Goal: Information Seeking & Learning: Learn about a topic

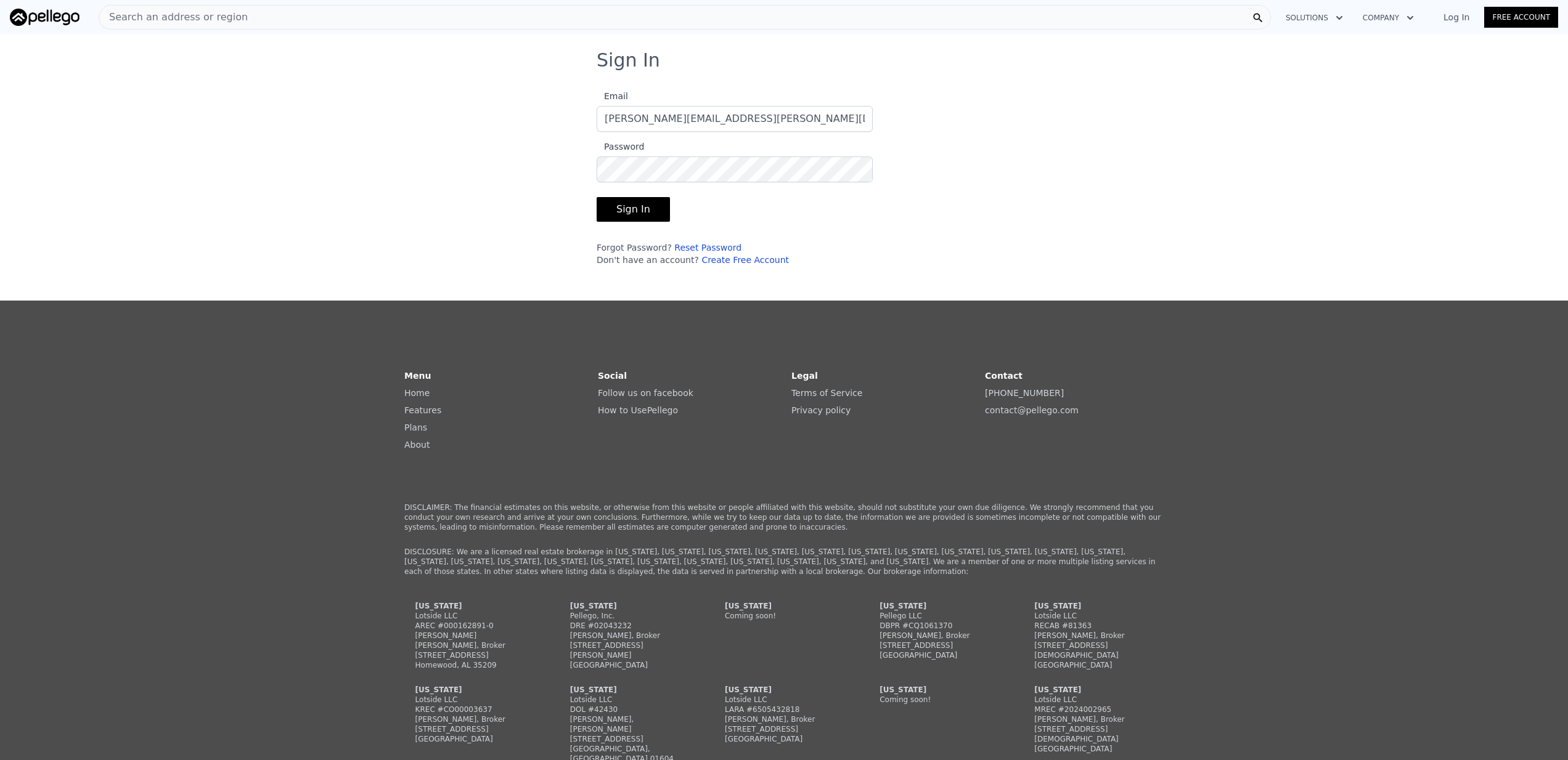
type input "gonzalo.cabada@gmail.com"
click at [627, 209] on button "Sign In" at bounding box center [633, 209] width 74 height 24
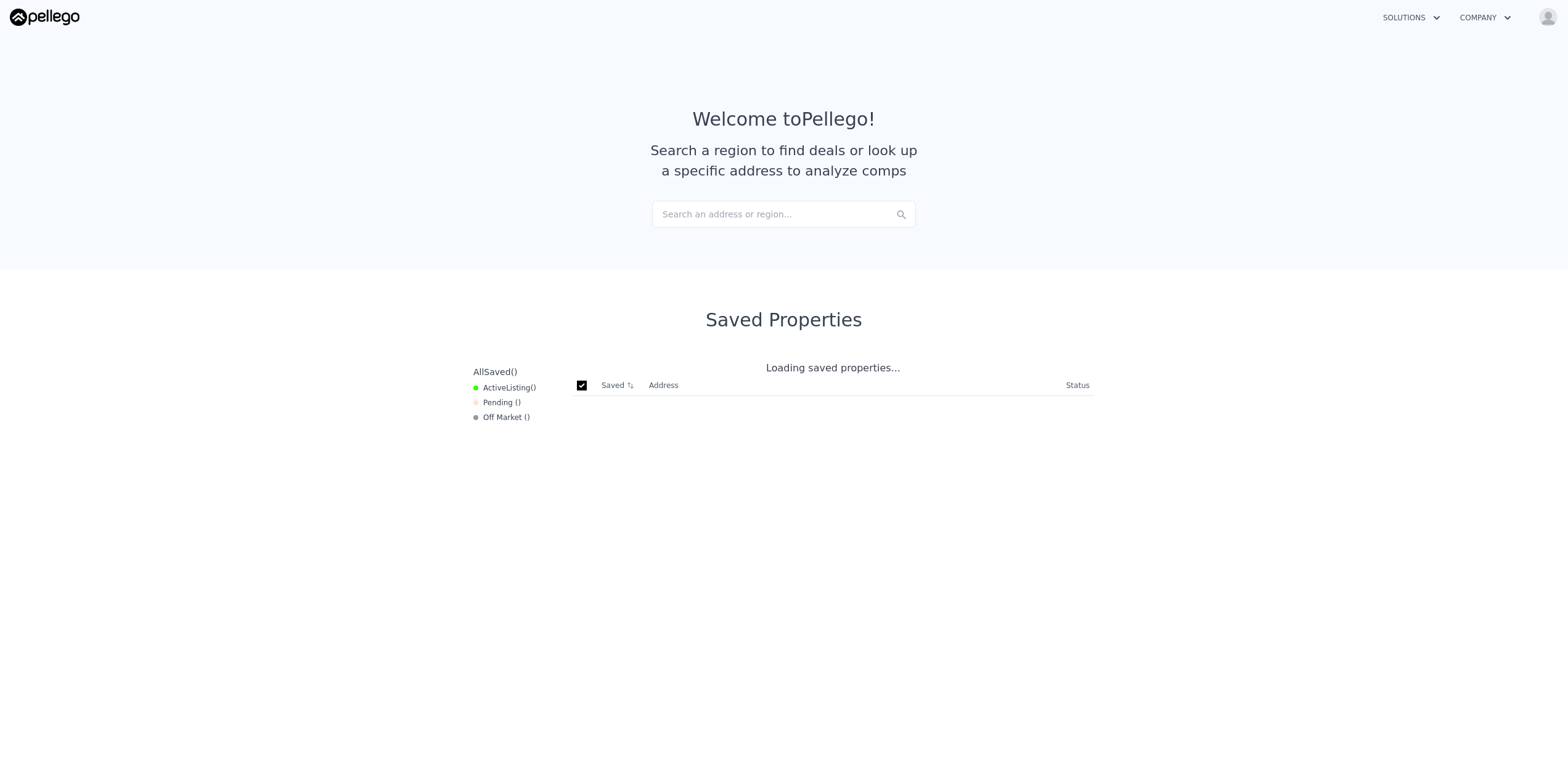
checkbox input "true"
click at [1509, 20] on icon "button" at bounding box center [1508, 18] width 12 height 15
click at [1545, 19] on img "button" at bounding box center [1548, 17] width 20 height 20
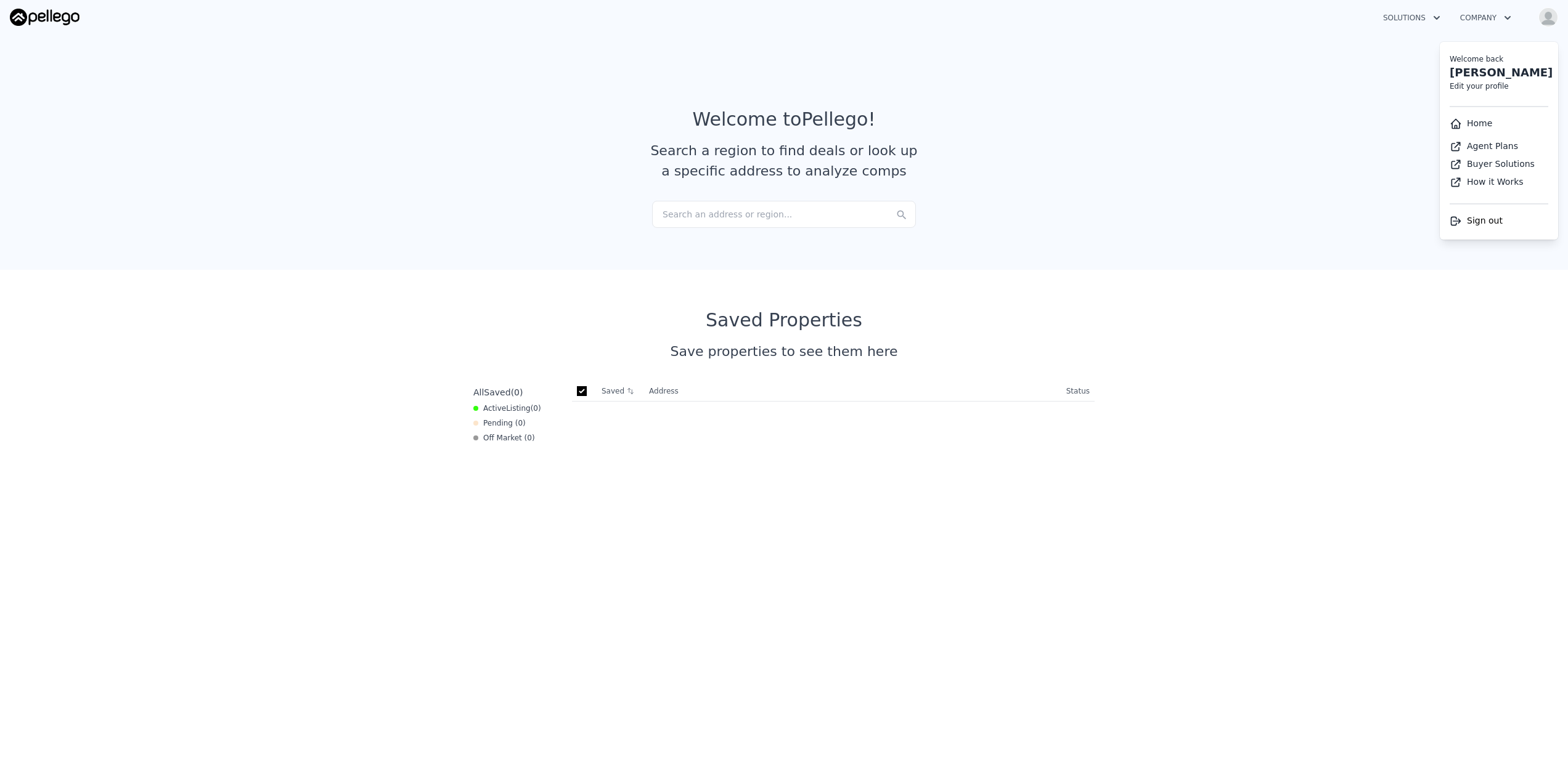
click at [1494, 146] on link "Agent Plans" at bounding box center [1484, 146] width 69 height 9
click at [1321, 129] on section "Welcome to Pellego ! Search a region to find deals or look up a specific addres…" at bounding box center [784, 149] width 1568 height 240
click at [820, 222] on div "Search an address or region..." at bounding box center [784, 214] width 264 height 27
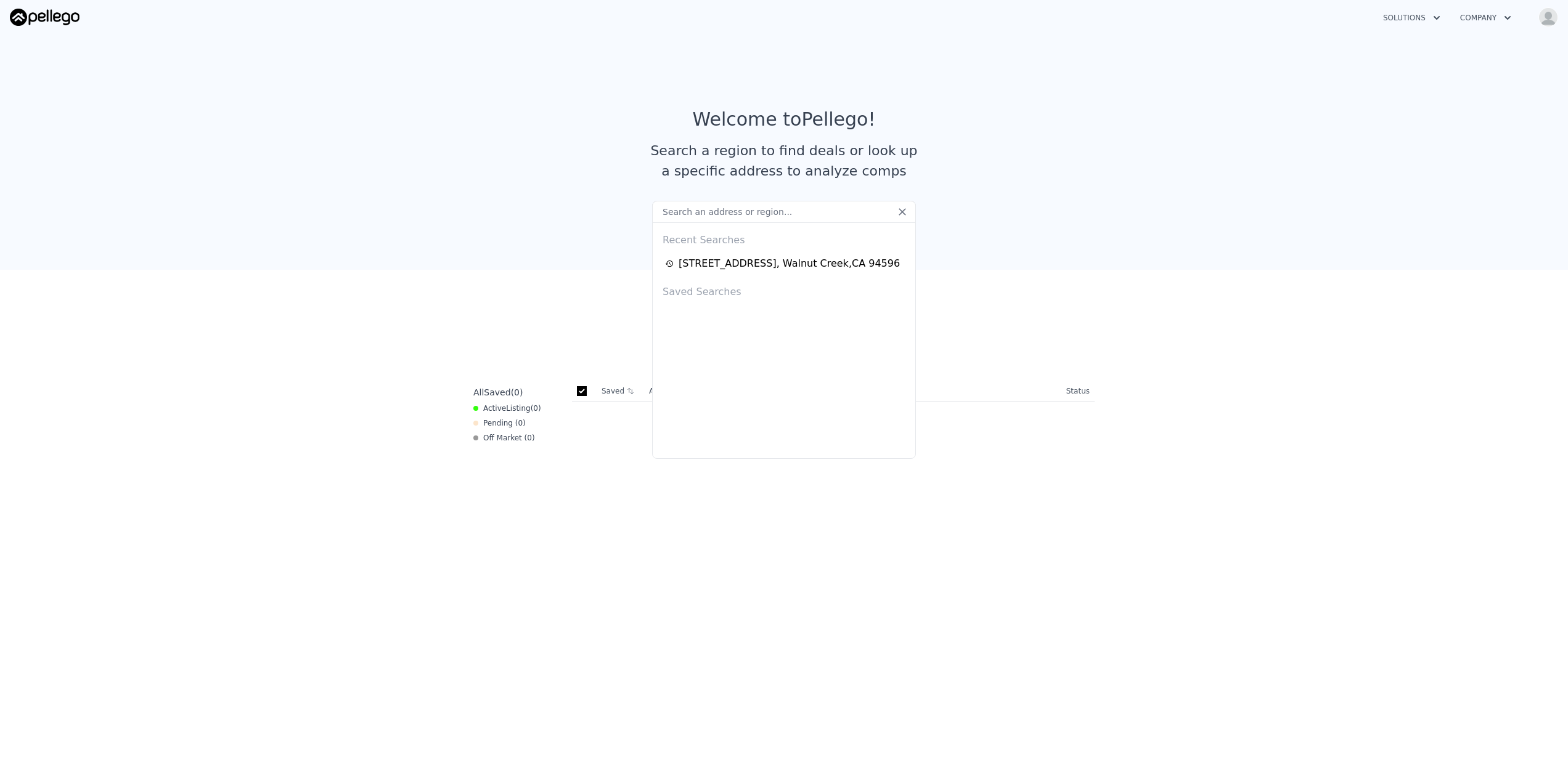
click at [701, 212] on input "text" at bounding box center [784, 212] width 264 height 23
paste input "2640 Old Sonoma Rd, Napa, CA 94558"
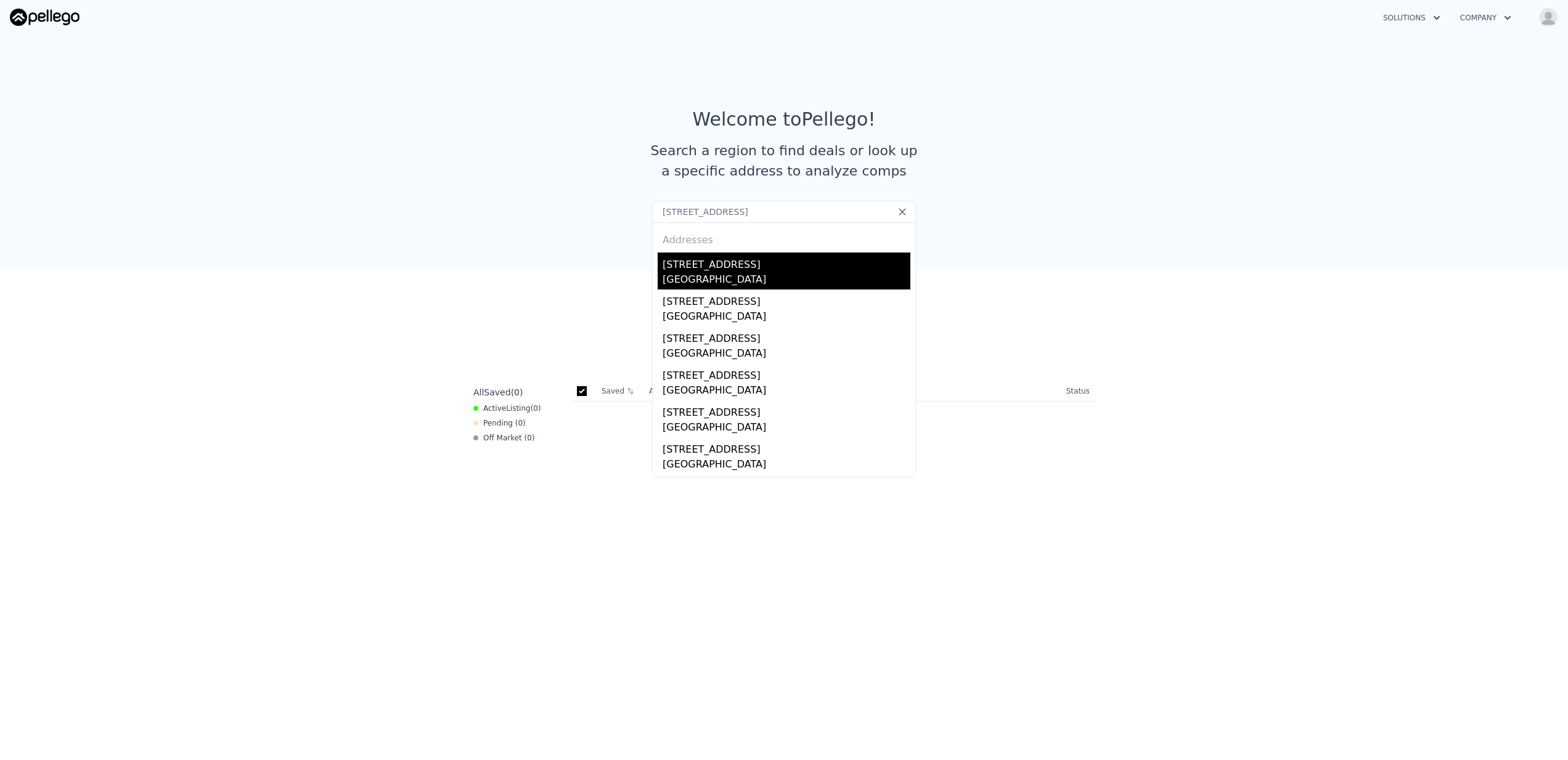
type input "2640 Old Sonoma Rd, Napa, CA 94558"
click at [687, 279] on div "Napa, CA 94558" at bounding box center [786, 281] width 248 height 17
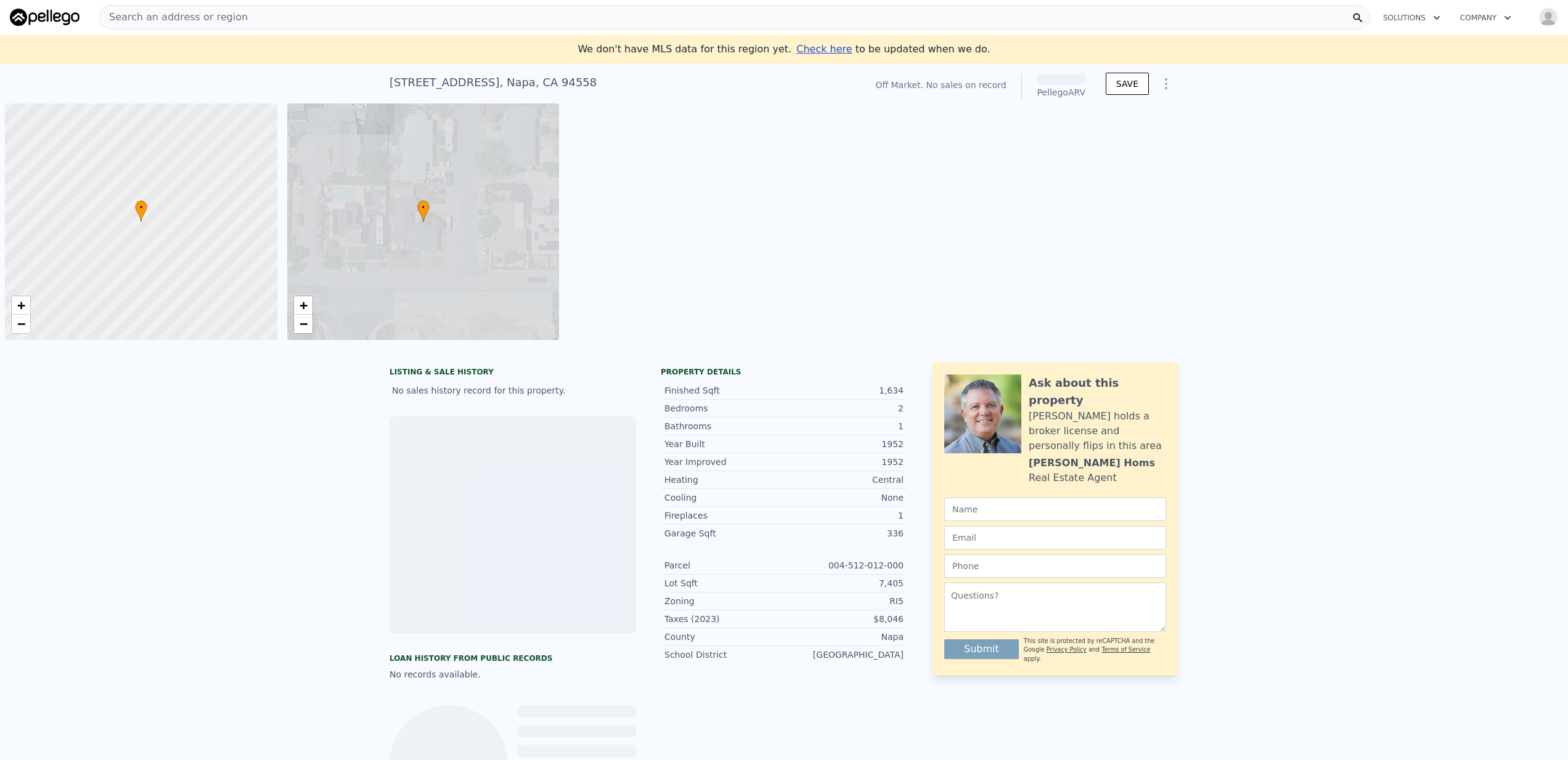
scroll to position [0, 5]
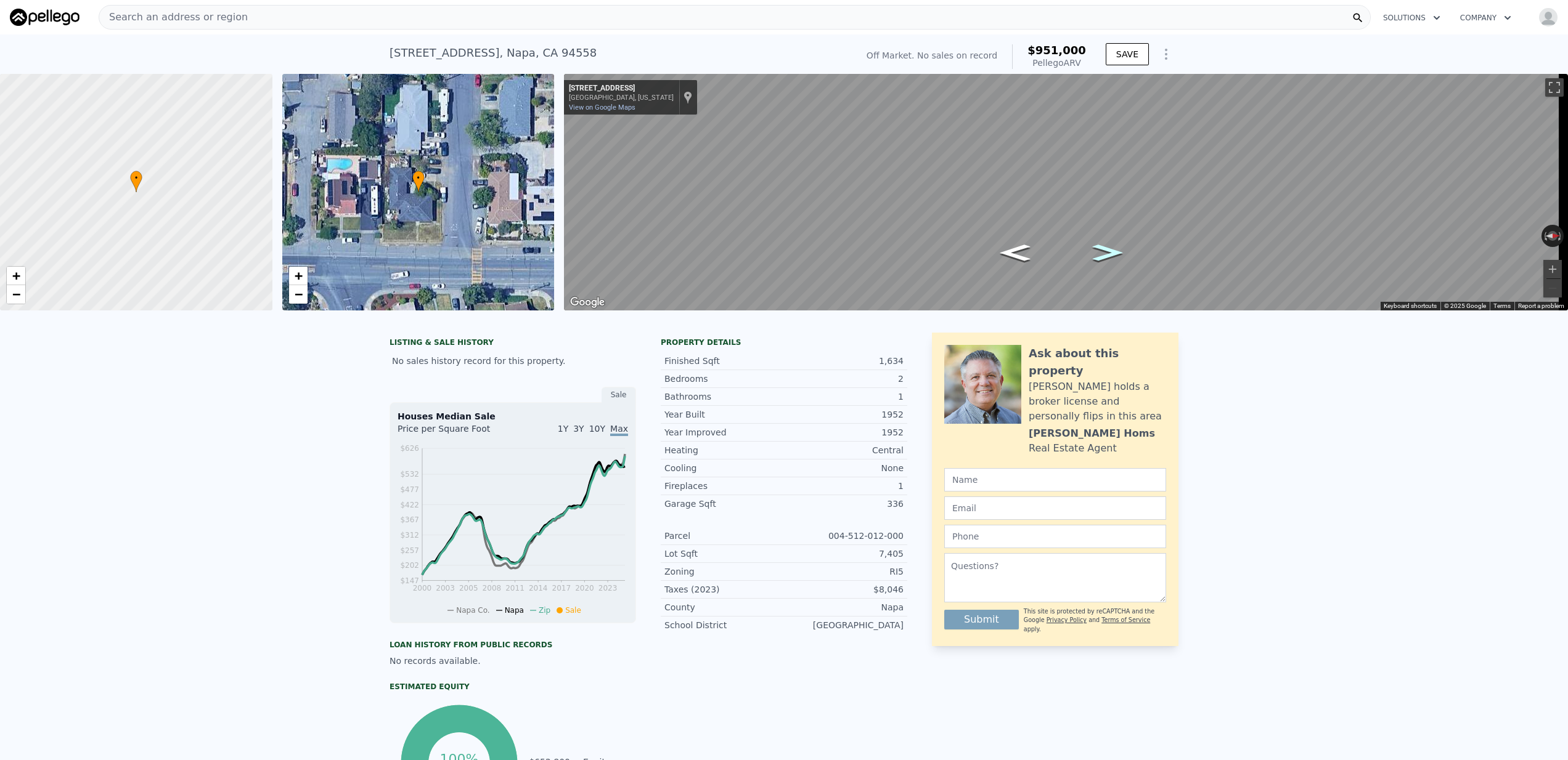
click at [1114, 254] on icon "Go North, Almond Ave" at bounding box center [1107, 253] width 56 height 24
click at [1104, 259] on icon "Go North, Almond Ave" at bounding box center [1107, 253] width 56 height 24
click at [1010, 251] on icon "Go South, Almond Ave" at bounding box center [1017, 251] width 73 height 29
click at [951, 253] on div "Map" at bounding box center [1067, 192] width 1004 height 236
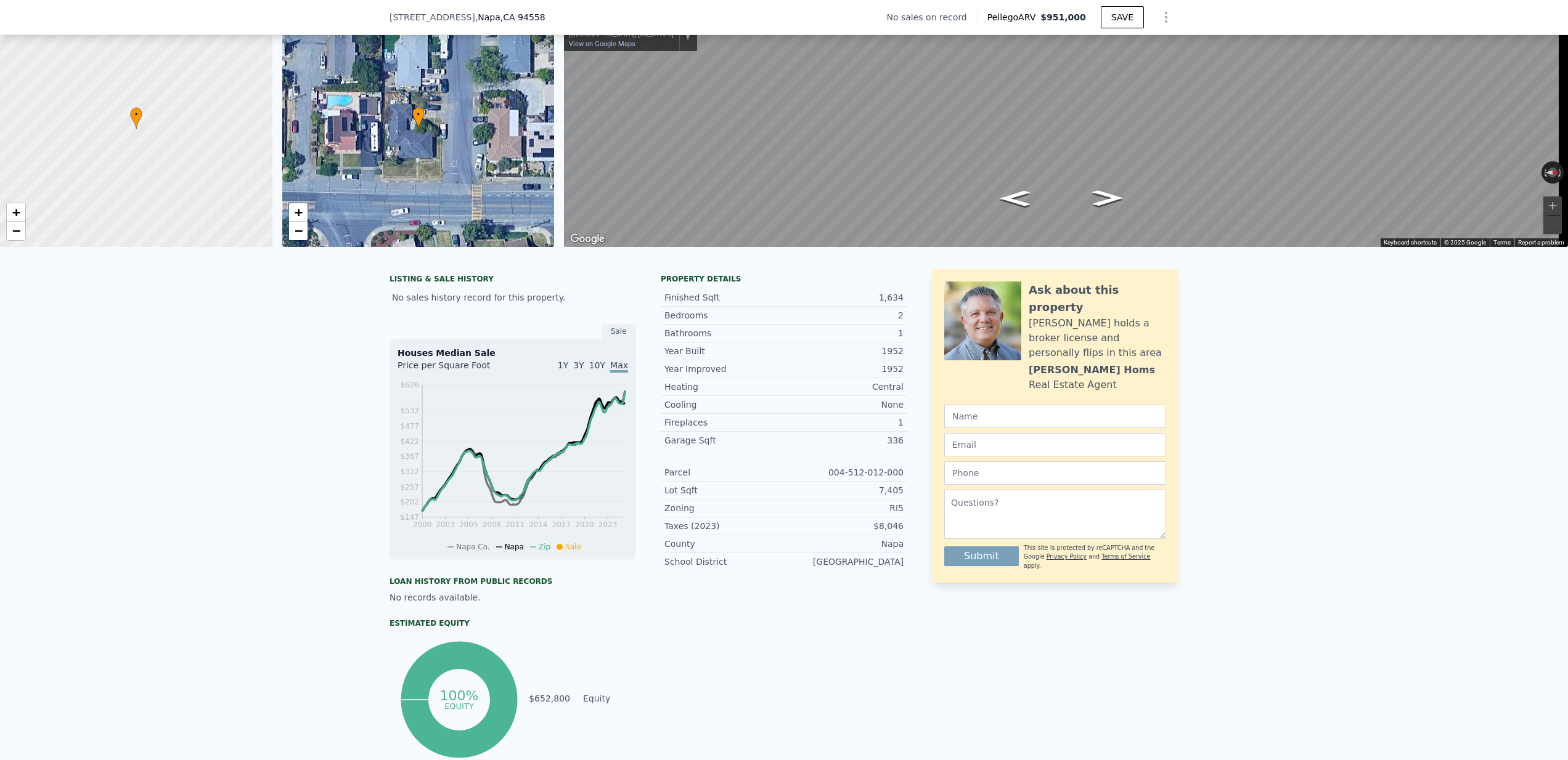
scroll to position [0, 0]
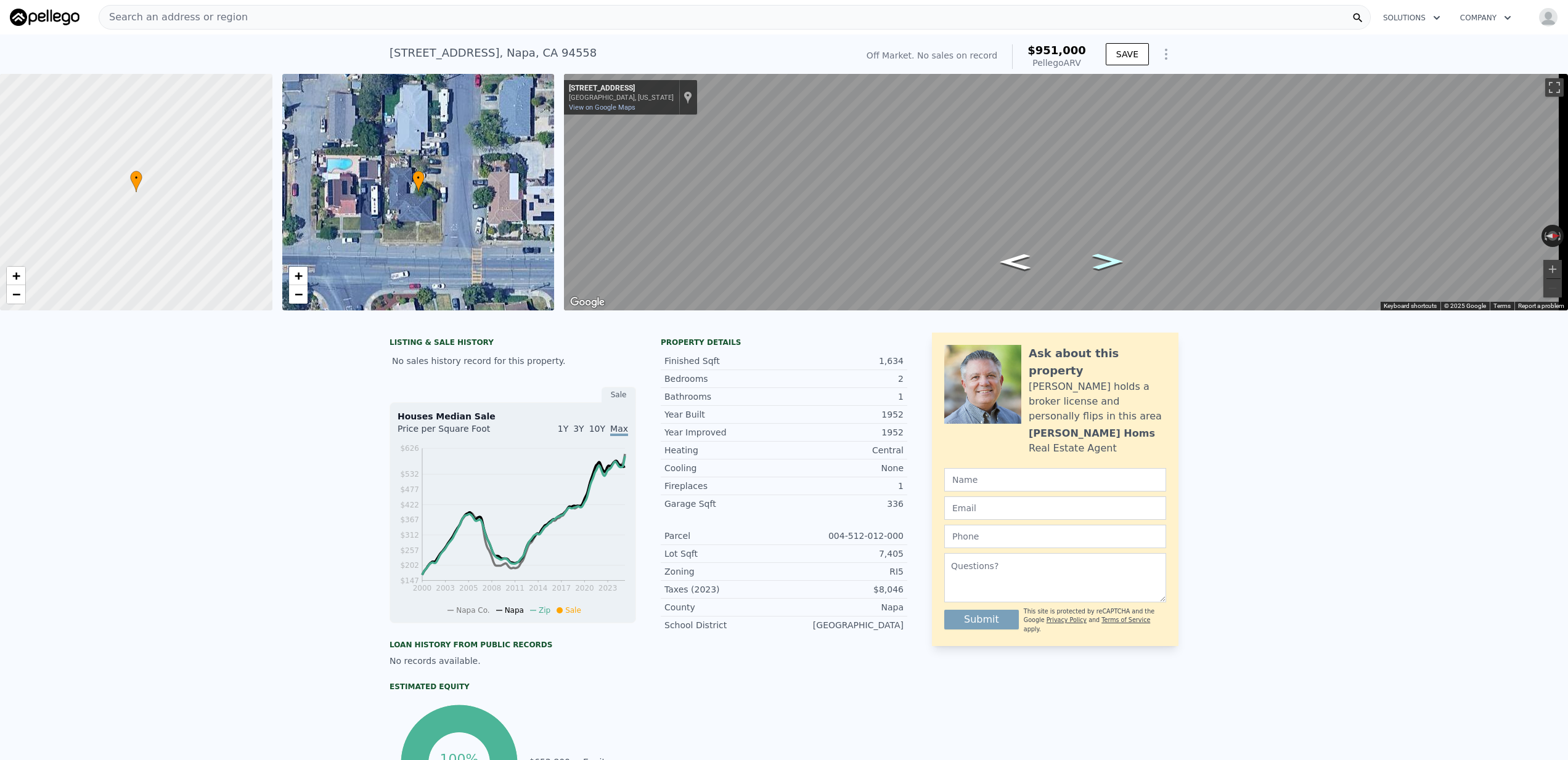
click at [1105, 263] on icon "Go North, Almond Ave" at bounding box center [1108, 262] width 57 height 24
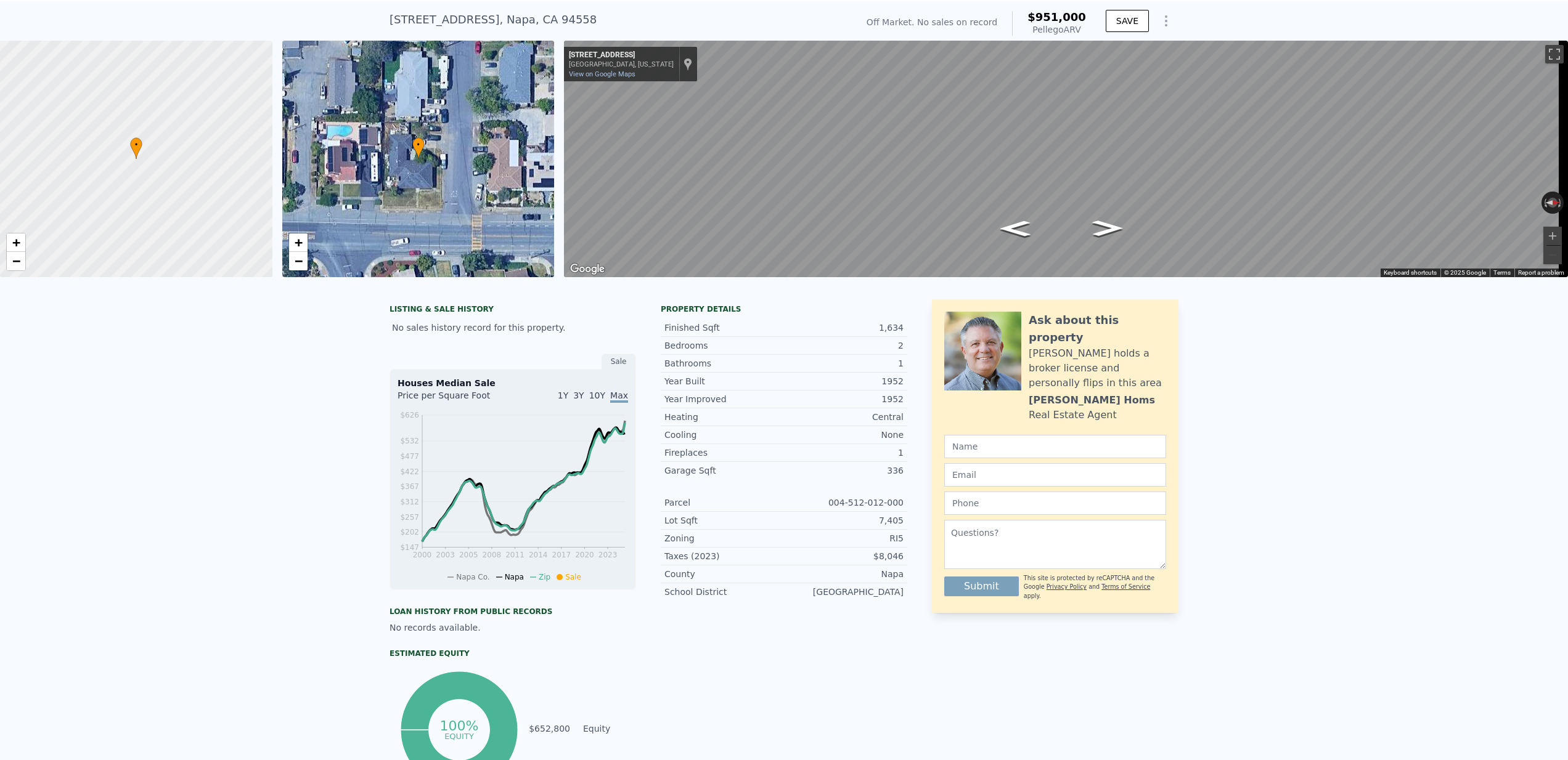
scroll to position [31, 0]
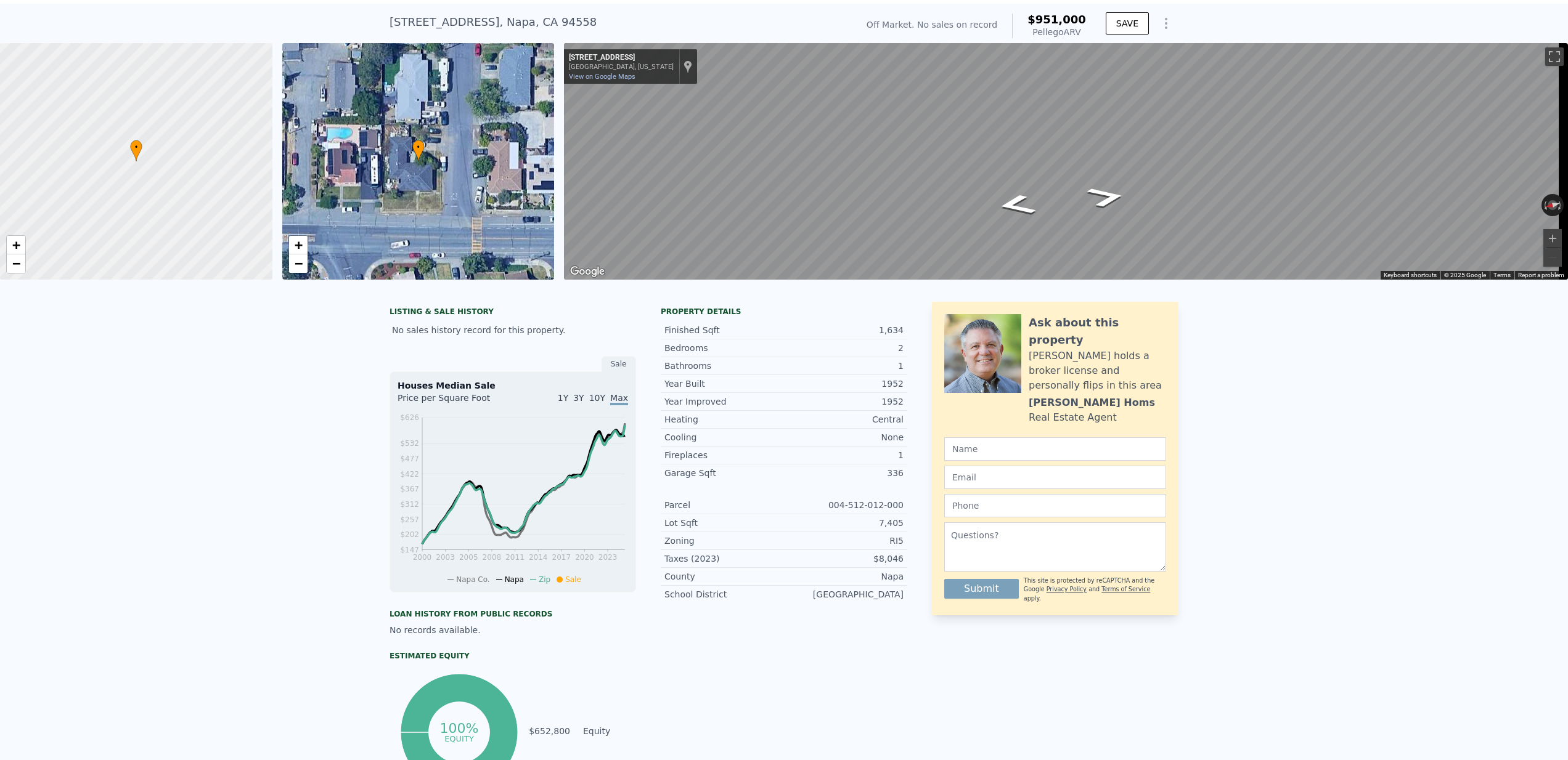
click at [1288, 169] on div "Map" at bounding box center [1067, 161] width 1004 height 236
click at [814, 207] on div "Map" at bounding box center [1067, 161] width 1004 height 236
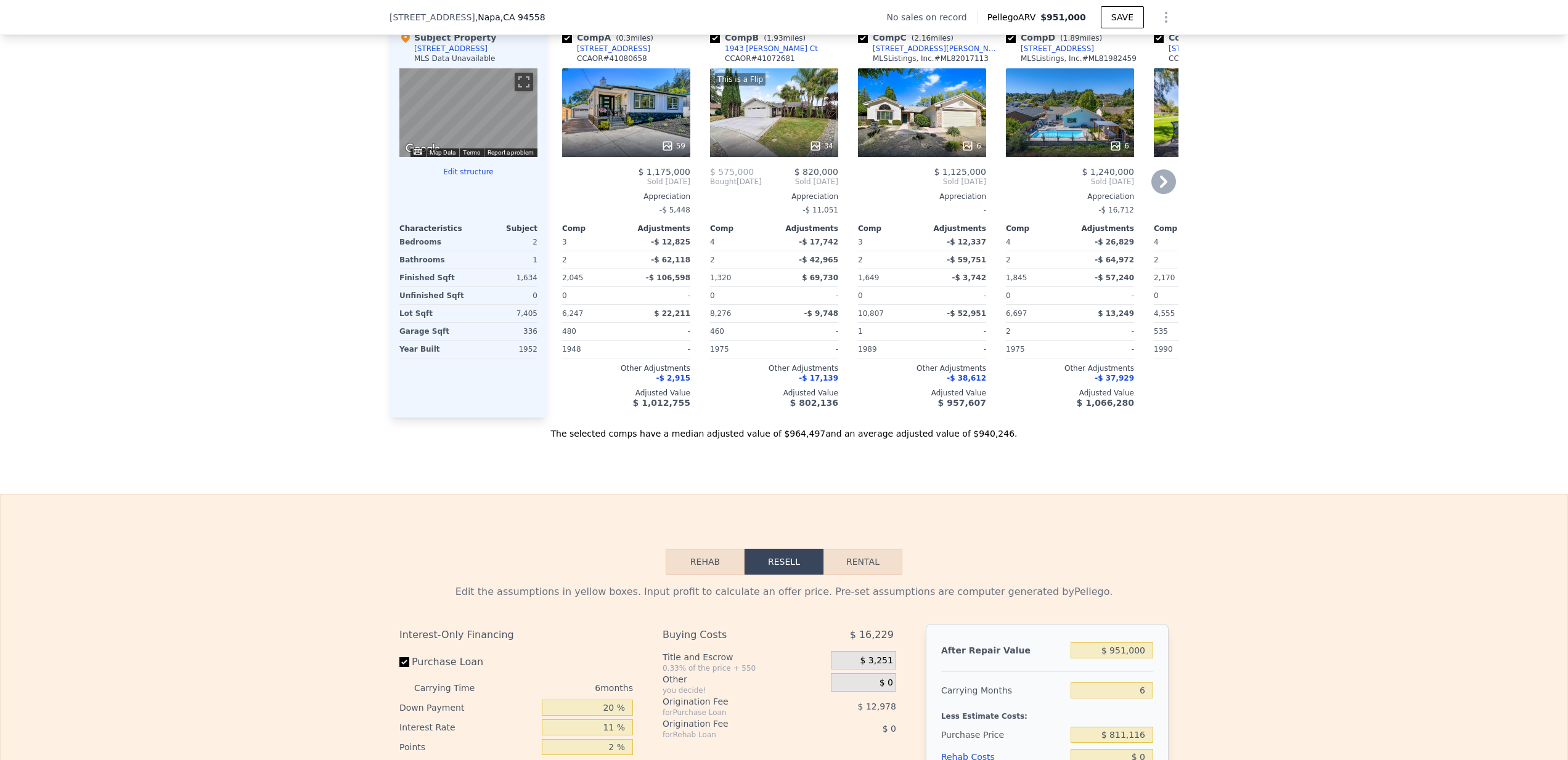
scroll to position [1089, 0]
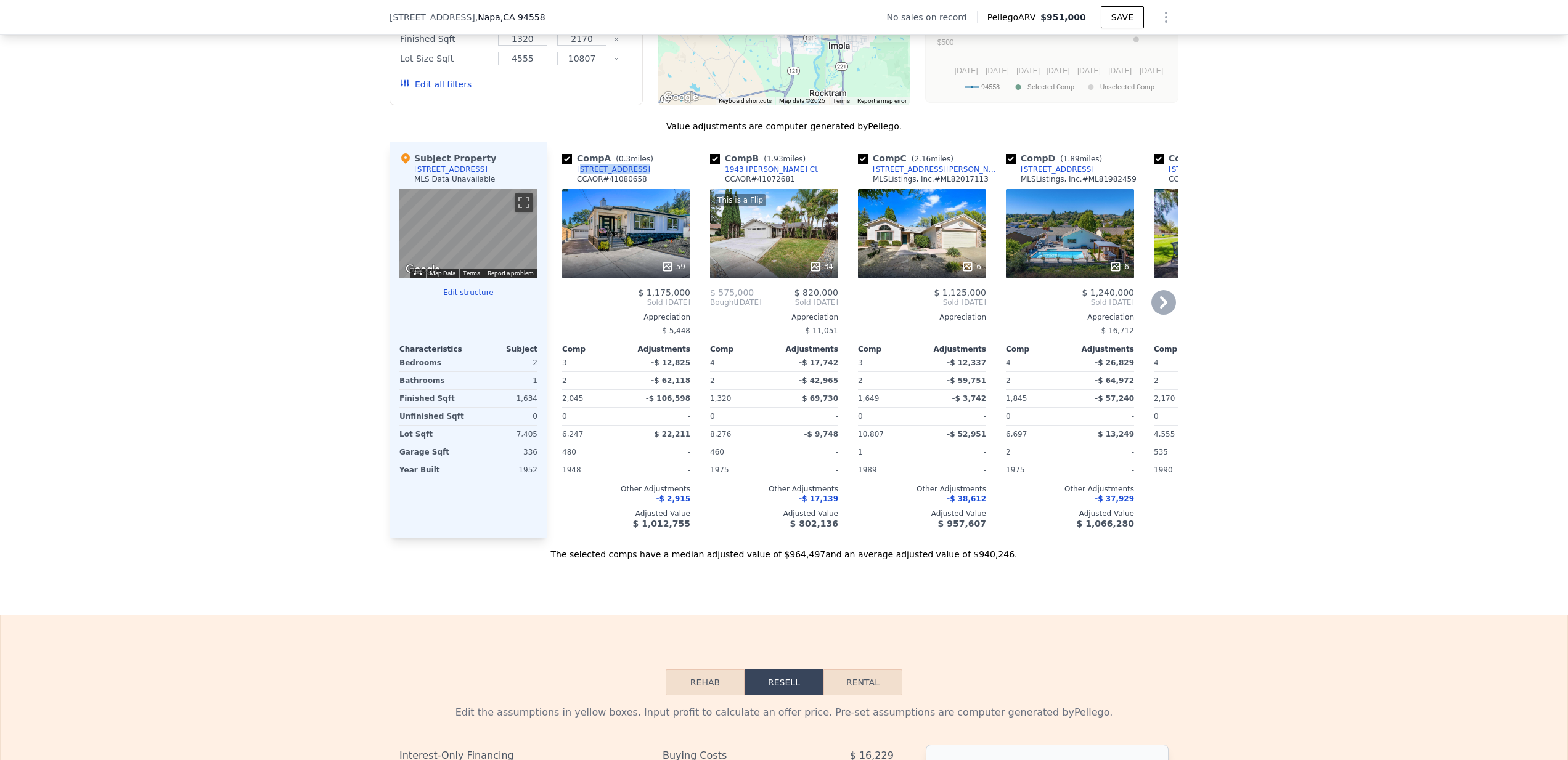
drag, startPoint x: 630, startPoint y: 181, endPoint x: 575, endPoint y: 180, distance: 55.0
click at [575, 180] on div "Comp A ( 0.3 miles) 2941 Pine St CCAOR # 41080658" at bounding box center [627, 170] width 128 height 37
click at [571, 174] on link "[STREET_ADDRESS]" at bounding box center [607, 170] width 89 height 9
click at [1328, 267] on div "We found 7 sales that match your search Filters Map Prices Modify Comp Filters …" at bounding box center [784, 213] width 1568 height 694
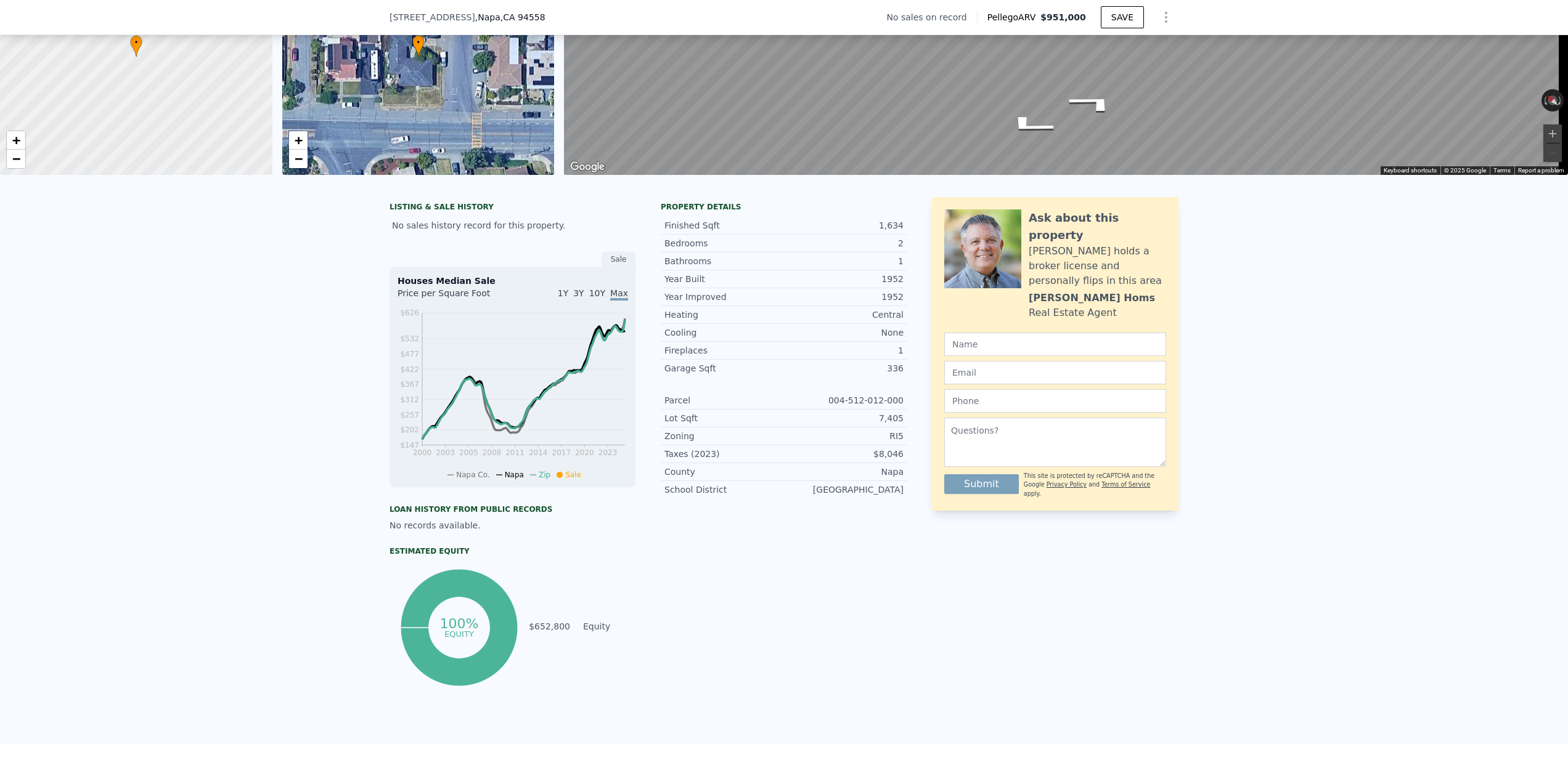
scroll to position [241, 0]
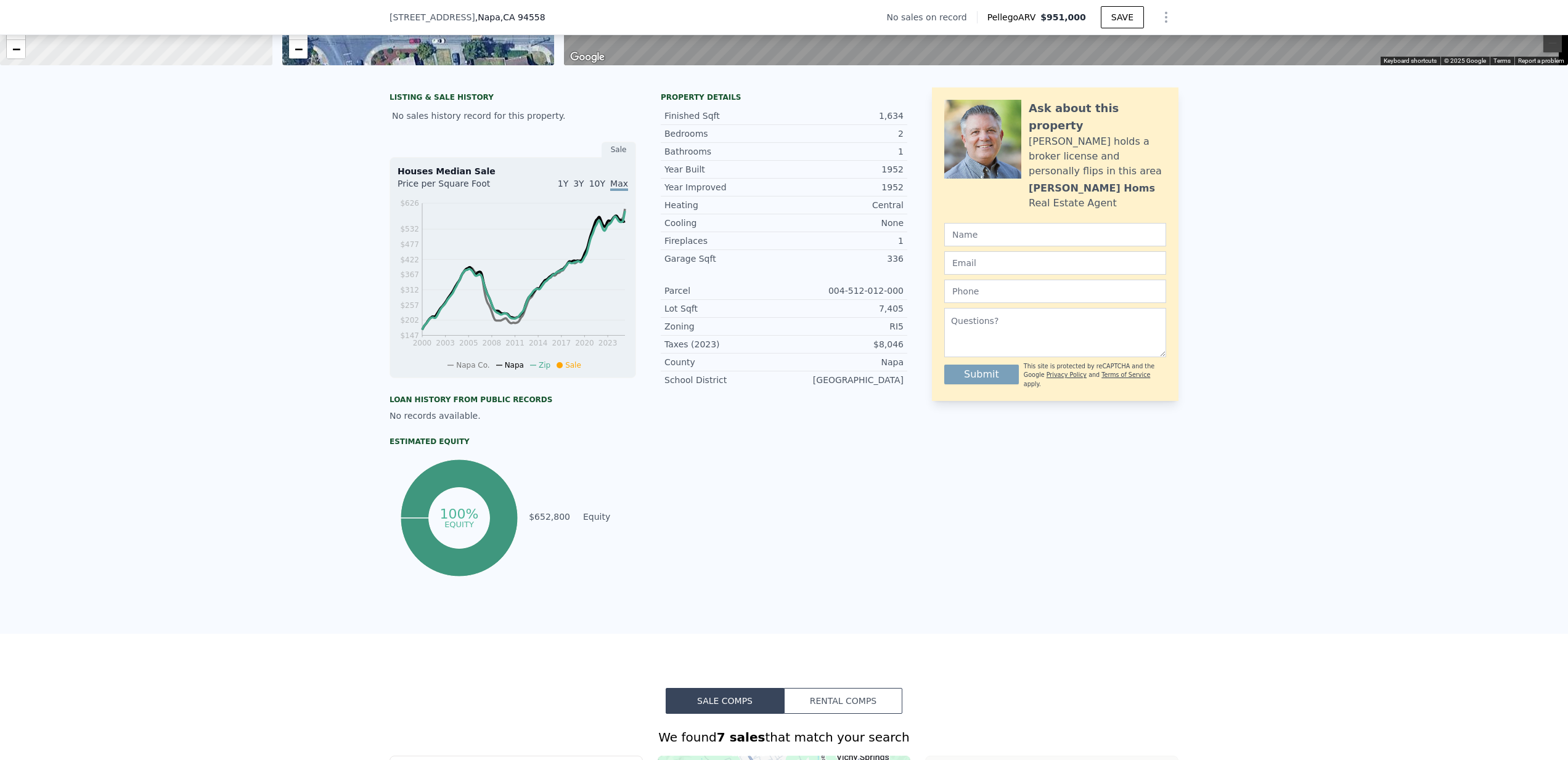
click at [409, 510] on icon at bounding box center [459, 518] width 117 height 117
click at [421, 446] on div "Estimated Equity" at bounding box center [513, 442] width 247 height 9
click at [547, 524] on td "$652,800" at bounding box center [549, 517] width 42 height 13
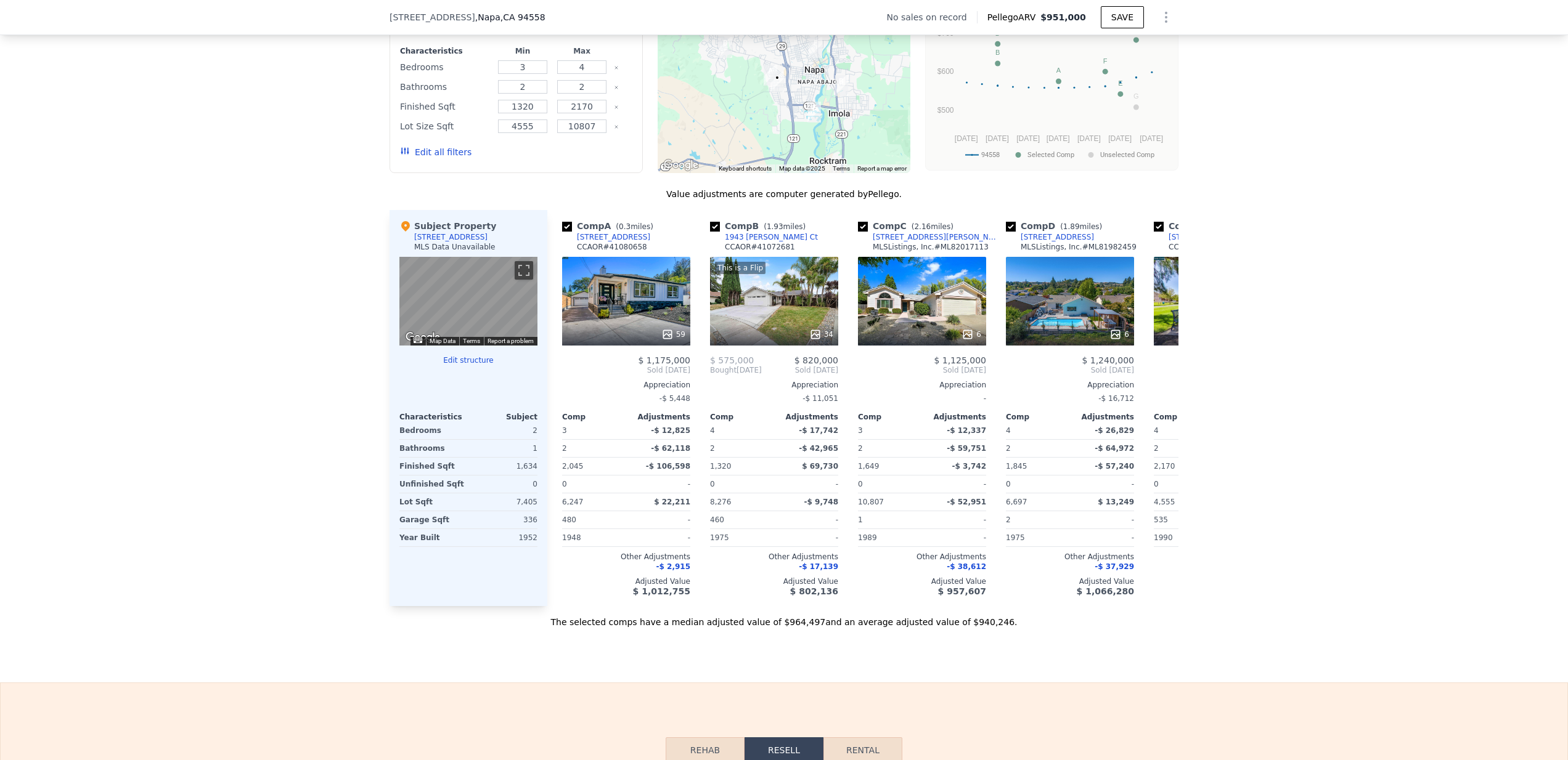
scroll to position [1018, 0]
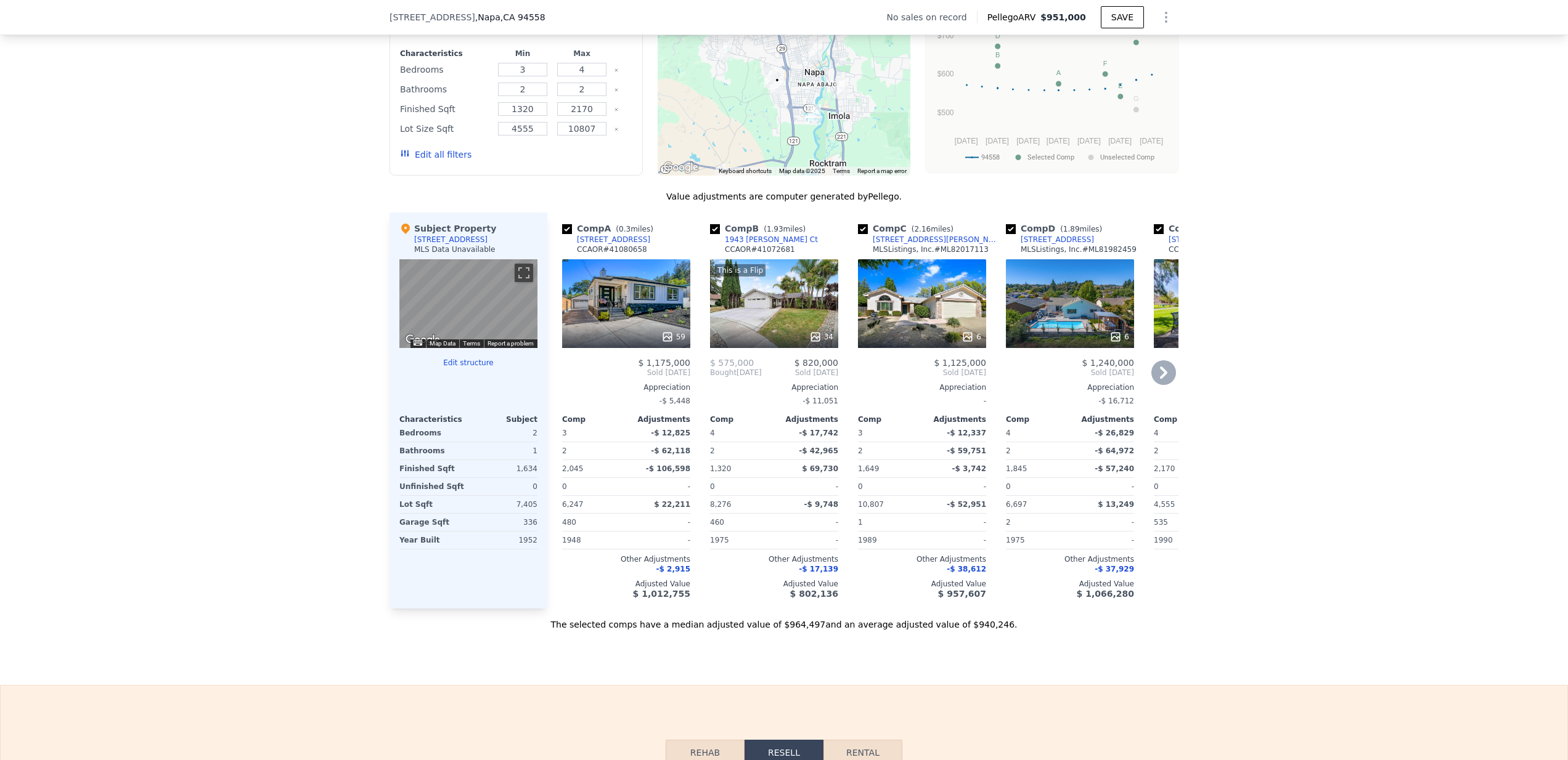
click at [1160, 379] on icon at bounding box center [1164, 372] width 8 height 12
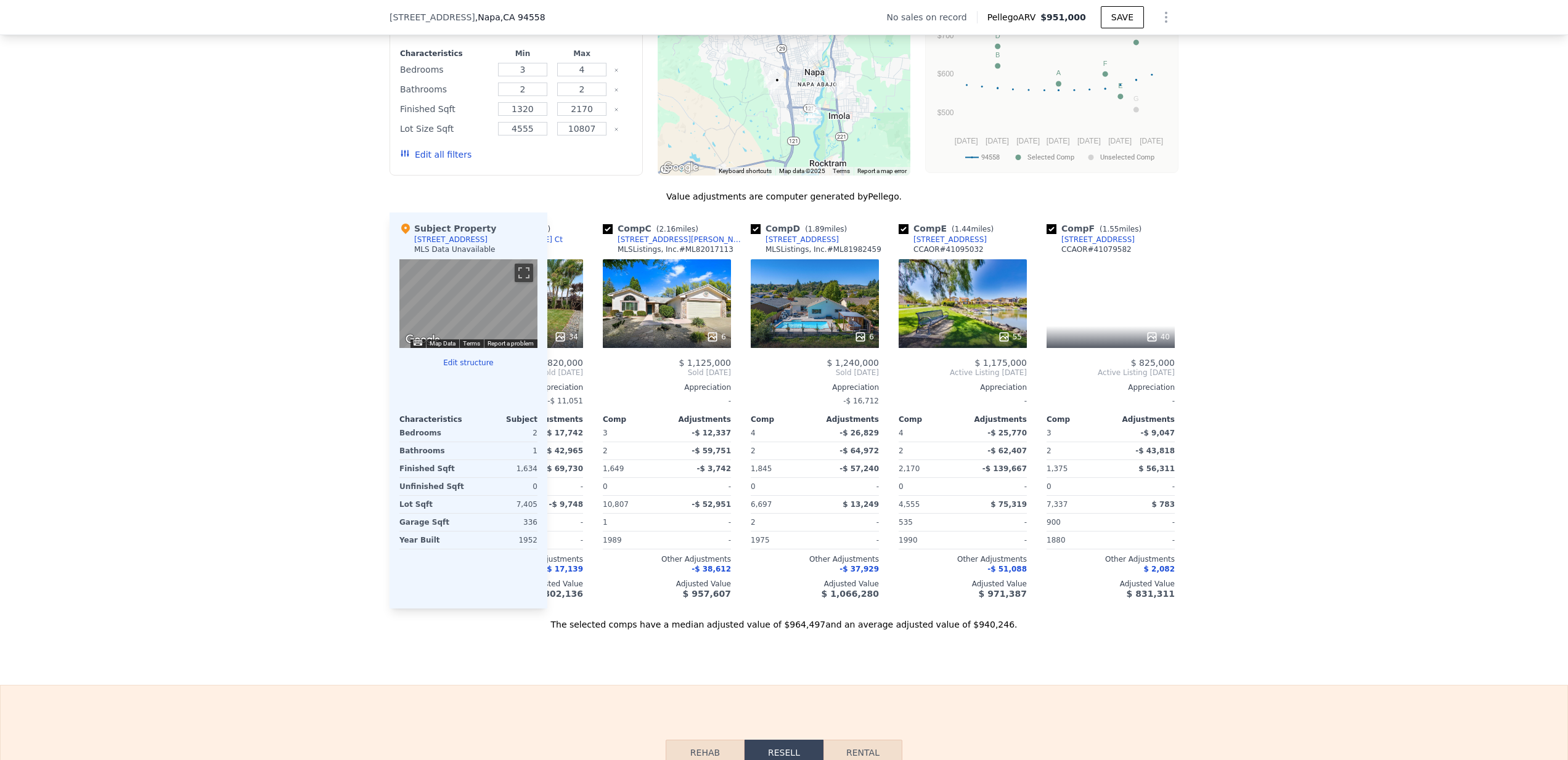
scroll to position [0, 296]
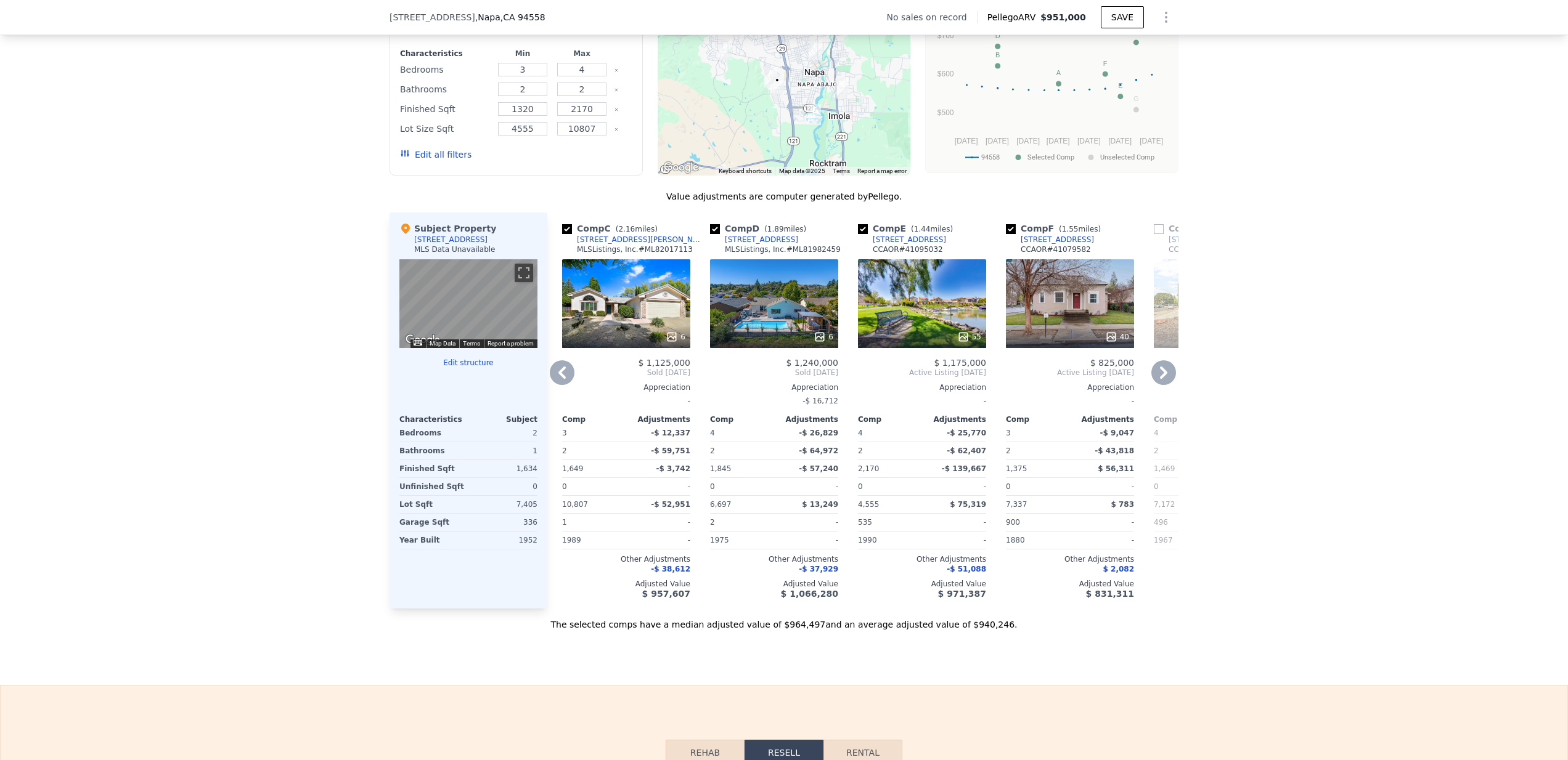
click at [1160, 379] on icon at bounding box center [1164, 372] width 8 height 12
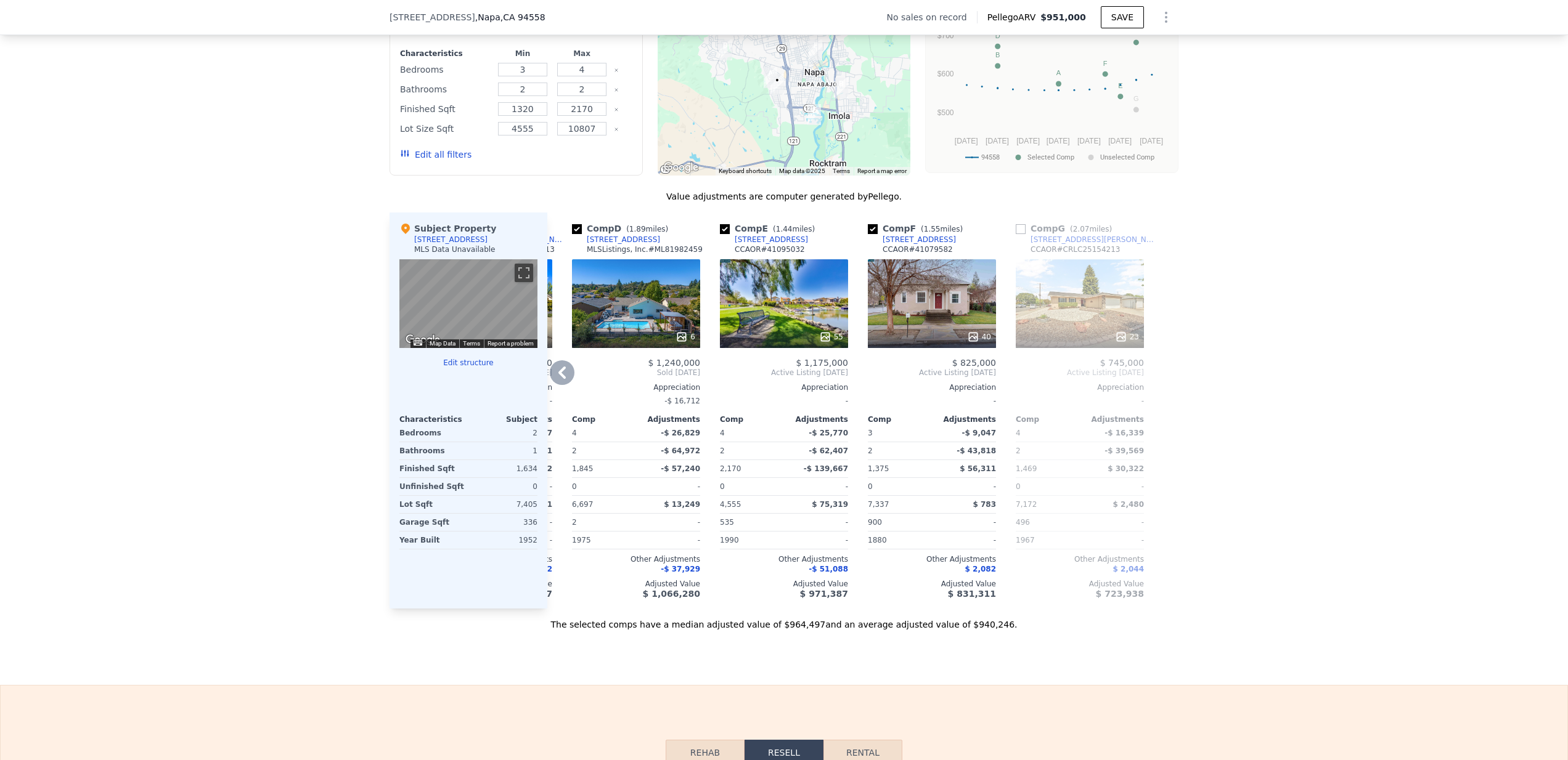
click at [1159, 385] on div at bounding box center [1168, 411] width 20 height 396
click at [870, 234] on input "checkbox" at bounding box center [873, 229] width 9 height 9
checkbox input "false"
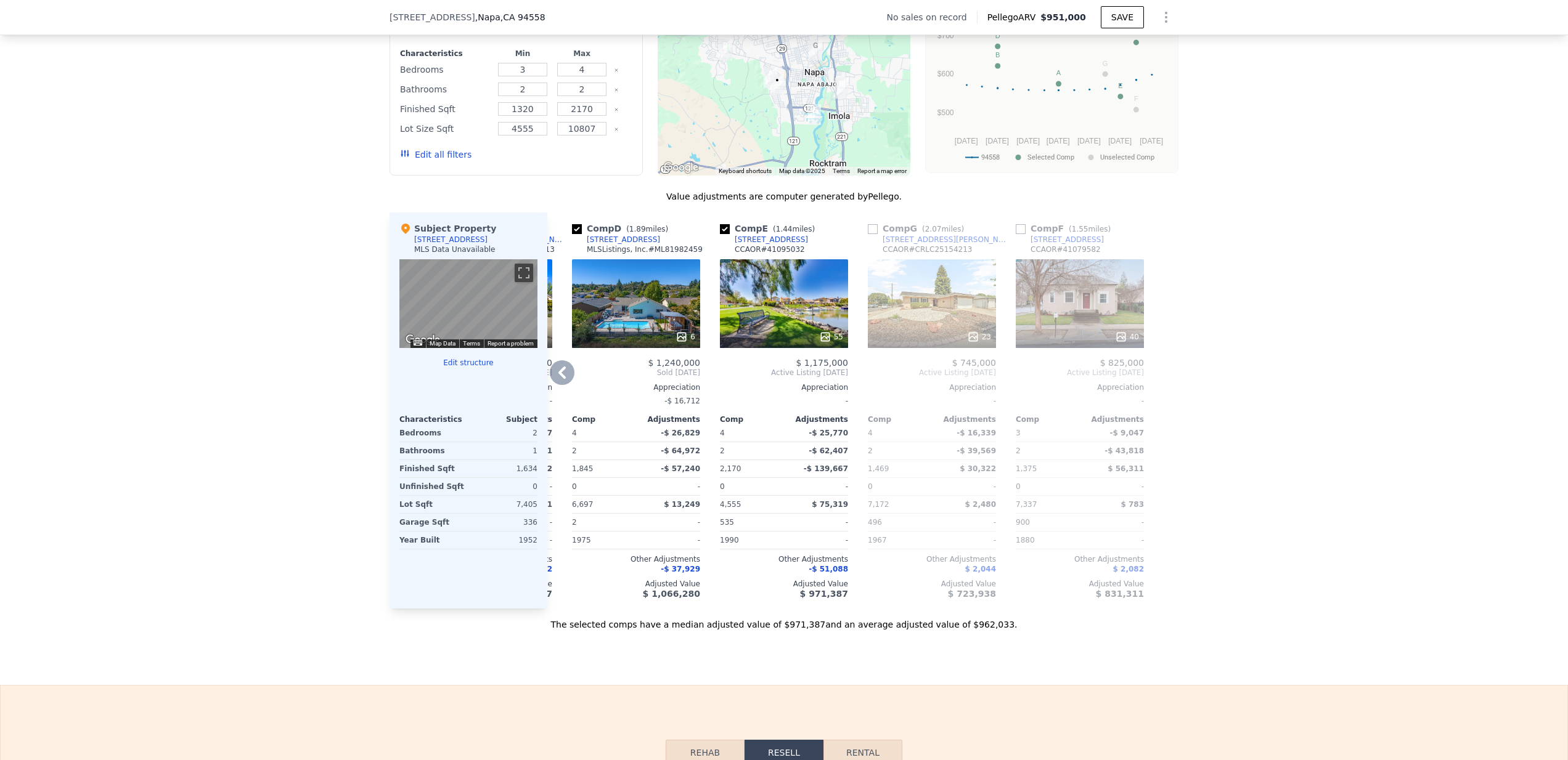
click at [725, 234] on input "checkbox" at bounding box center [725, 229] width 9 height 9
checkbox input "false"
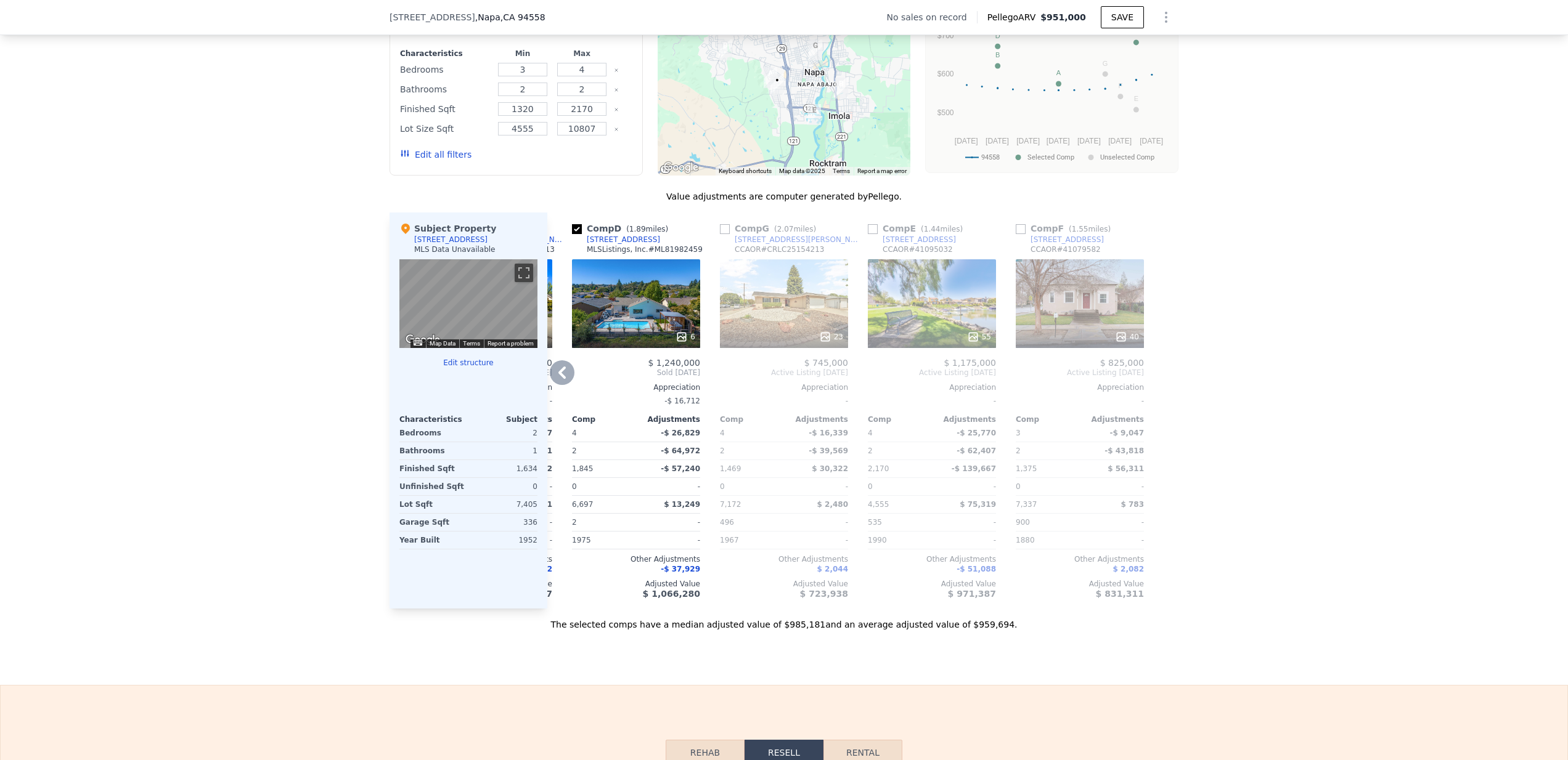
click at [574, 234] on input "checkbox" at bounding box center [577, 229] width 9 height 9
checkbox input "false"
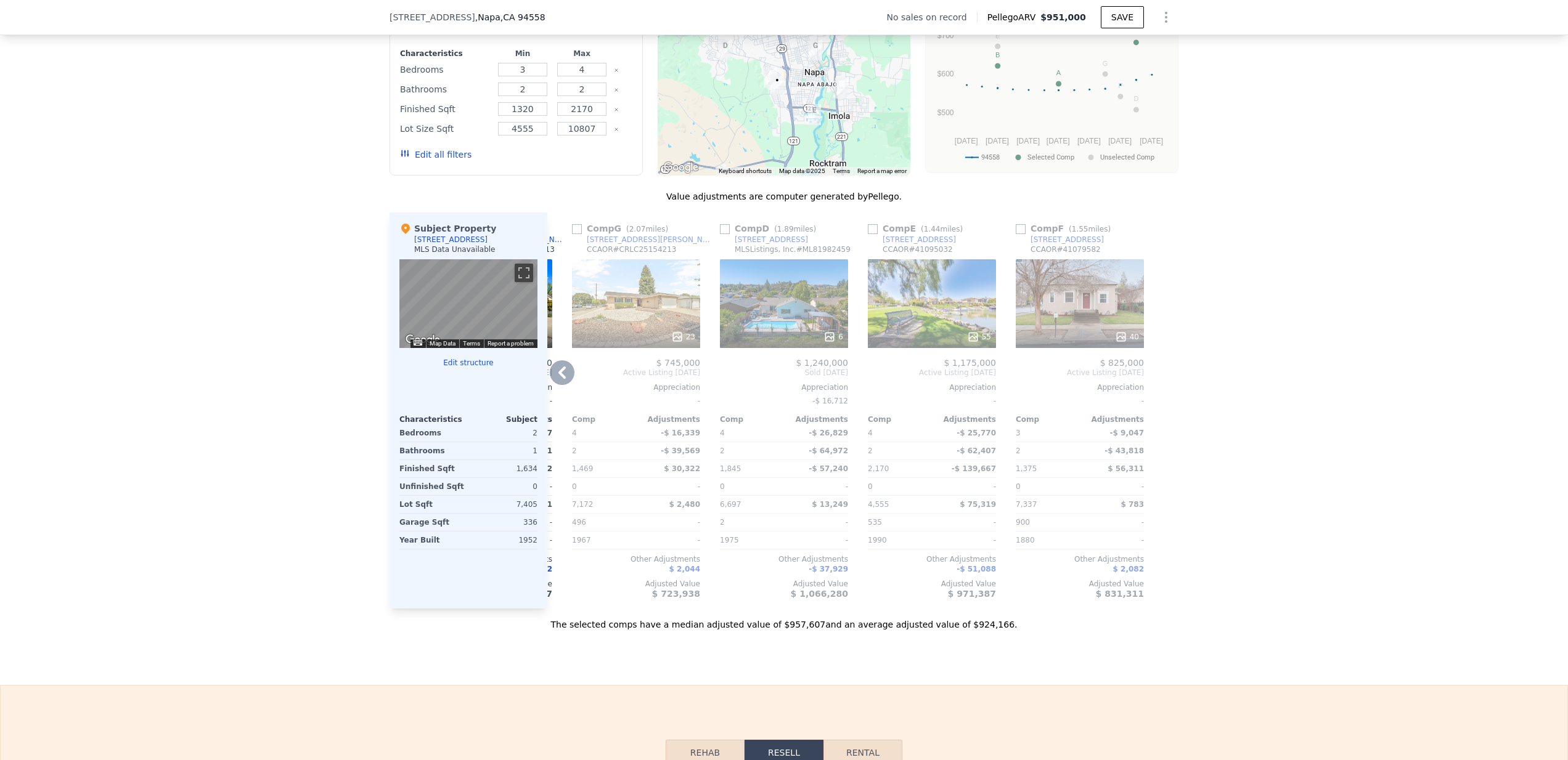
click at [563, 382] on icon at bounding box center [563, 373] width 24 height 24
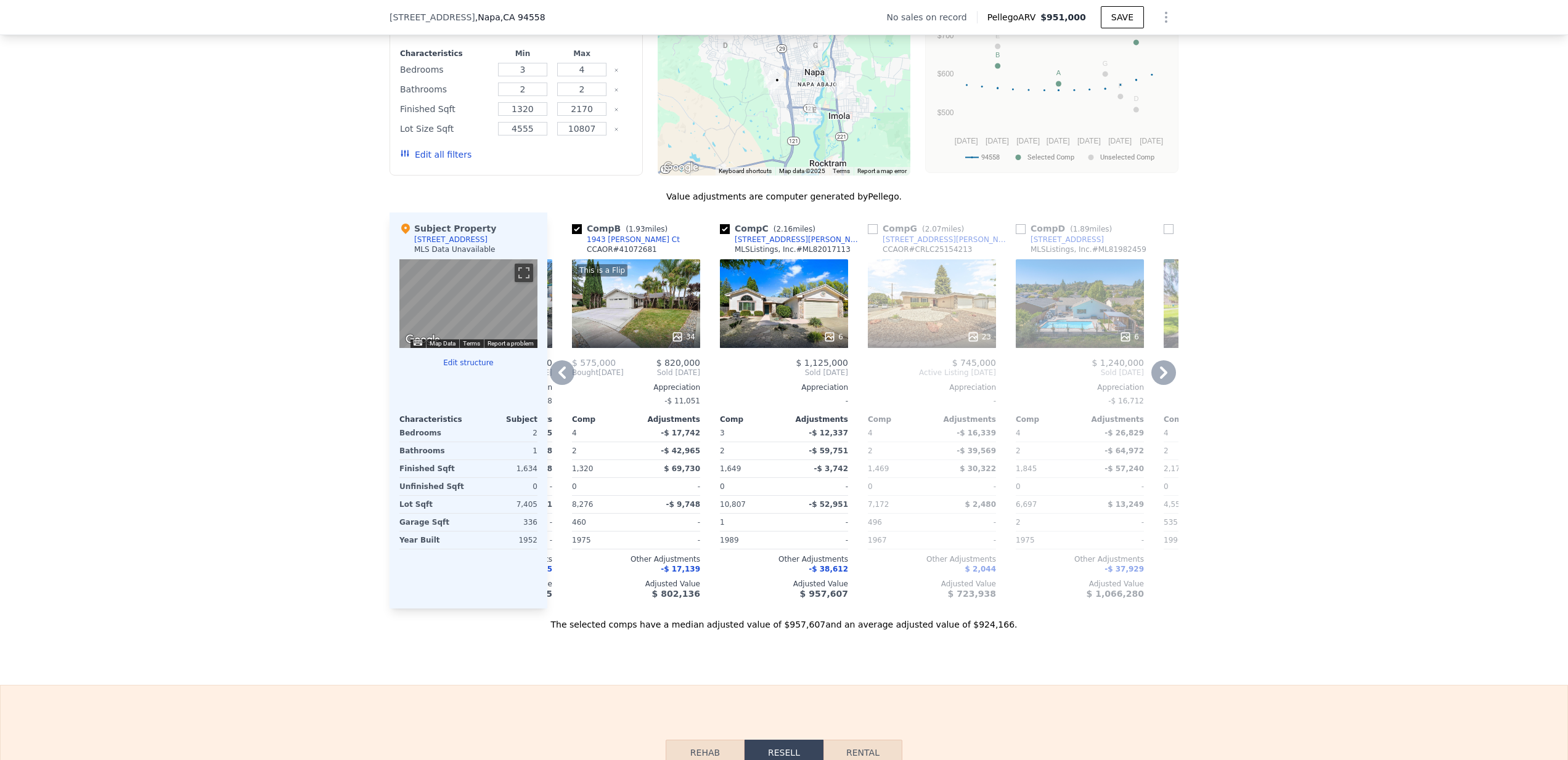
click at [722, 234] on input "checkbox" at bounding box center [725, 229] width 9 height 9
checkbox input "false"
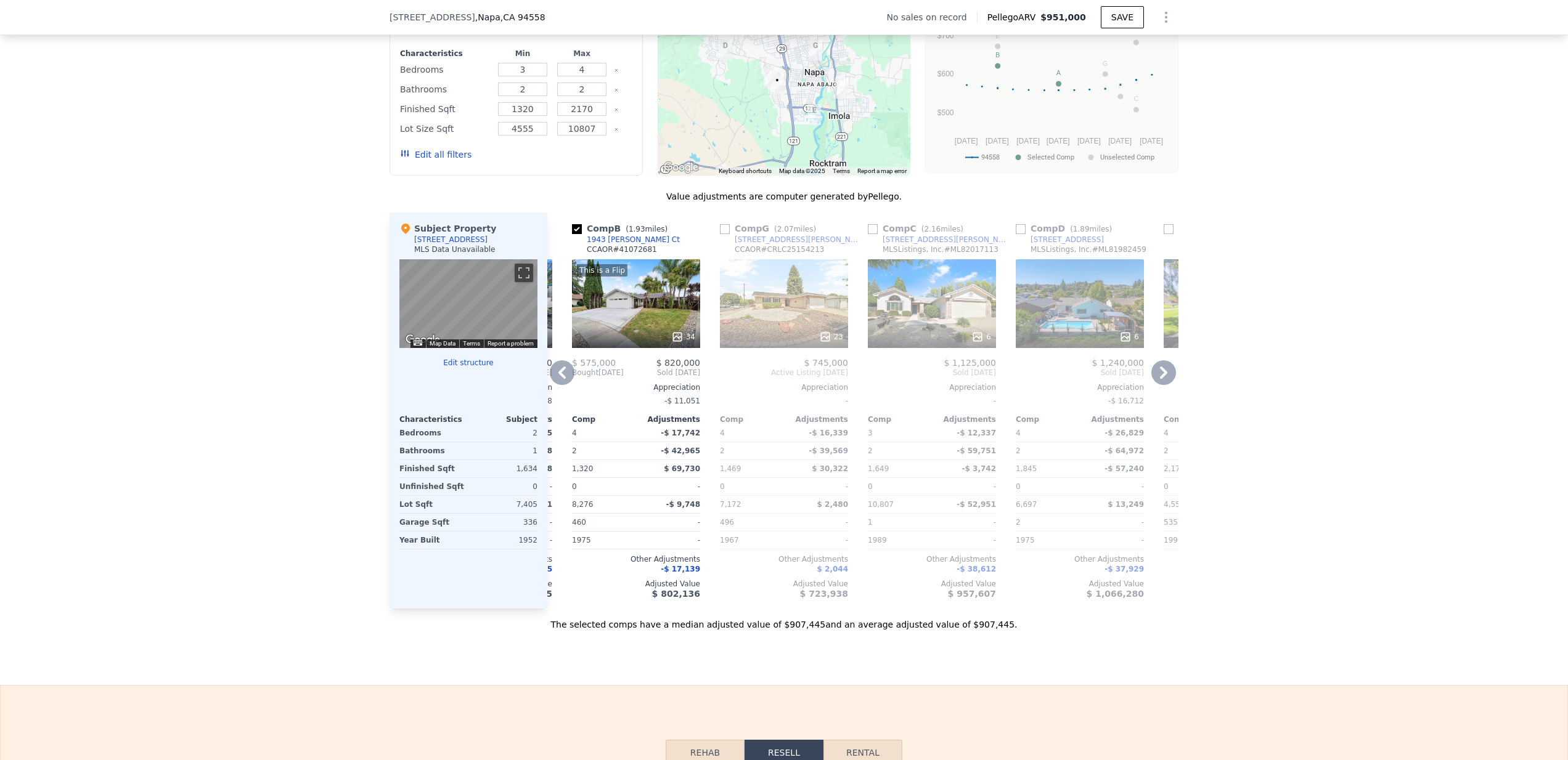
click at [564, 383] on icon at bounding box center [563, 373] width 24 height 24
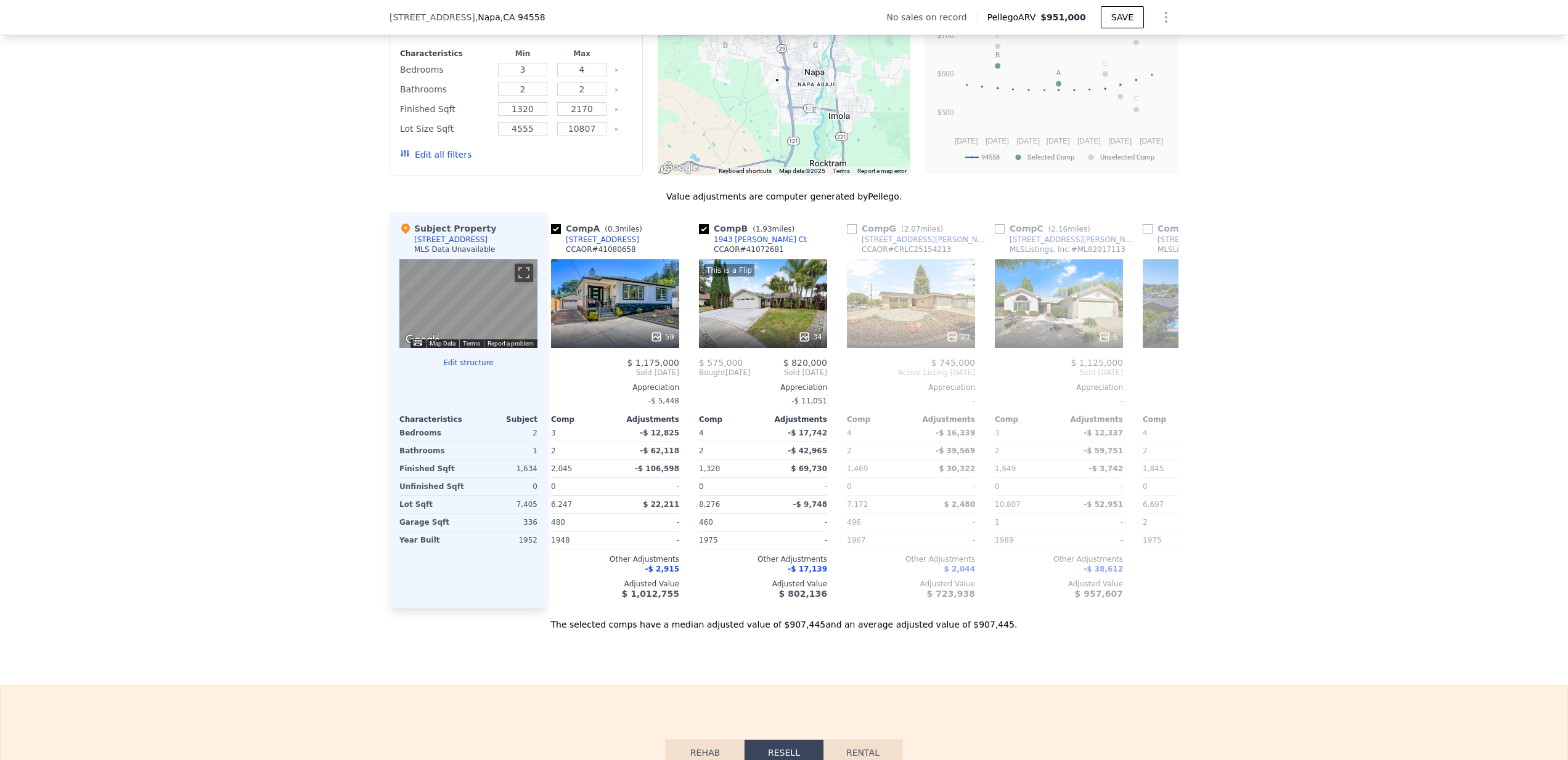
scroll to position [0, 0]
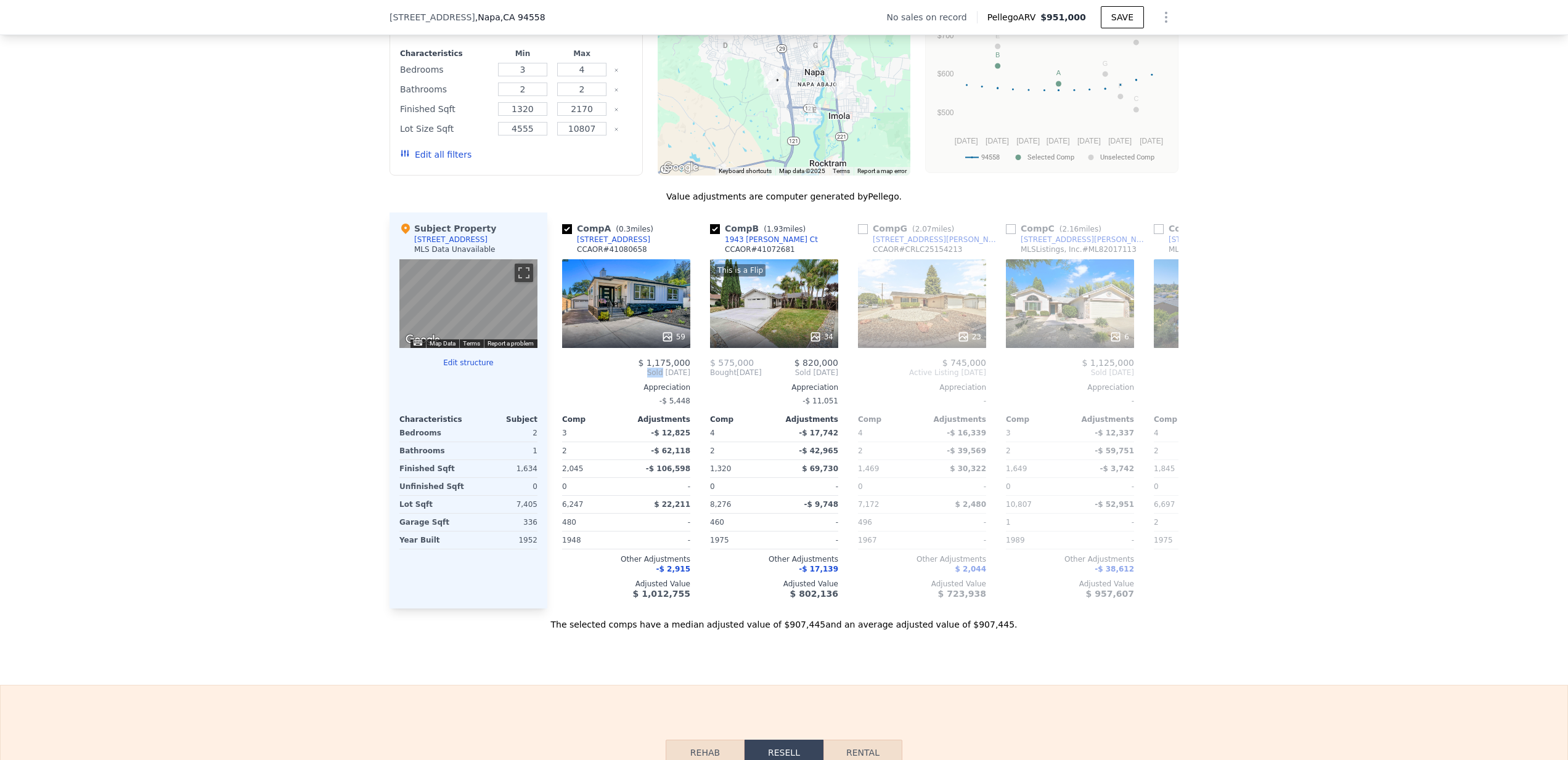
click at [564, 378] on span "Sold Mar 2025" at bounding box center [627, 373] width 128 height 9
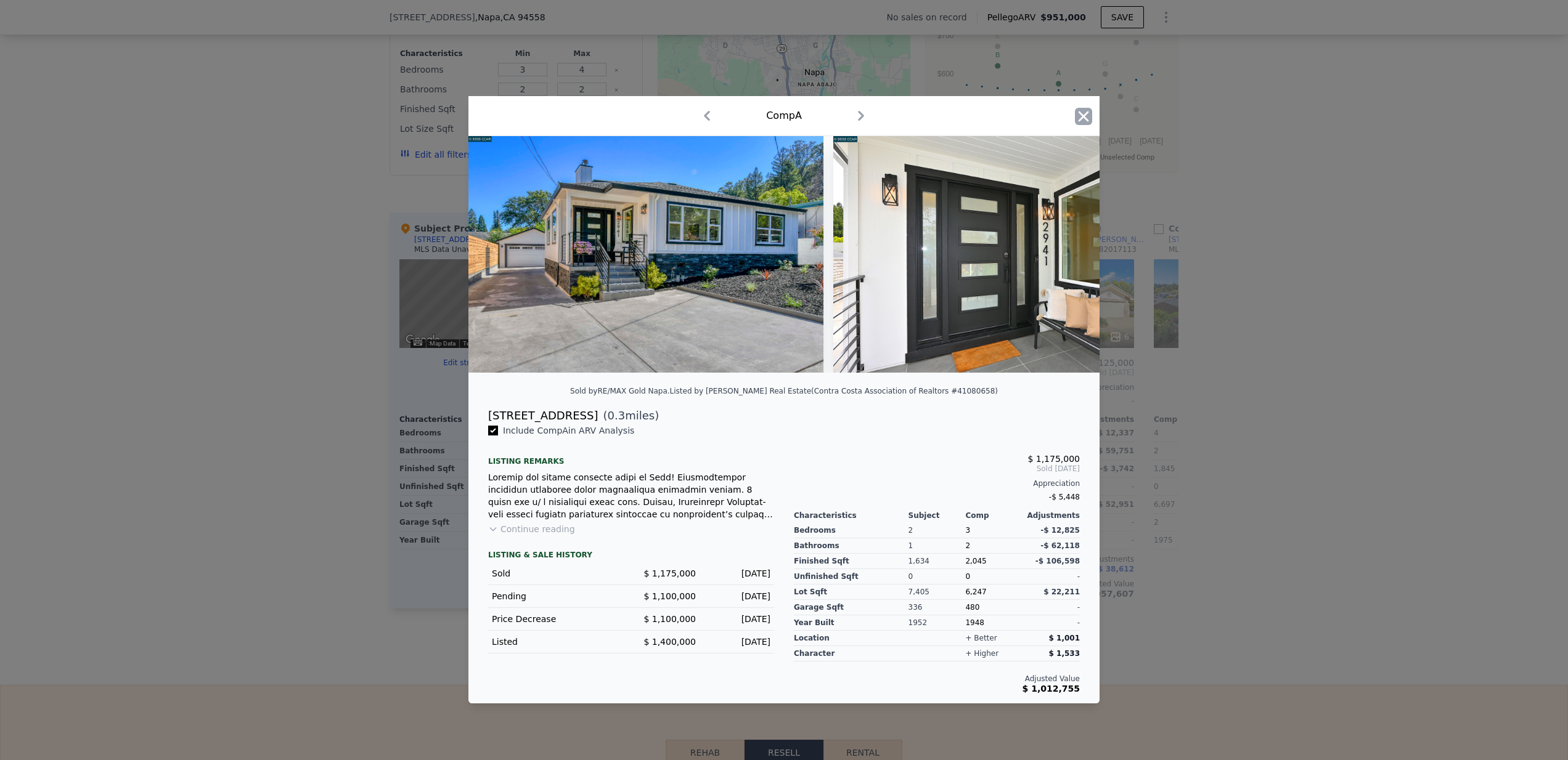
click at [1088, 115] on icon "button" at bounding box center [1084, 116] width 10 height 10
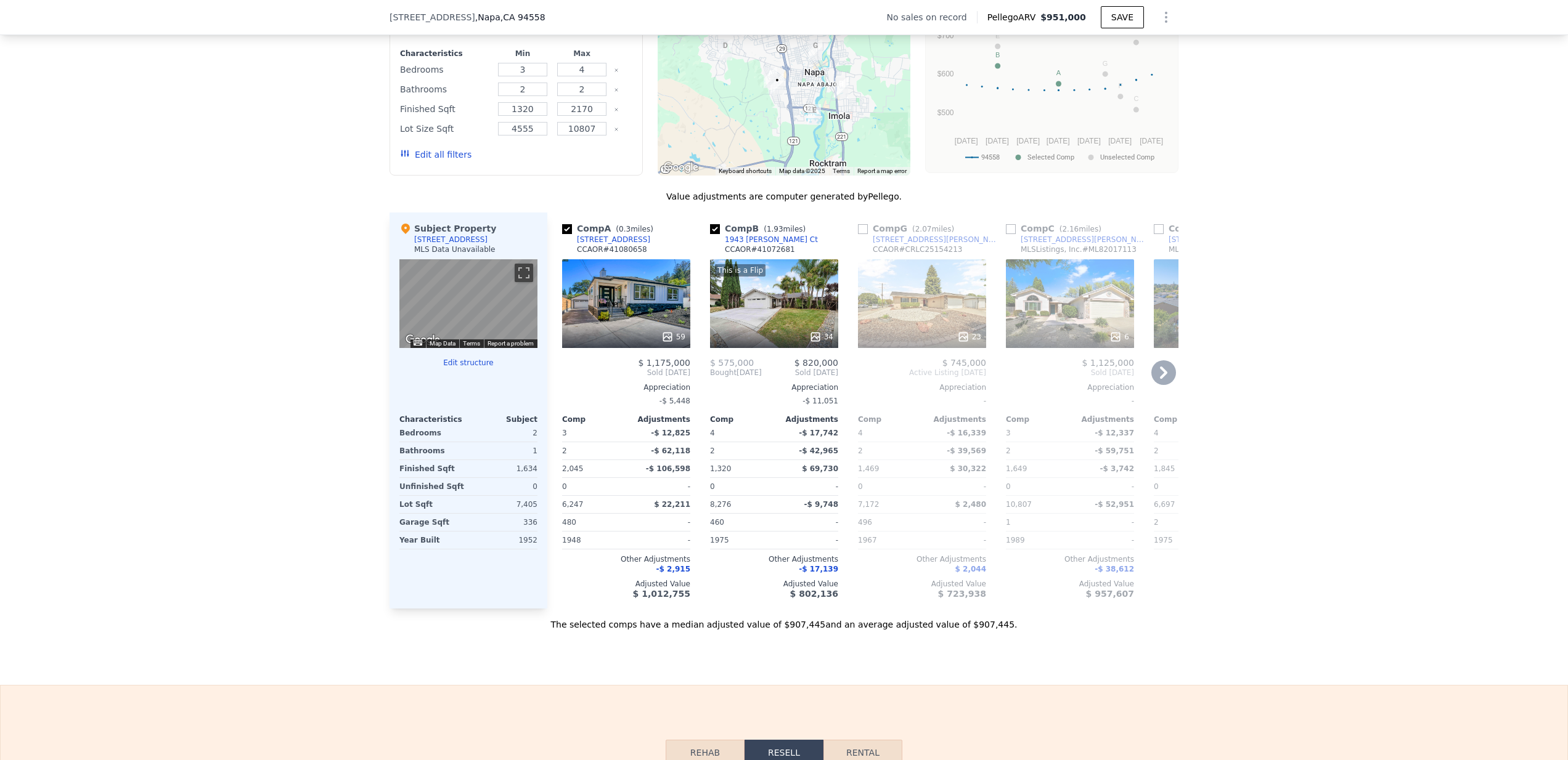
click at [712, 234] on input "checkbox" at bounding box center [715, 229] width 9 height 9
checkbox input "false"
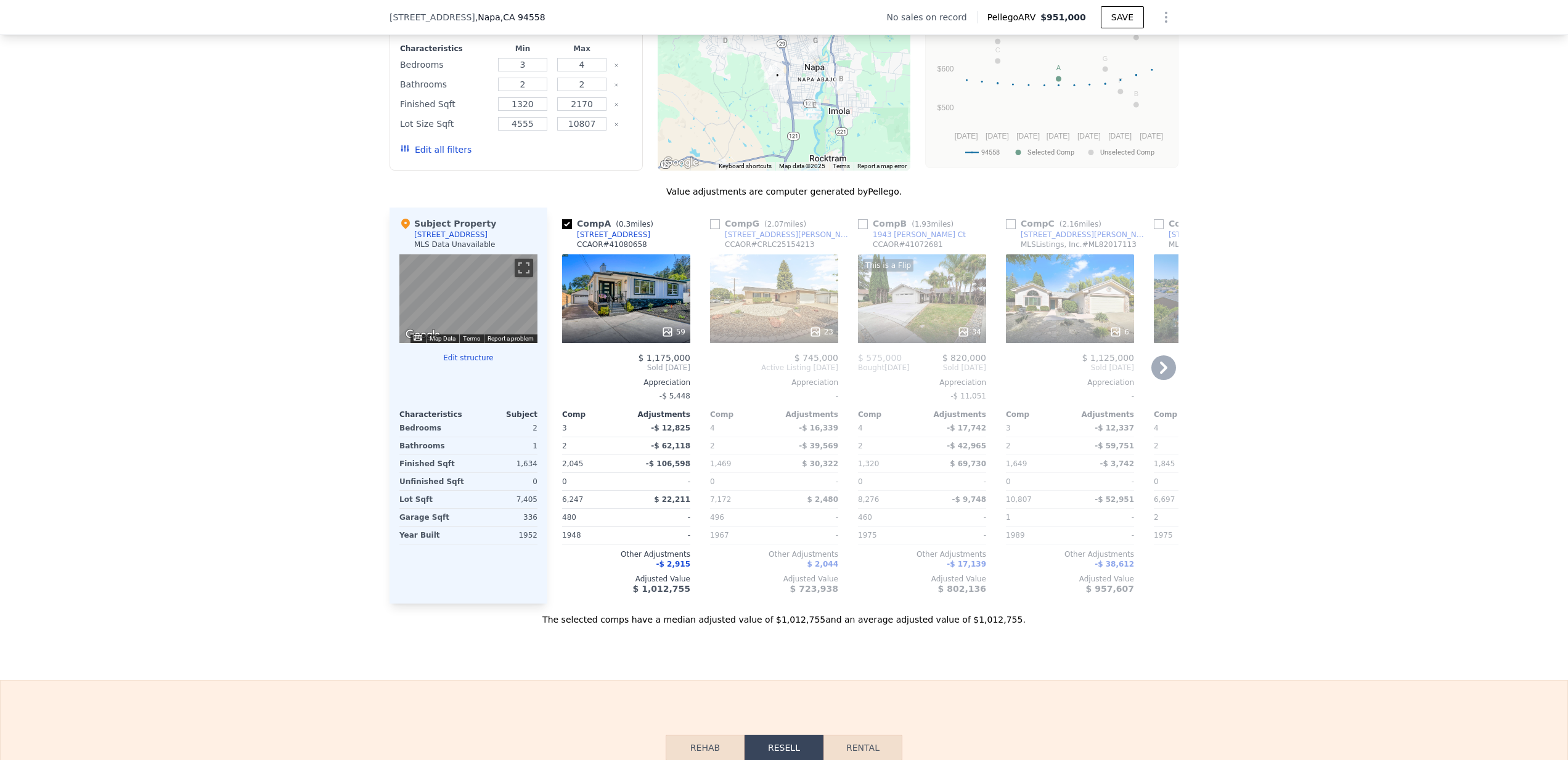
scroll to position [896, 0]
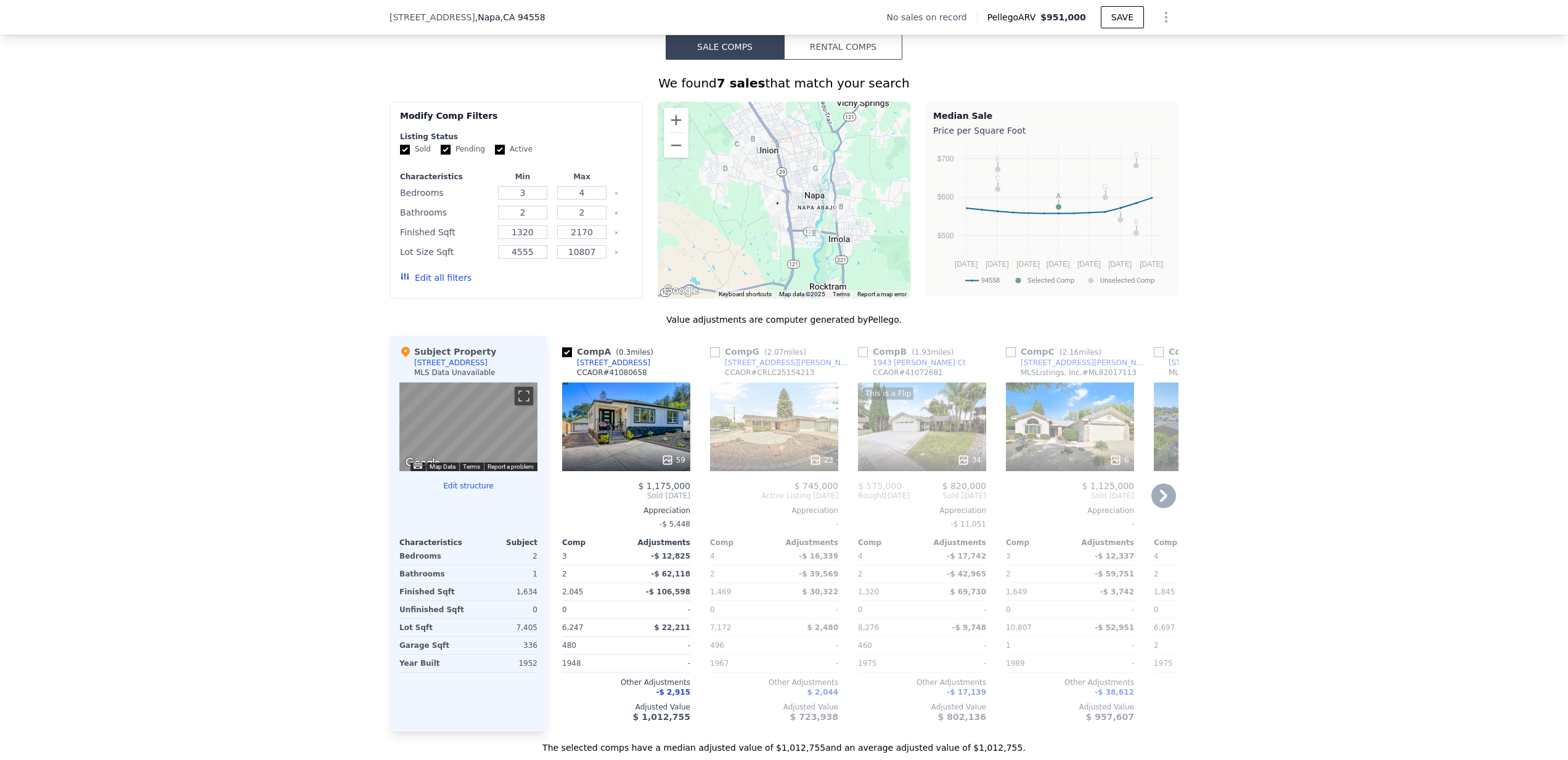
click at [612, 446] on div "59" at bounding box center [627, 427] width 128 height 89
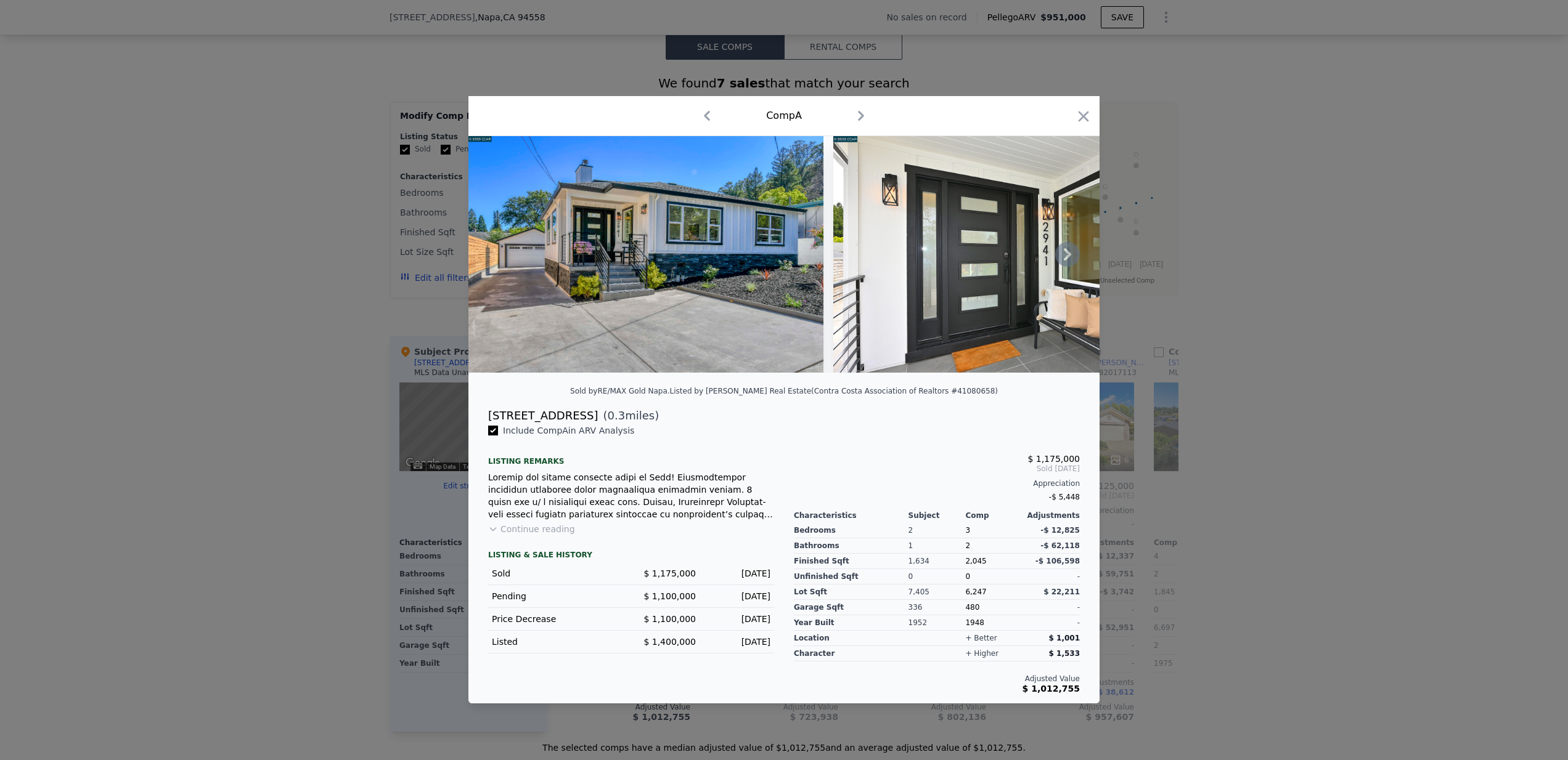
click at [742, 315] on img at bounding box center [645, 254] width 355 height 236
click at [871, 198] on img at bounding box center [1011, 254] width 354 height 236
click at [1070, 255] on icon at bounding box center [1068, 254] width 8 height 12
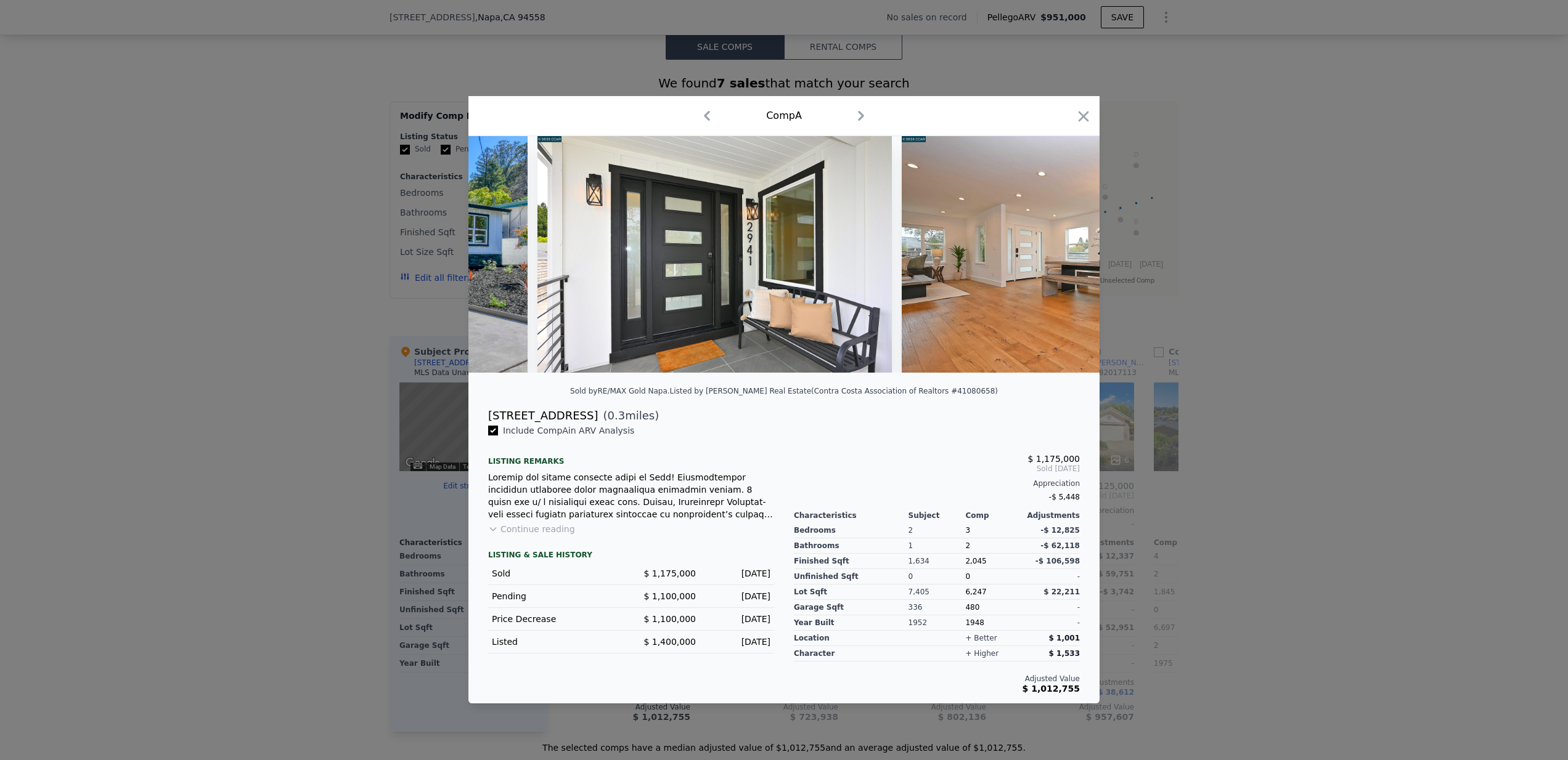
scroll to position [0, 592]
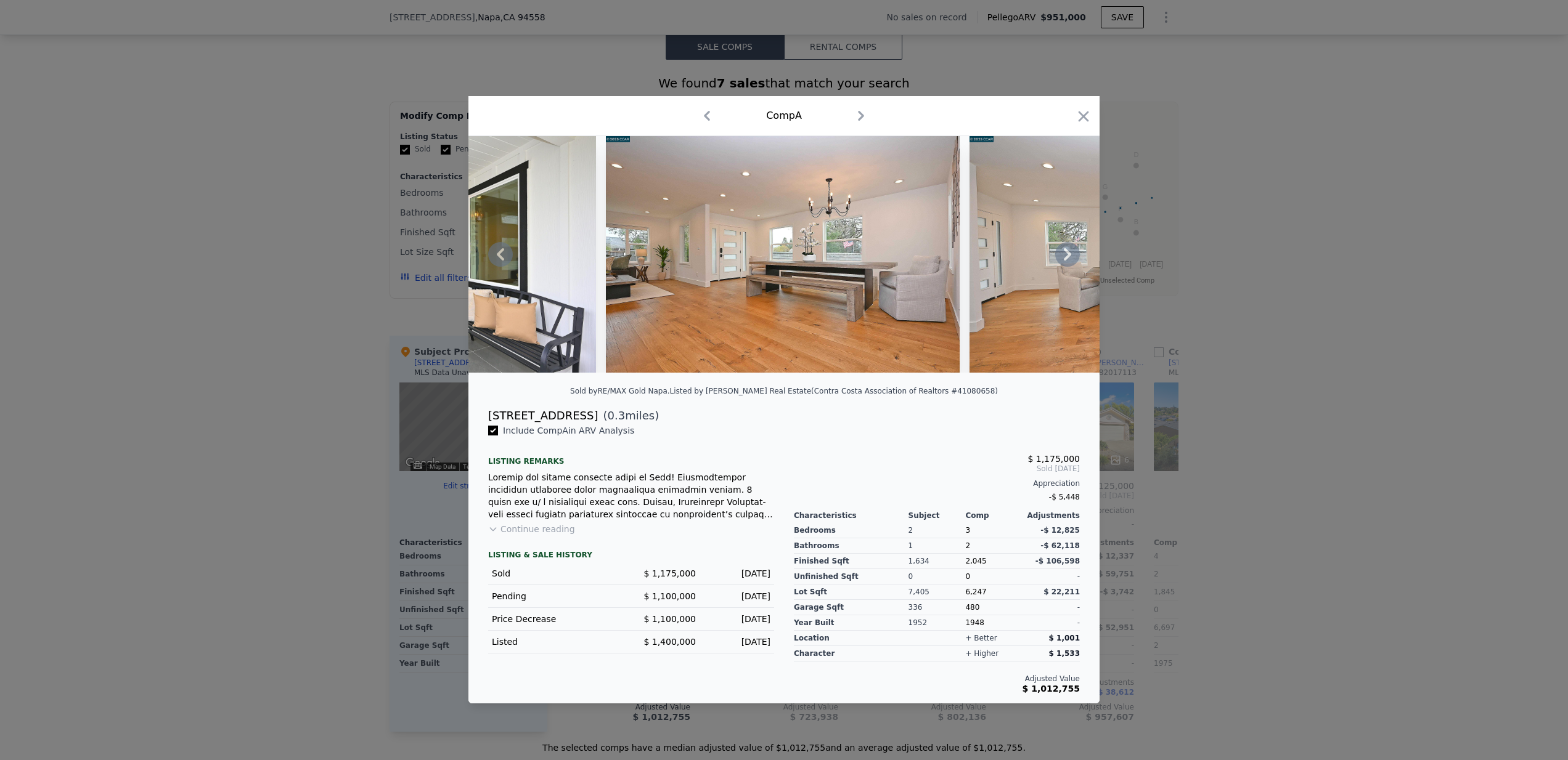
click at [1070, 255] on icon at bounding box center [1068, 254] width 8 height 12
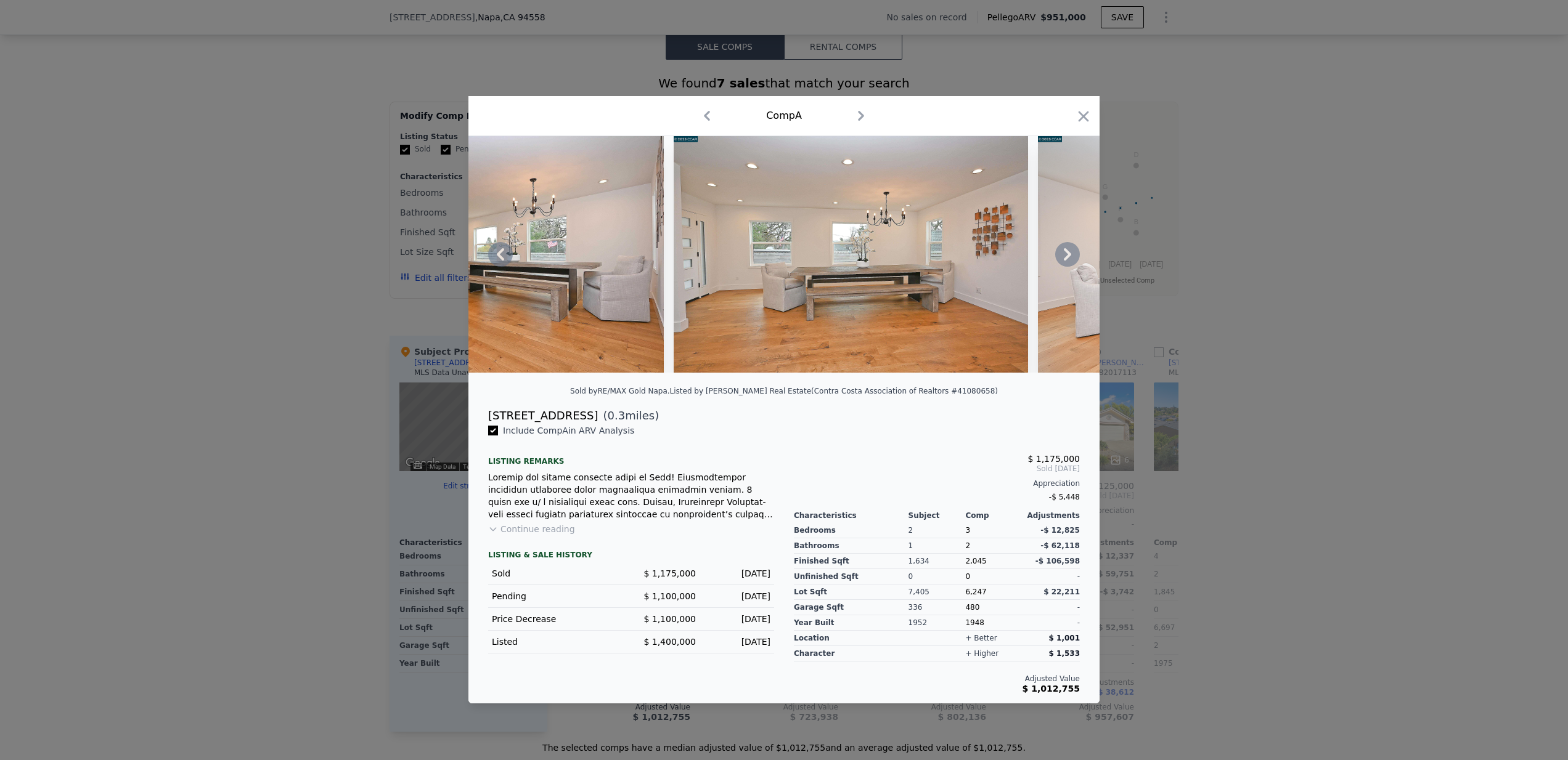
click at [1070, 255] on icon at bounding box center [1068, 254] width 8 height 12
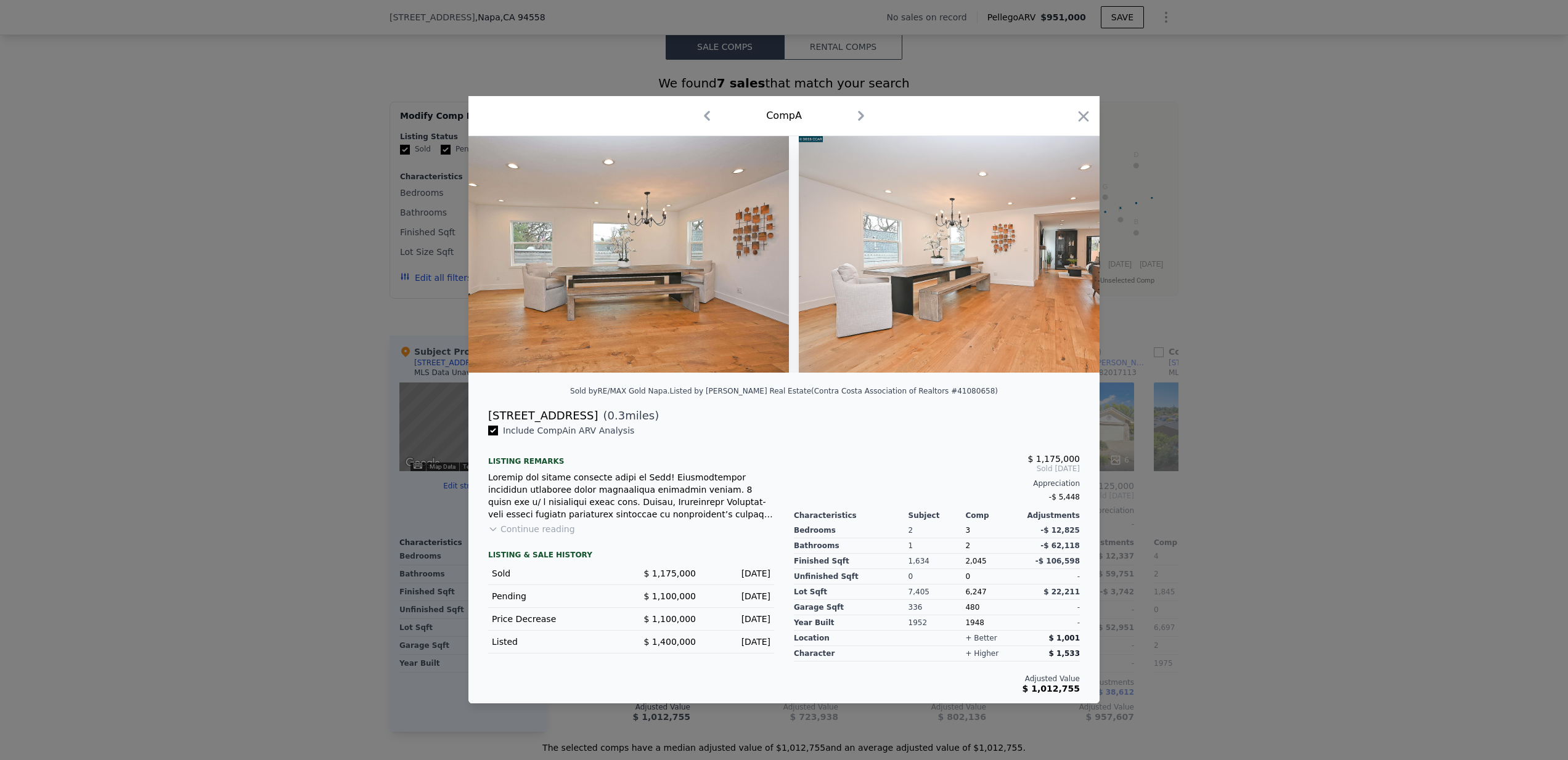
scroll to position [0, 1184]
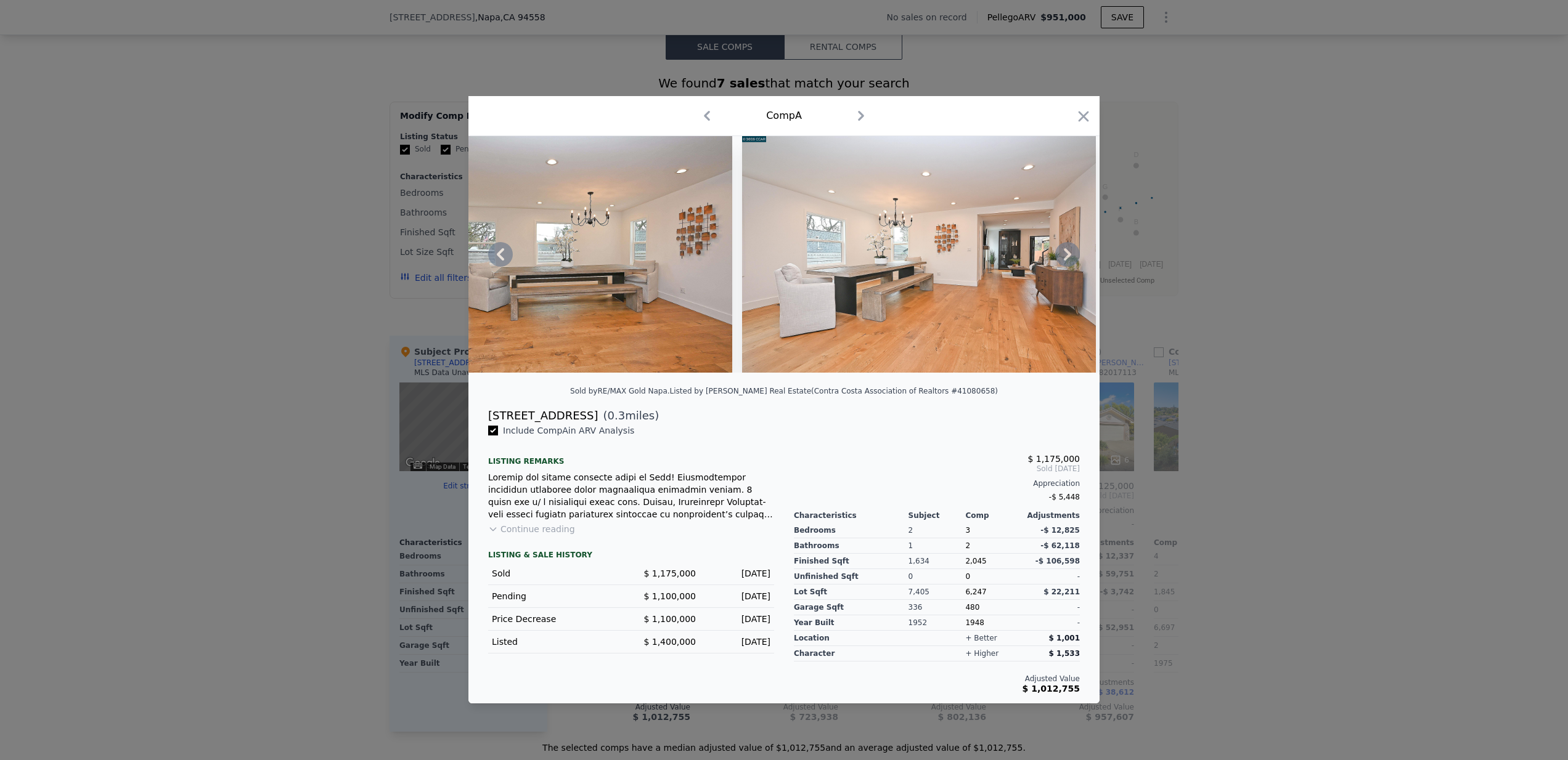
click at [1070, 255] on icon at bounding box center [1068, 254] width 8 height 12
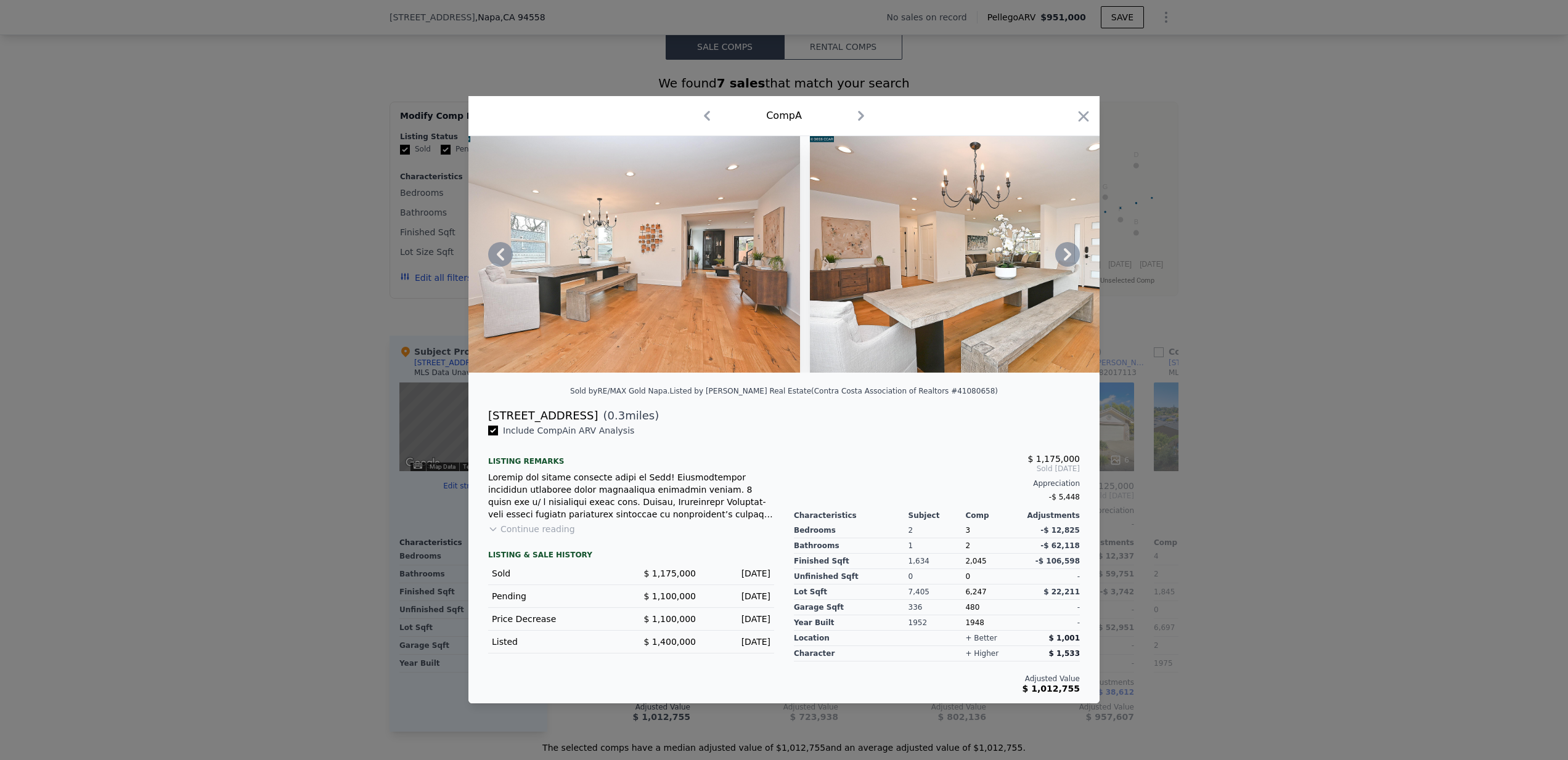
click at [1070, 255] on icon at bounding box center [1068, 254] width 8 height 12
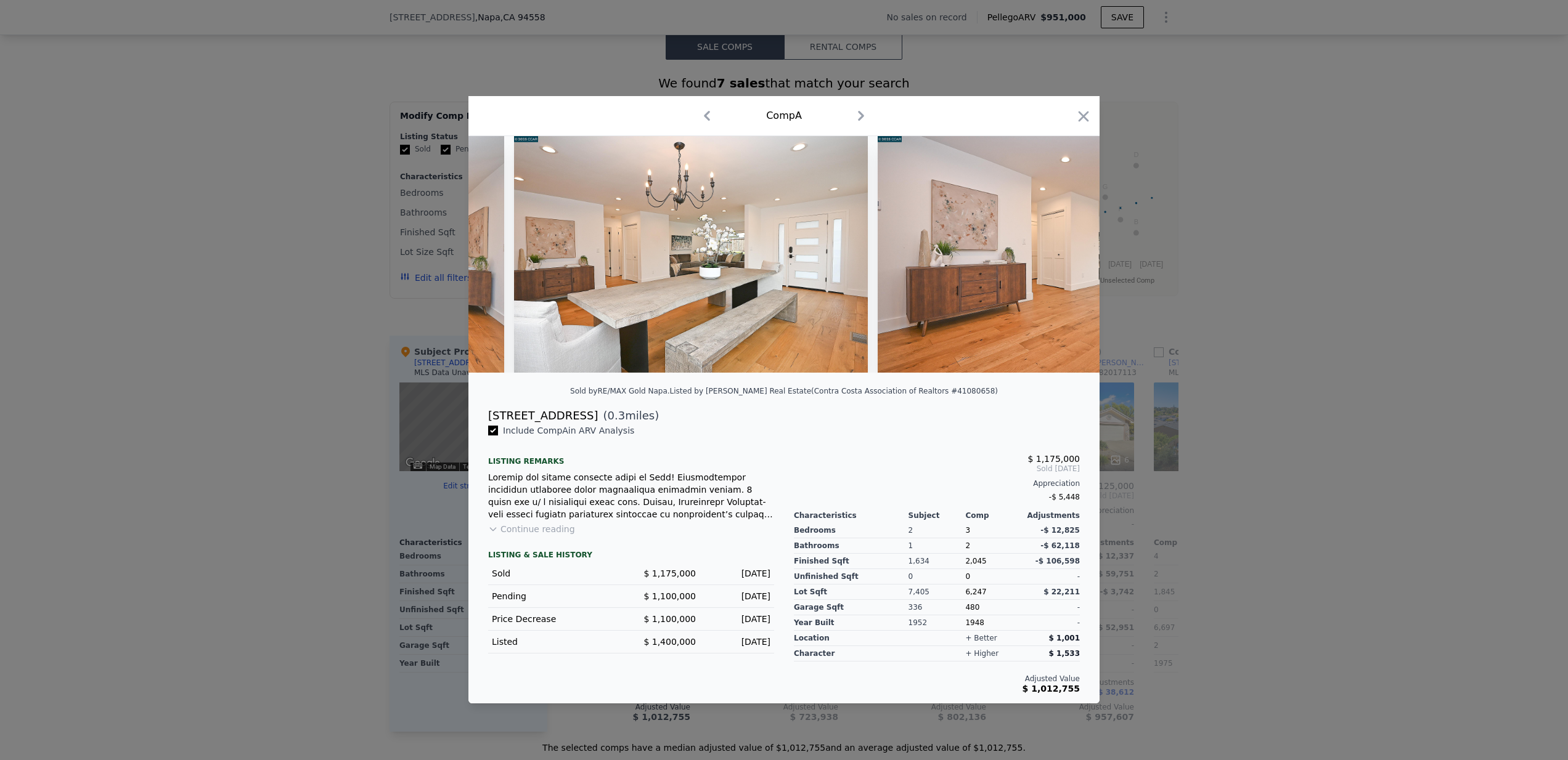
click at [1070, 255] on div at bounding box center [784, 254] width 631 height 236
click at [1070, 255] on icon at bounding box center [1068, 254] width 8 height 12
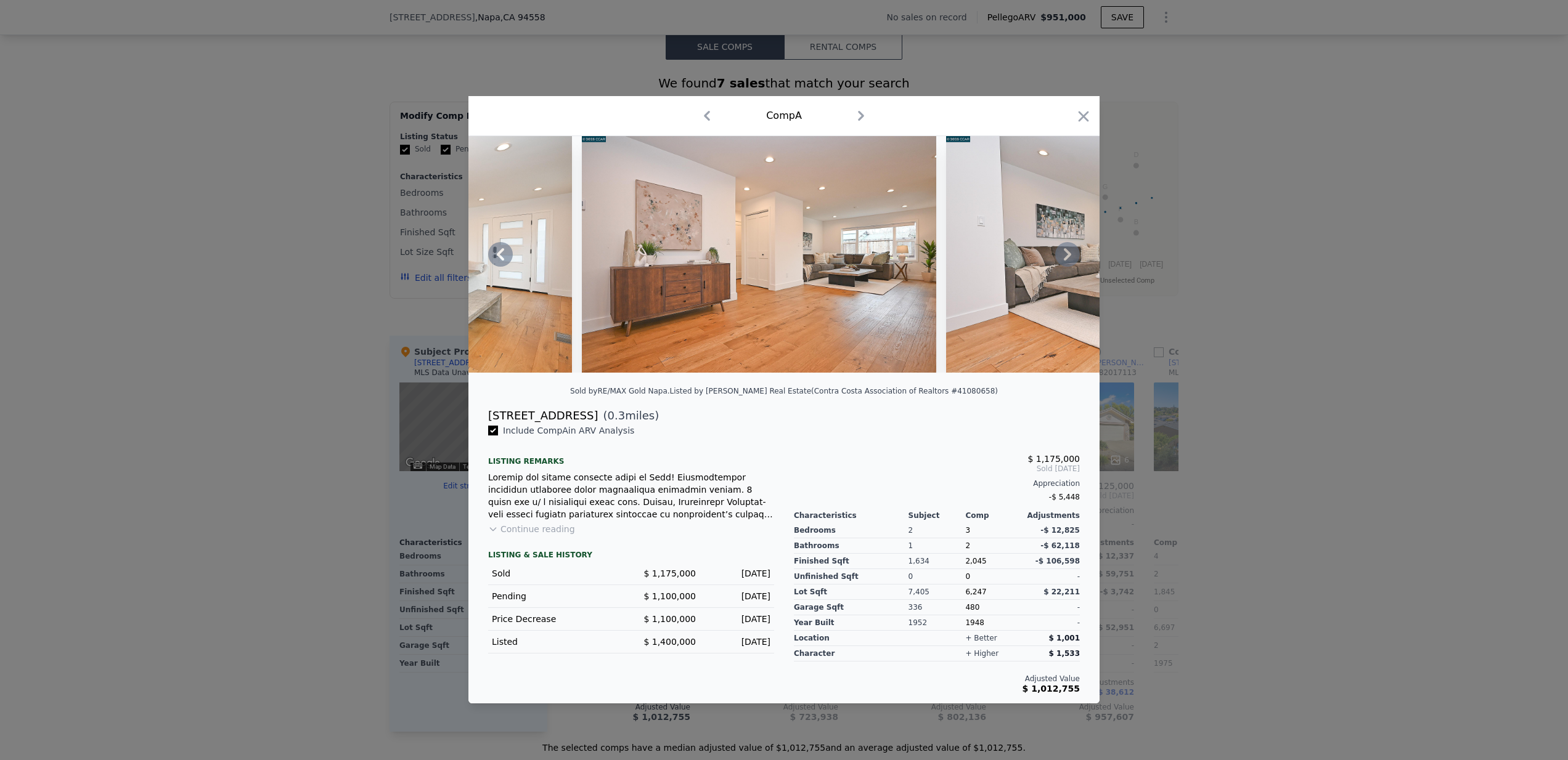
click at [1070, 255] on icon at bounding box center [1068, 254] width 8 height 12
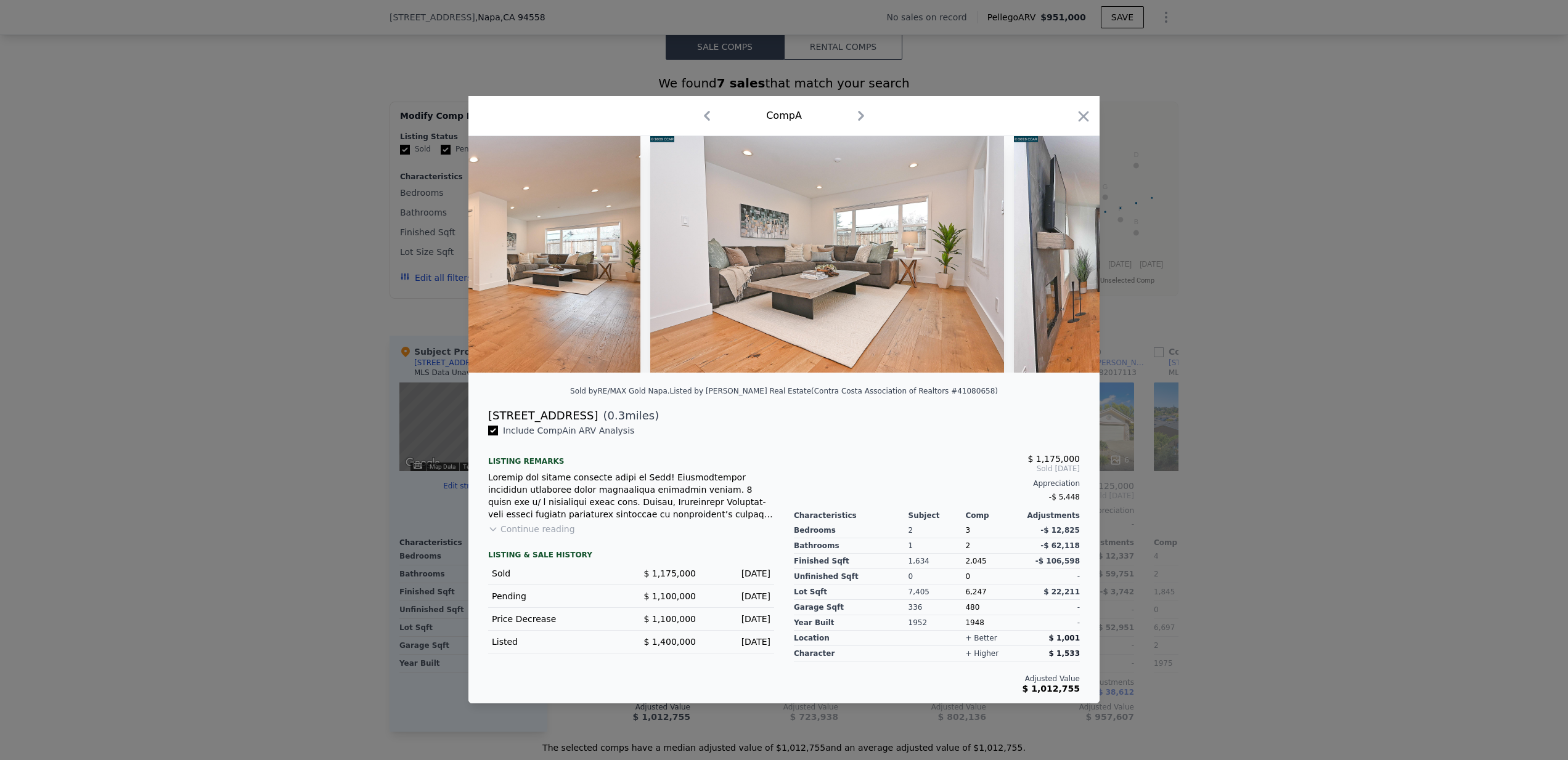
click at [1070, 255] on div at bounding box center [784, 254] width 631 height 236
click at [1070, 255] on icon at bounding box center [1068, 254] width 8 height 12
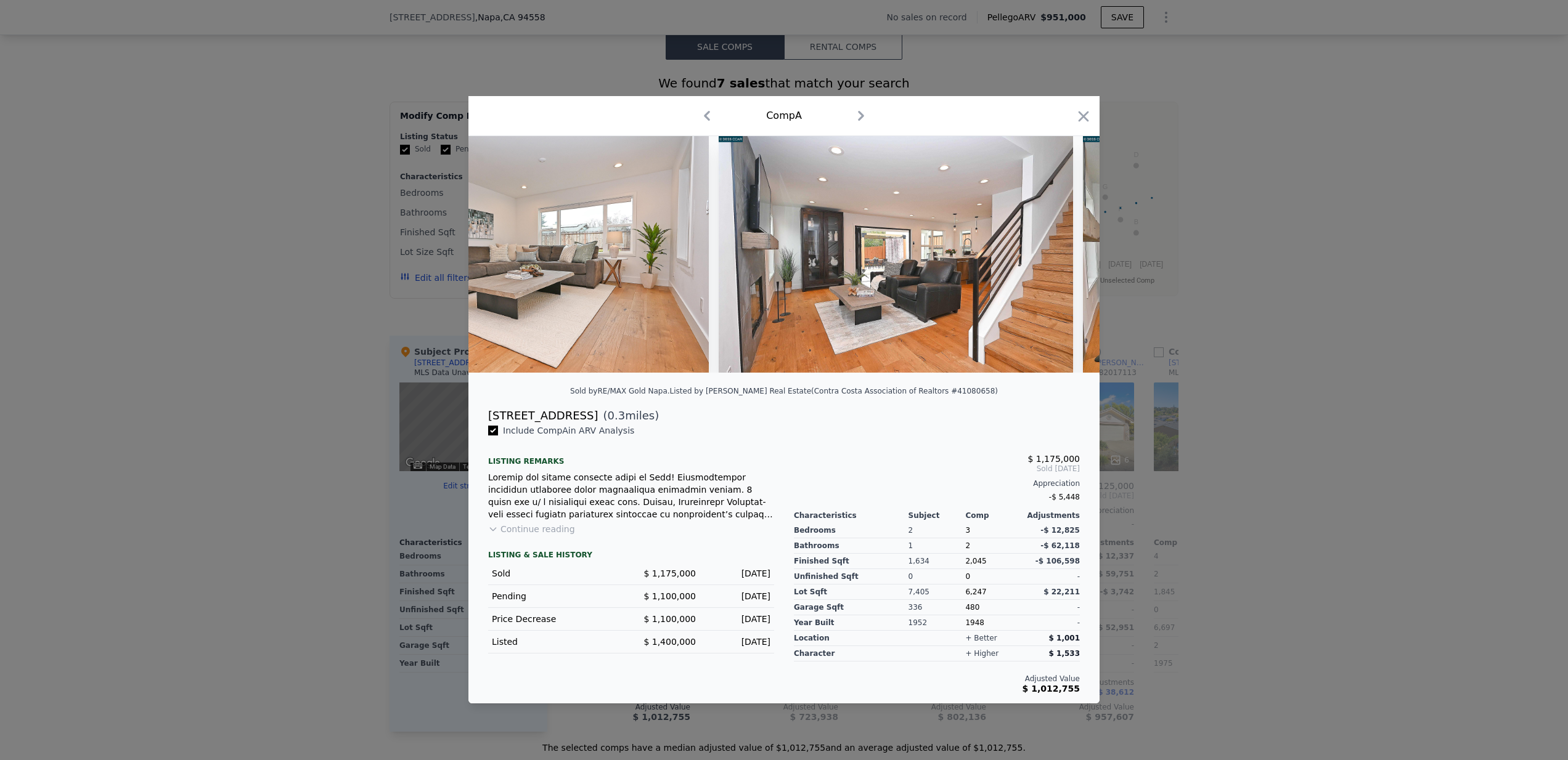
scroll to position [0, 2663]
click at [1070, 255] on div at bounding box center [784, 254] width 631 height 236
click at [1070, 255] on icon at bounding box center [1068, 254] width 8 height 12
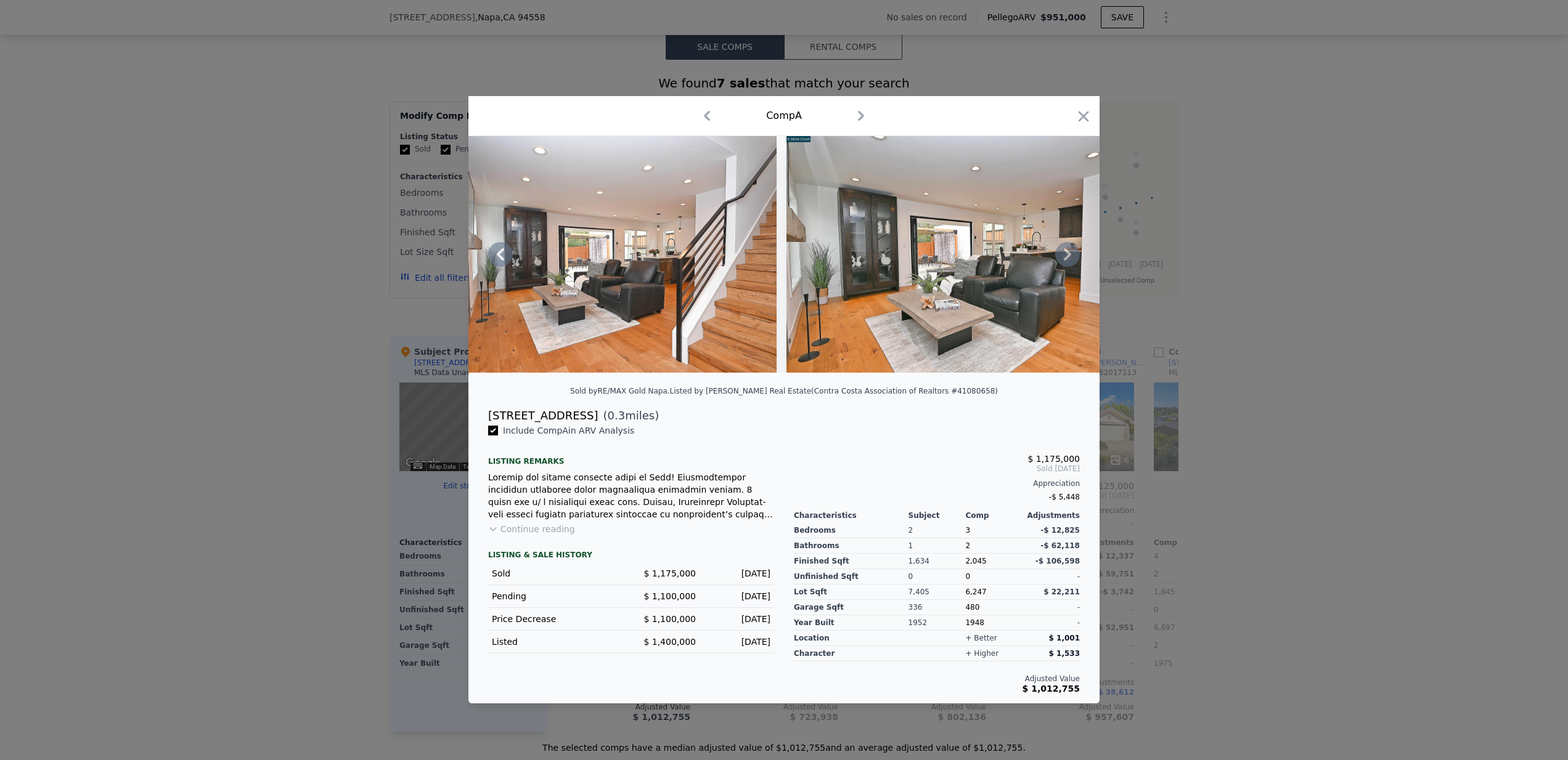
click at [1070, 255] on icon at bounding box center [1068, 254] width 8 height 12
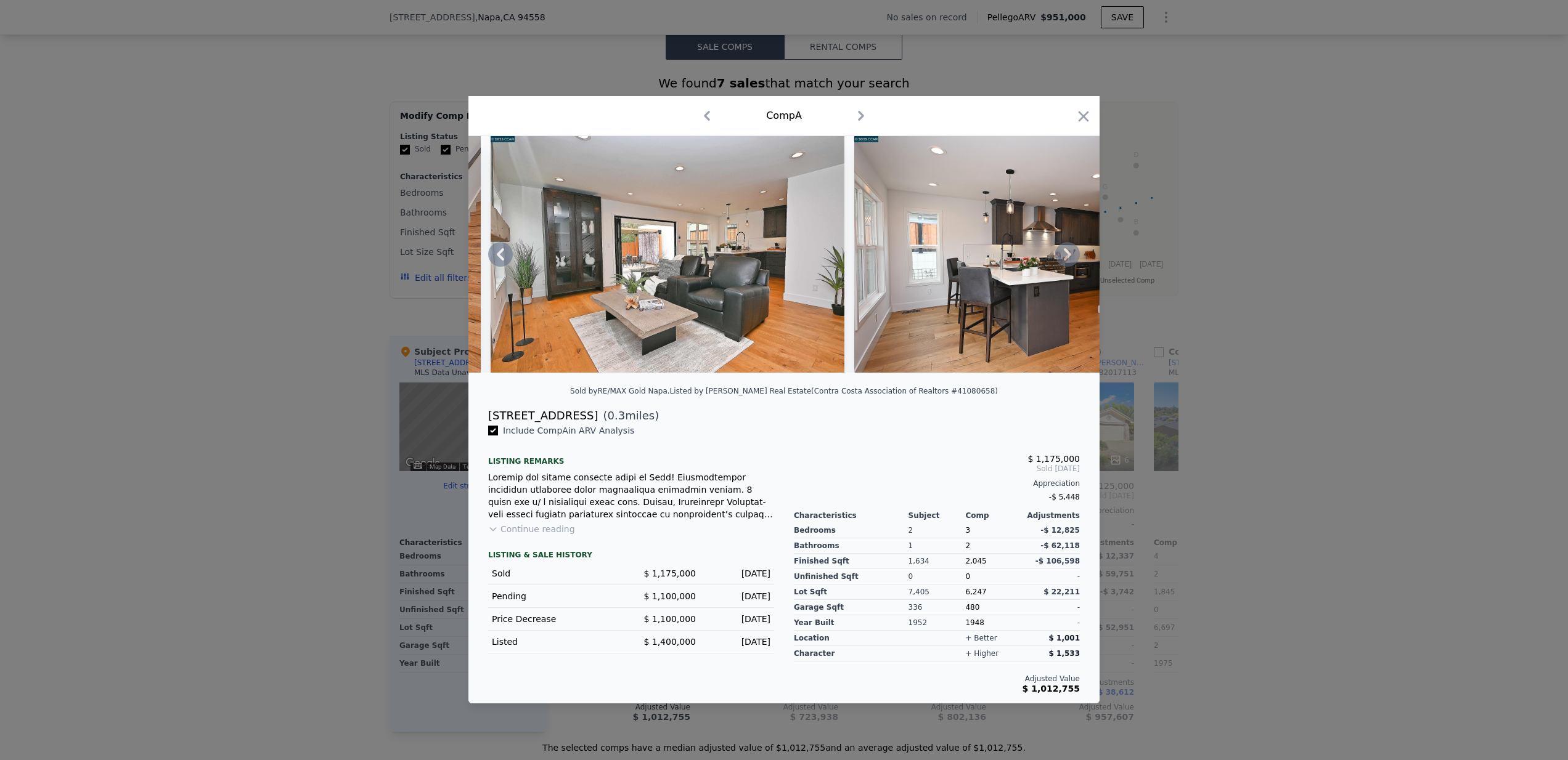
click at [1070, 255] on icon at bounding box center [1068, 254] width 8 height 12
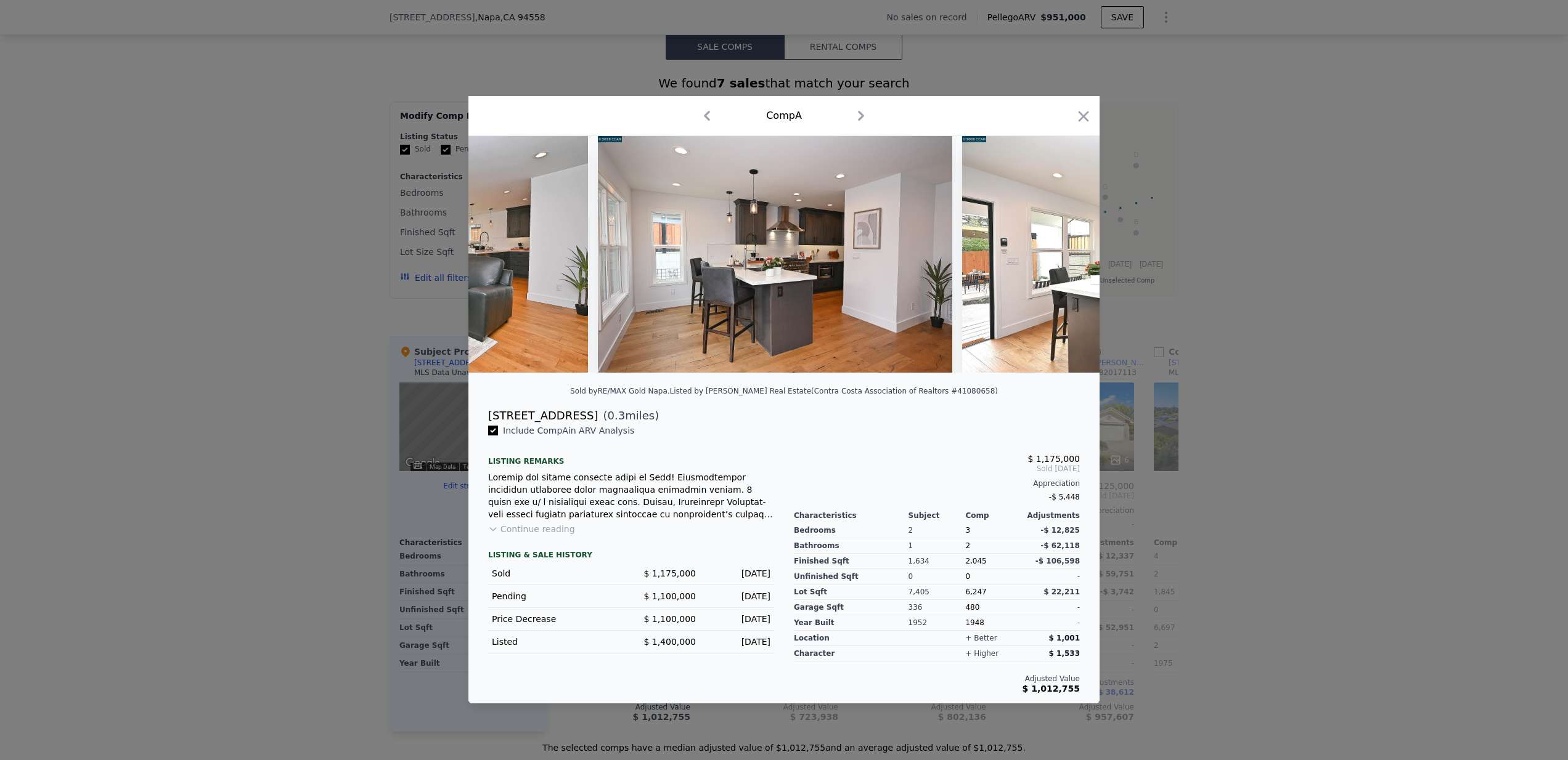
scroll to position [0, 3551]
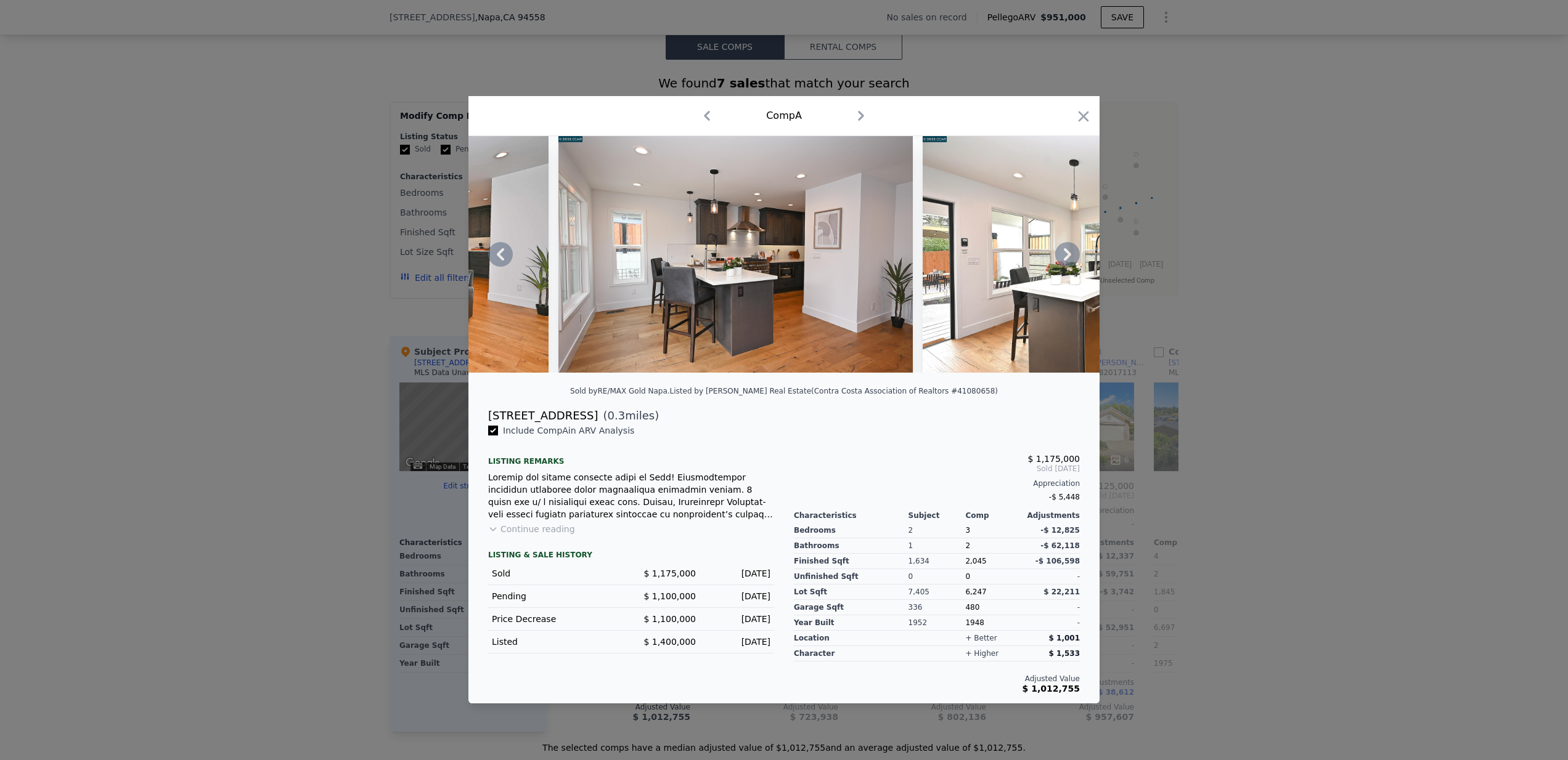
click at [1070, 255] on icon at bounding box center [1068, 254] width 8 height 12
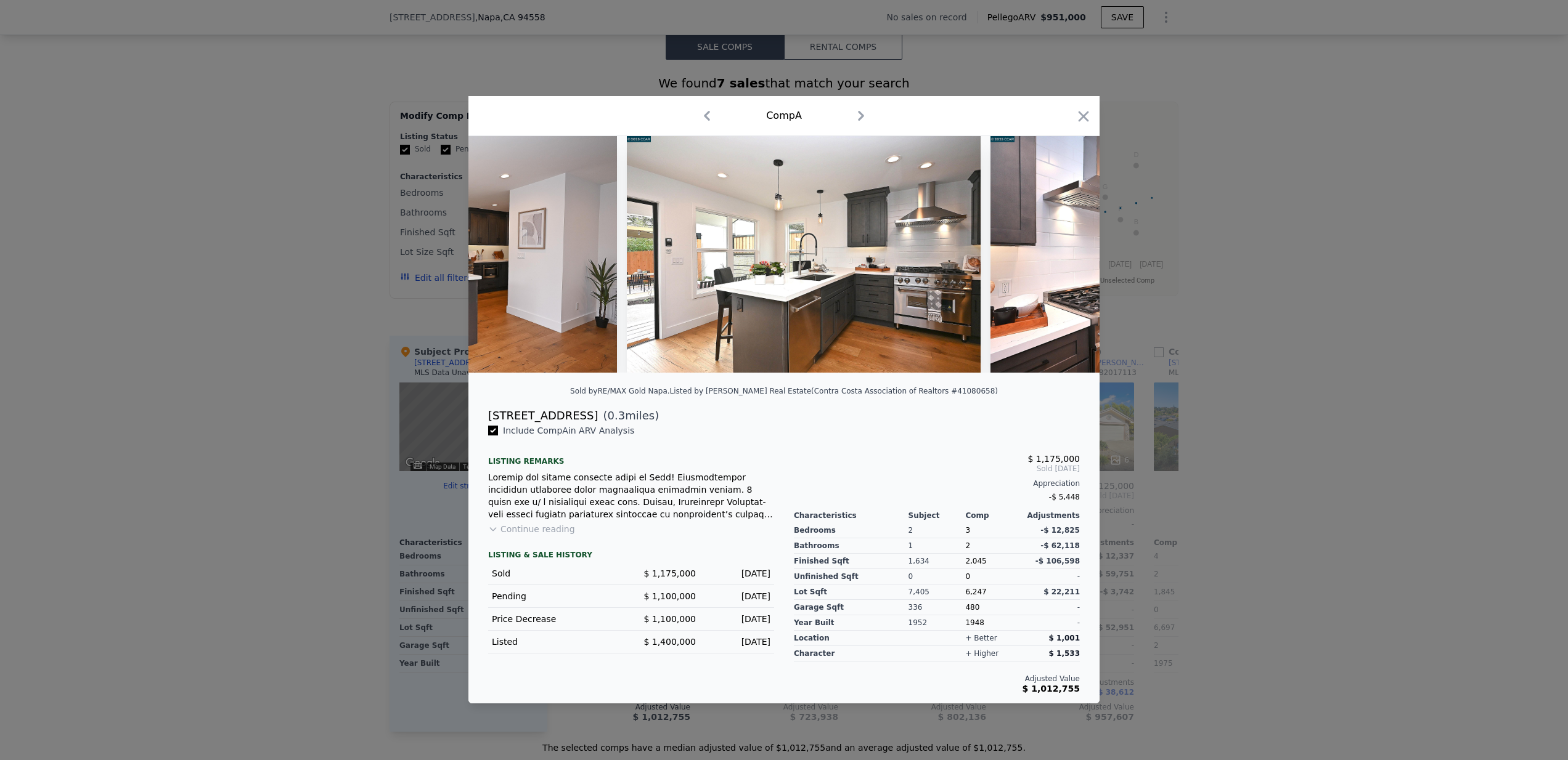
click at [1070, 255] on div at bounding box center [784, 254] width 631 height 236
click at [1070, 255] on icon at bounding box center [1068, 254] width 8 height 12
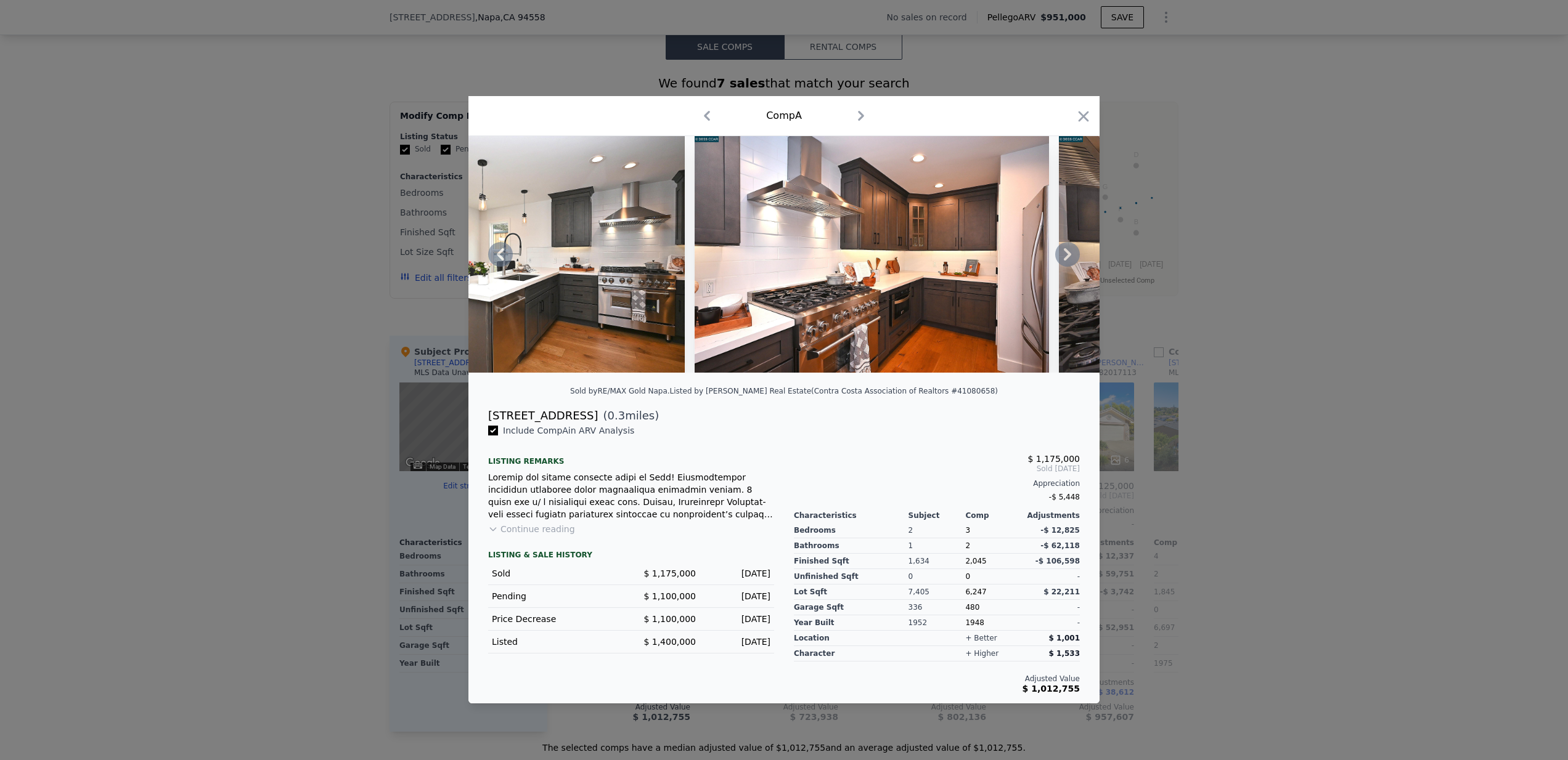
click at [1070, 255] on icon at bounding box center [1068, 254] width 8 height 12
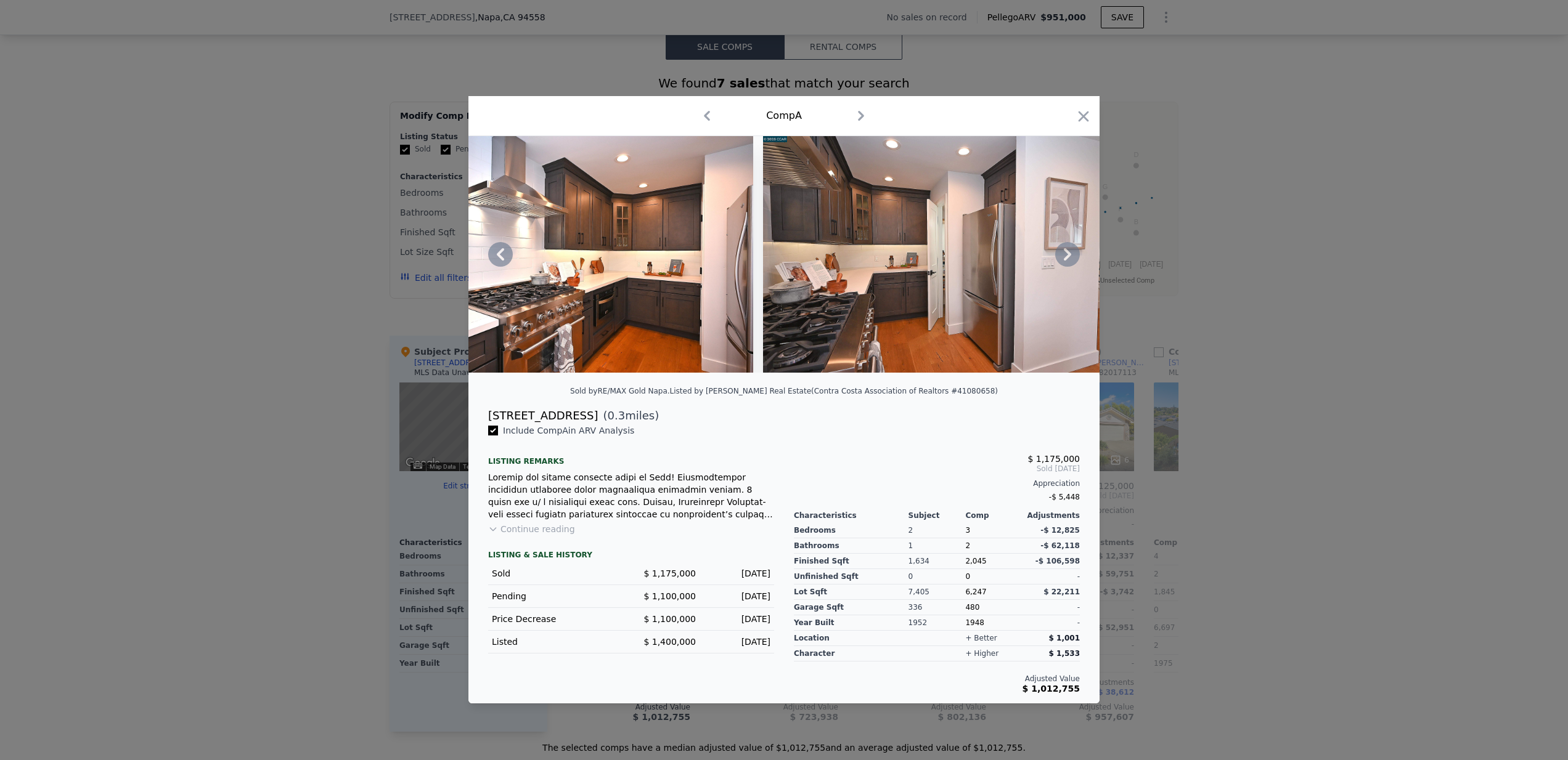
click at [1070, 255] on div at bounding box center [784, 254] width 631 height 236
click at [1070, 255] on icon at bounding box center [1068, 254] width 8 height 12
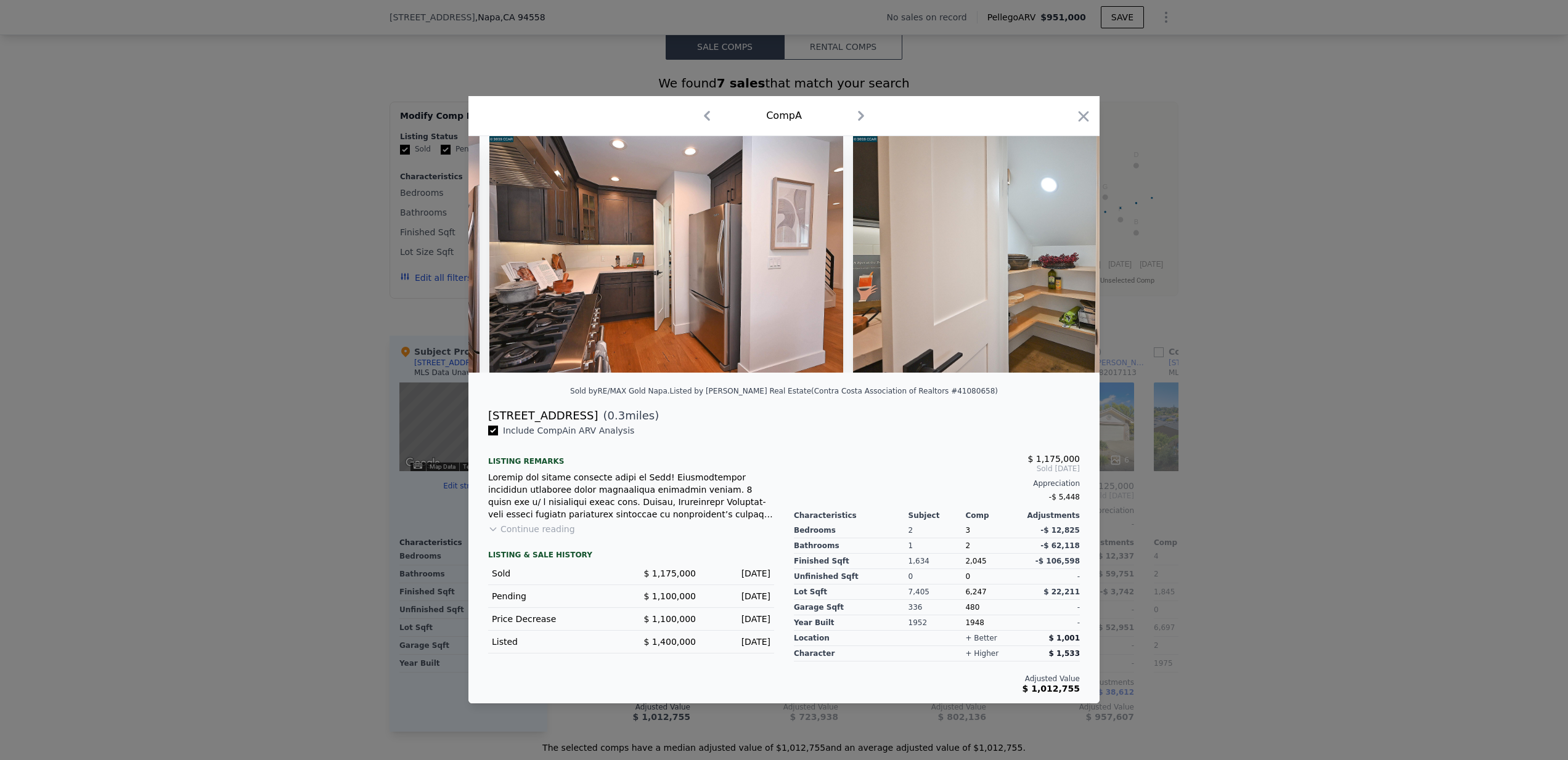
scroll to position [0, 4734]
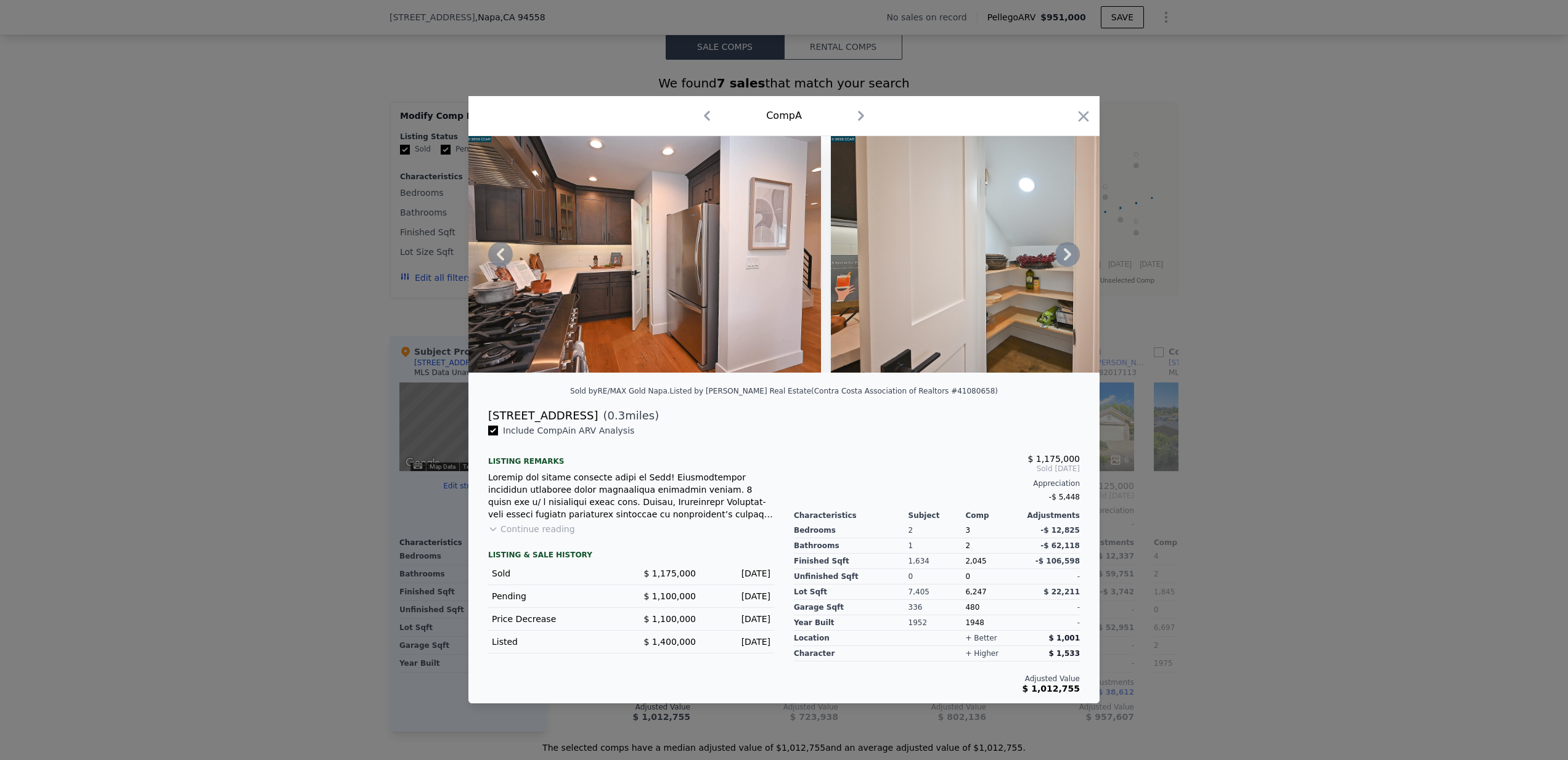
click at [1070, 255] on div at bounding box center [784, 254] width 631 height 236
click at [1070, 255] on icon at bounding box center [1068, 254] width 8 height 12
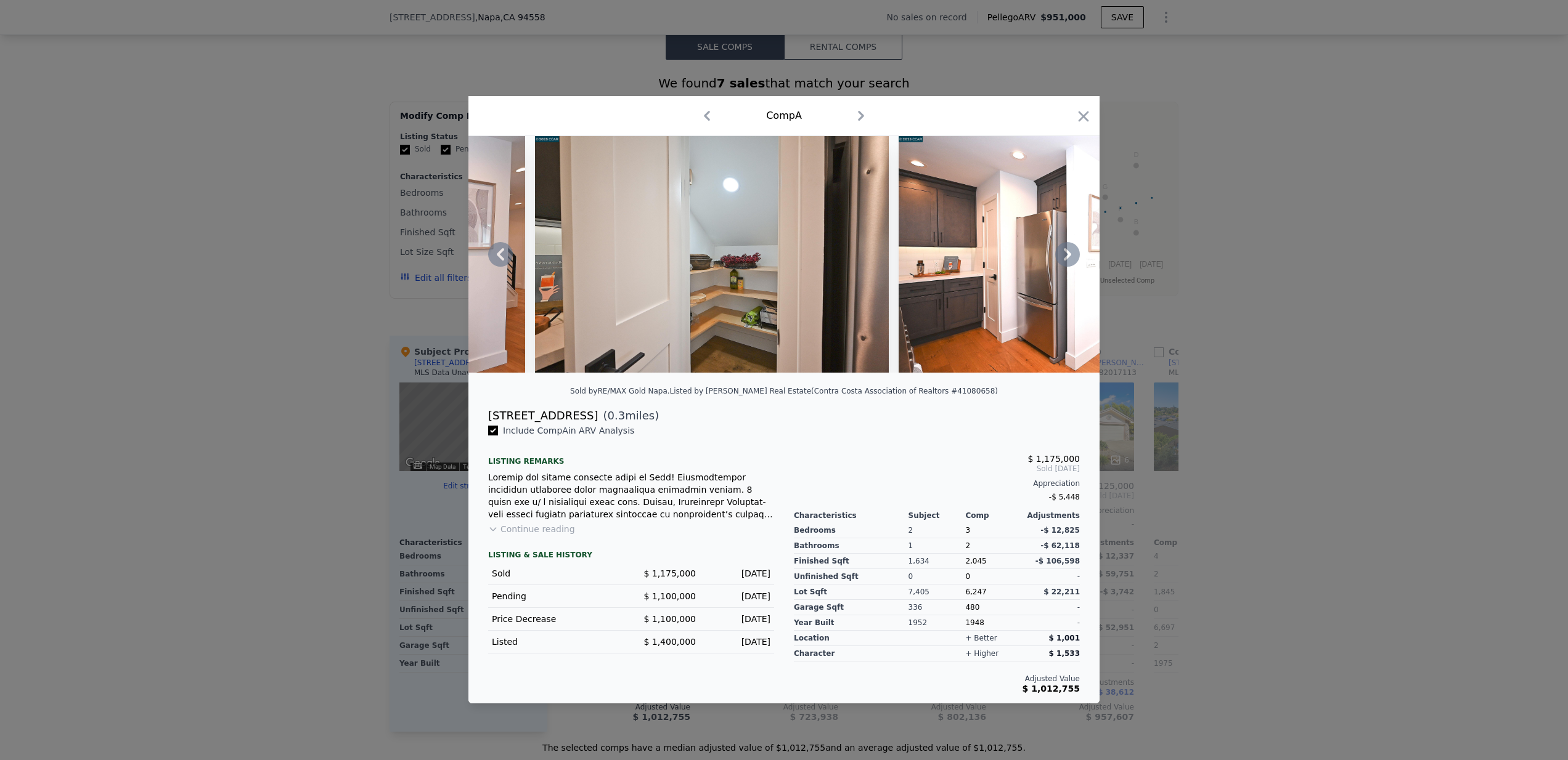
click at [1070, 255] on icon at bounding box center [1068, 254] width 8 height 12
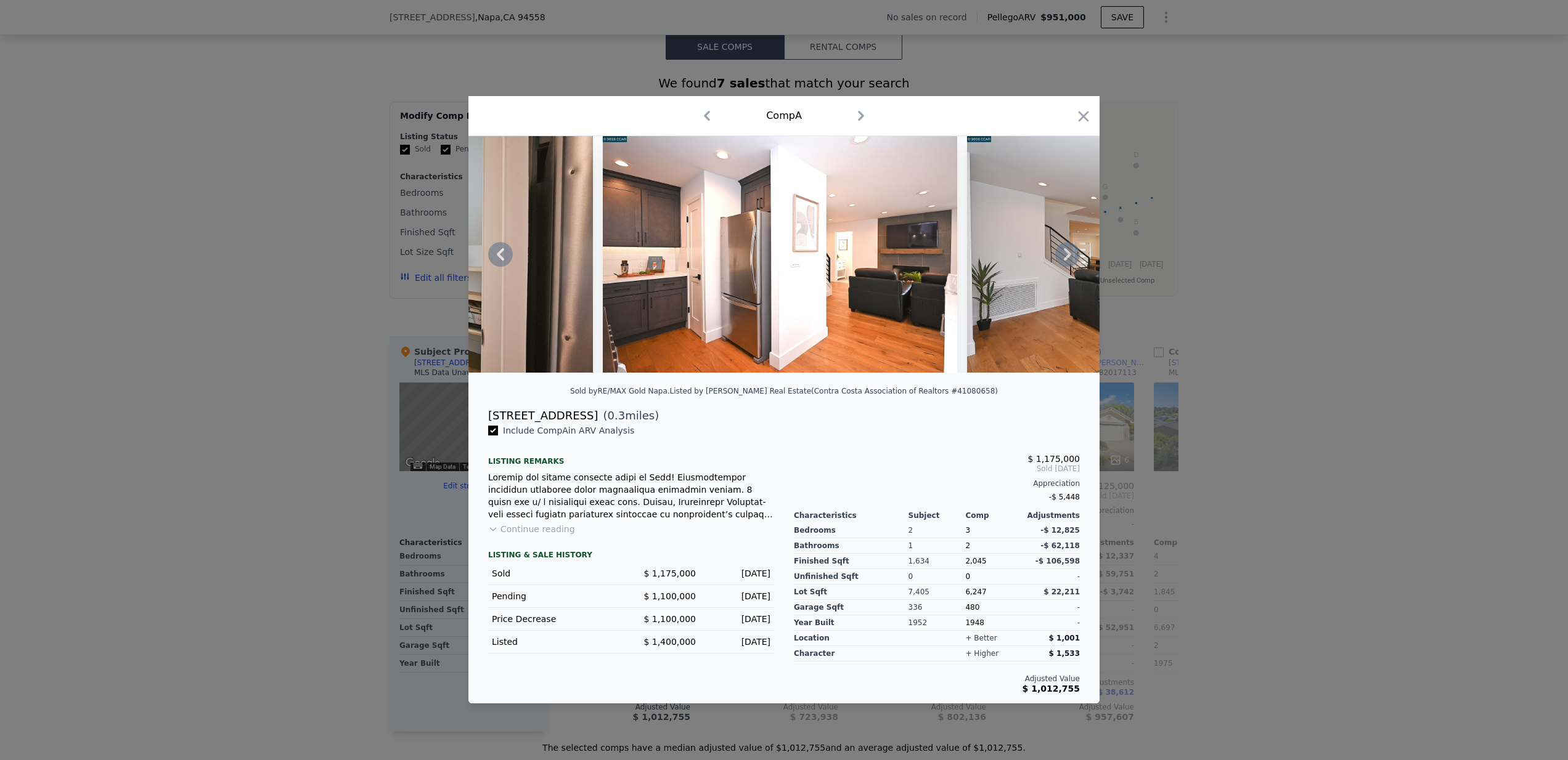
click at [1070, 255] on icon at bounding box center [1068, 254] width 8 height 12
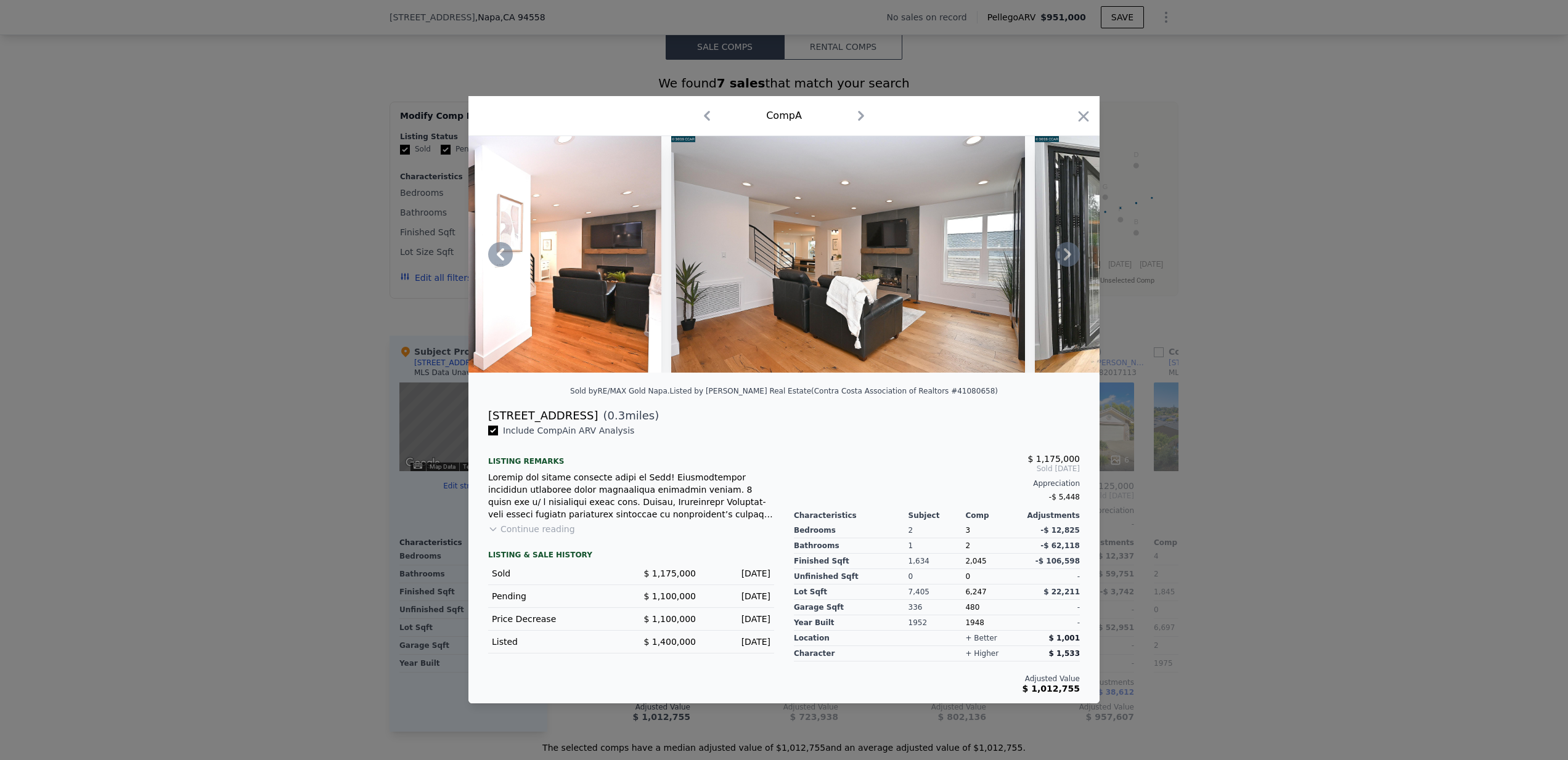
click at [1070, 255] on icon at bounding box center [1068, 254] width 8 height 12
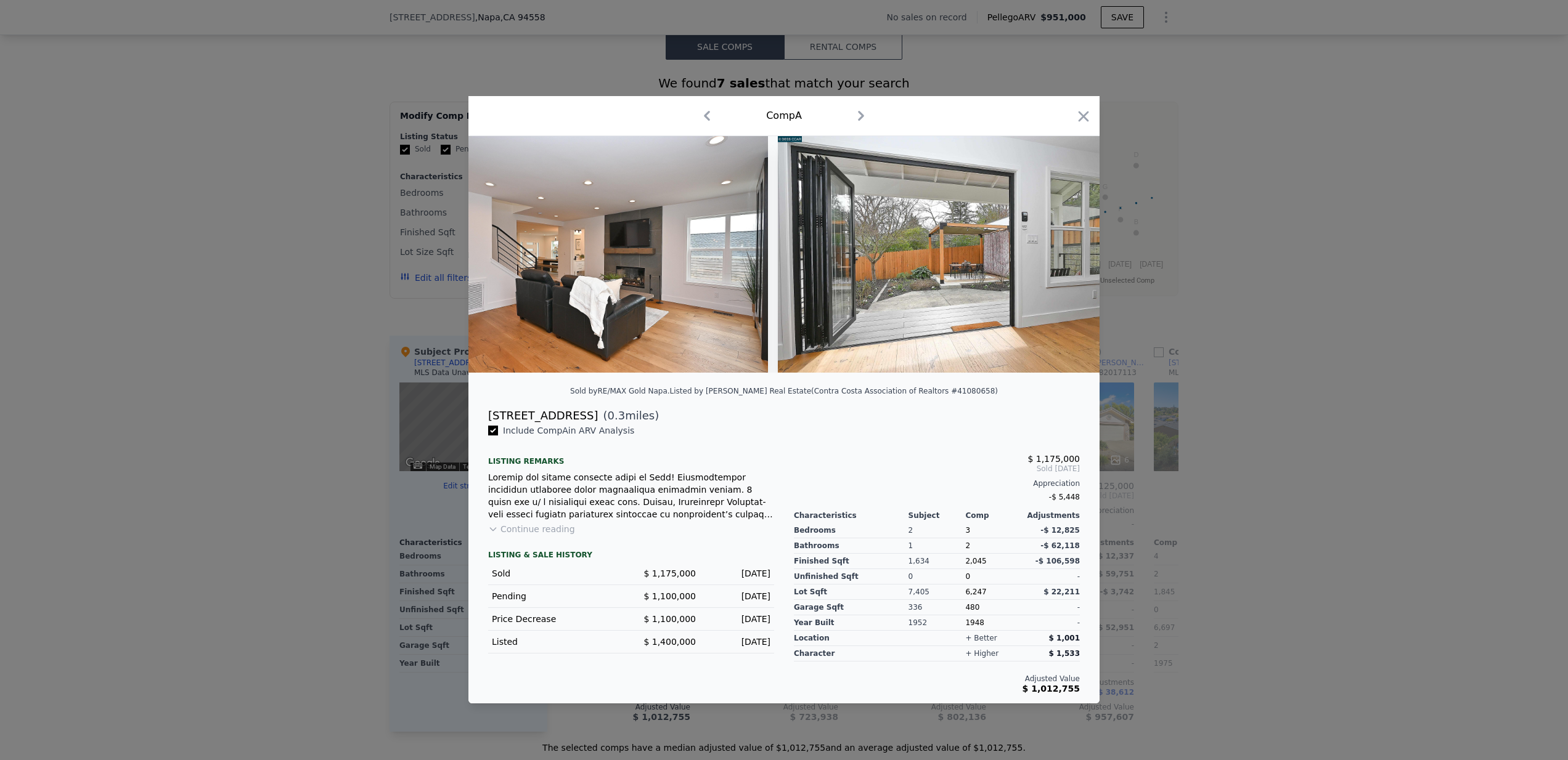
scroll to position [0, 5919]
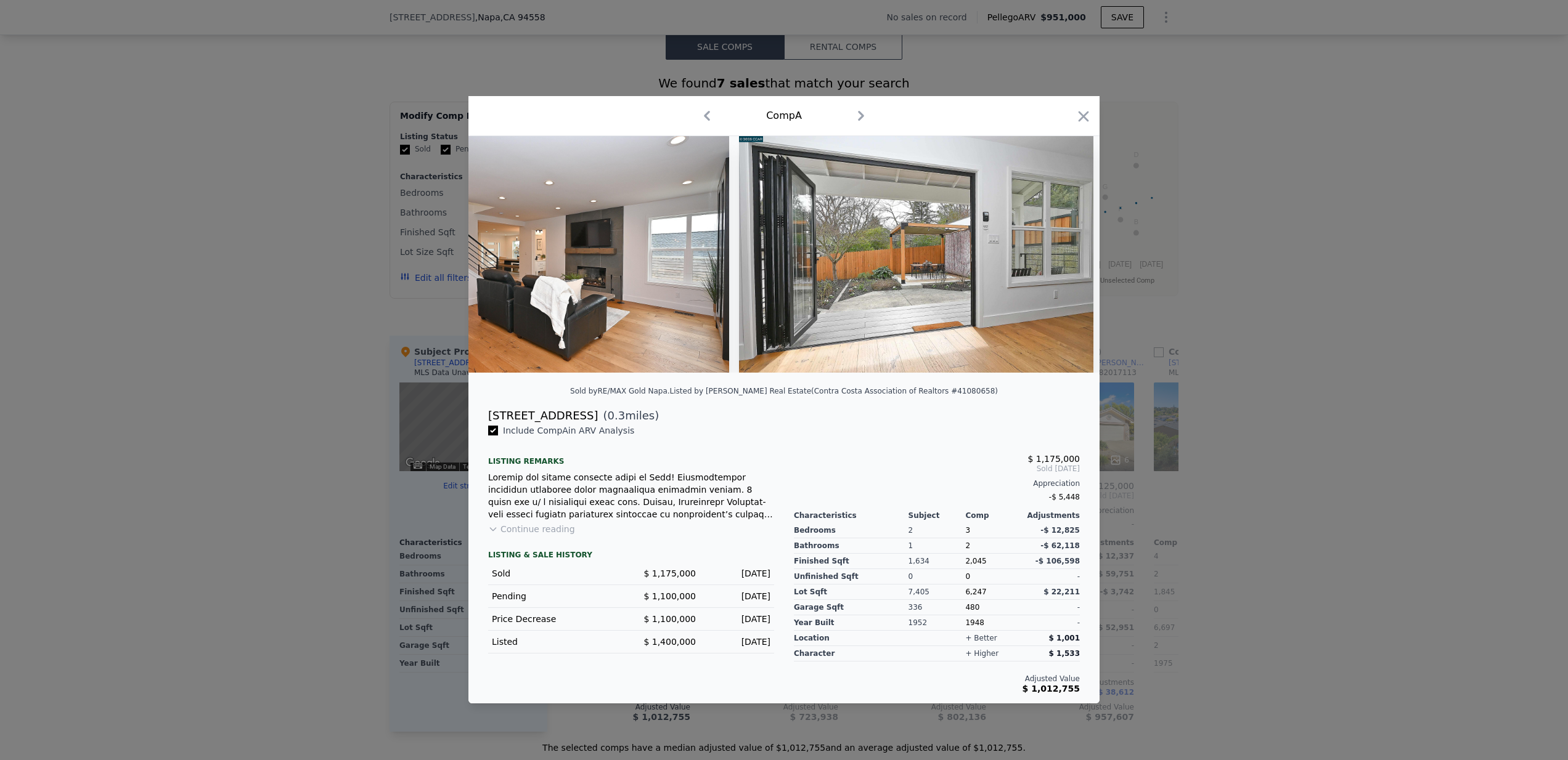
click at [1070, 255] on div at bounding box center [784, 254] width 631 height 236
click at [1070, 255] on icon at bounding box center [1068, 254] width 8 height 12
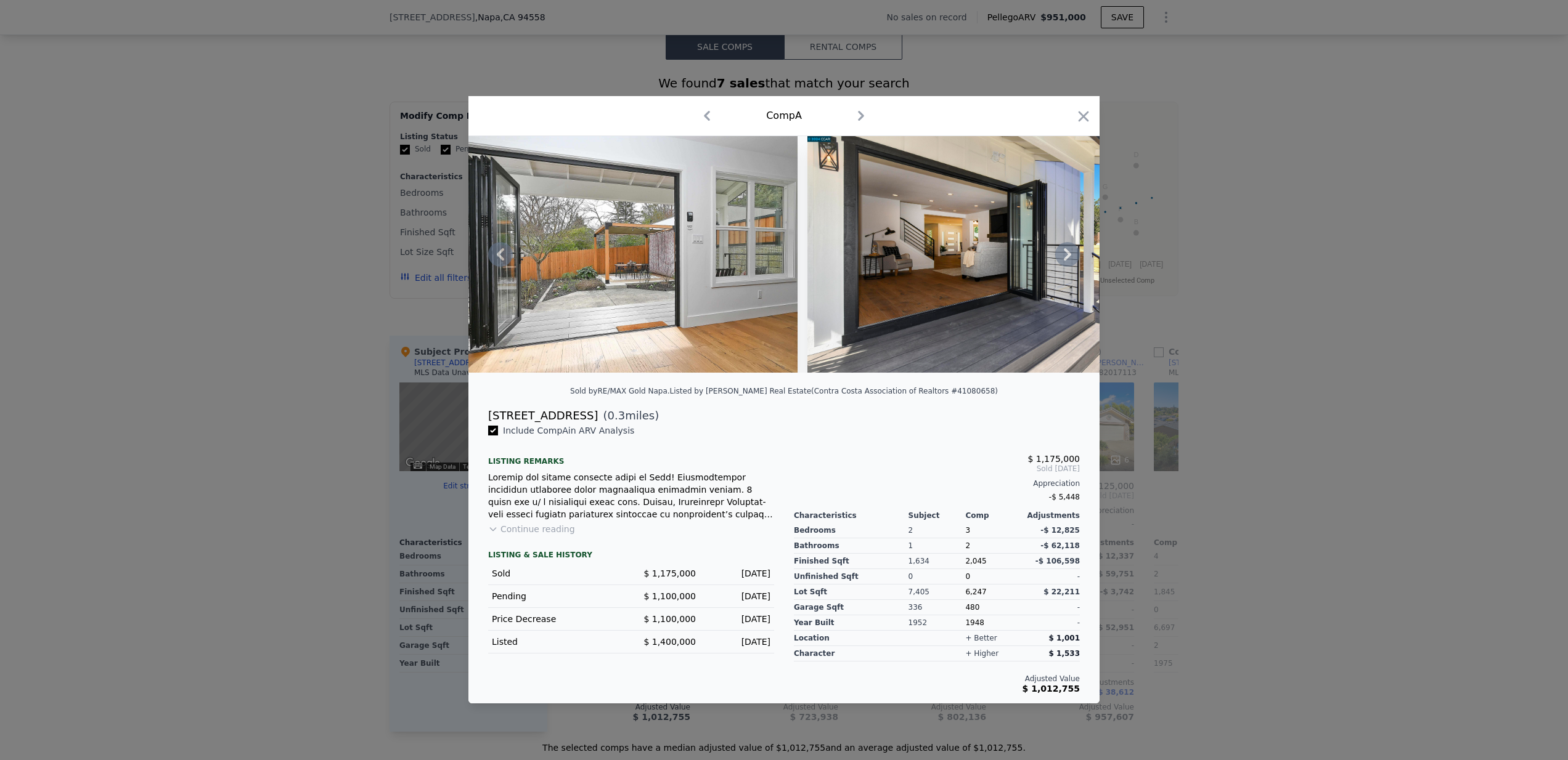
click at [1070, 255] on icon at bounding box center [1068, 254] width 8 height 12
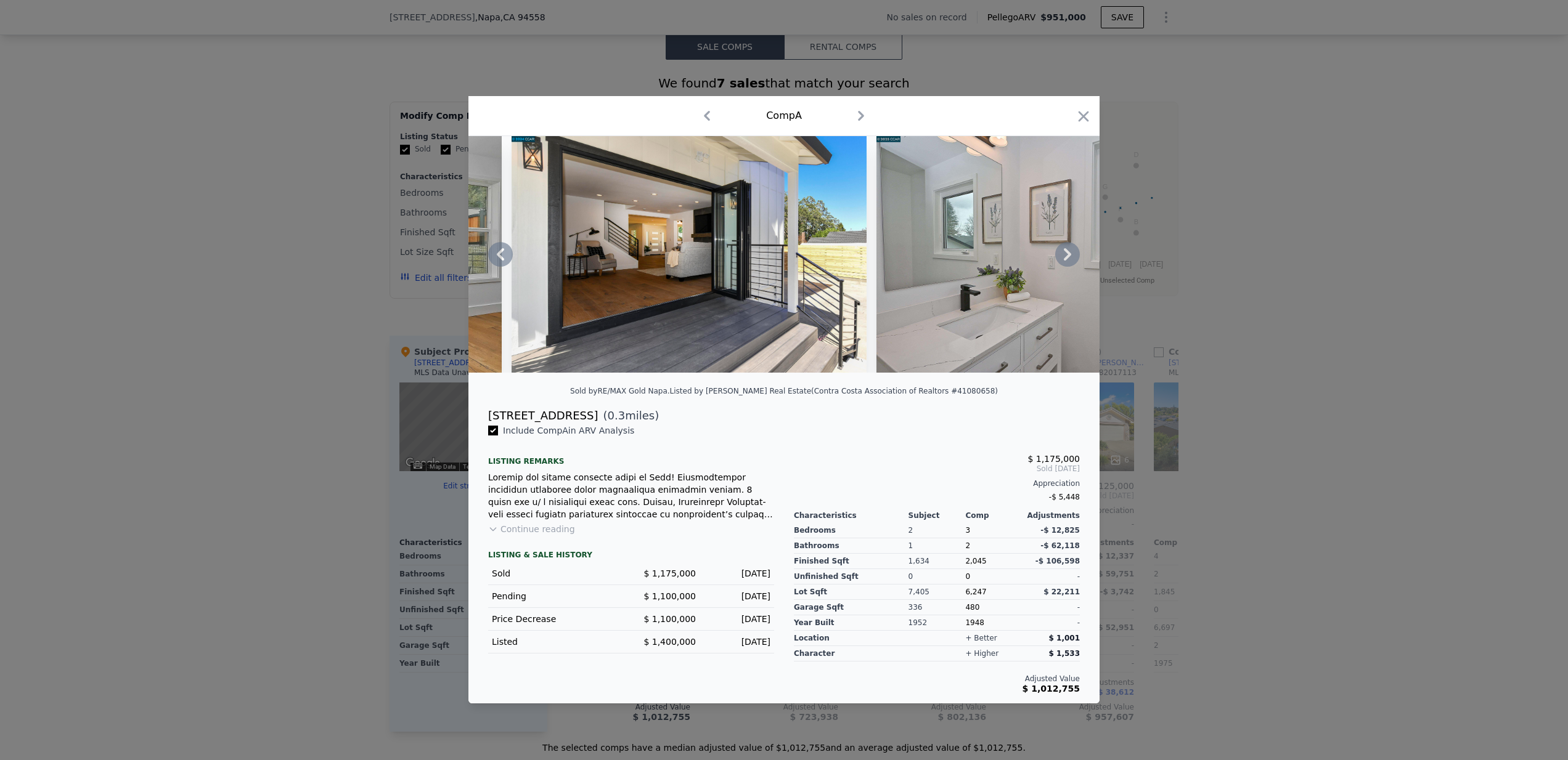
click at [1070, 255] on icon at bounding box center [1068, 254] width 8 height 12
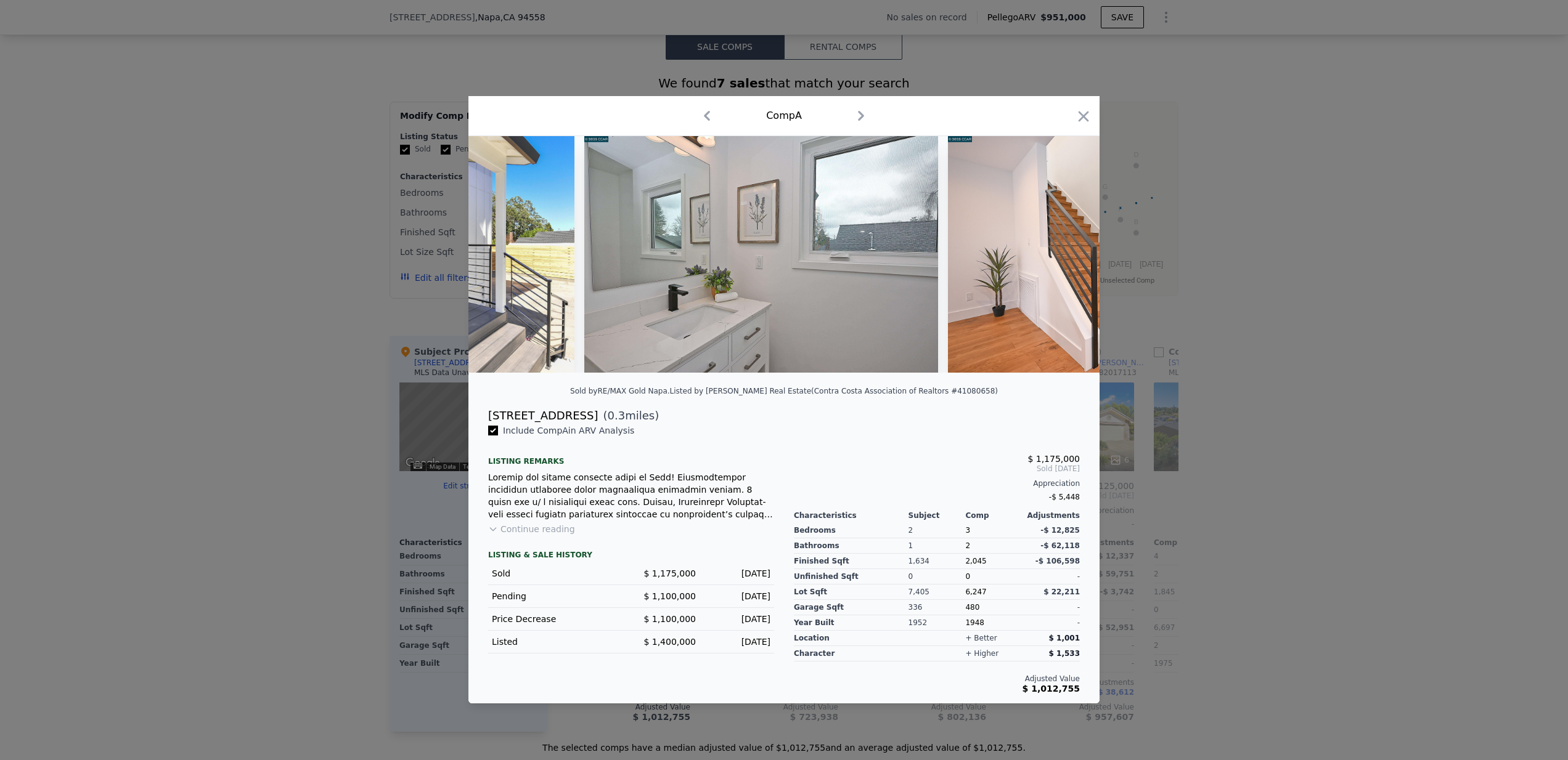
scroll to position [0, 6806]
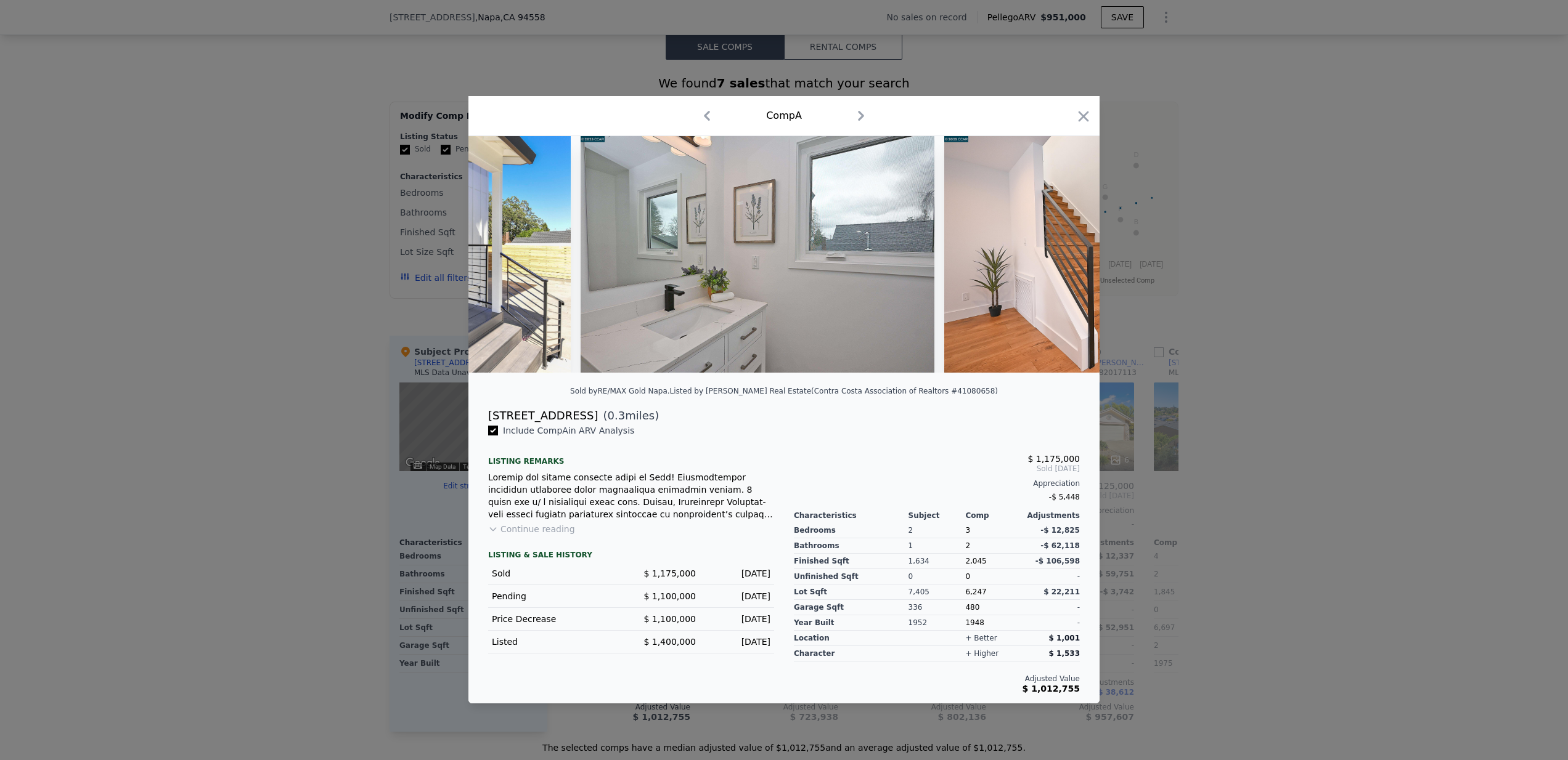
click at [1070, 255] on div at bounding box center [784, 254] width 631 height 236
click at [1070, 255] on icon at bounding box center [1068, 254] width 8 height 12
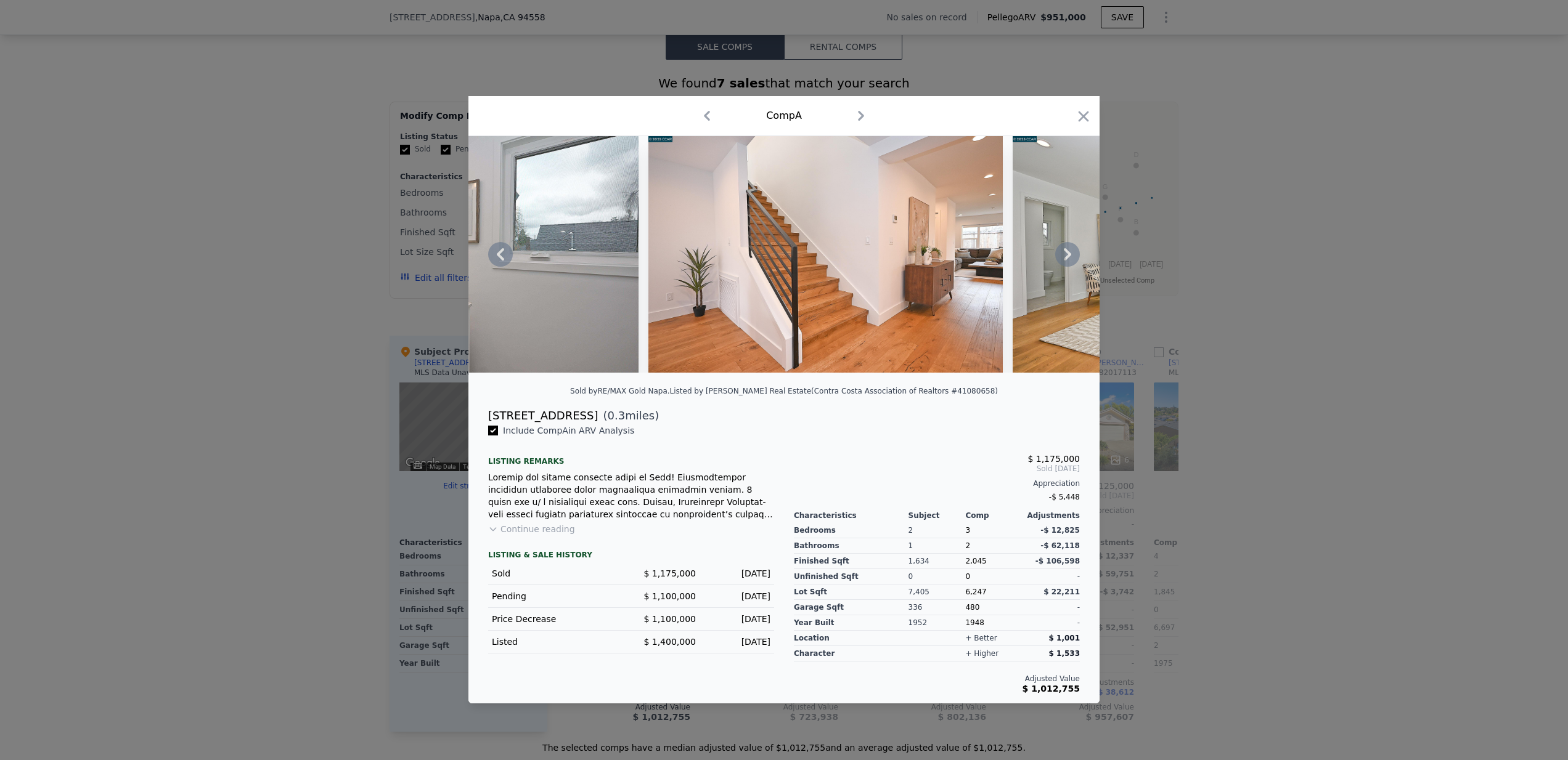
click at [1070, 255] on icon at bounding box center [1068, 254] width 8 height 12
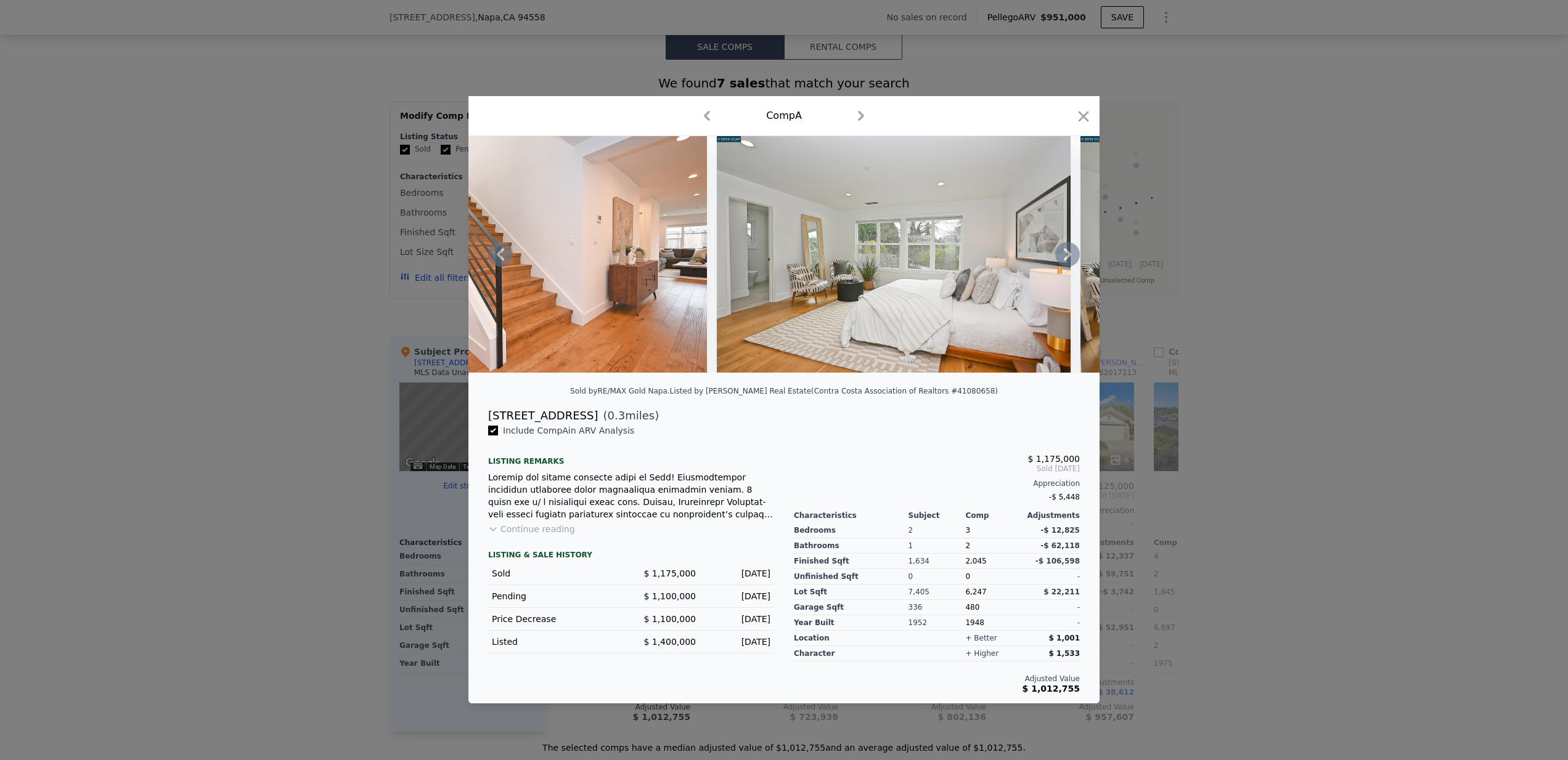
click at [1070, 255] on div at bounding box center [784, 254] width 631 height 236
click at [1070, 255] on icon at bounding box center [1068, 254] width 8 height 12
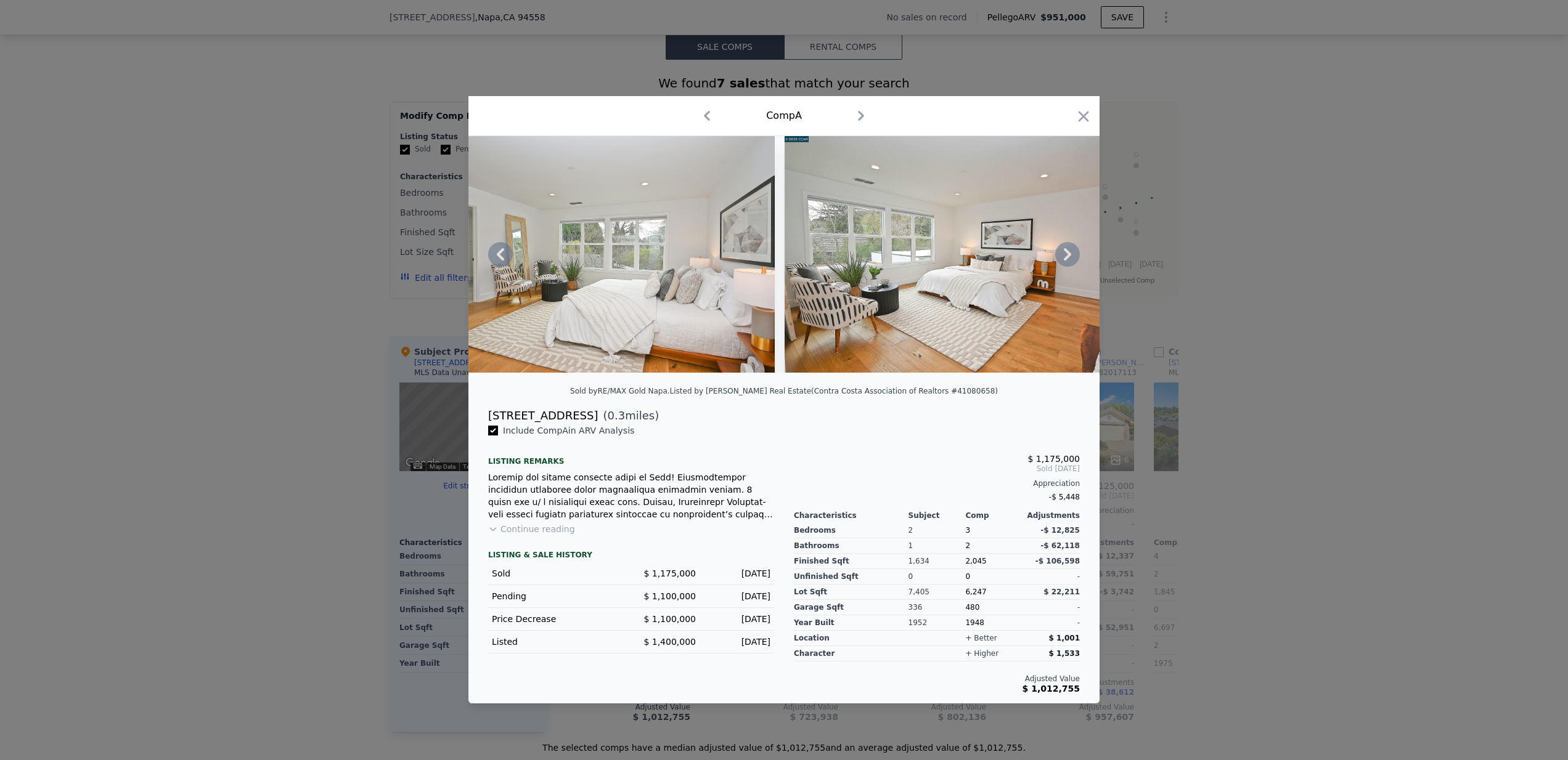
click at [1070, 255] on icon at bounding box center [1068, 254] width 8 height 12
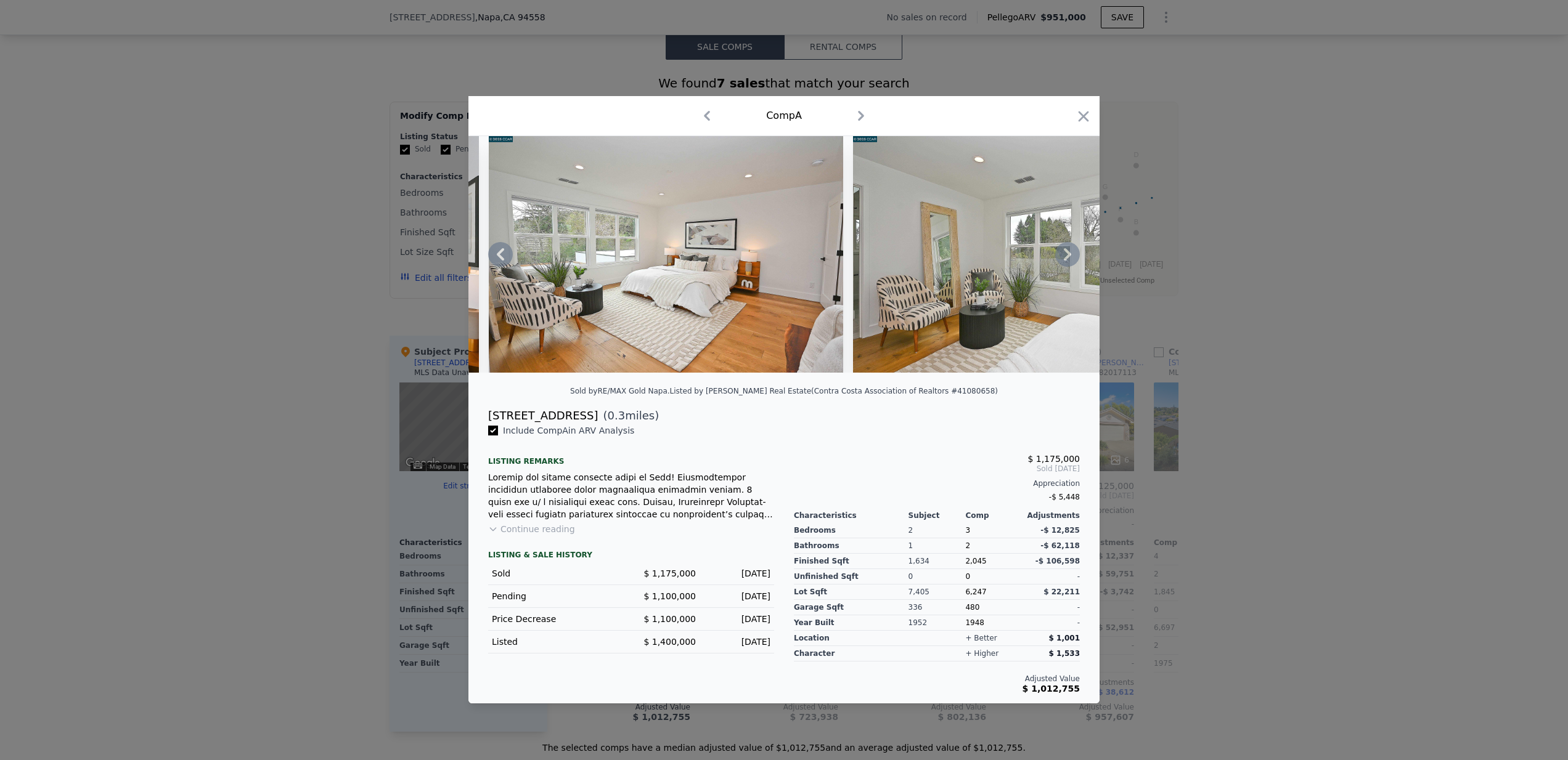
click at [1070, 255] on icon at bounding box center [1068, 254] width 8 height 12
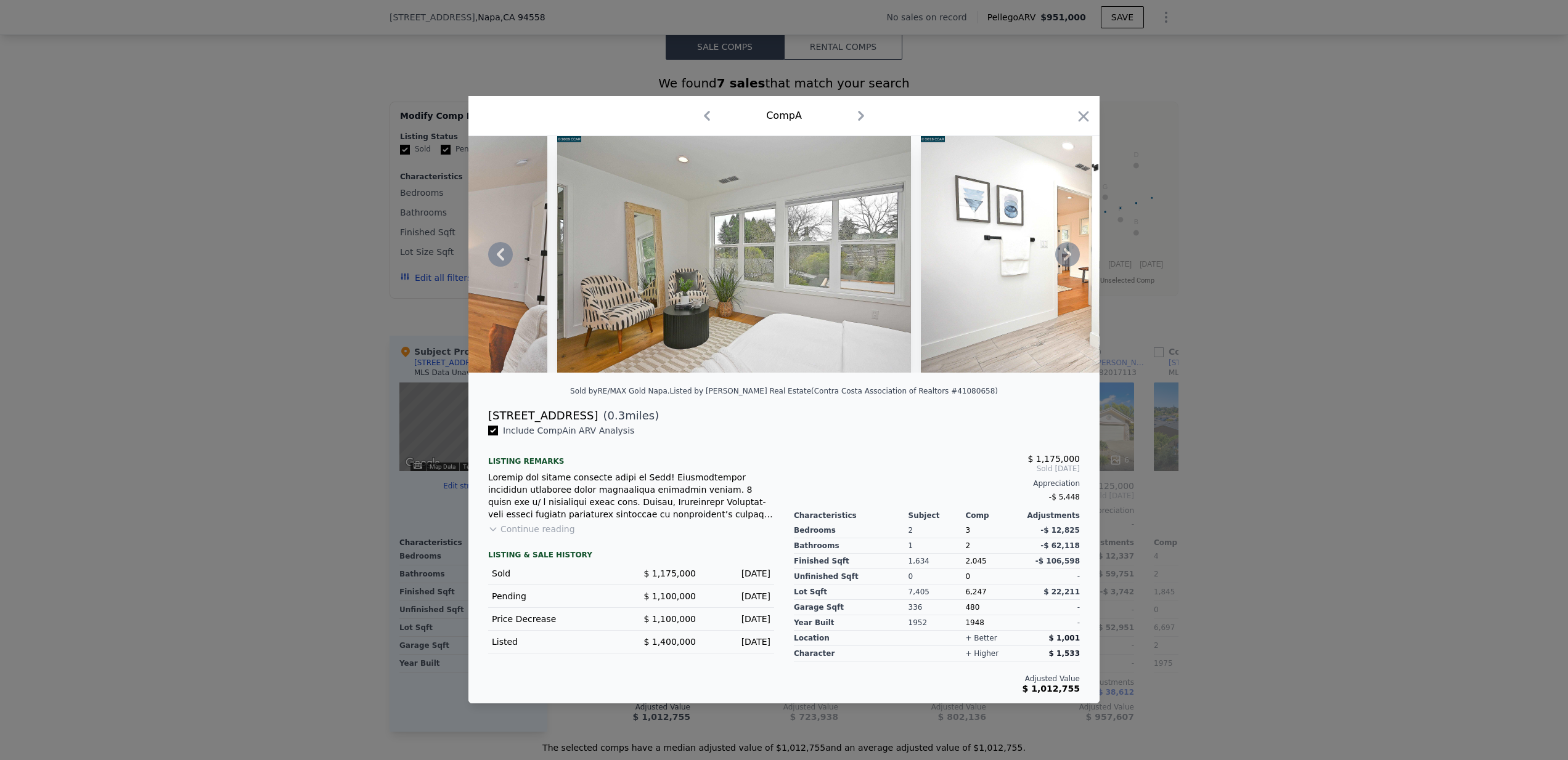
click at [1070, 255] on icon at bounding box center [1068, 254] width 8 height 12
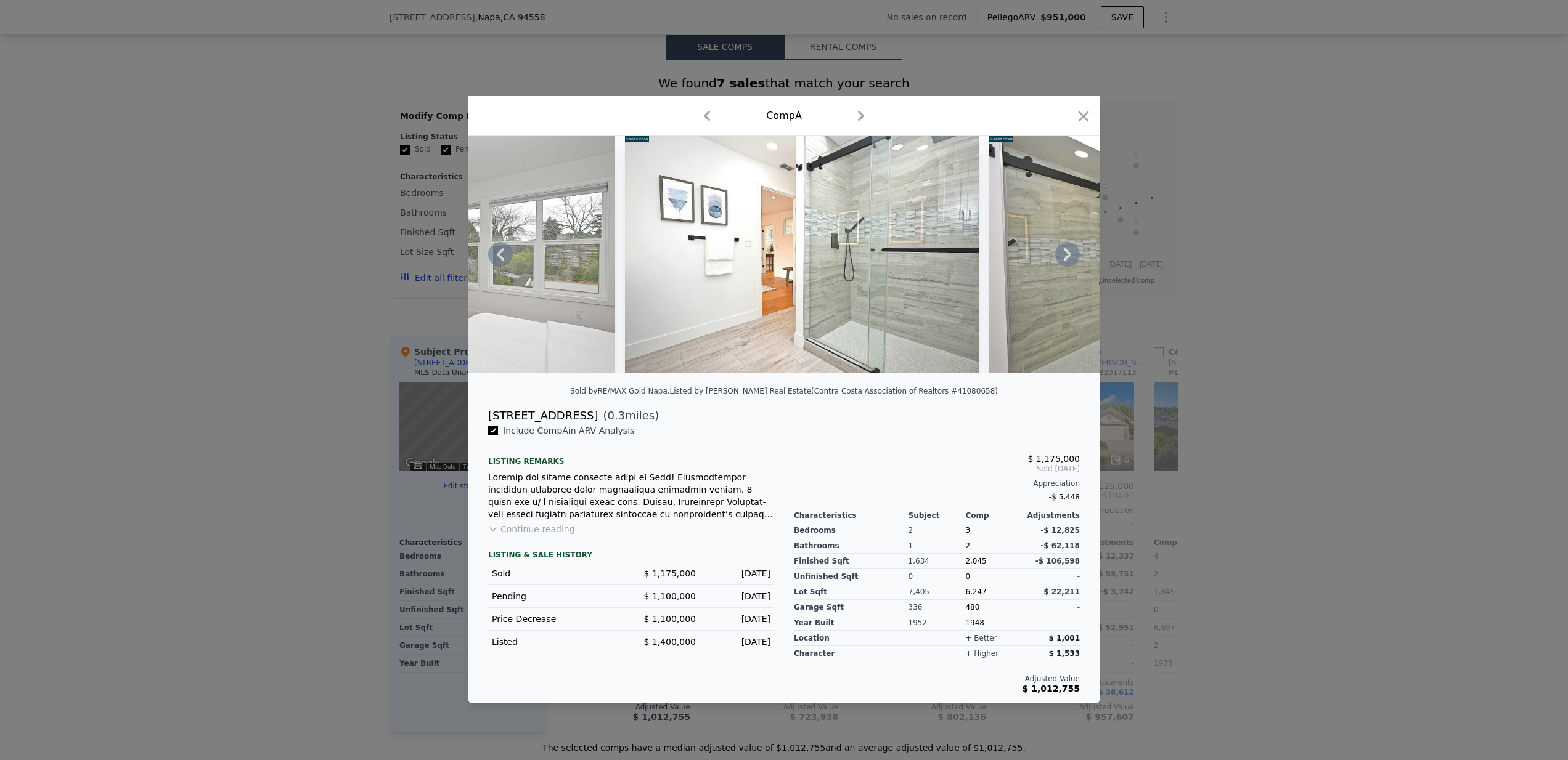
click at [1070, 255] on div at bounding box center [784, 254] width 631 height 236
click at [1070, 255] on icon at bounding box center [1068, 254] width 8 height 12
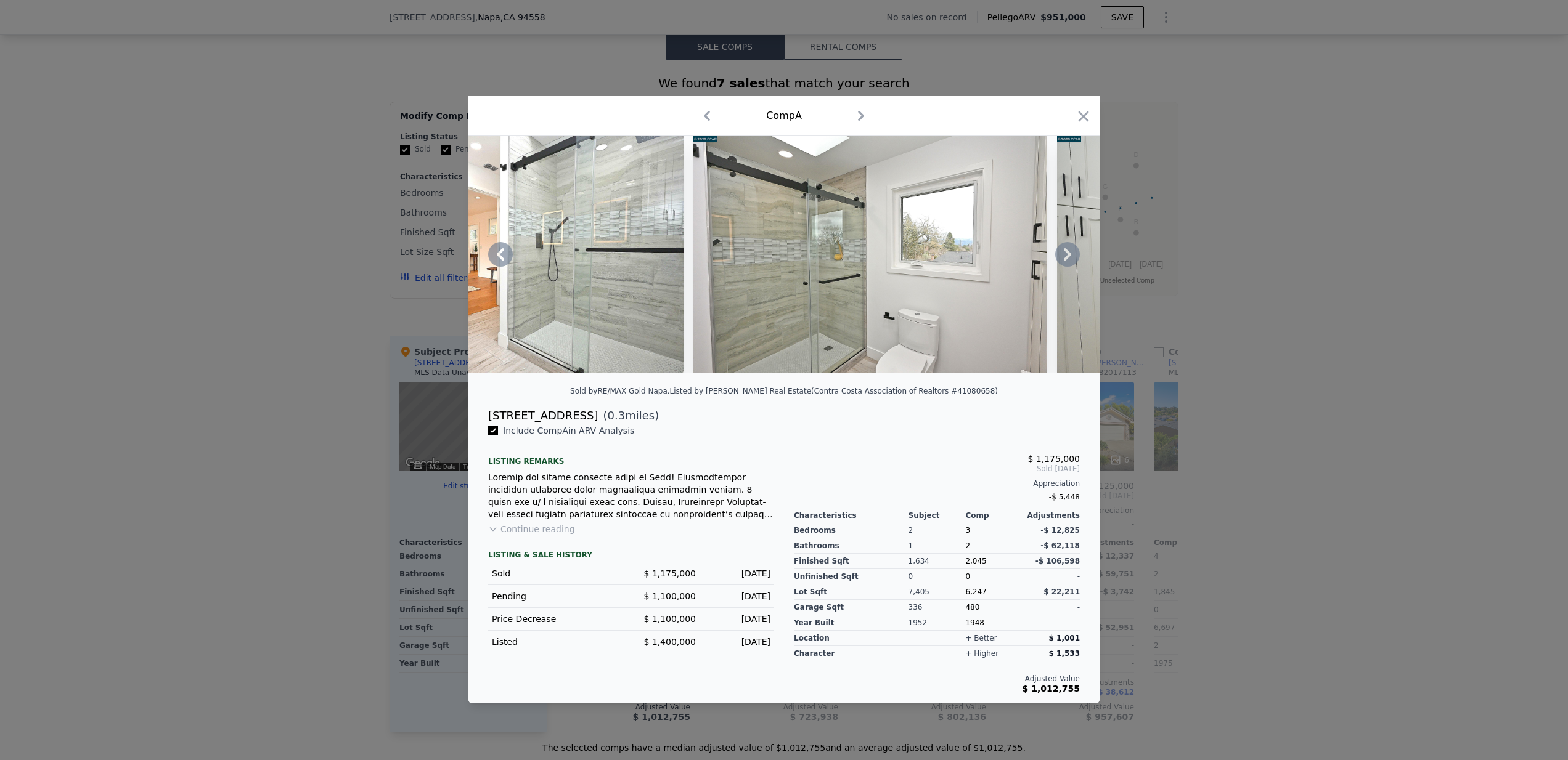
click at [1070, 256] on icon at bounding box center [1068, 254] width 8 height 12
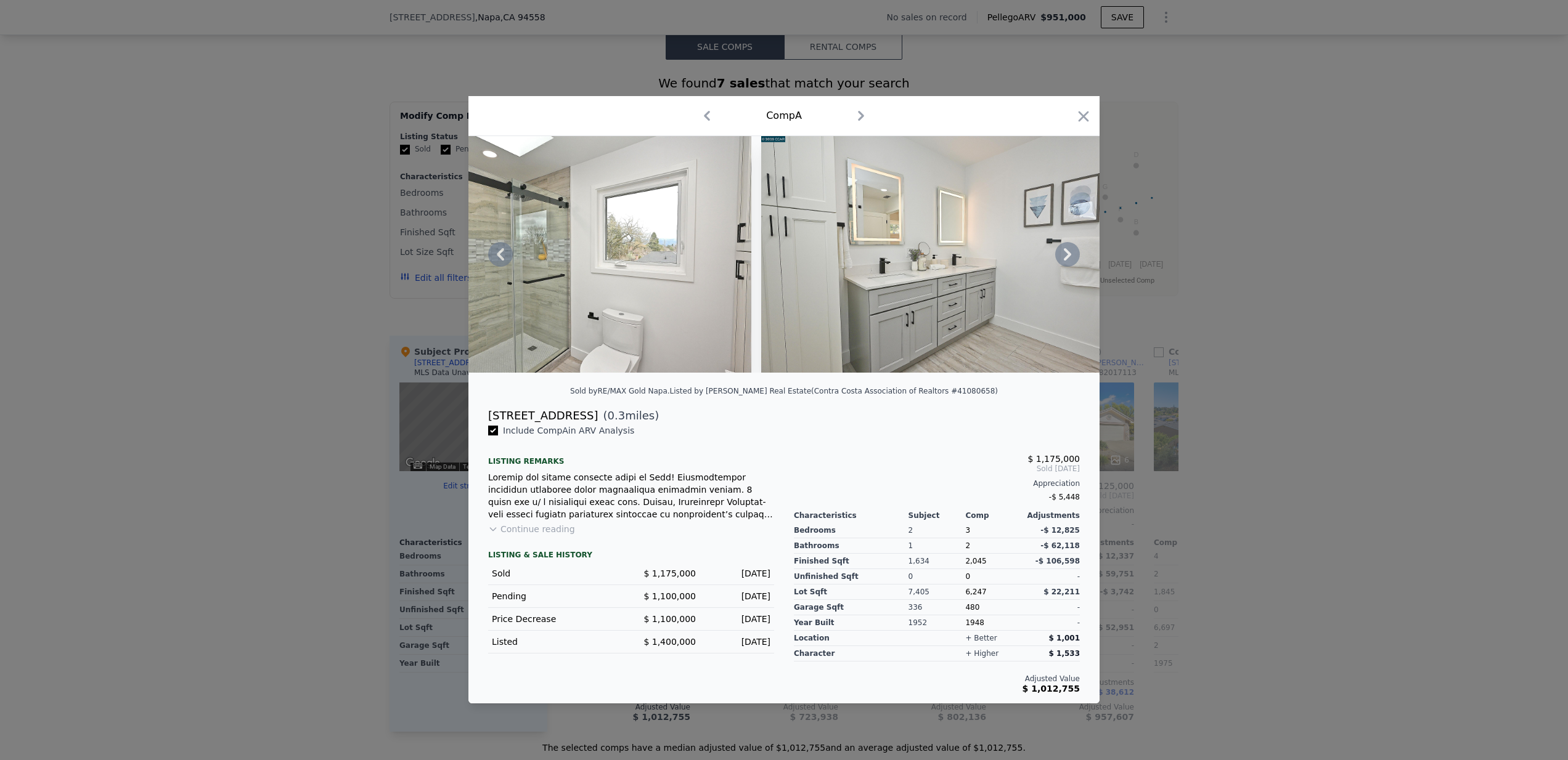
click at [1070, 257] on icon at bounding box center [1068, 254] width 24 height 24
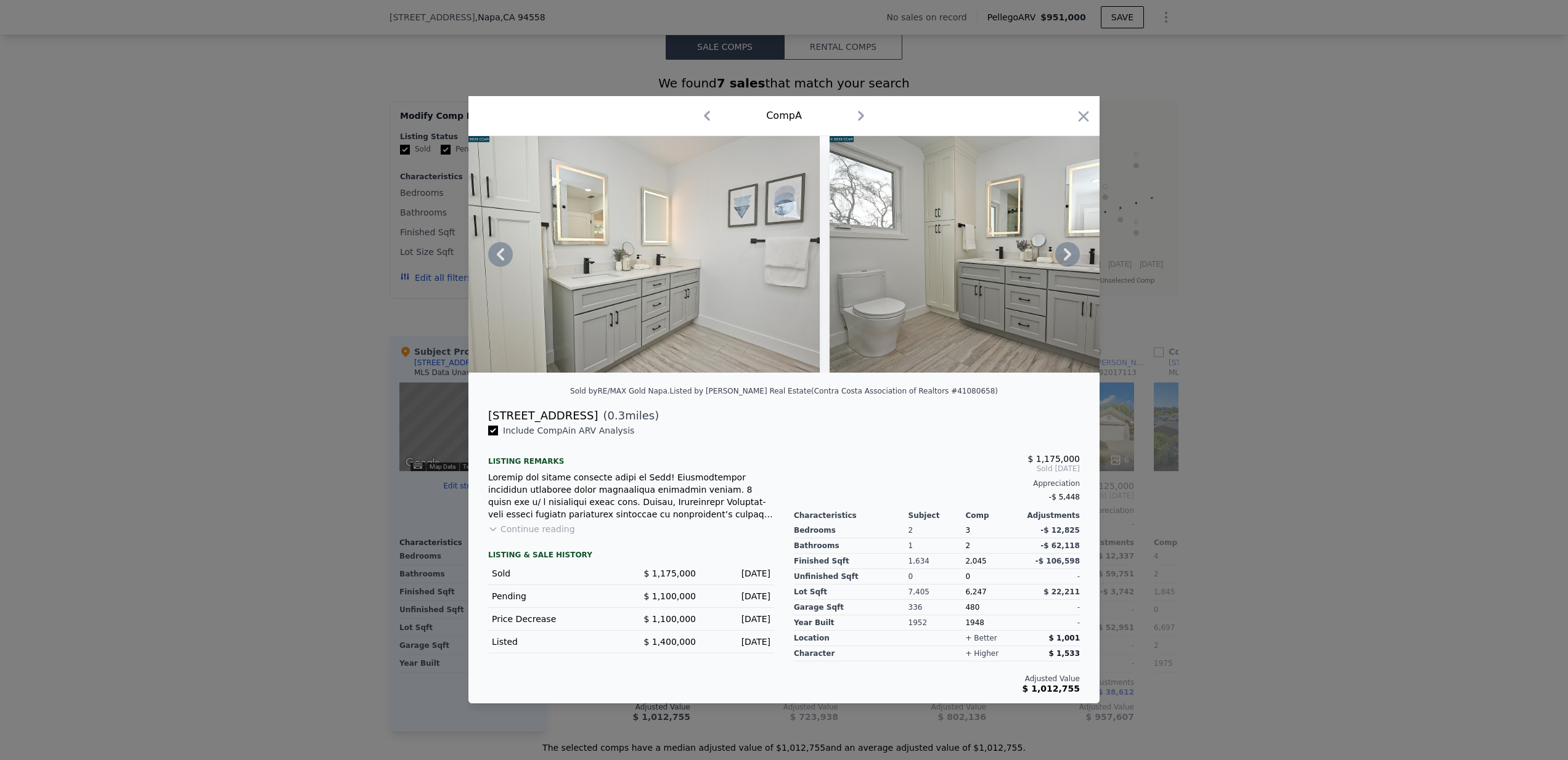
click at [1070, 257] on icon at bounding box center [1068, 254] width 24 height 24
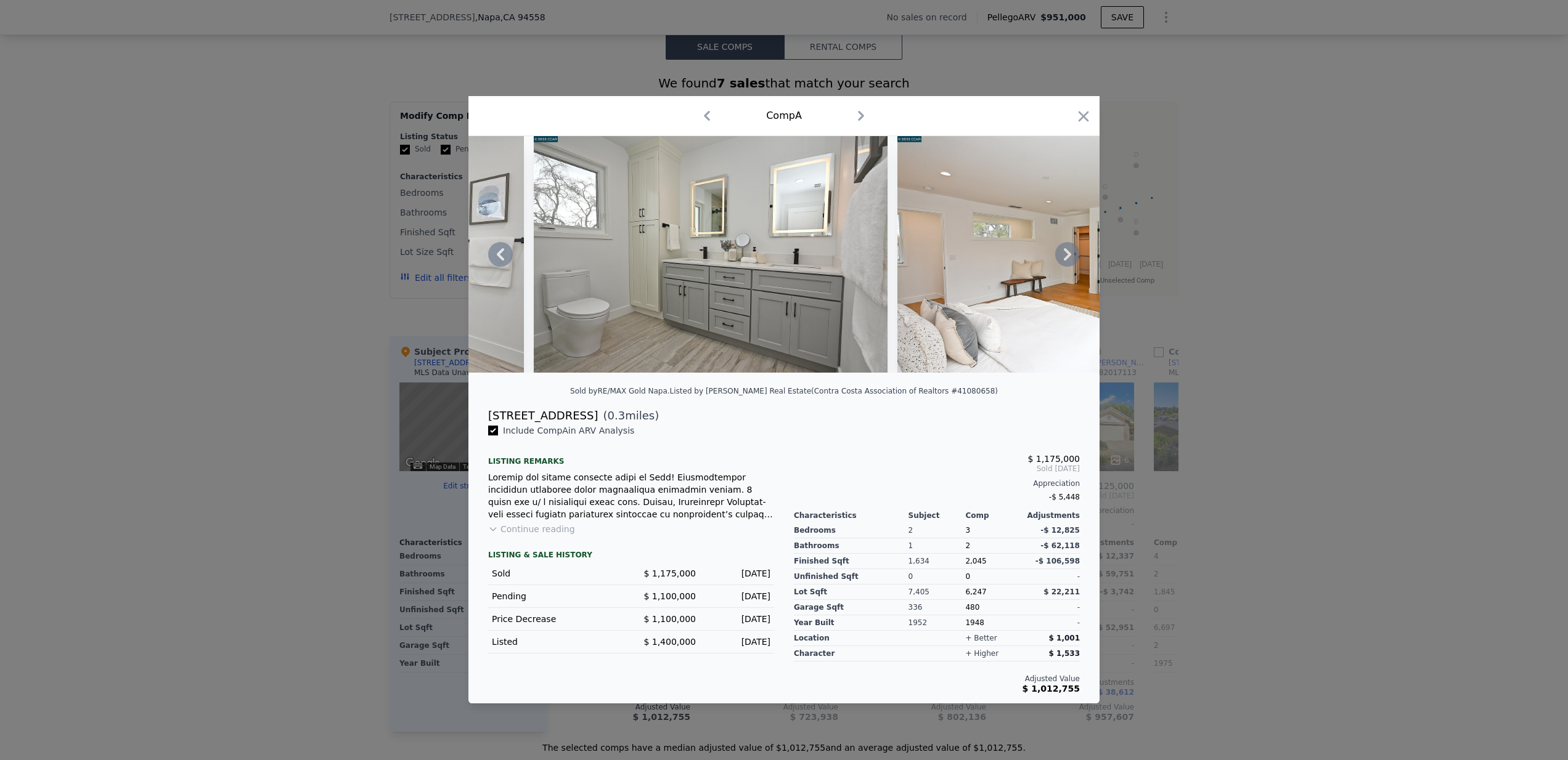
click at [1070, 257] on icon at bounding box center [1068, 254] width 24 height 24
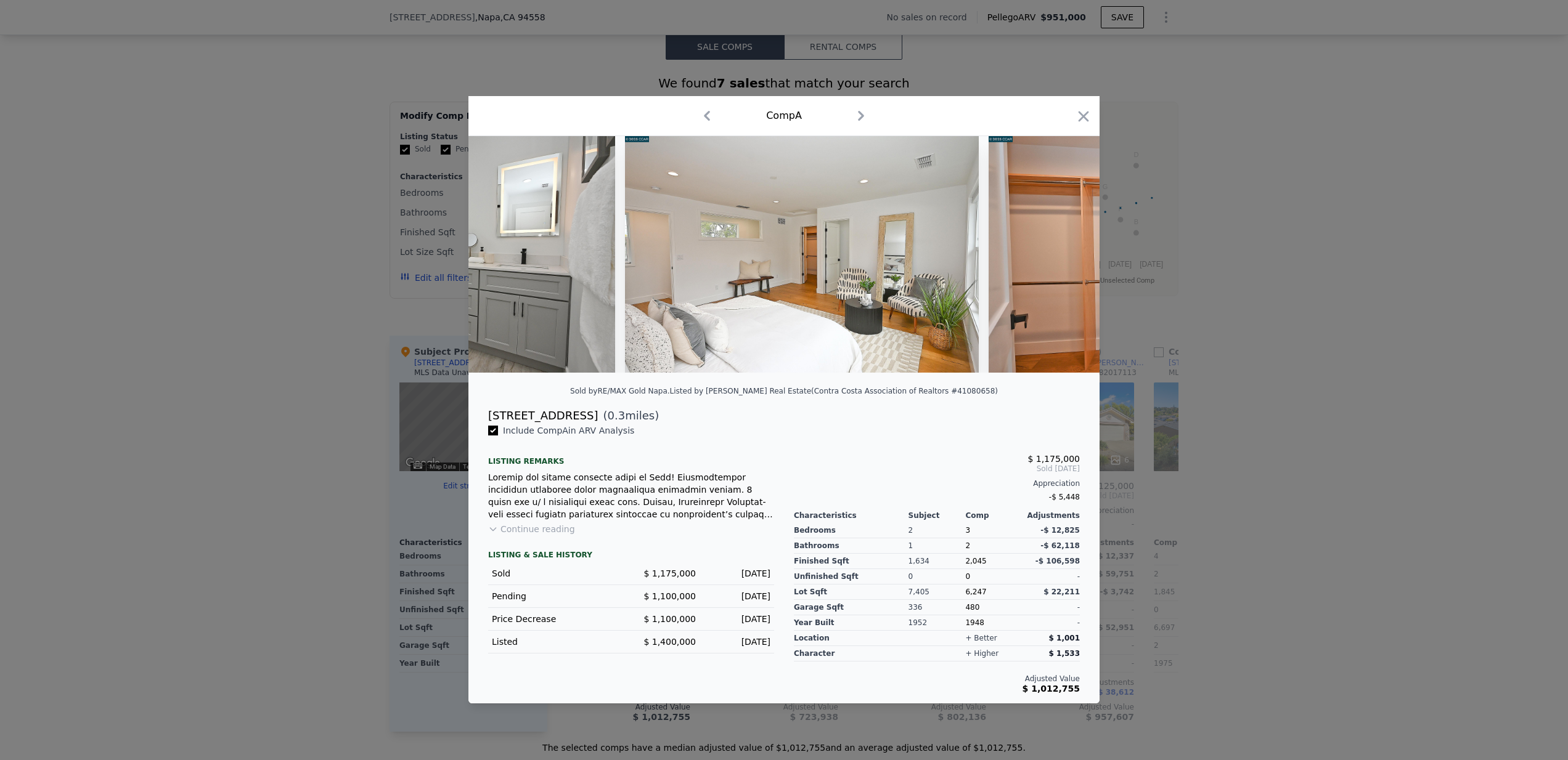
scroll to position [0, 10061]
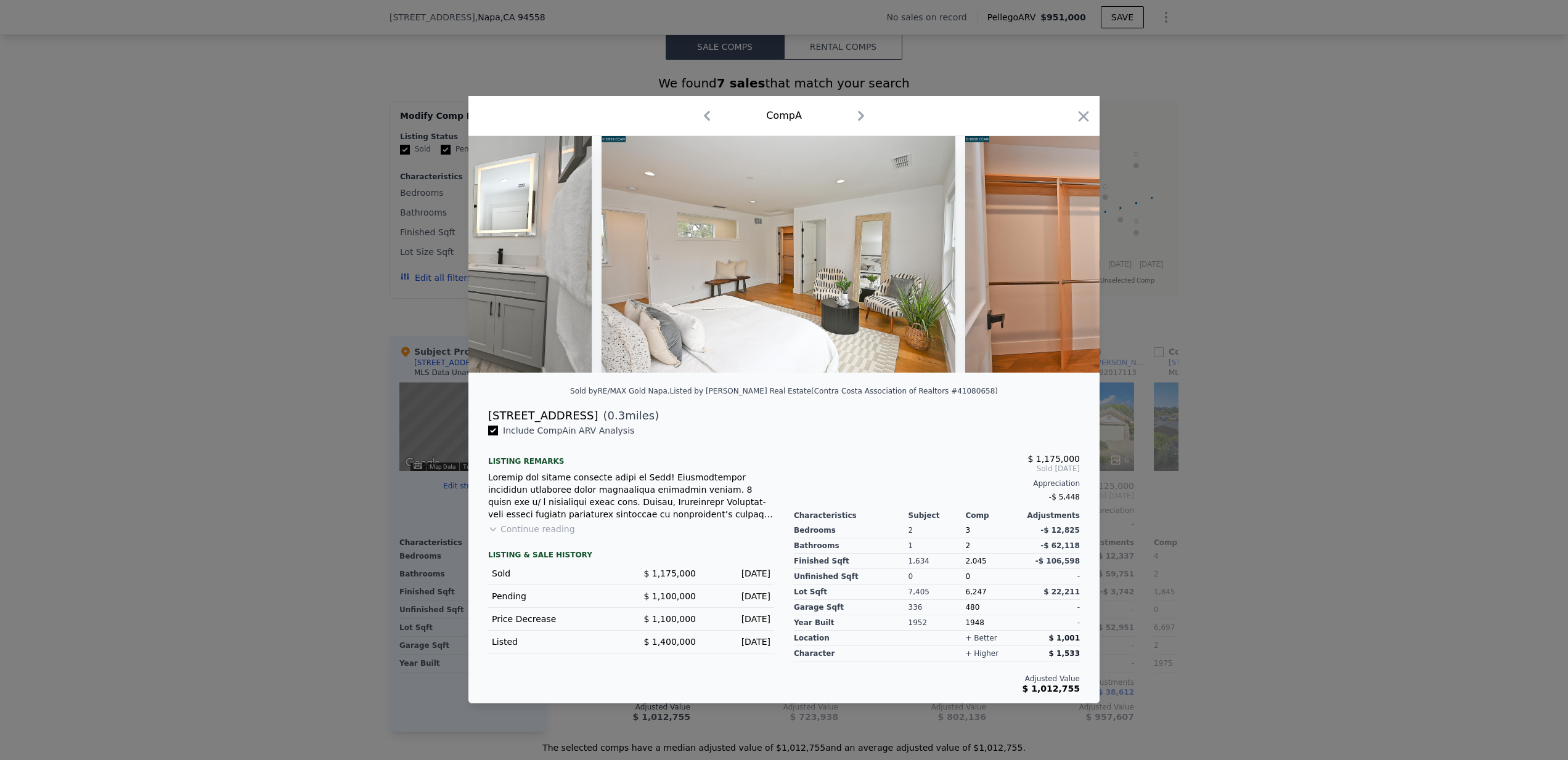
click at [1071, 258] on div at bounding box center [784, 254] width 631 height 236
click at [1071, 258] on icon at bounding box center [1068, 254] width 24 height 24
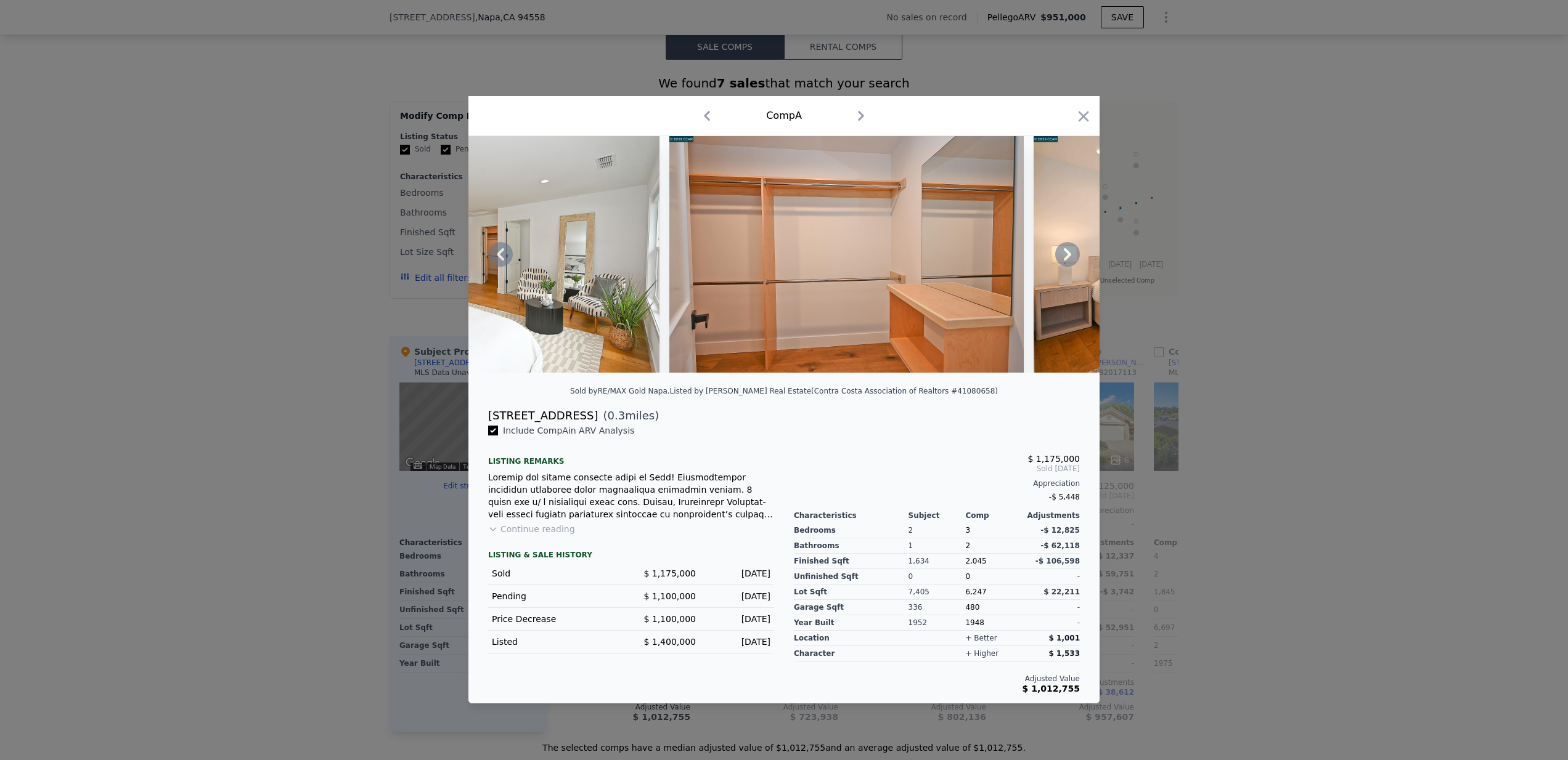
click at [1071, 258] on icon at bounding box center [1068, 254] width 24 height 24
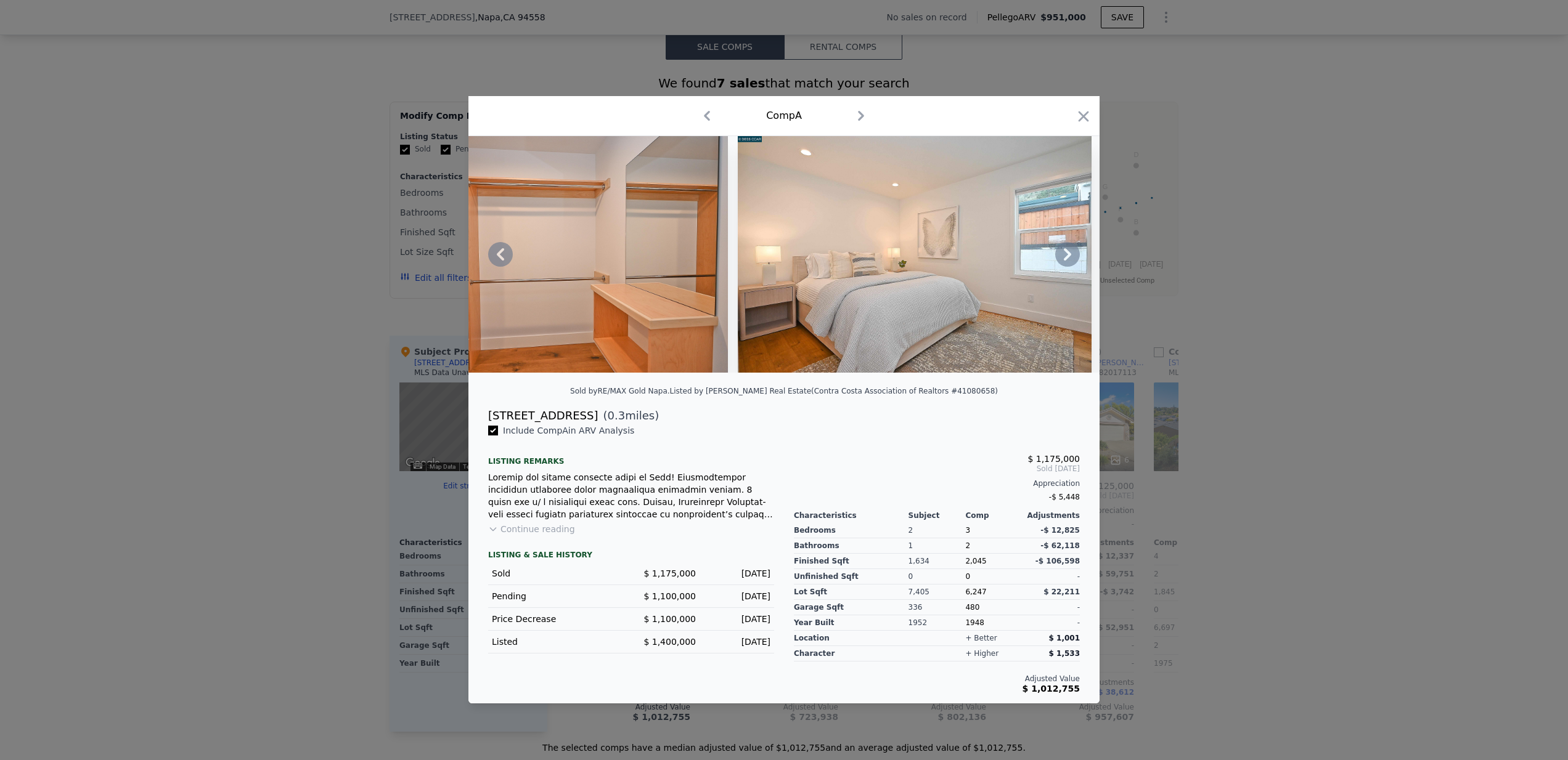
click at [1070, 257] on icon at bounding box center [1068, 254] width 24 height 24
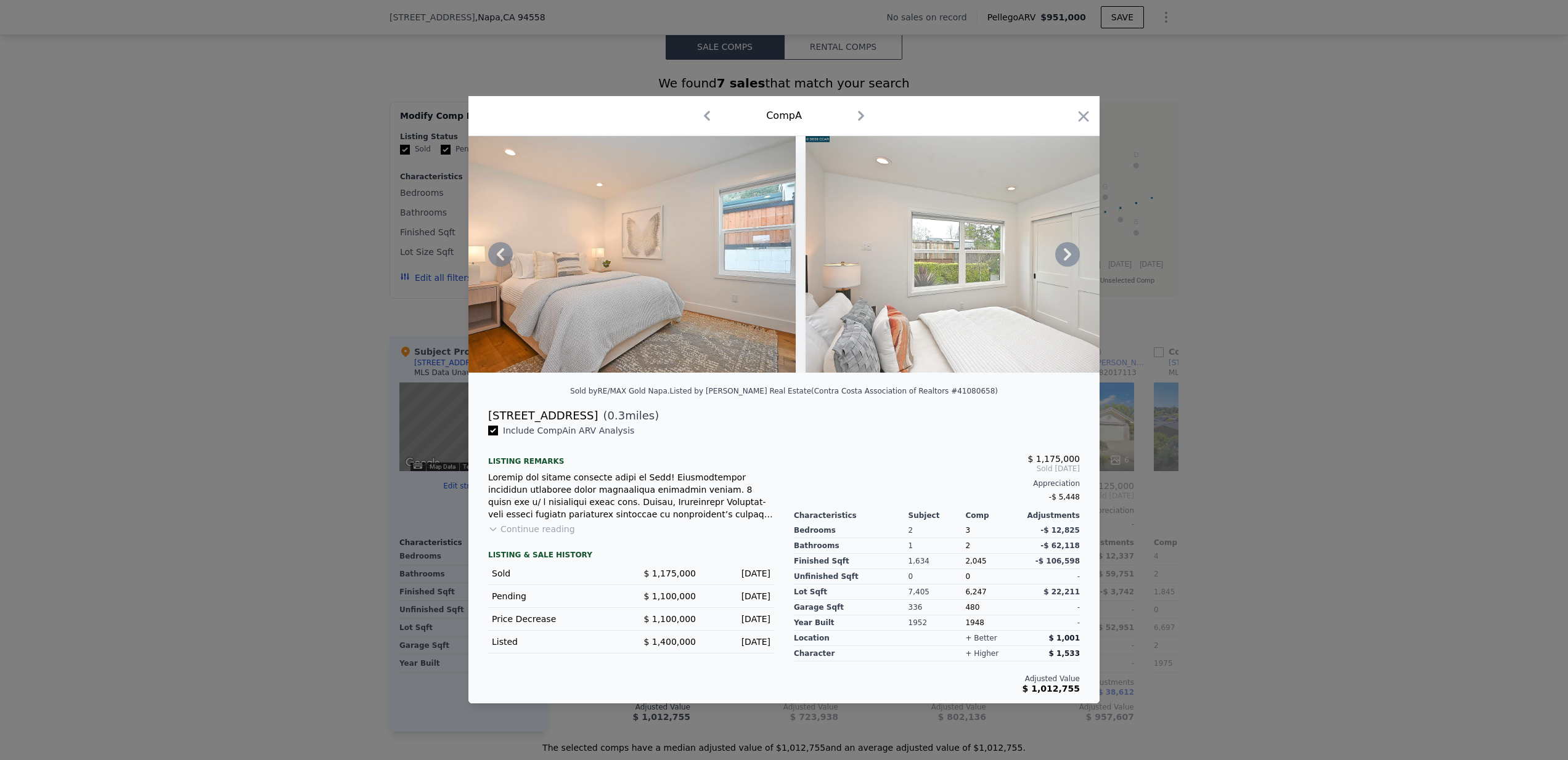
click at [1070, 257] on icon at bounding box center [1068, 254] width 24 height 24
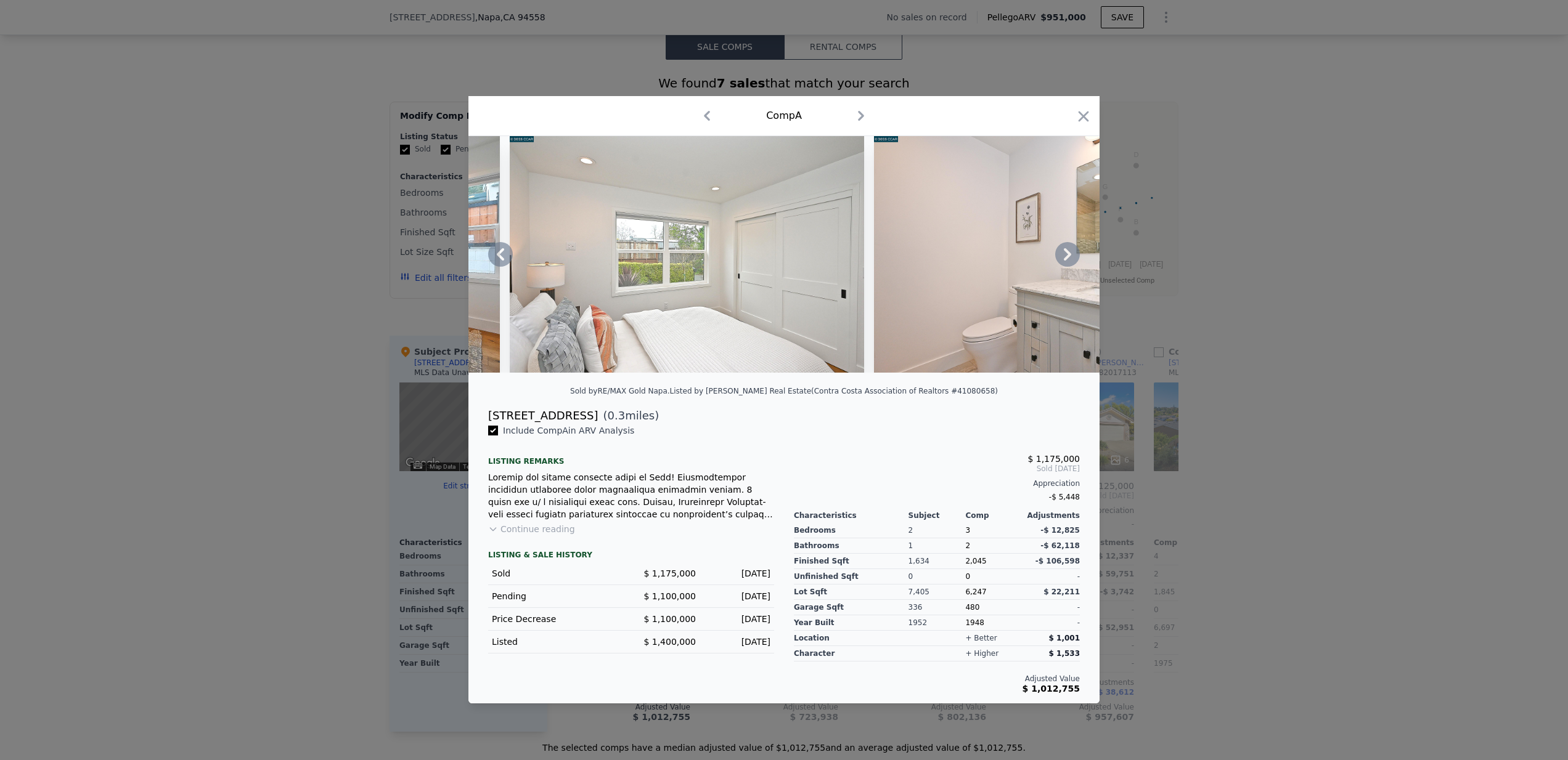
click at [1074, 249] on icon at bounding box center [1068, 254] width 24 height 24
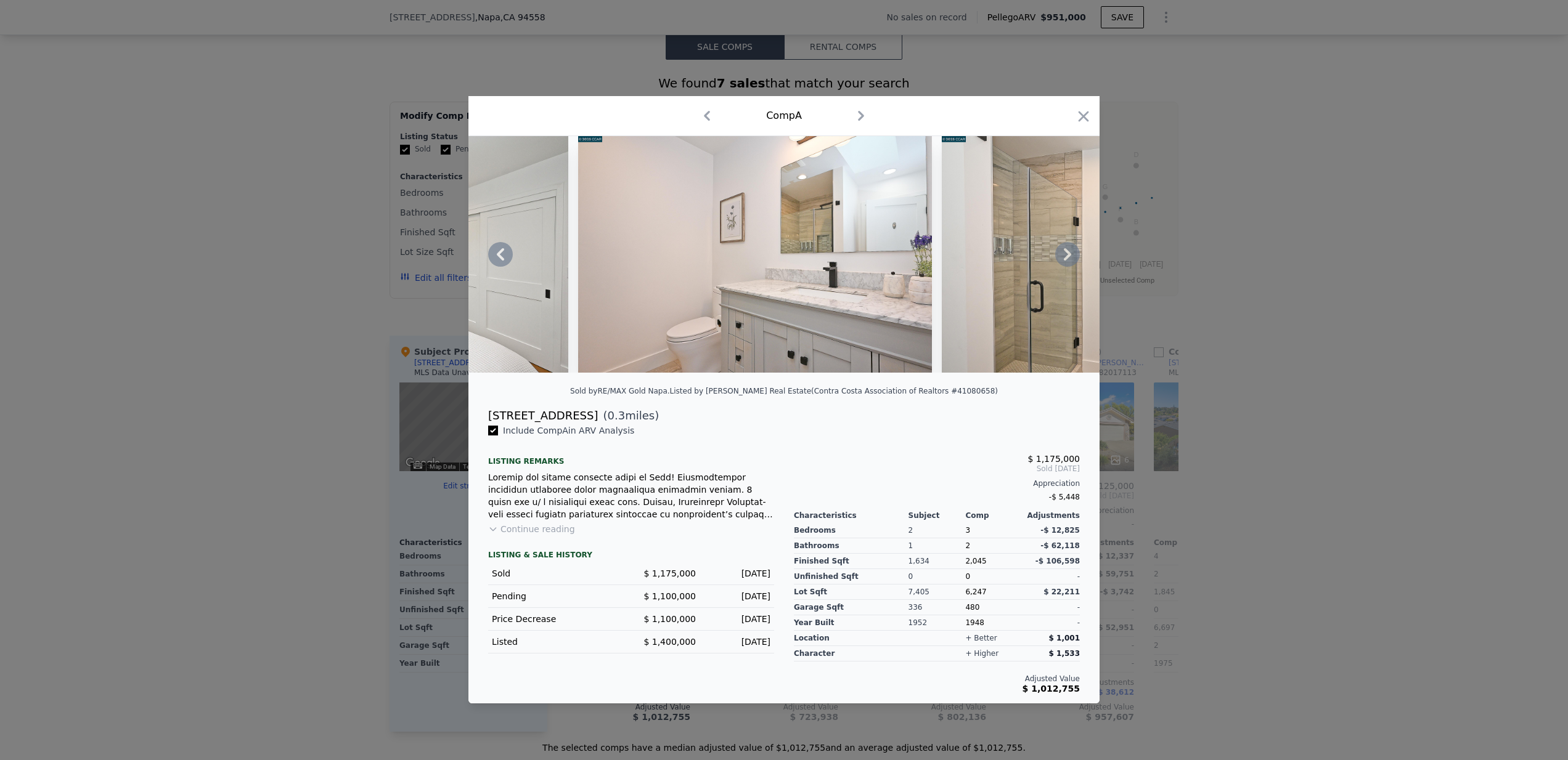
click at [1075, 249] on icon at bounding box center [1068, 254] width 24 height 24
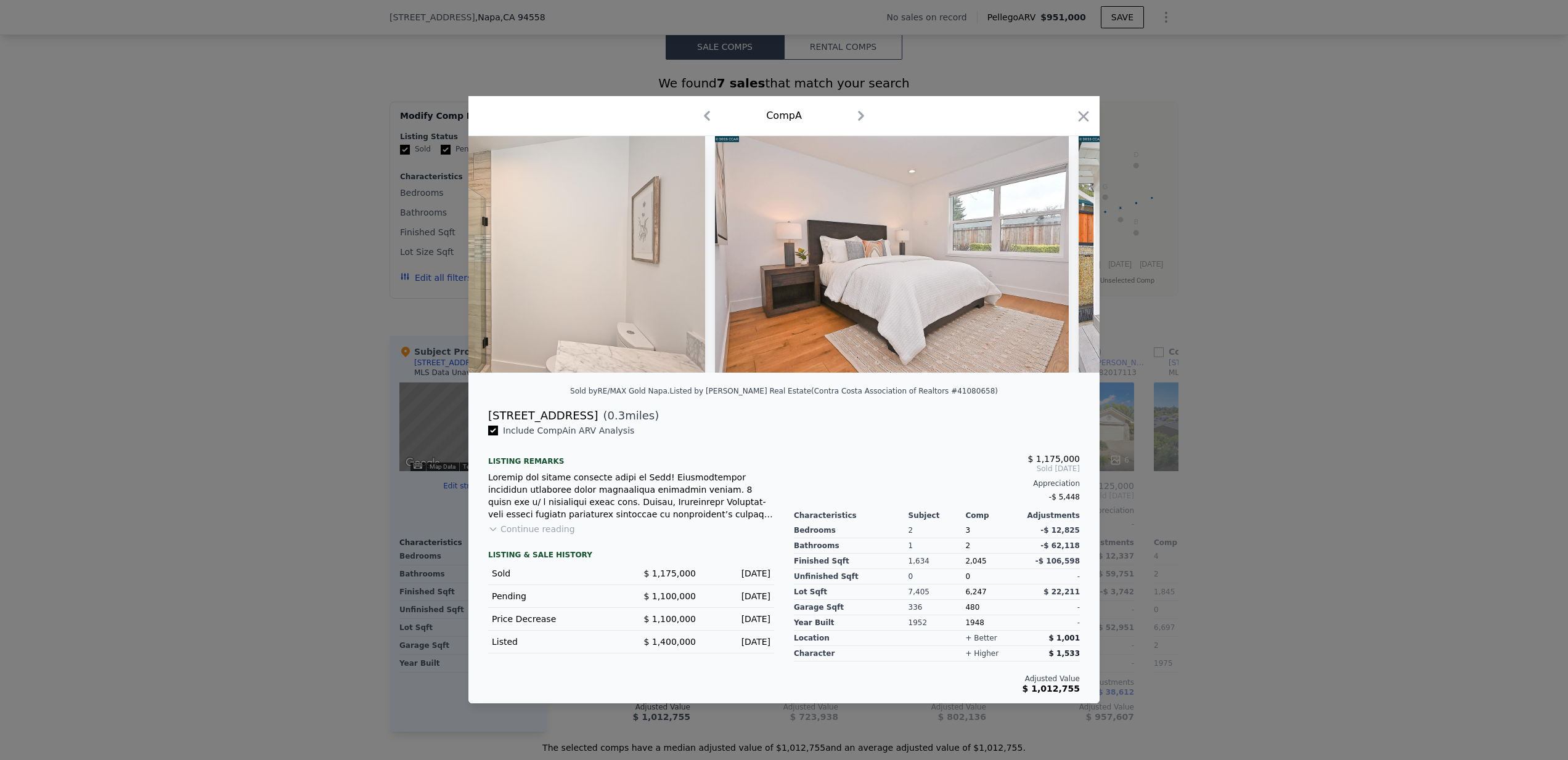
scroll to position [0, 12132]
click at [1075, 249] on div at bounding box center [784, 254] width 631 height 236
click at [1075, 249] on icon at bounding box center [1068, 254] width 24 height 24
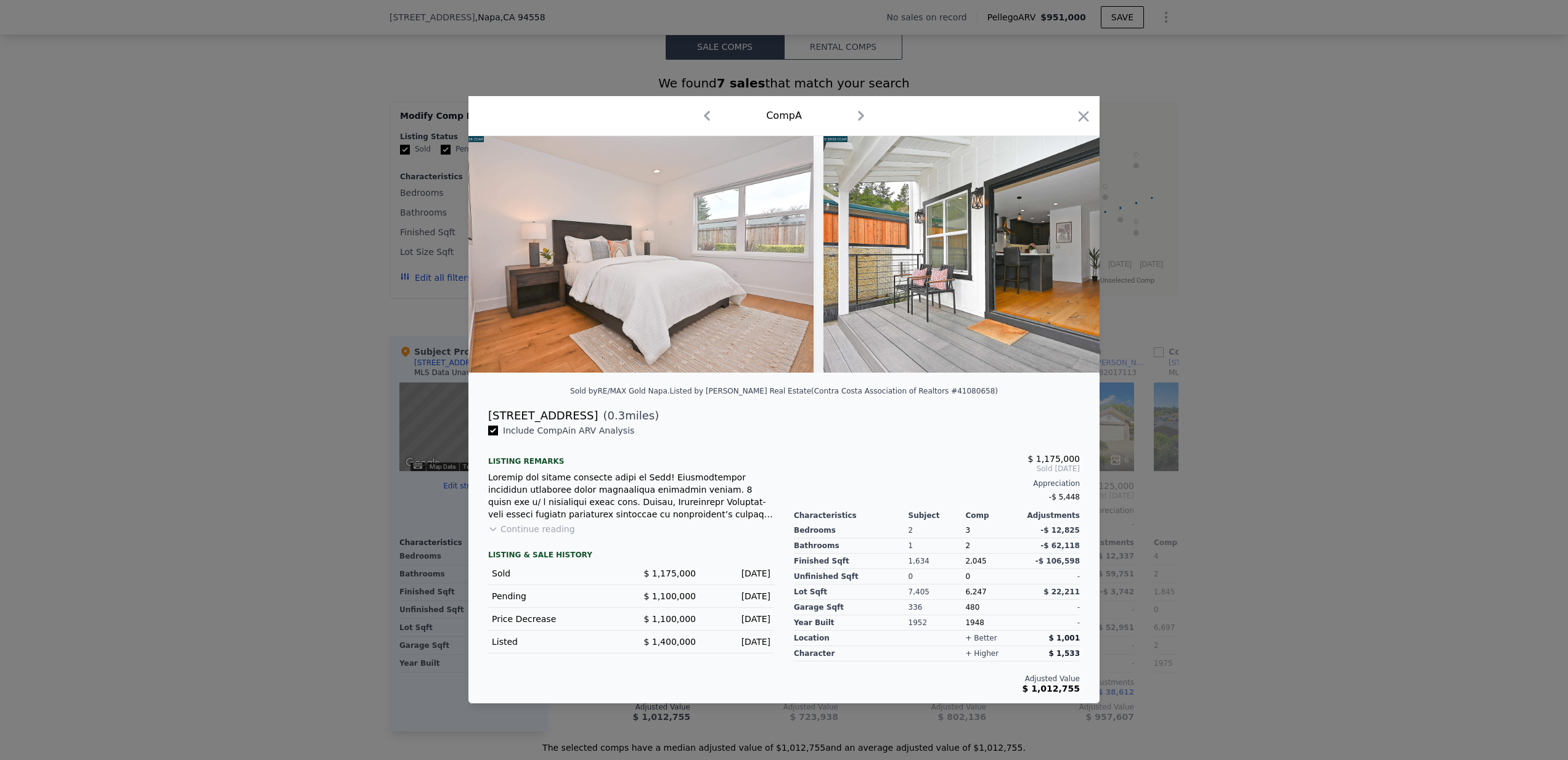
scroll to position [0, 12428]
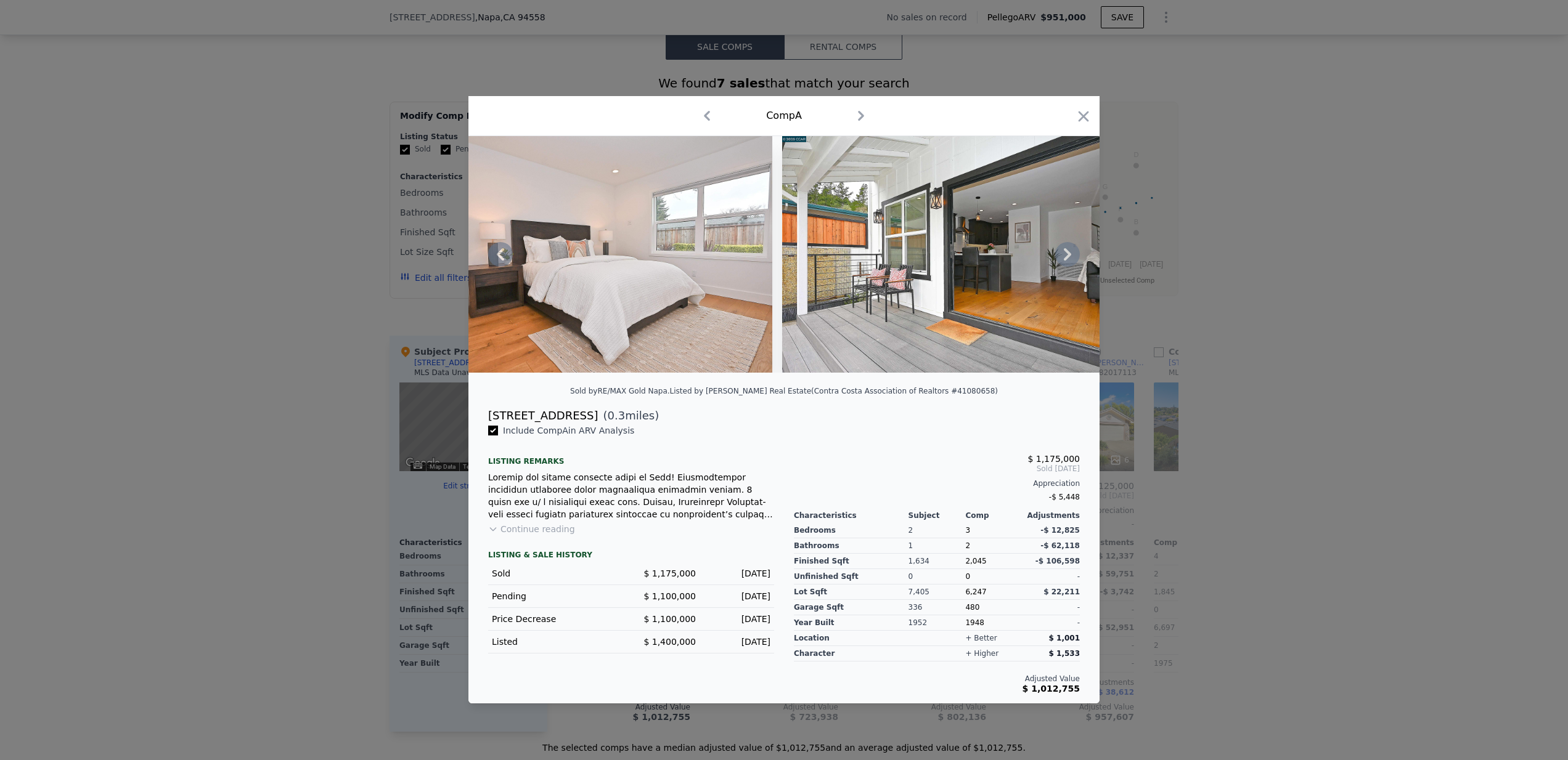
click at [1075, 249] on icon at bounding box center [1068, 254] width 24 height 24
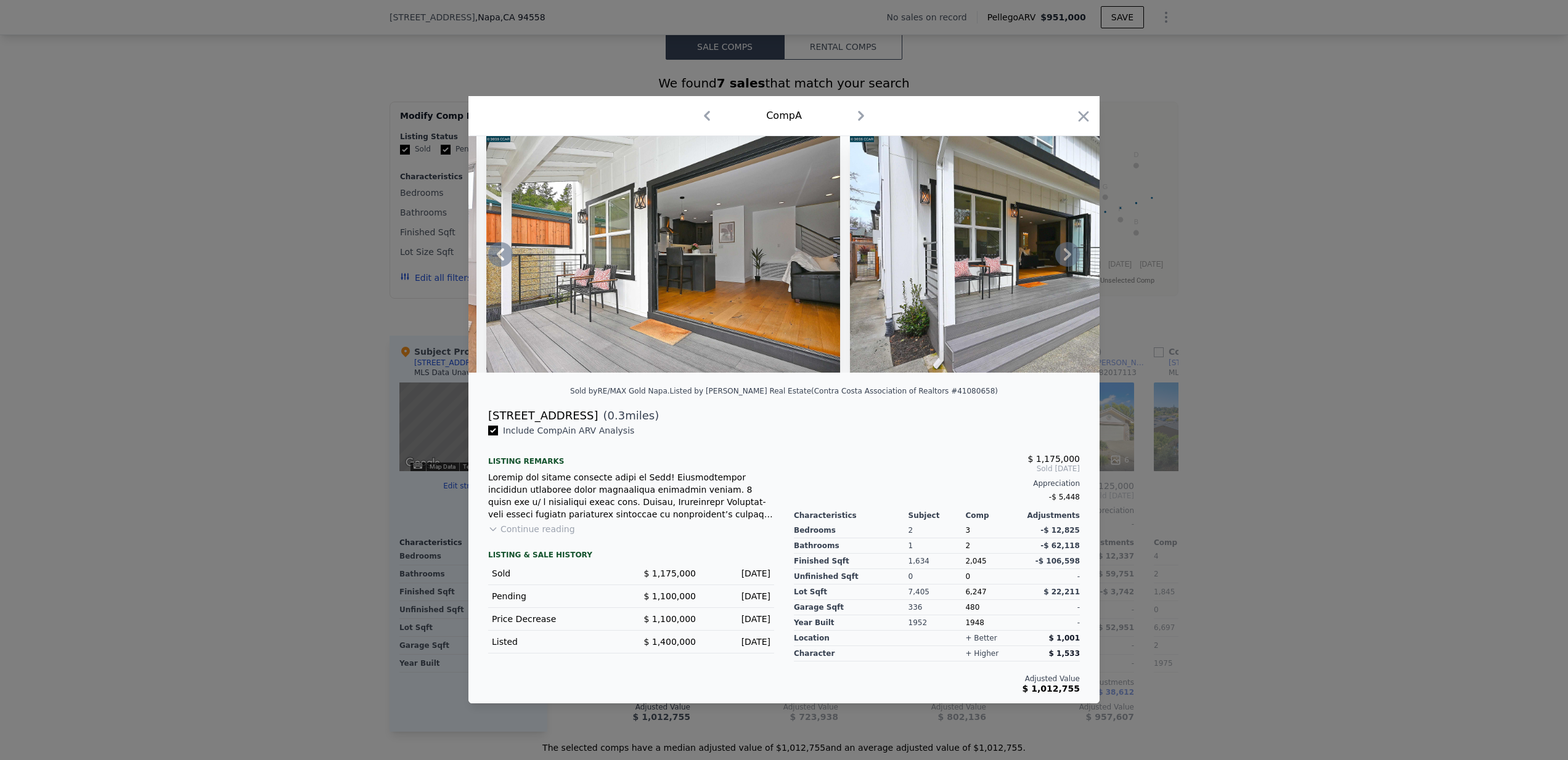
click at [1075, 249] on icon at bounding box center [1068, 254] width 24 height 24
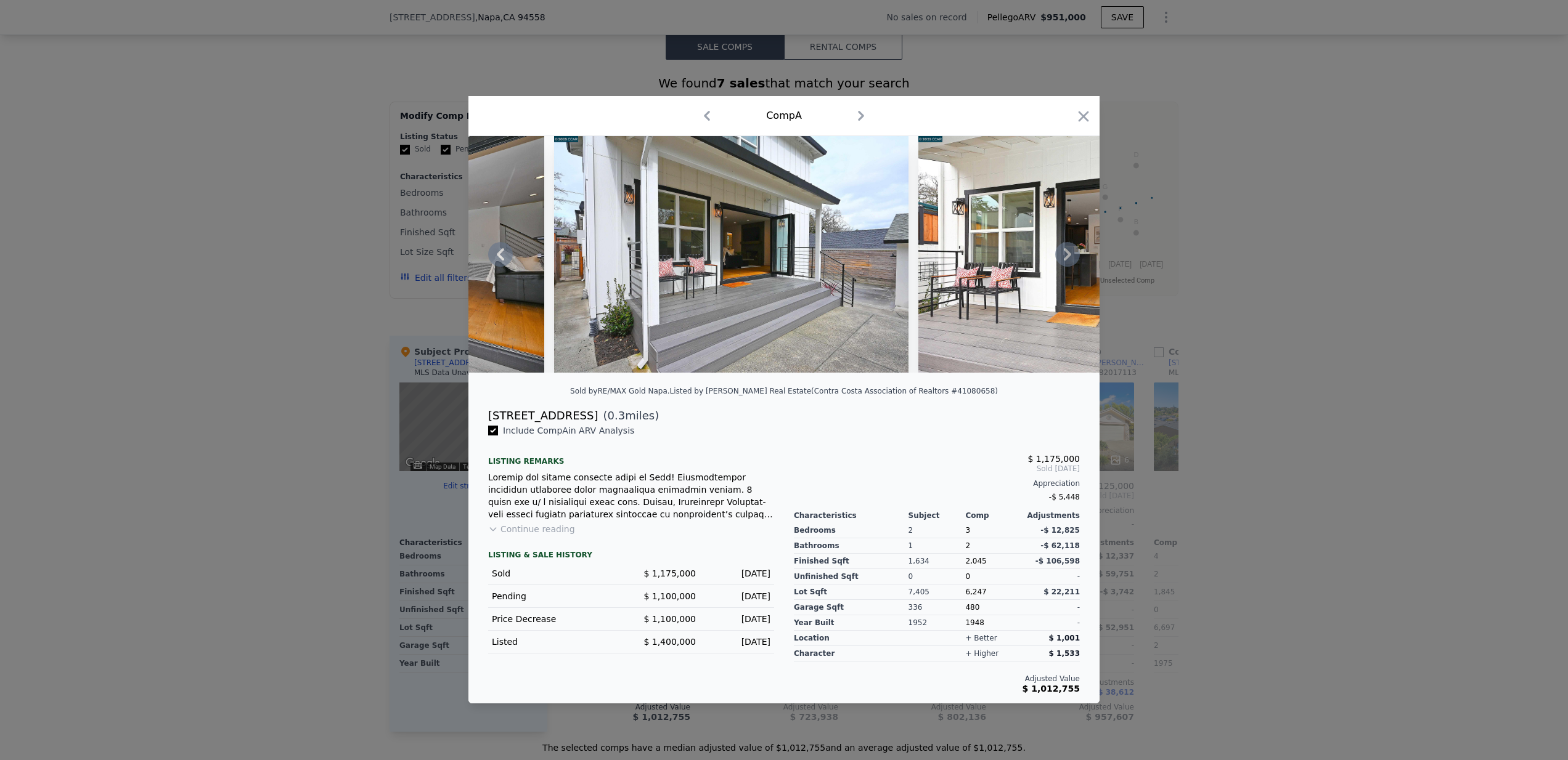
click at [1075, 249] on icon at bounding box center [1068, 254] width 24 height 24
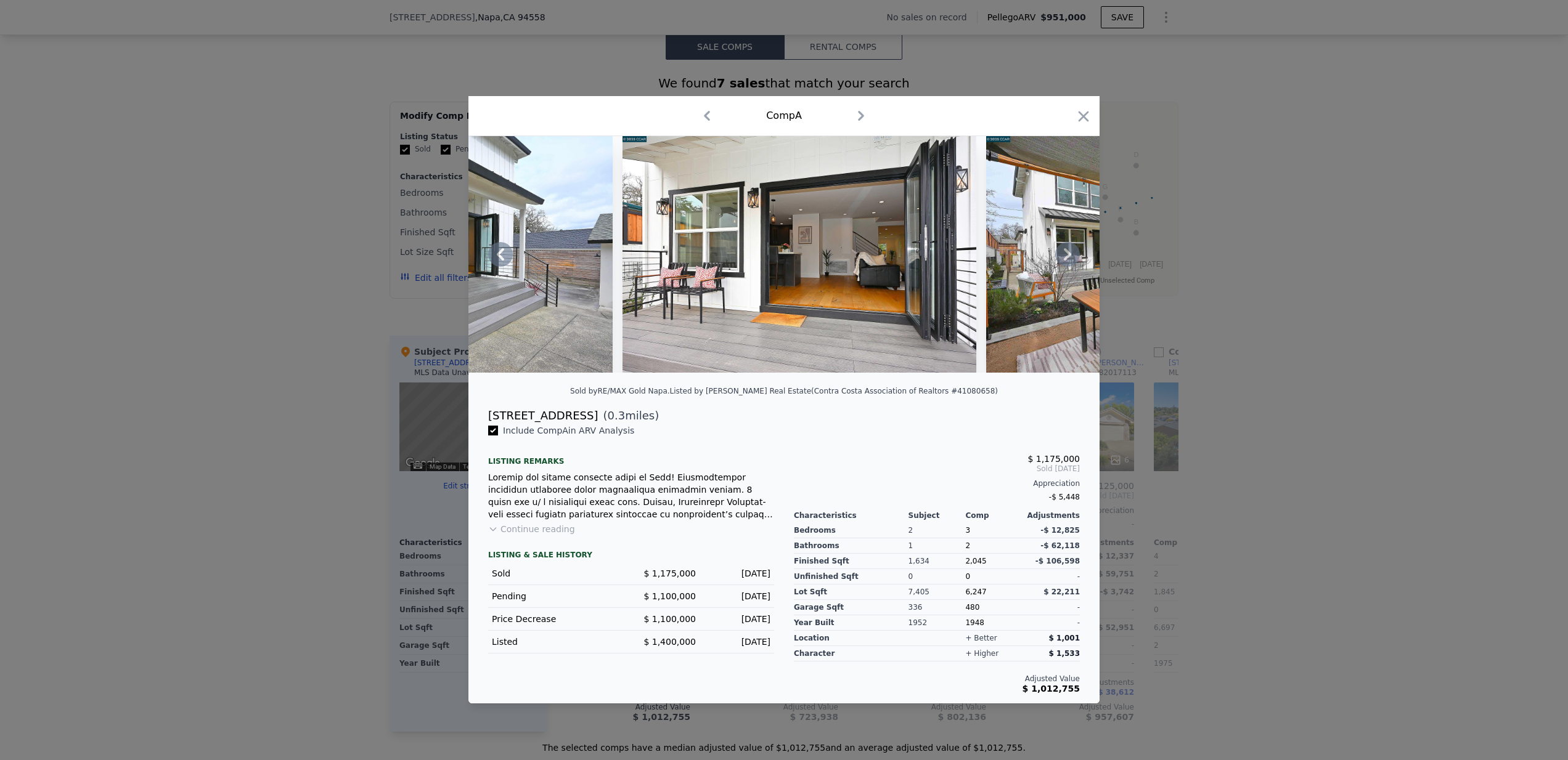
click at [1075, 249] on icon at bounding box center [1068, 254] width 24 height 24
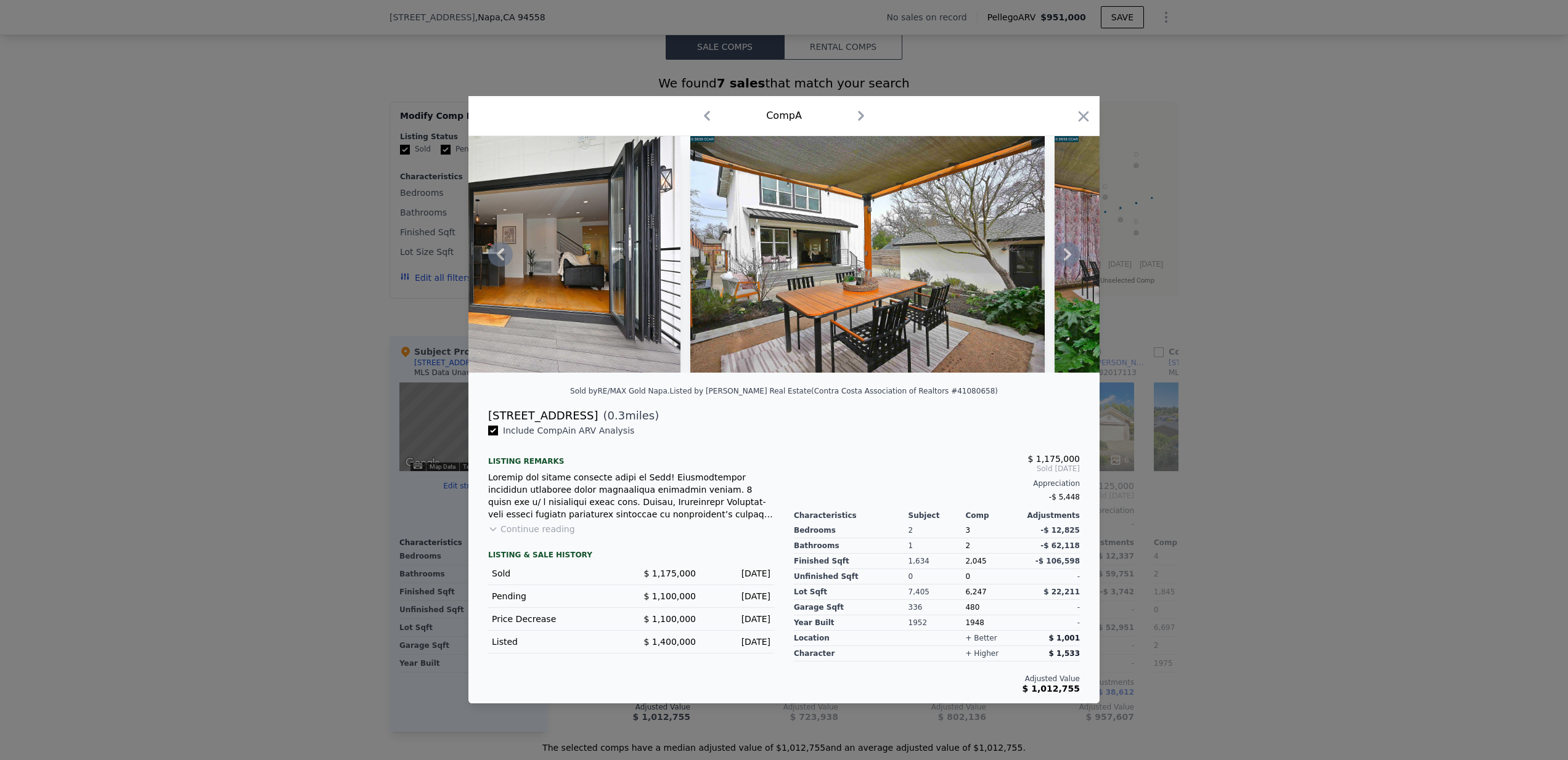
click at [1075, 249] on icon at bounding box center [1068, 254] width 24 height 24
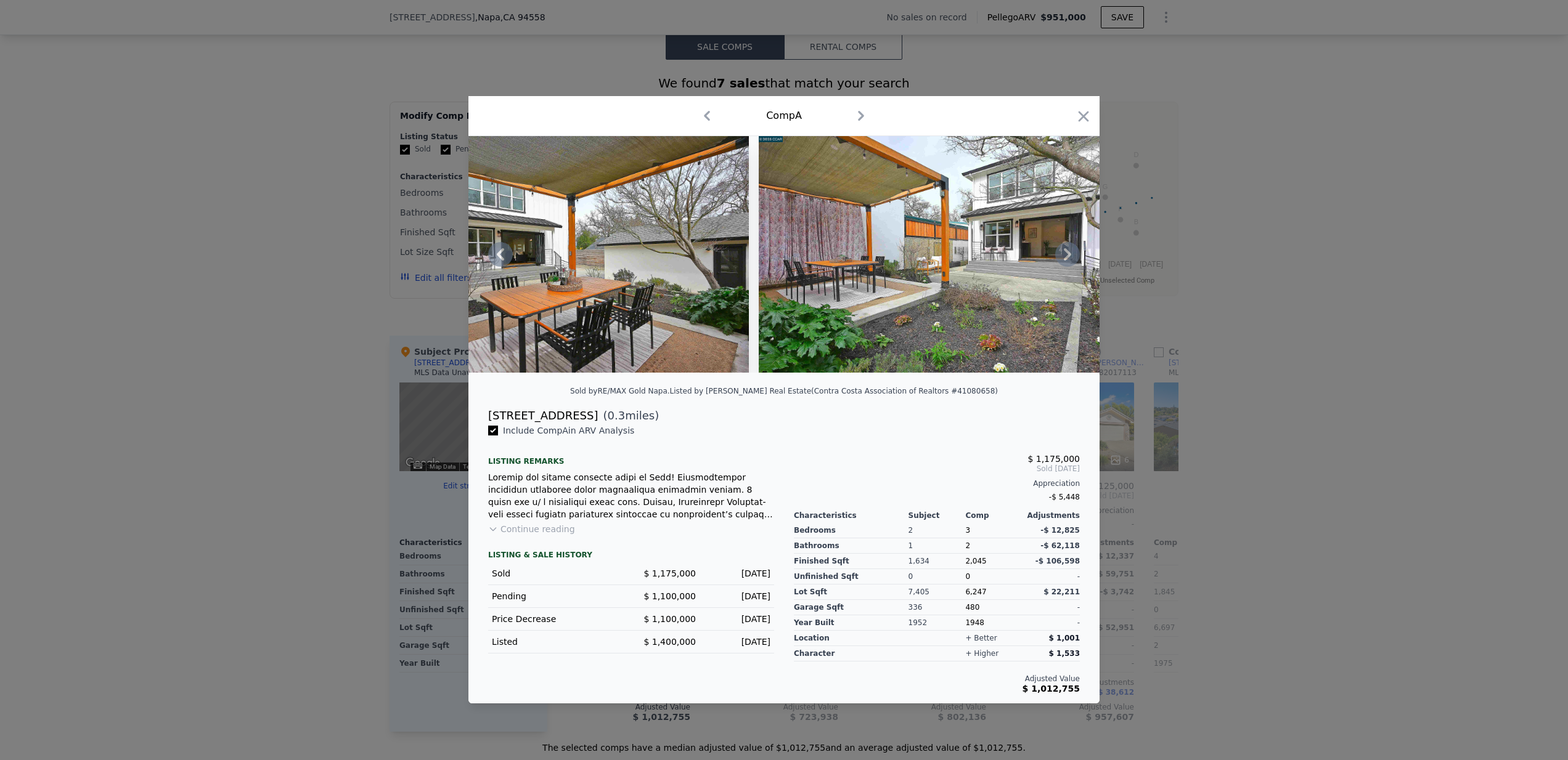
click at [1075, 249] on icon at bounding box center [1068, 254] width 24 height 24
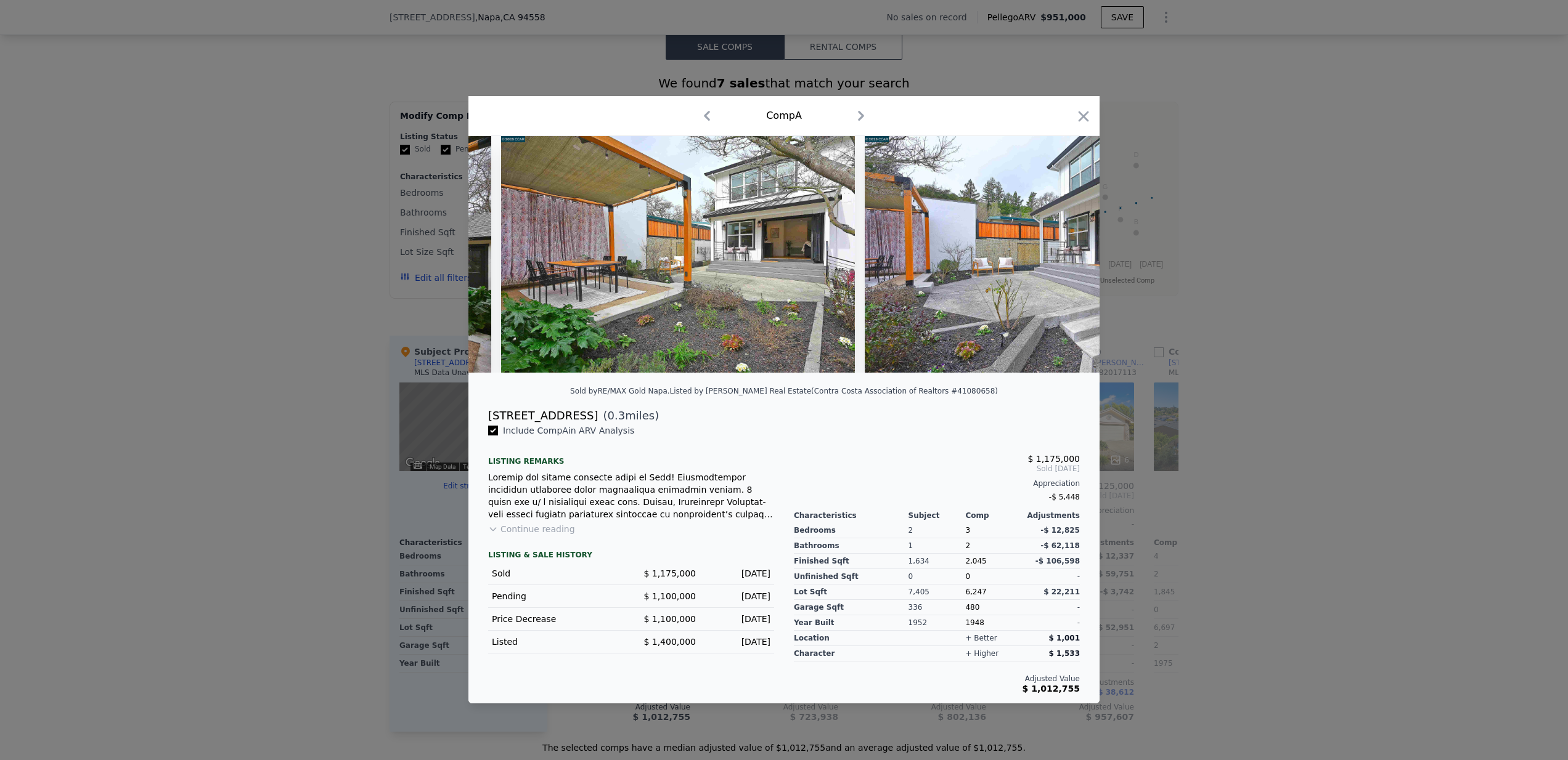
scroll to position [0, 14203]
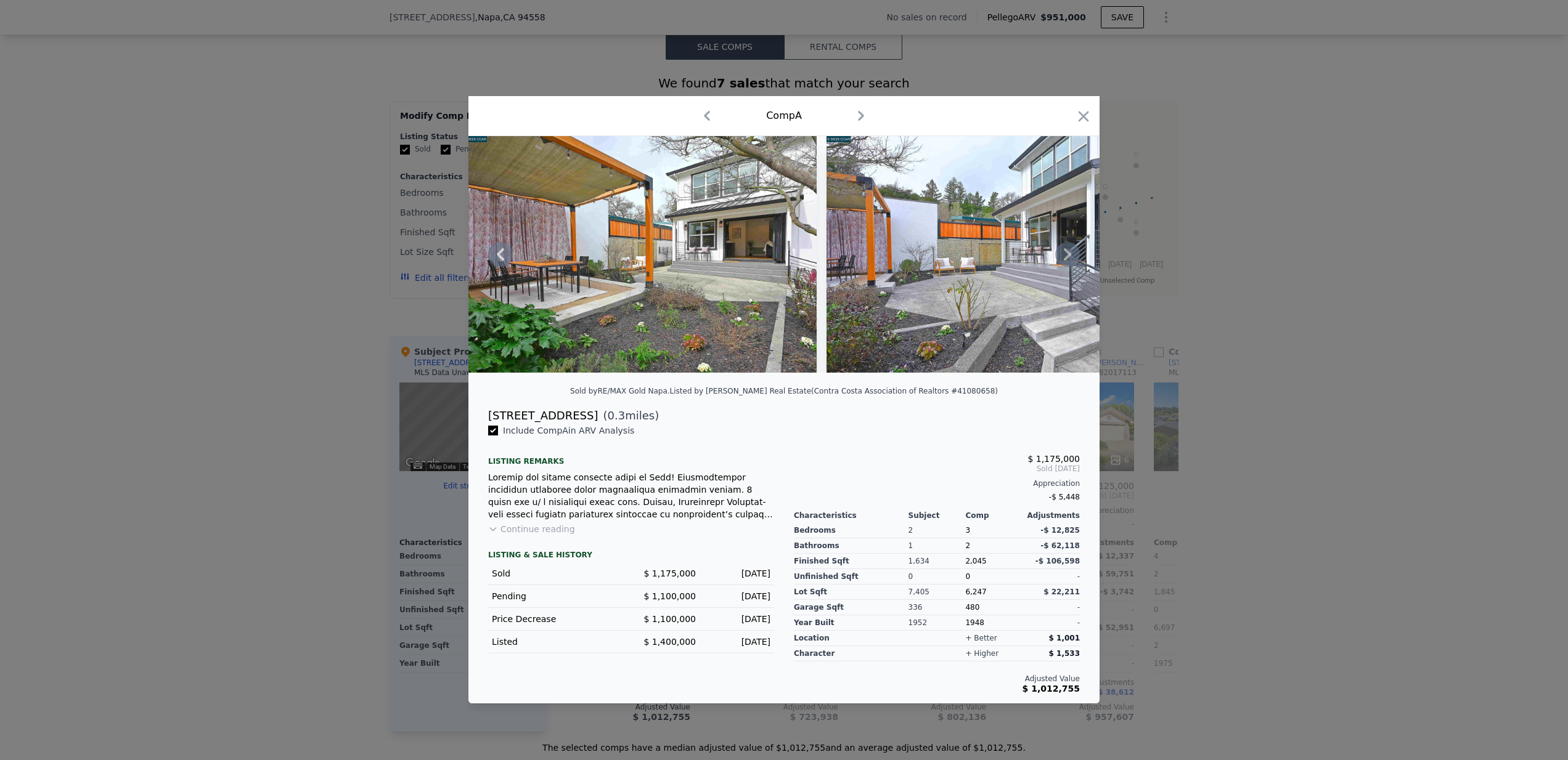
click at [1075, 249] on icon at bounding box center [1068, 254] width 24 height 24
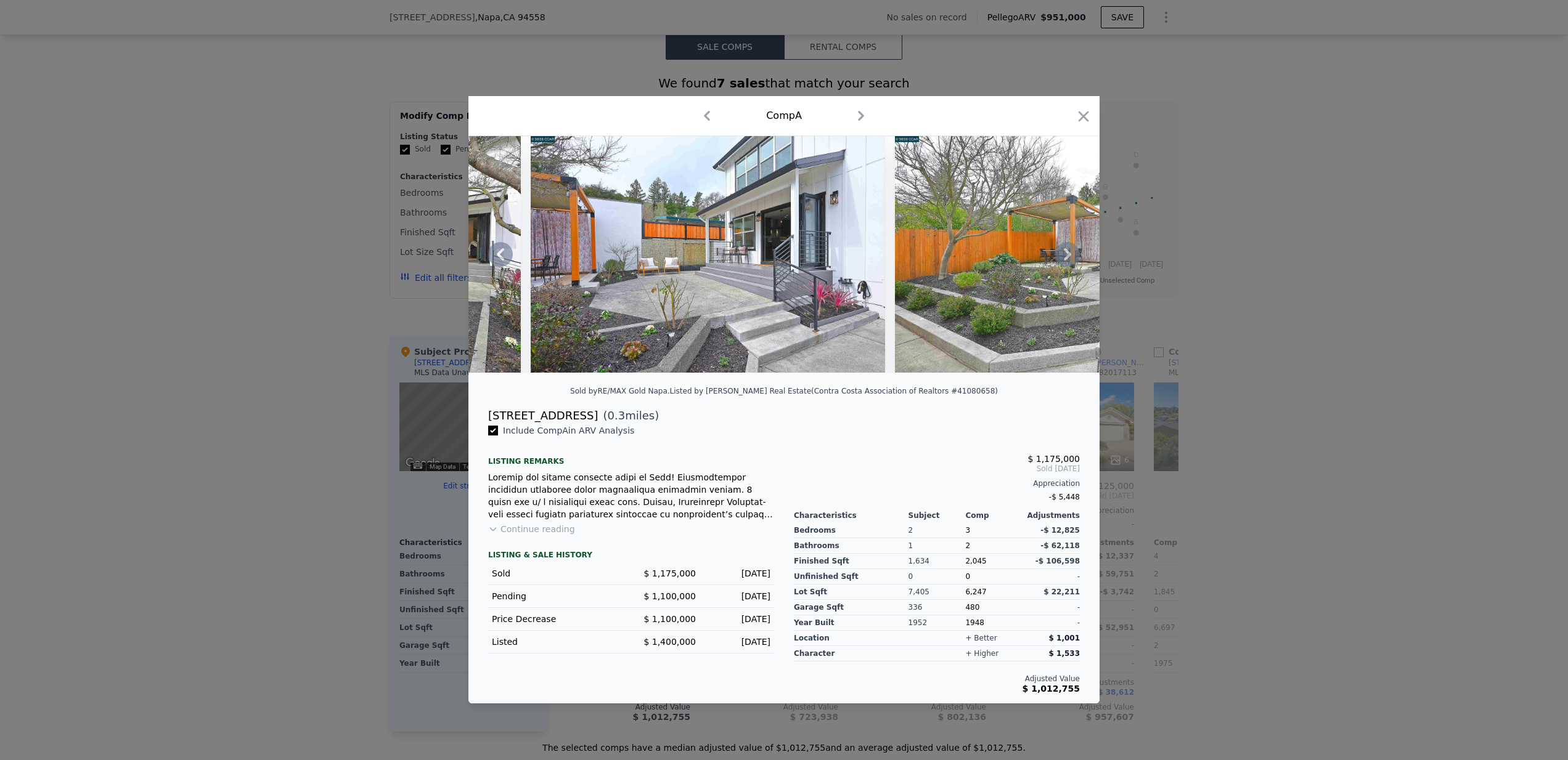
click at [1075, 249] on icon at bounding box center [1068, 254] width 24 height 24
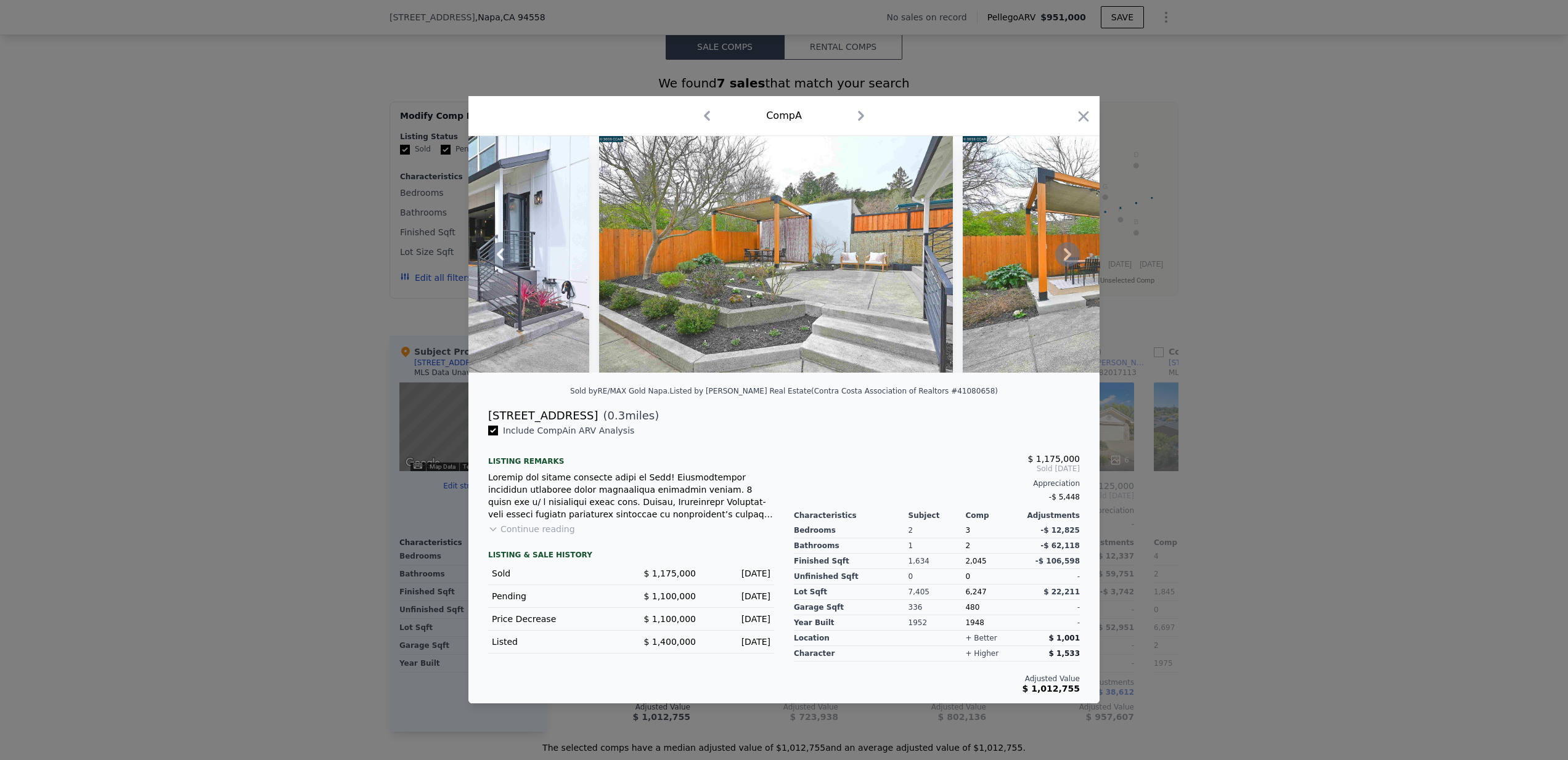
click at [1075, 249] on icon at bounding box center [1068, 254] width 24 height 24
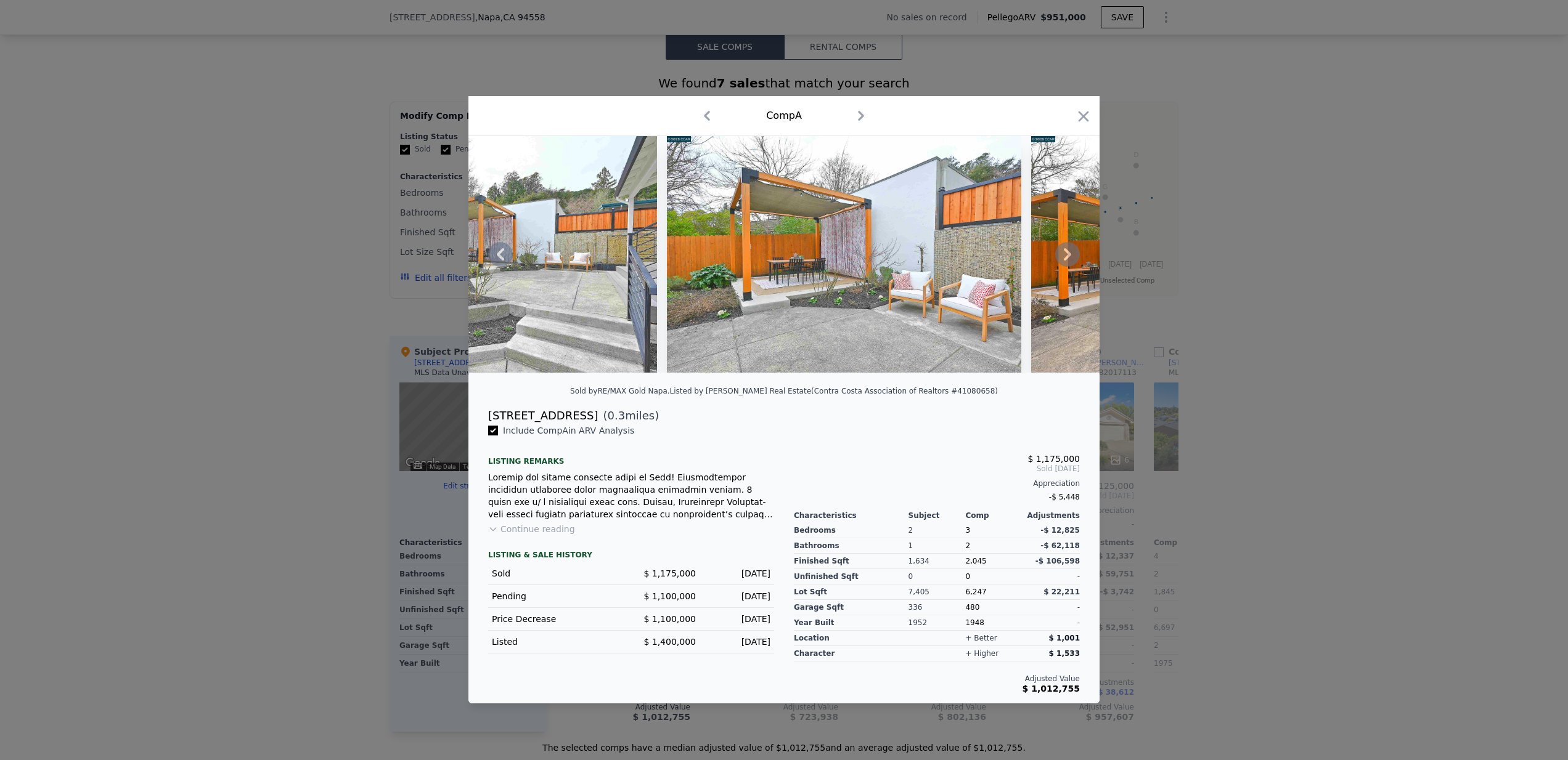
click at [1075, 249] on icon at bounding box center [1068, 254] width 24 height 24
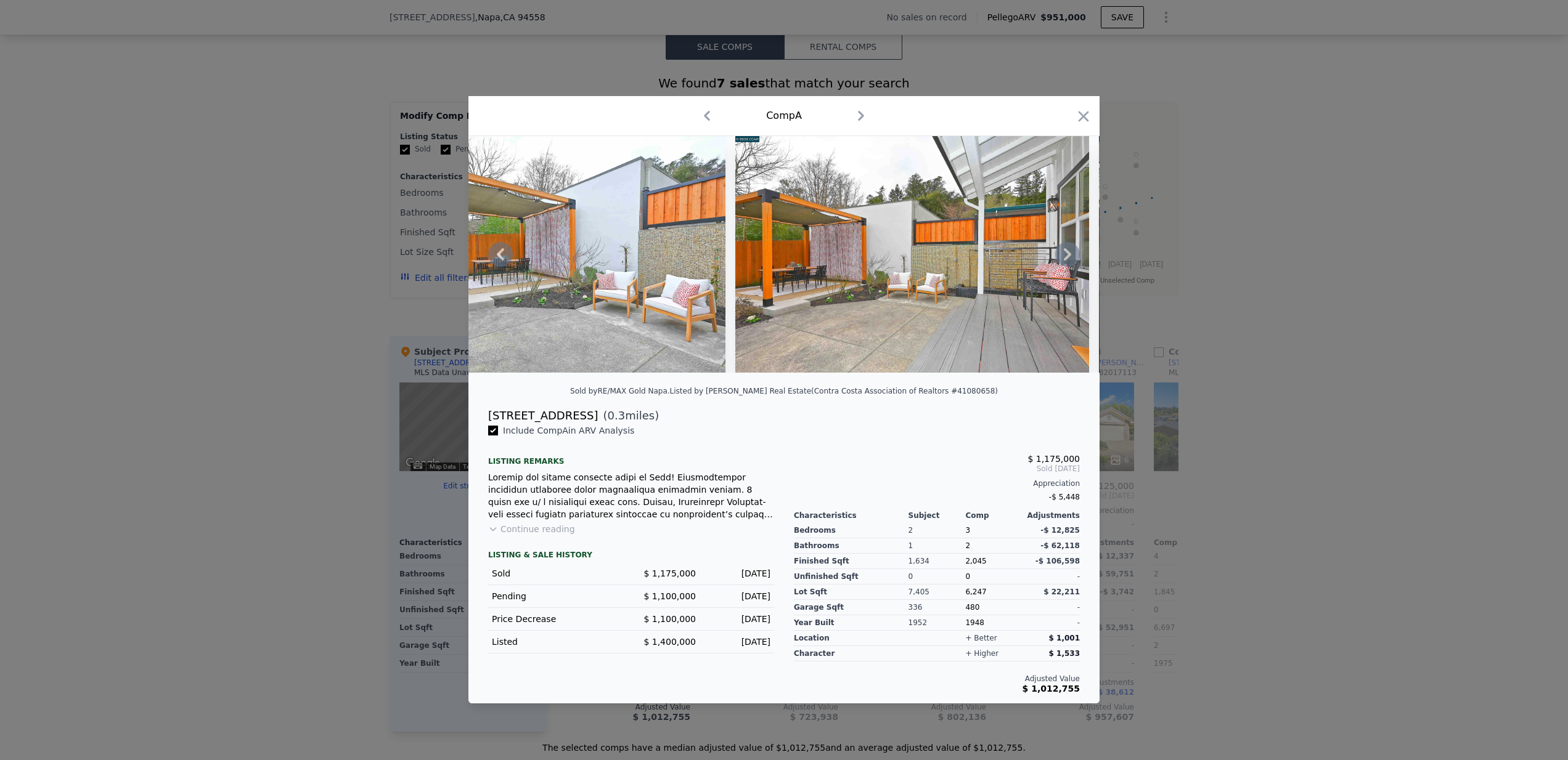
click at [1075, 249] on icon at bounding box center [1068, 254] width 24 height 24
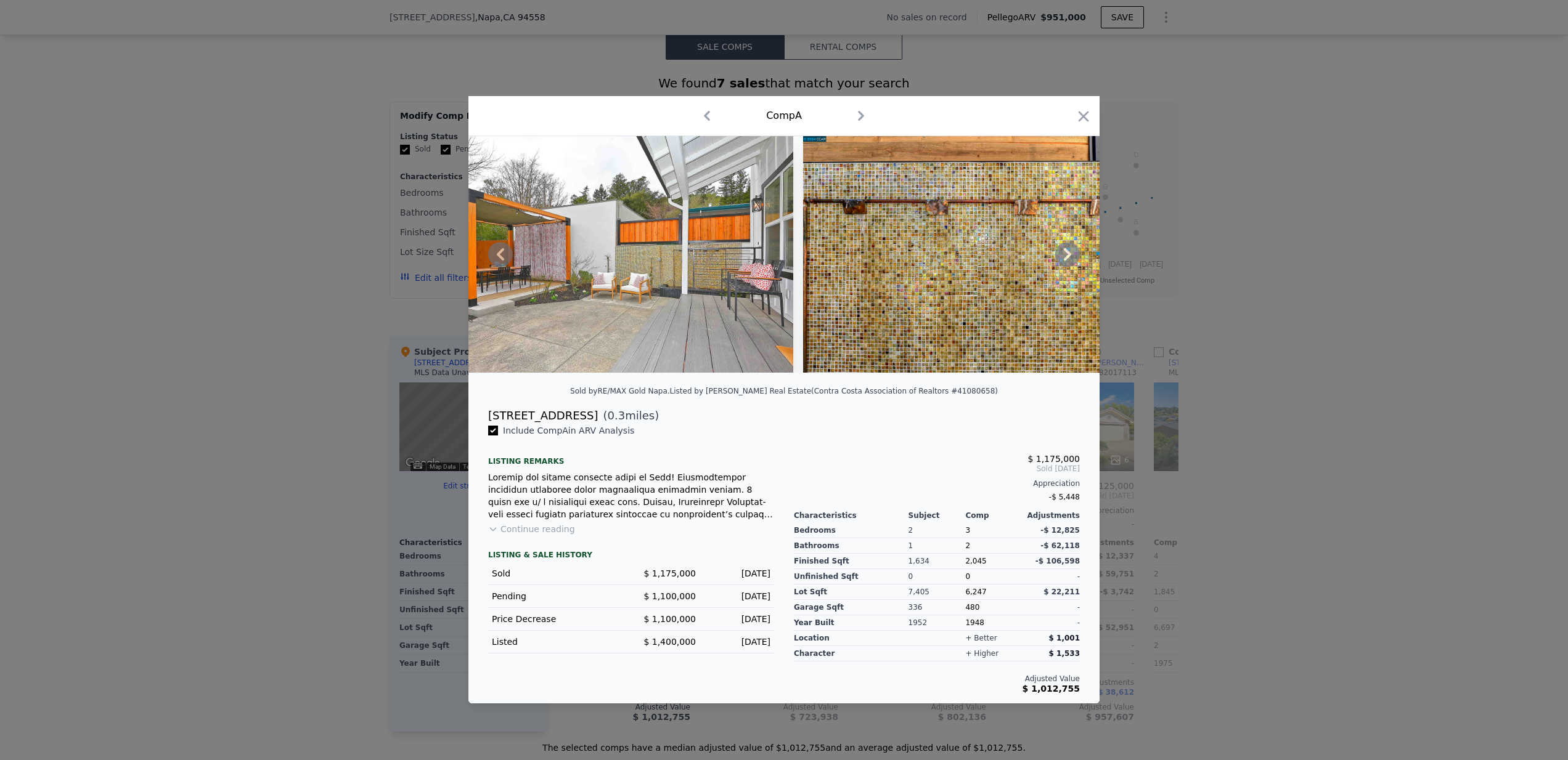
click at [1075, 249] on icon at bounding box center [1068, 254] width 24 height 24
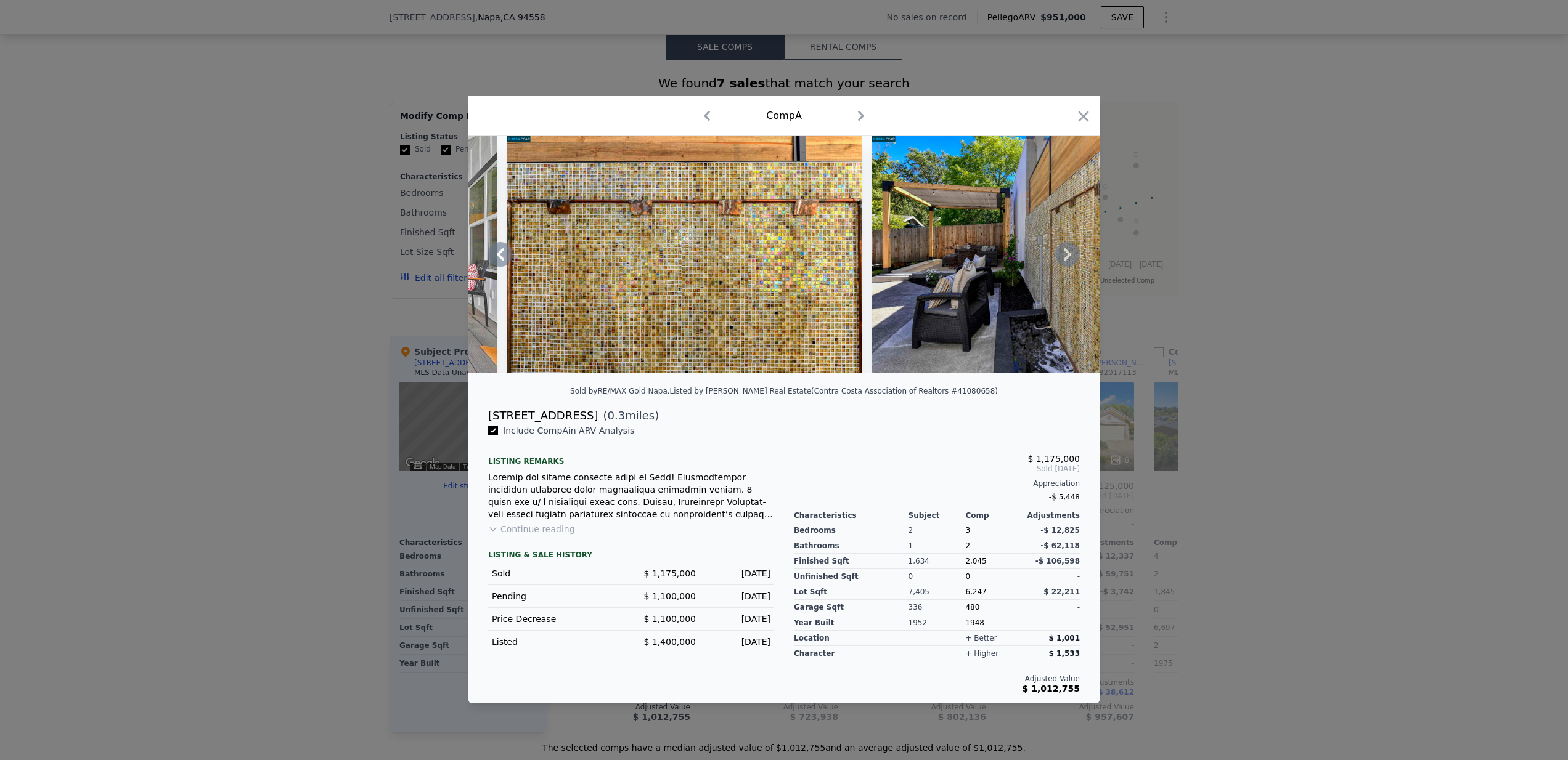
click at [1075, 249] on icon at bounding box center [1068, 254] width 24 height 24
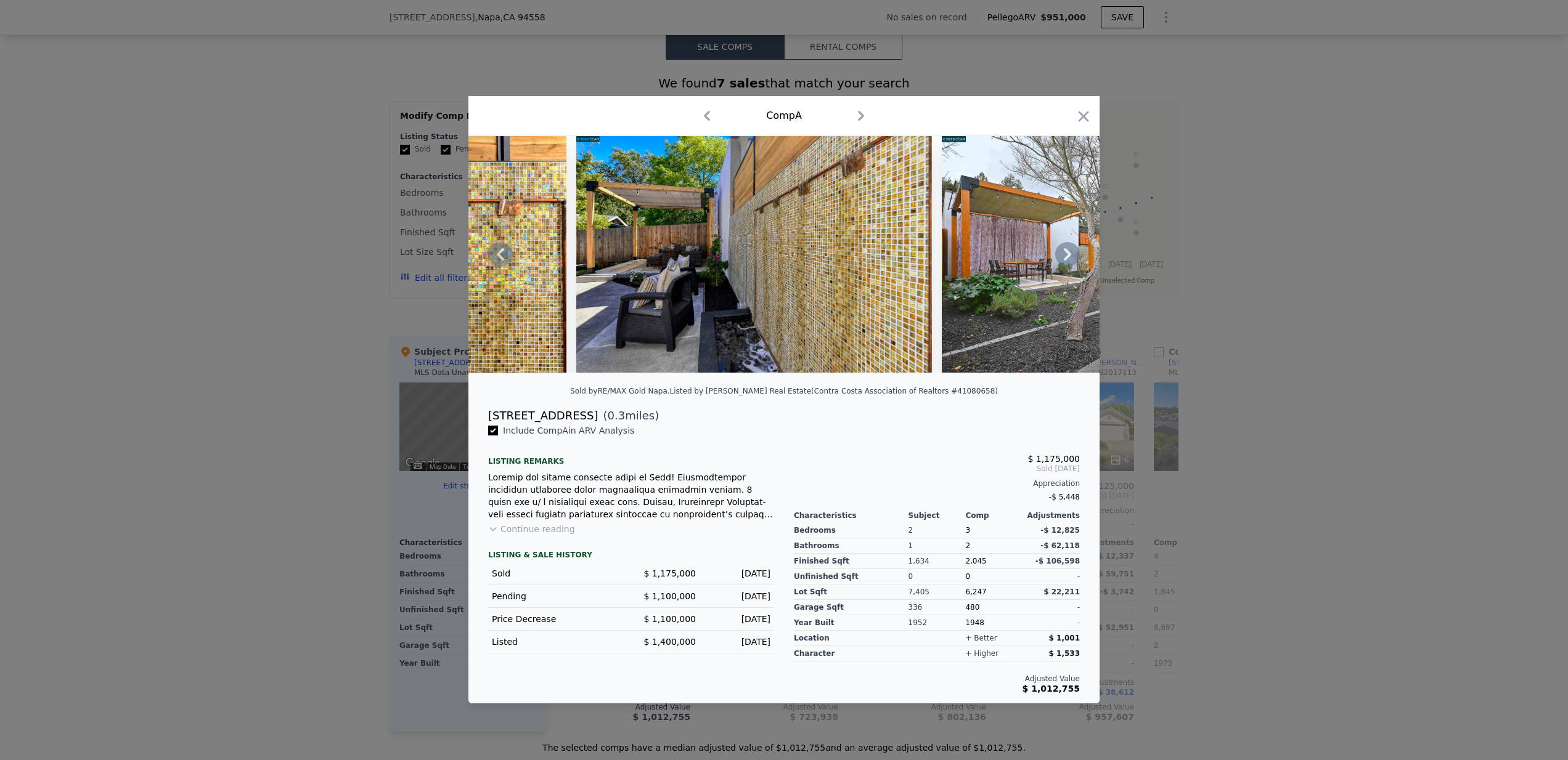
click at [1075, 249] on icon at bounding box center [1068, 254] width 24 height 24
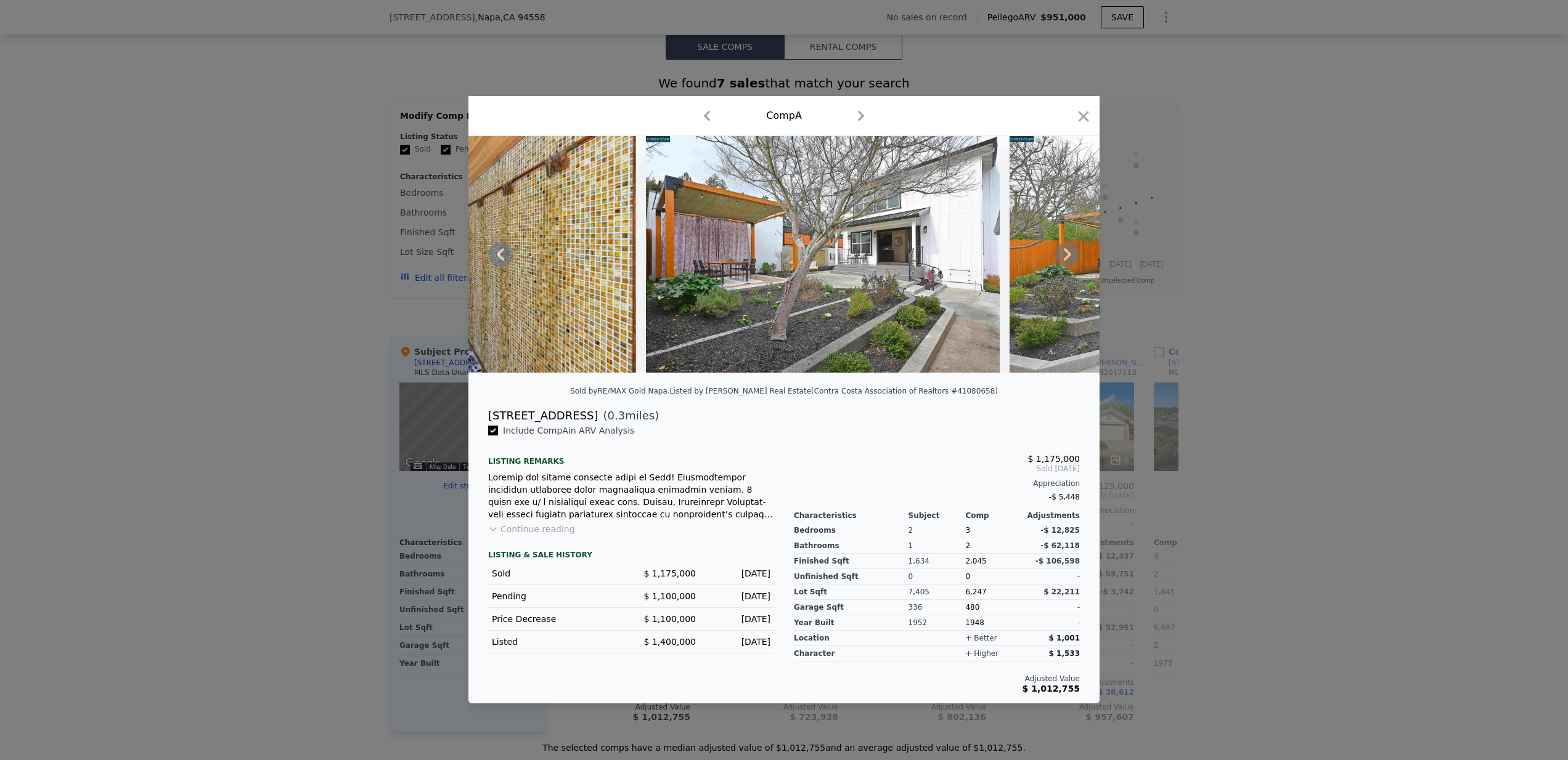
click at [1075, 250] on icon at bounding box center [1068, 254] width 24 height 24
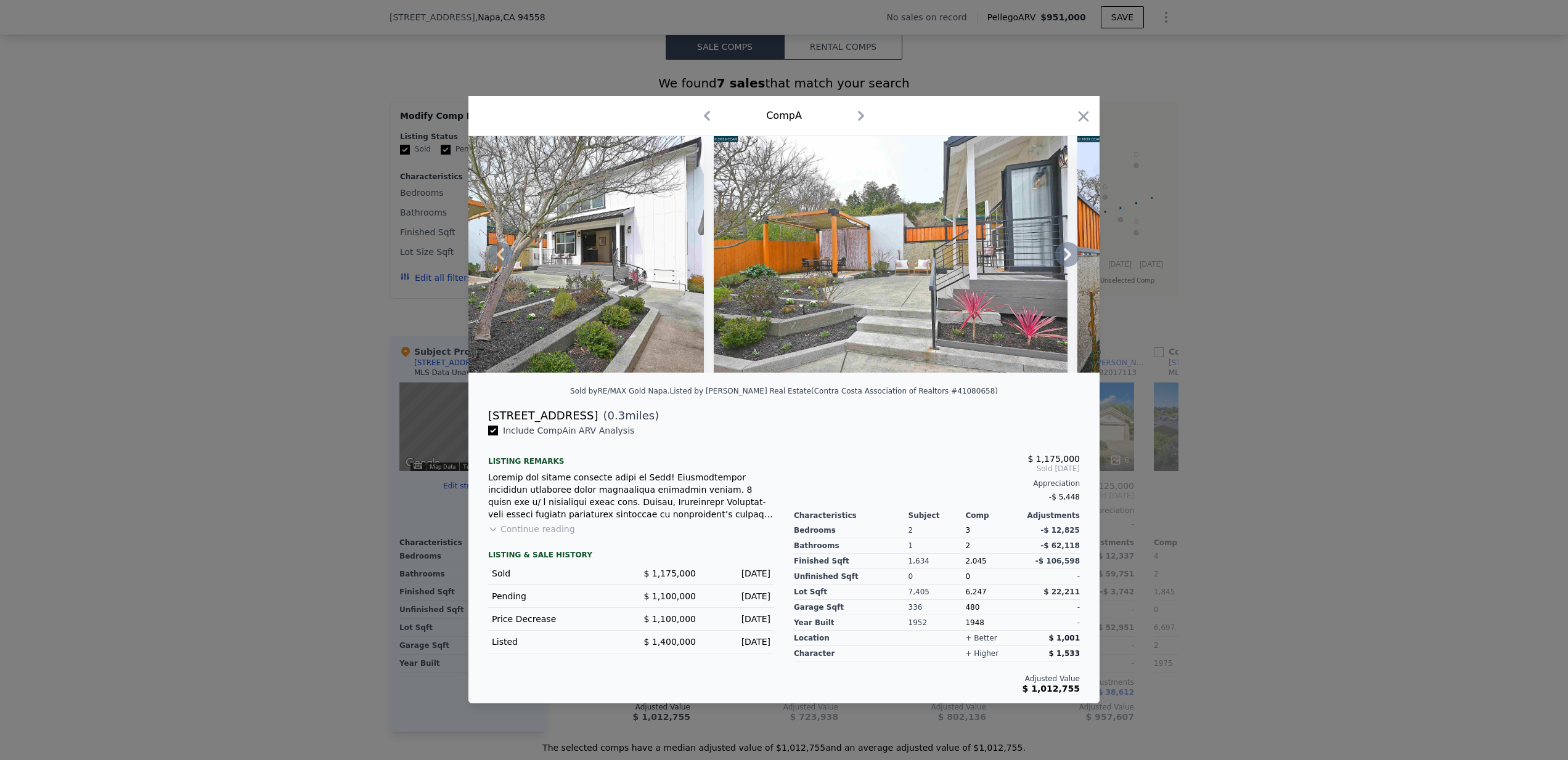
click at [1075, 249] on icon at bounding box center [1068, 254] width 24 height 24
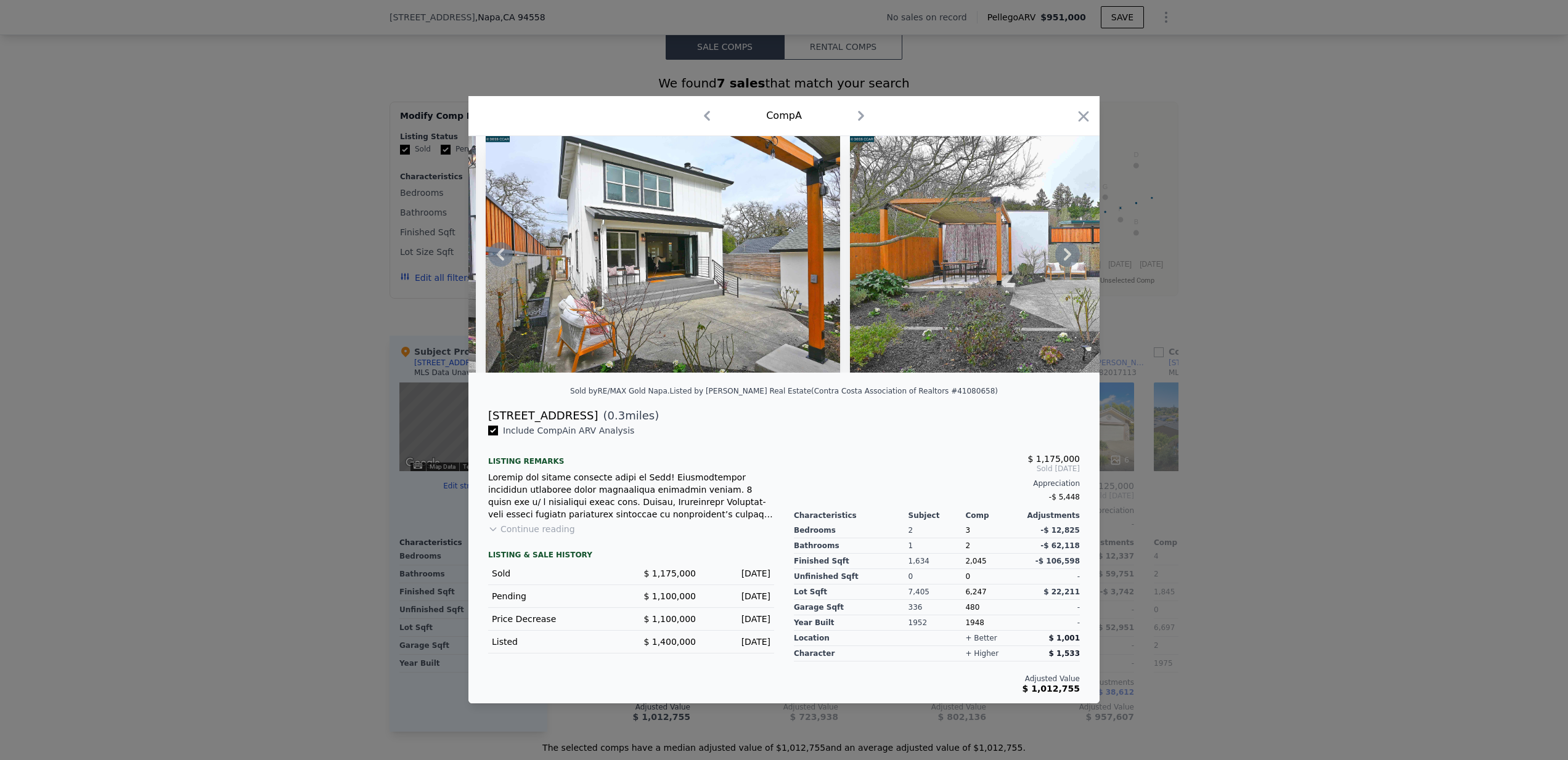
click at [1075, 249] on icon at bounding box center [1068, 254] width 24 height 24
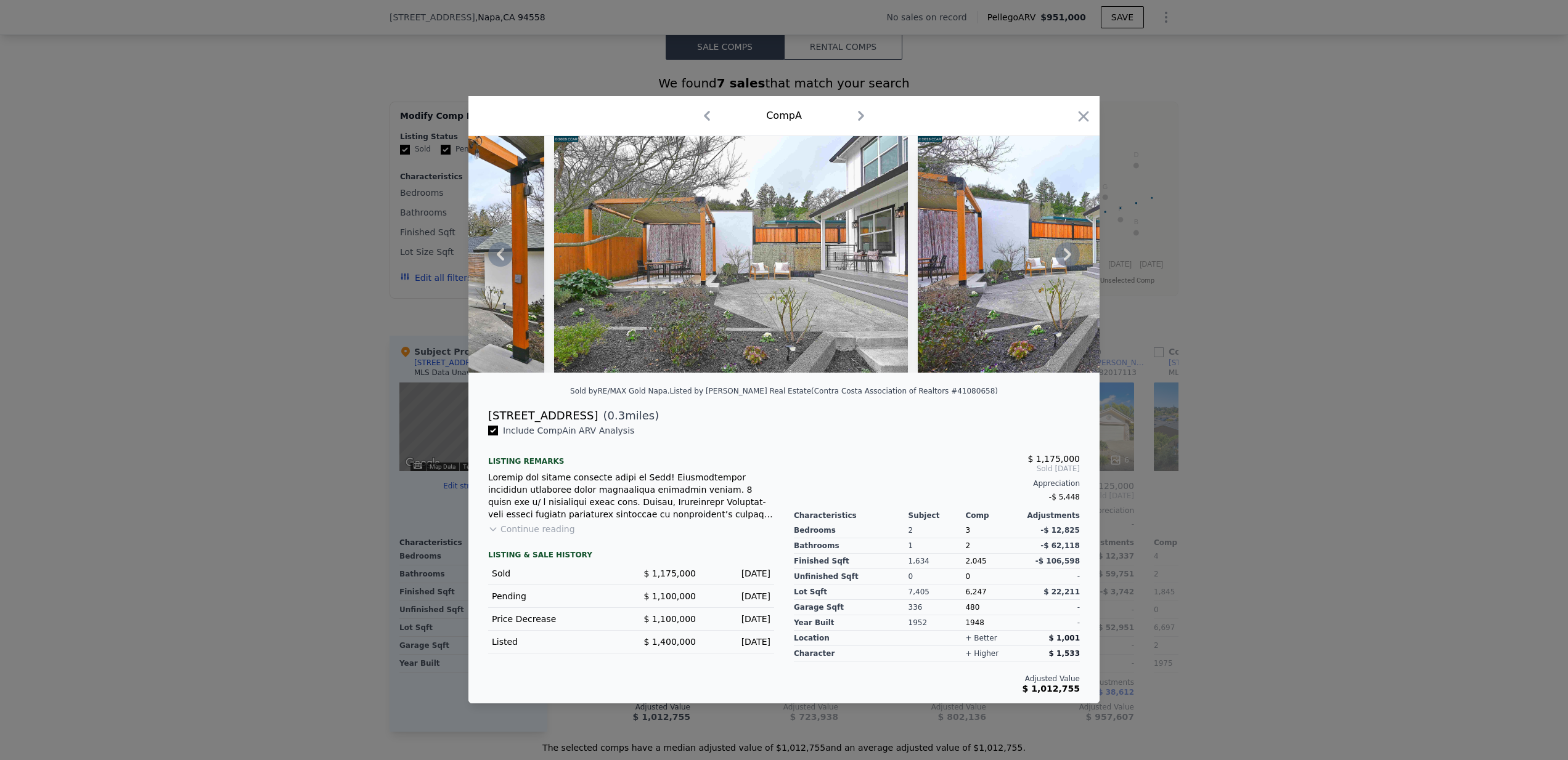
click at [1075, 249] on icon at bounding box center [1068, 254] width 24 height 24
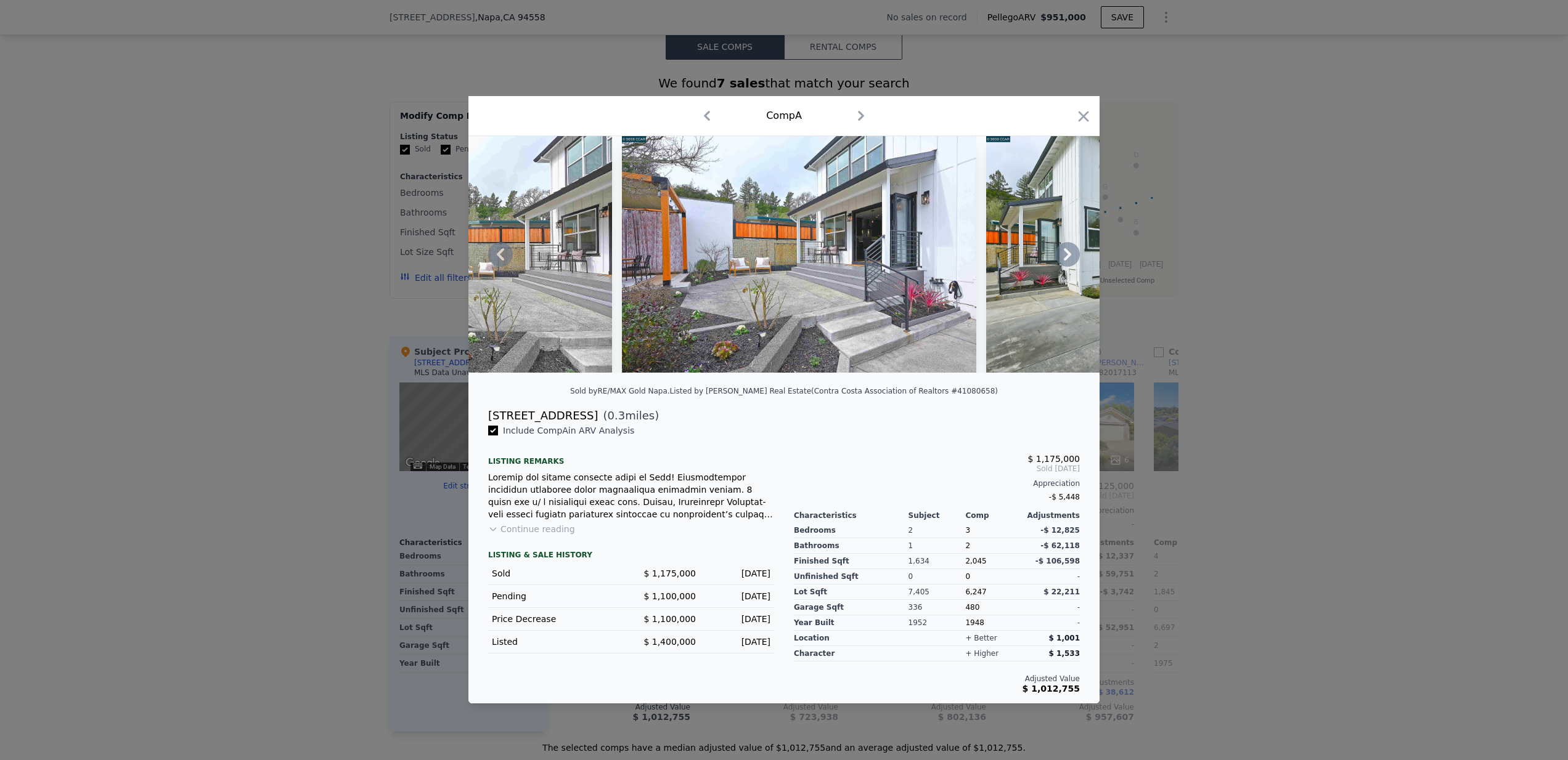
click at [1075, 249] on icon at bounding box center [1068, 254] width 24 height 24
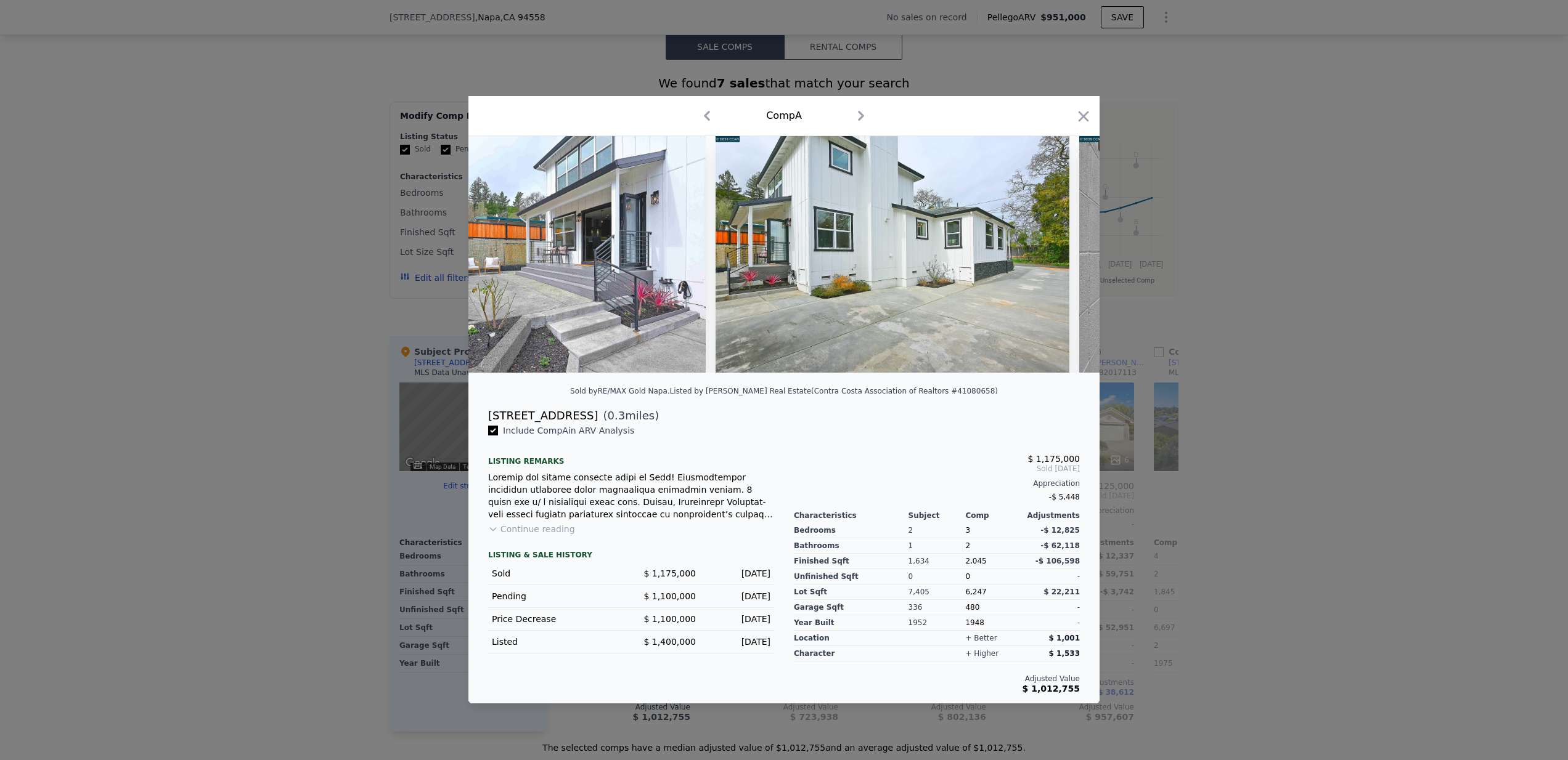
scroll to position [0, 18347]
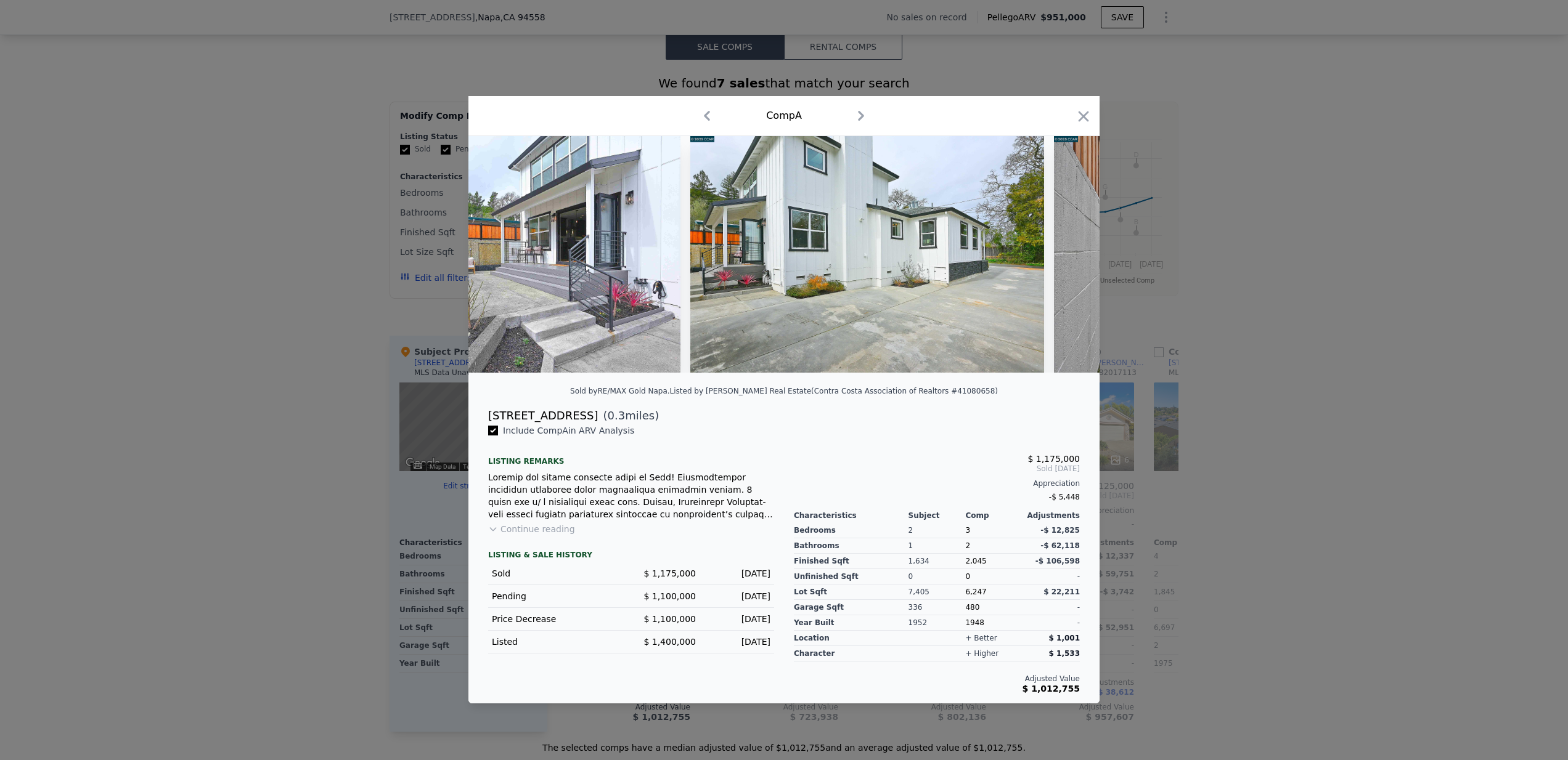
click at [1075, 249] on div at bounding box center [784, 254] width 631 height 236
click at [1075, 249] on icon at bounding box center [1068, 254] width 24 height 24
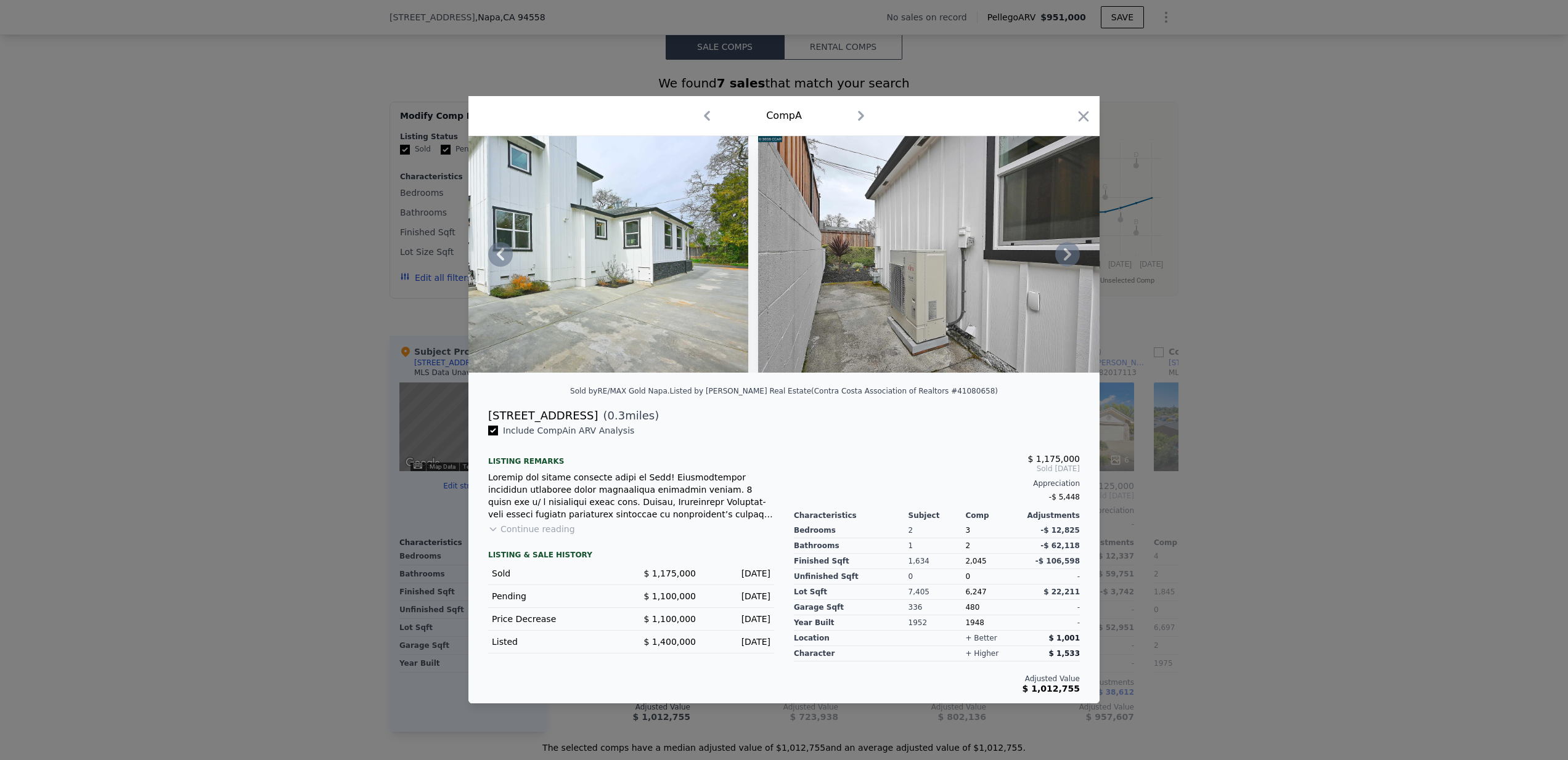
click at [1075, 249] on icon at bounding box center [1068, 254] width 24 height 24
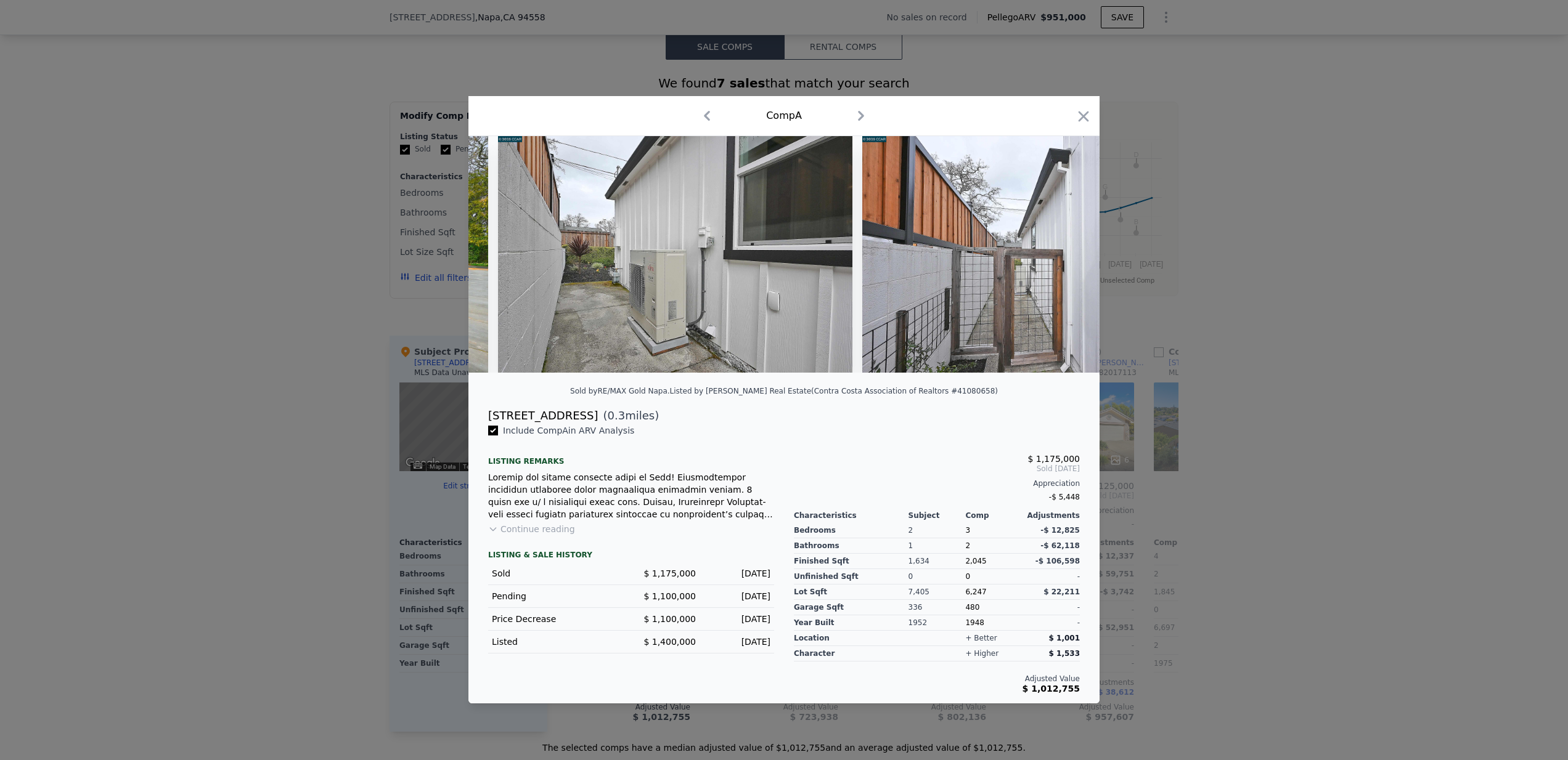
scroll to position [0, 18938]
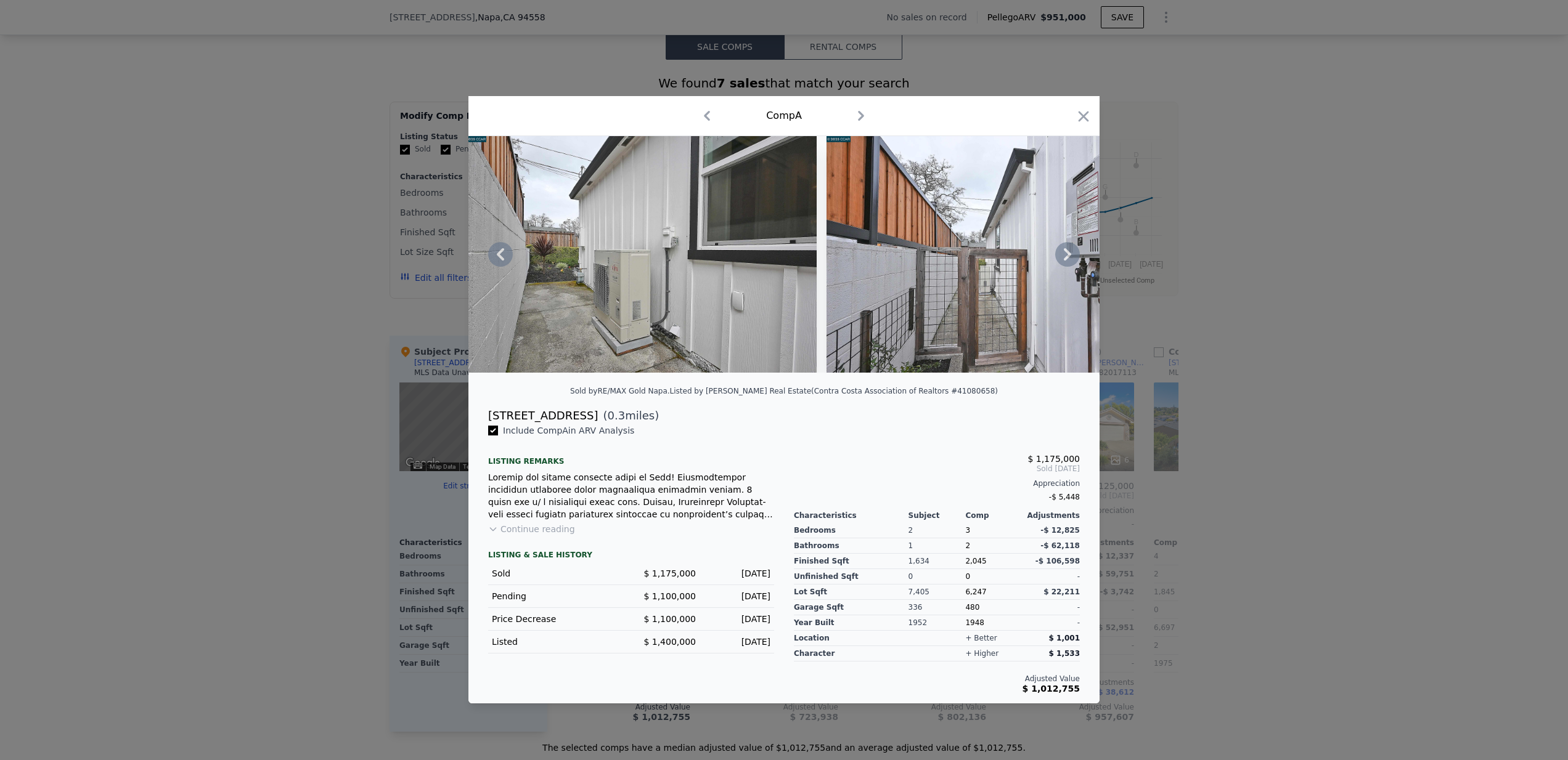
click at [1075, 249] on icon at bounding box center [1068, 254] width 24 height 24
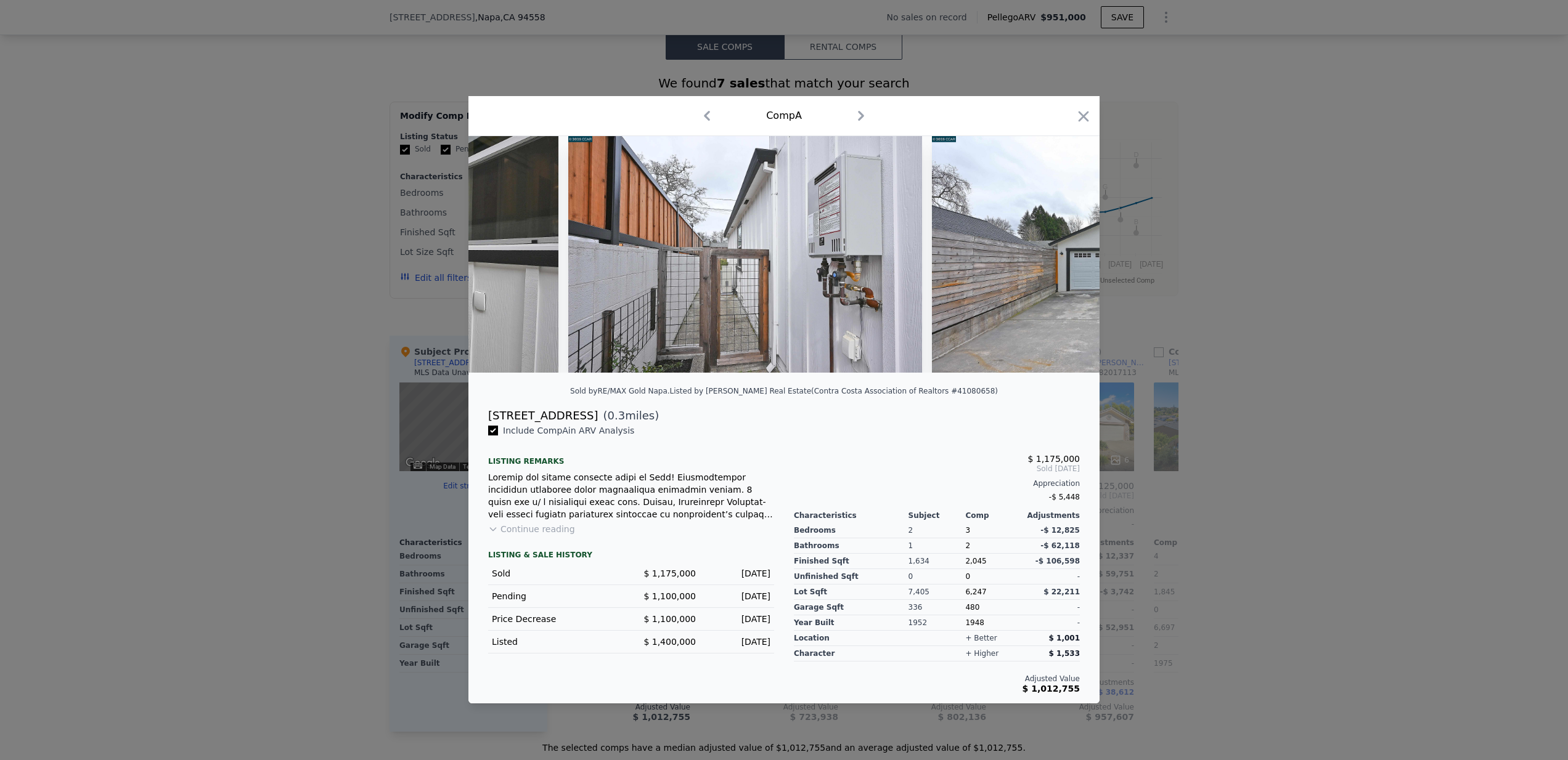
scroll to position [0, 19234]
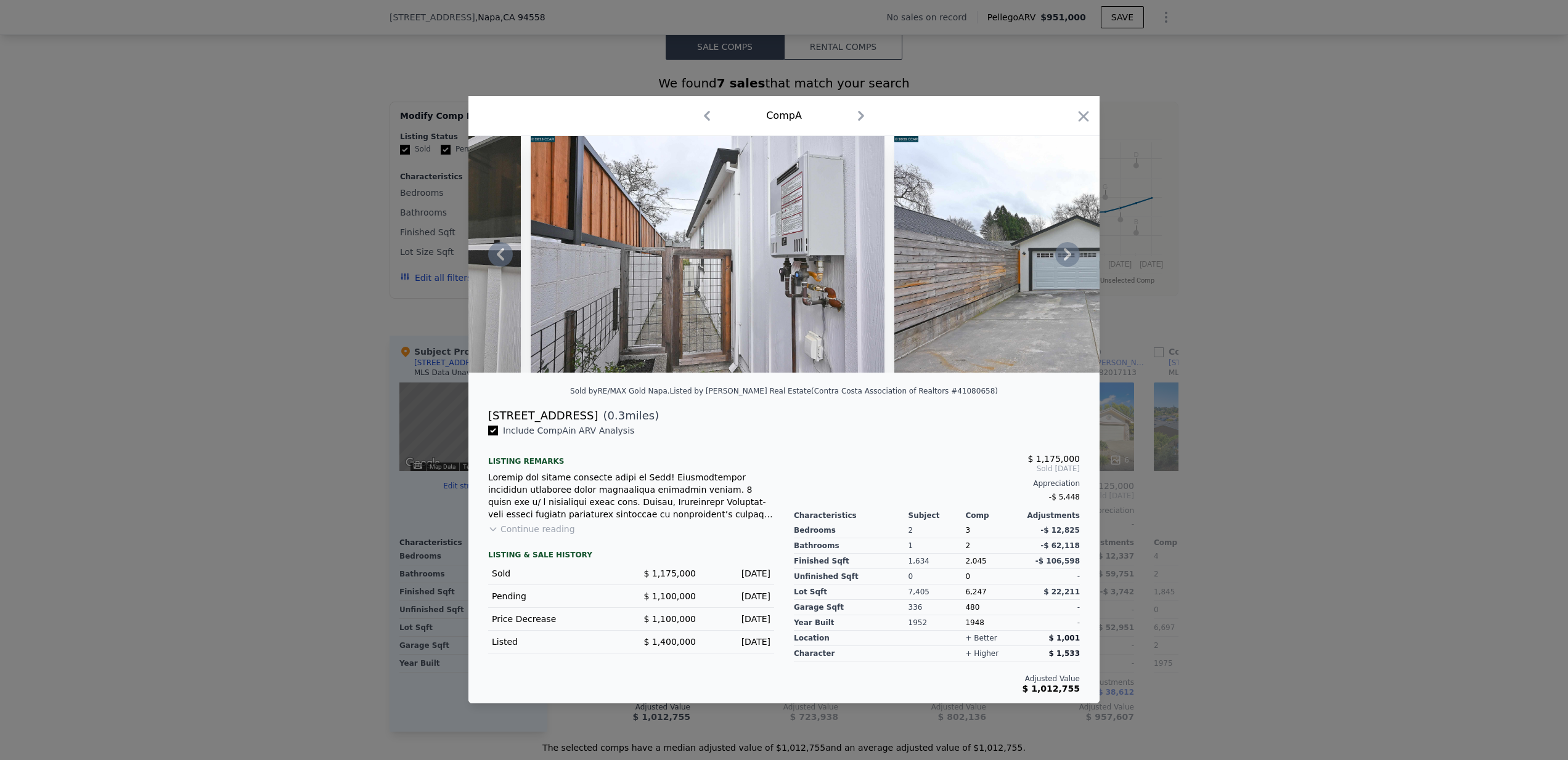
click at [1075, 249] on icon at bounding box center [1068, 254] width 24 height 24
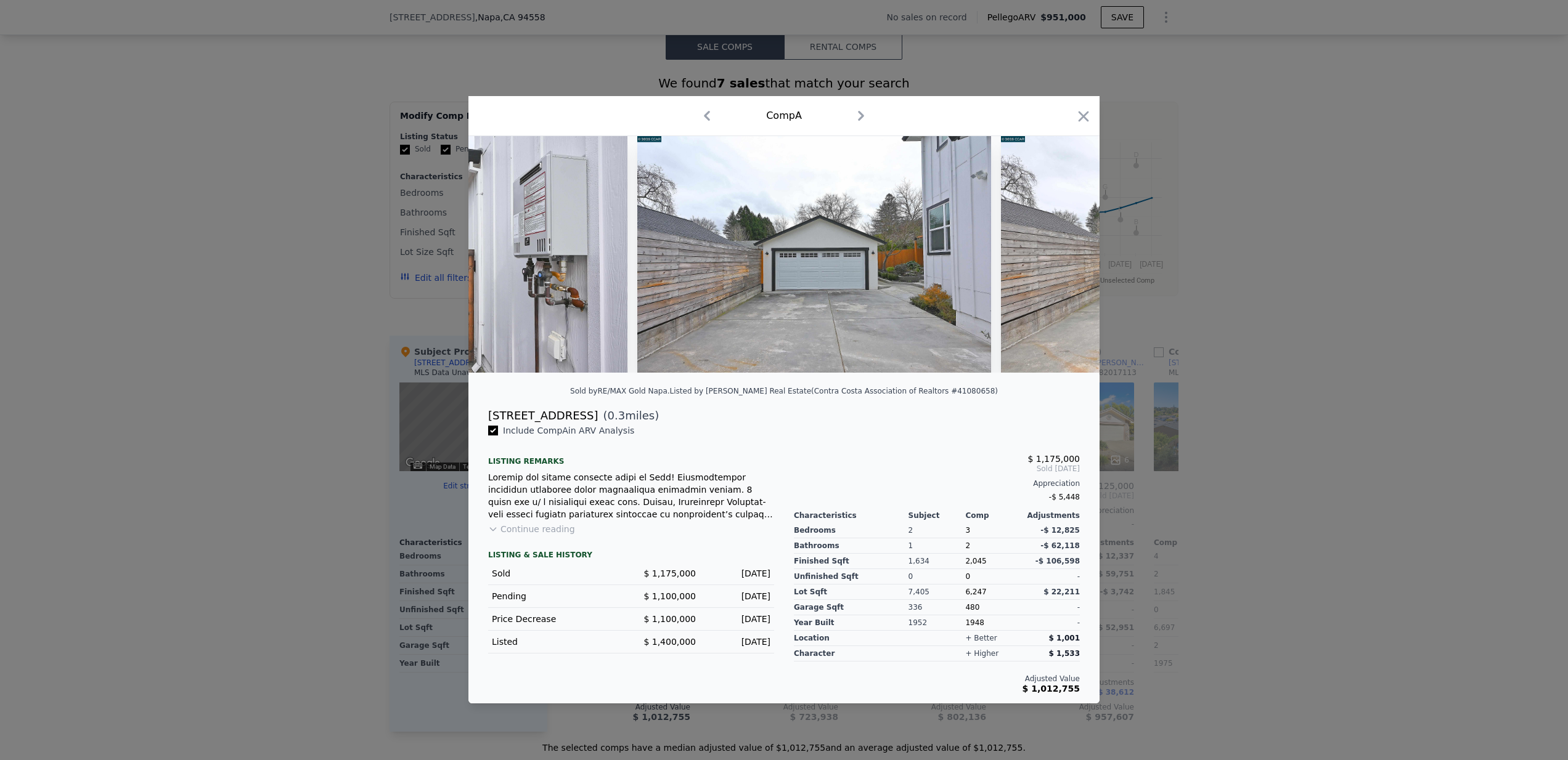
scroll to position [0, 19530]
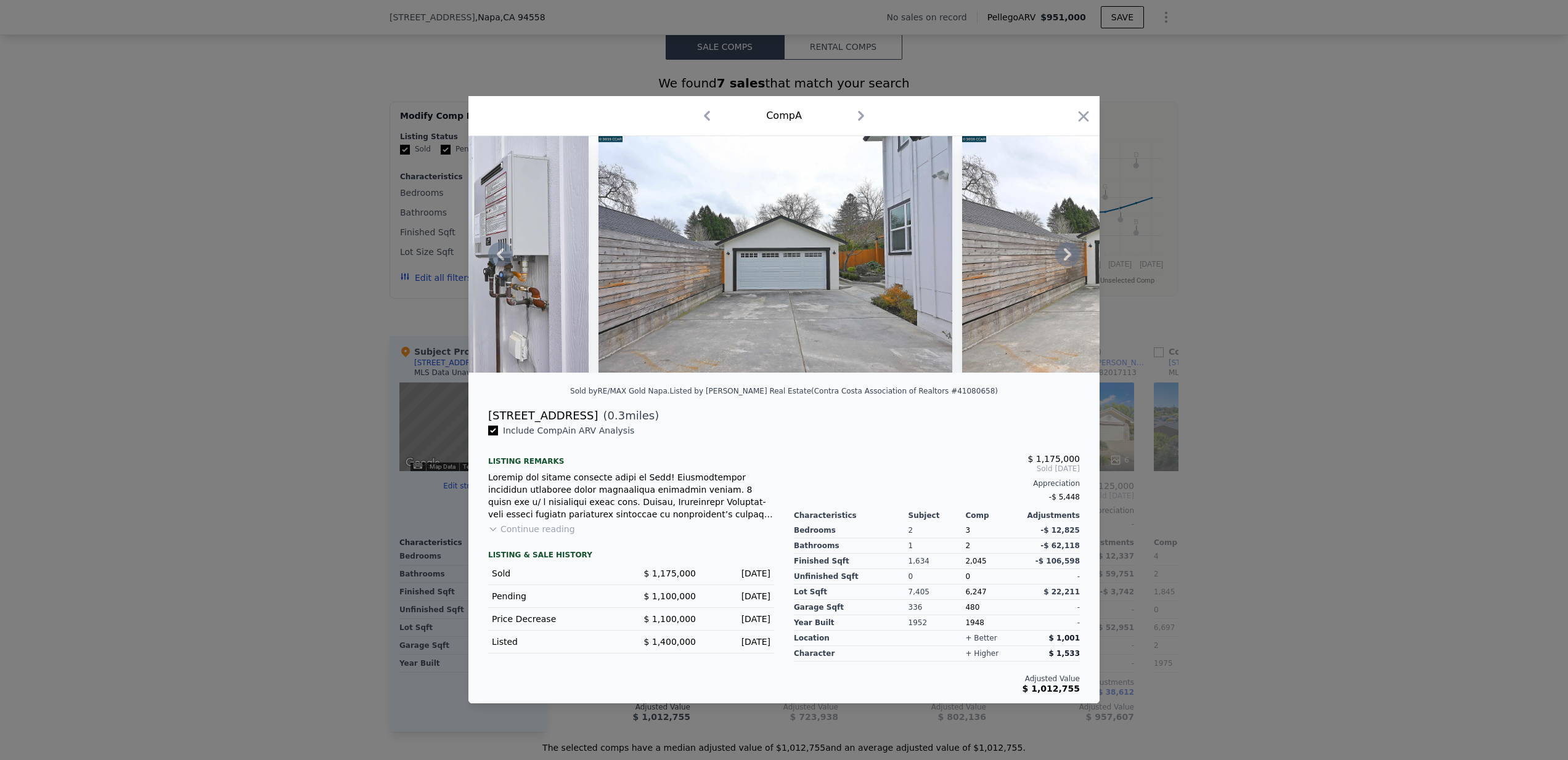
click at [1075, 249] on icon at bounding box center [1068, 254] width 24 height 24
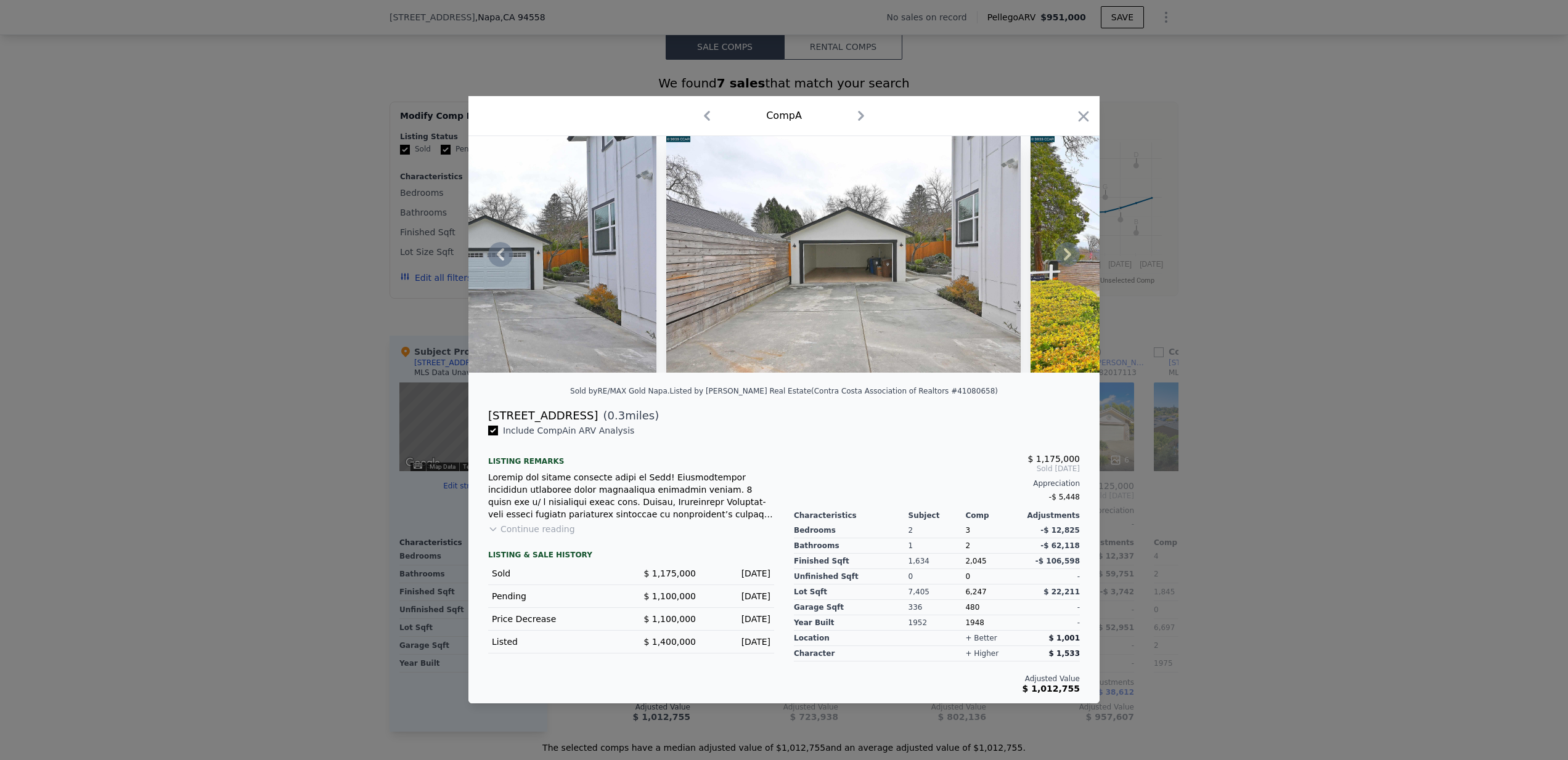
click at [1075, 249] on icon at bounding box center [1068, 254] width 24 height 24
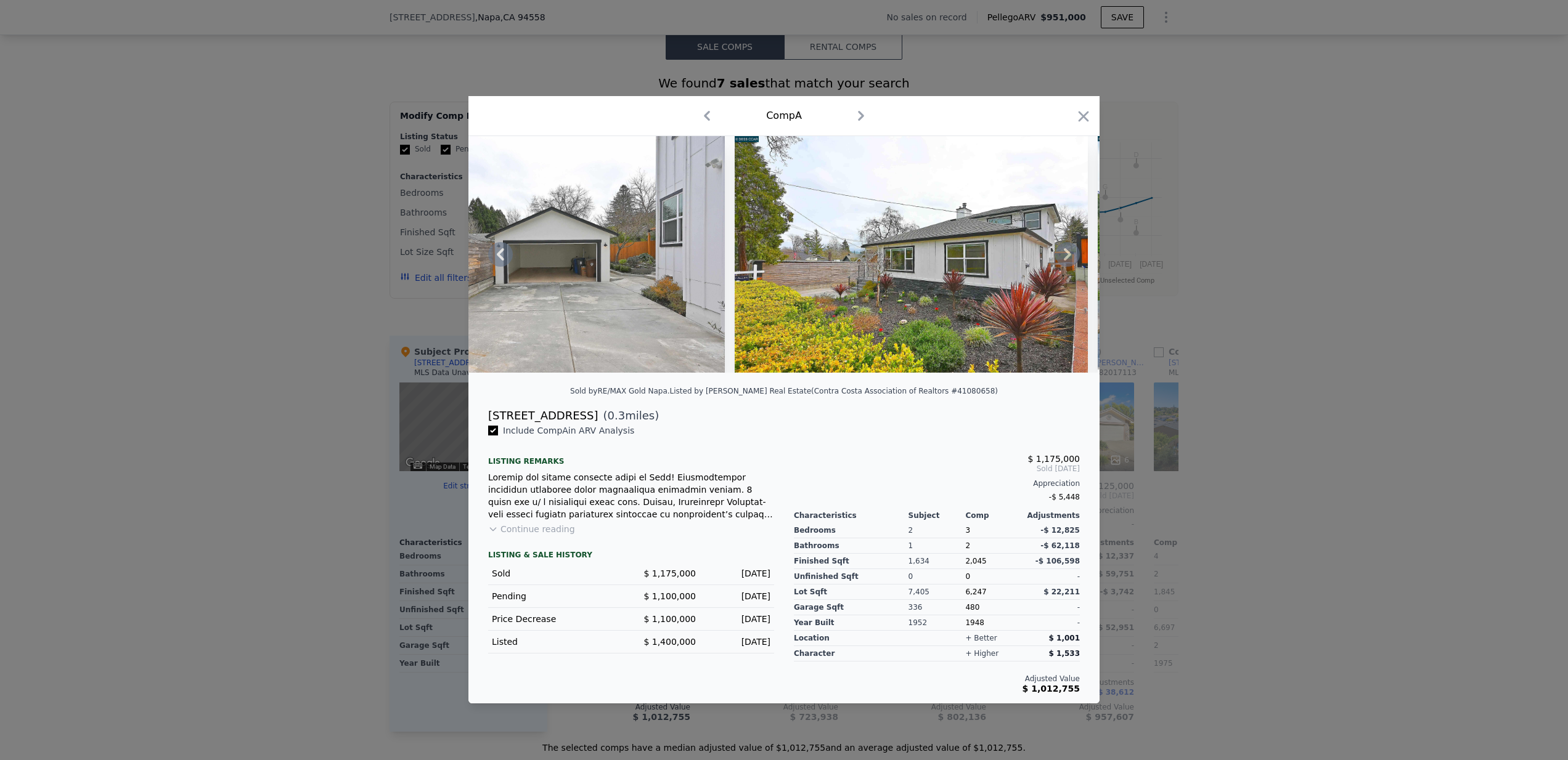
click at [1075, 249] on icon at bounding box center [1068, 254] width 24 height 24
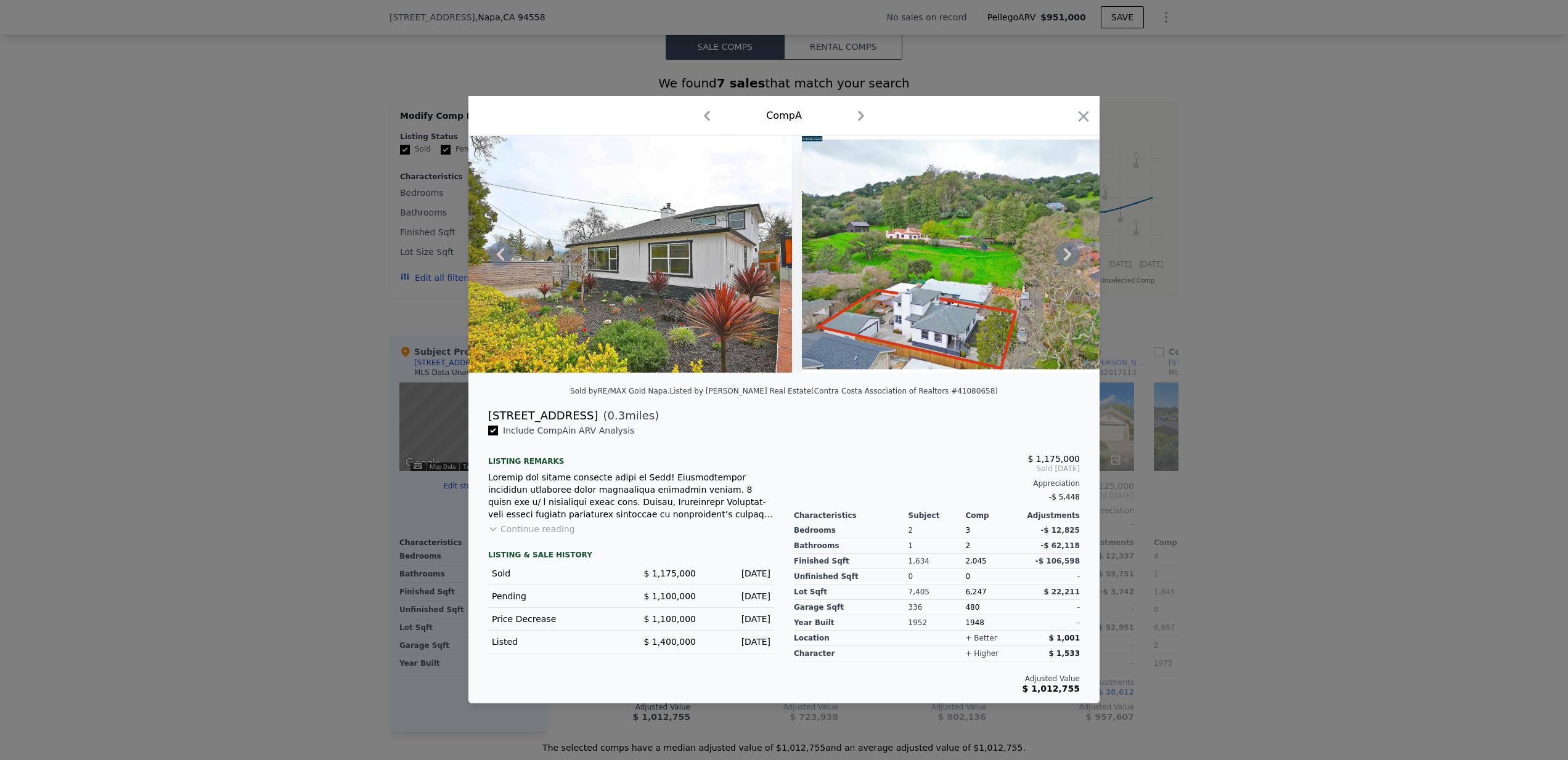
click at [1075, 249] on icon at bounding box center [1068, 254] width 24 height 24
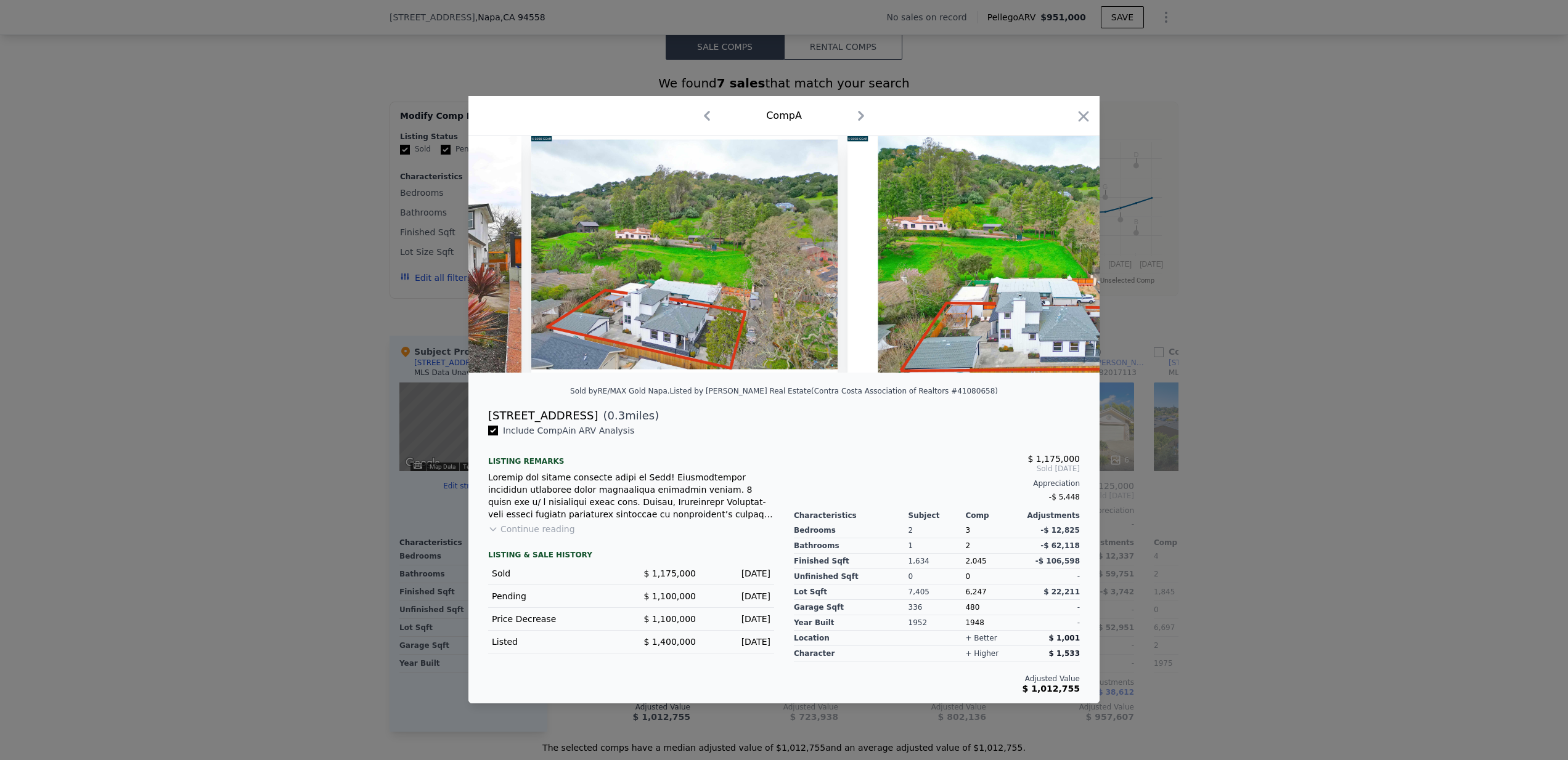
scroll to position [0, 20714]
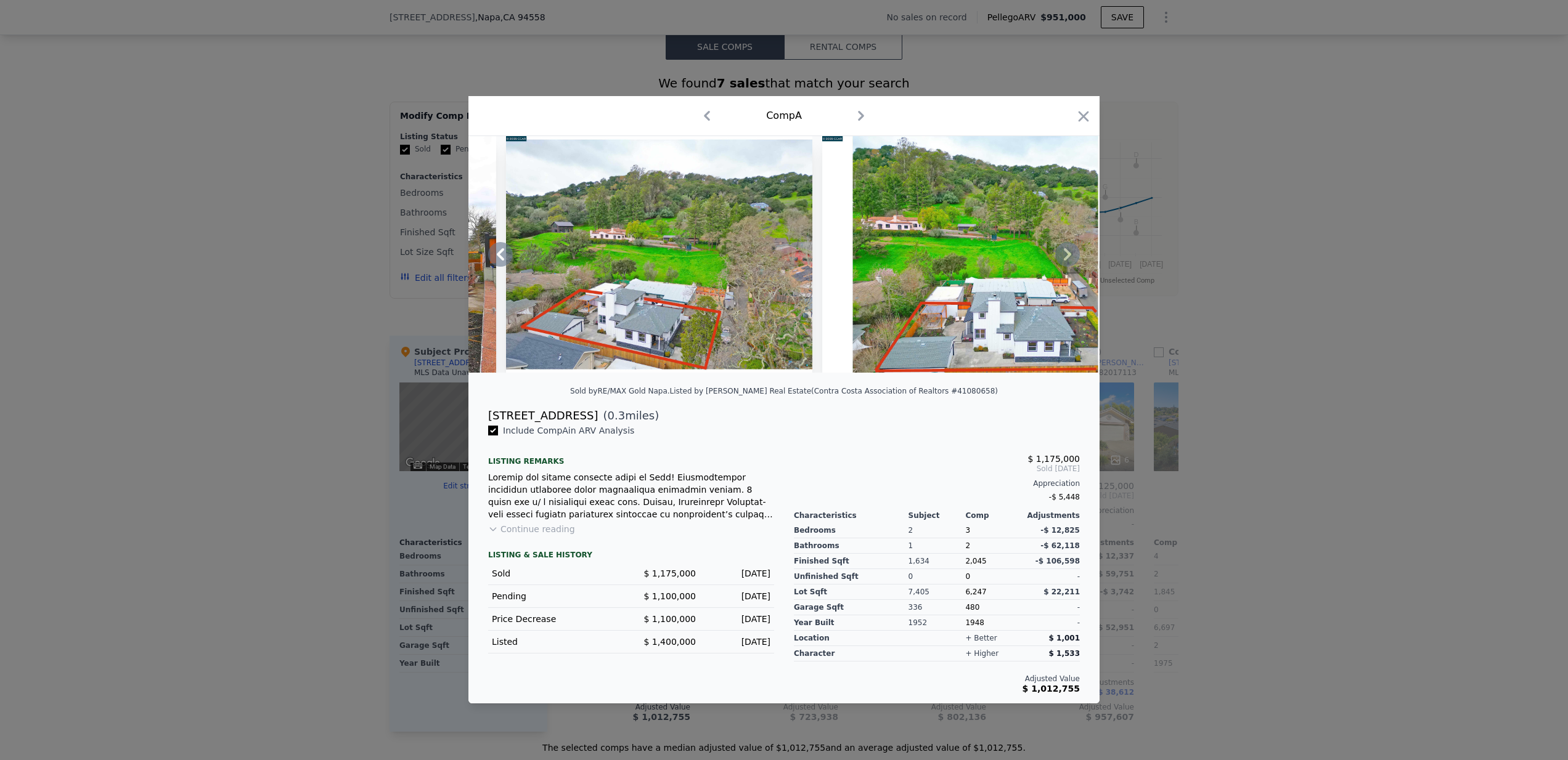
click at [1075, 249] on icon at bounding box center [1068, 254] width 24 height 24
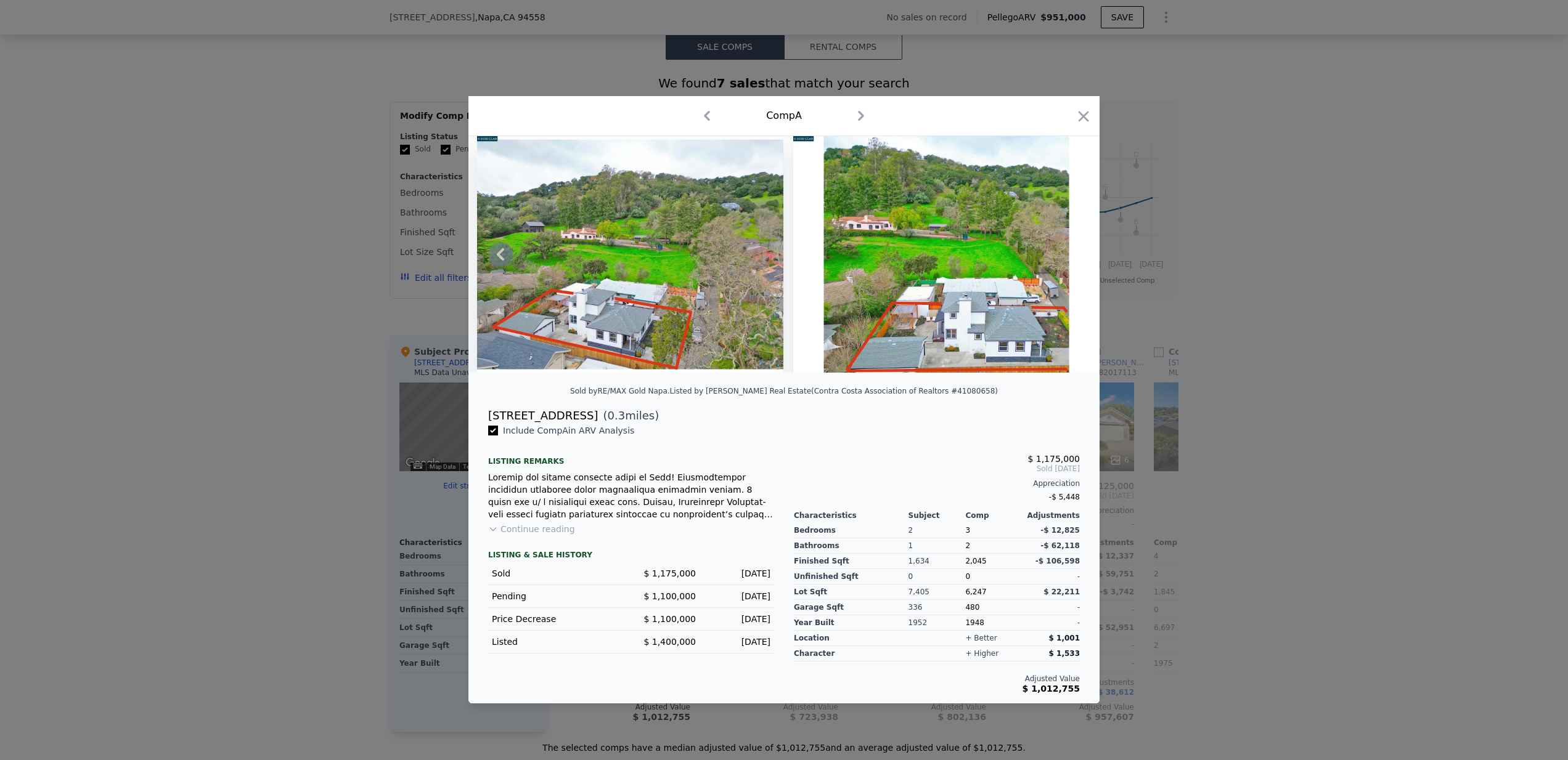
click at [1075, 249] on img at bounding box center [946, 254] width 306 height 236
click at [1085, 112] on icon "button" at bounding box center [1084, 116] width 10 height 10
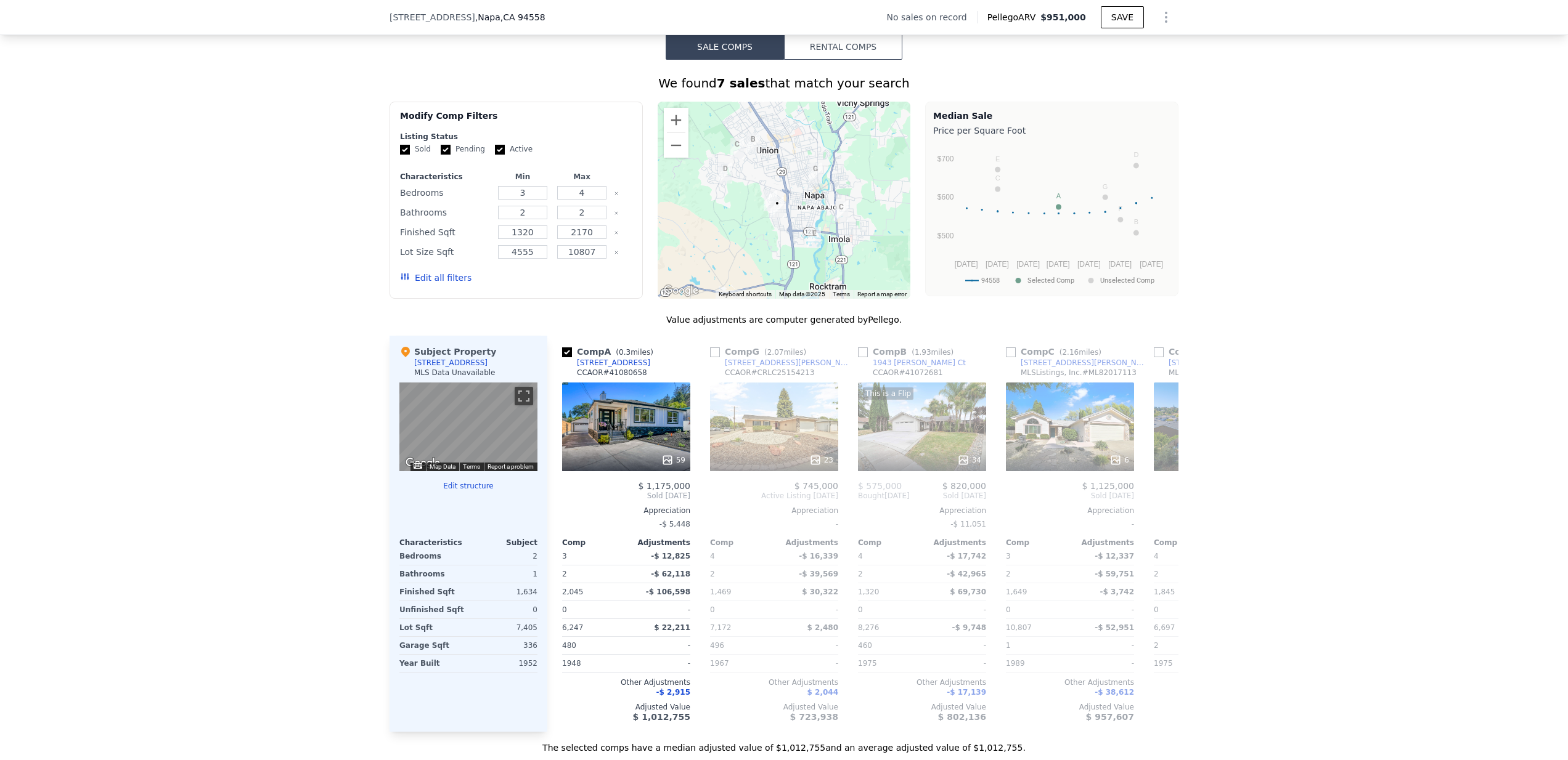
click at [1254, 452] on div "We found 7 sales that match your search Filters Map Prices Modify Comp Filters …" at bounding box center [784, 406] width 1568 height 694
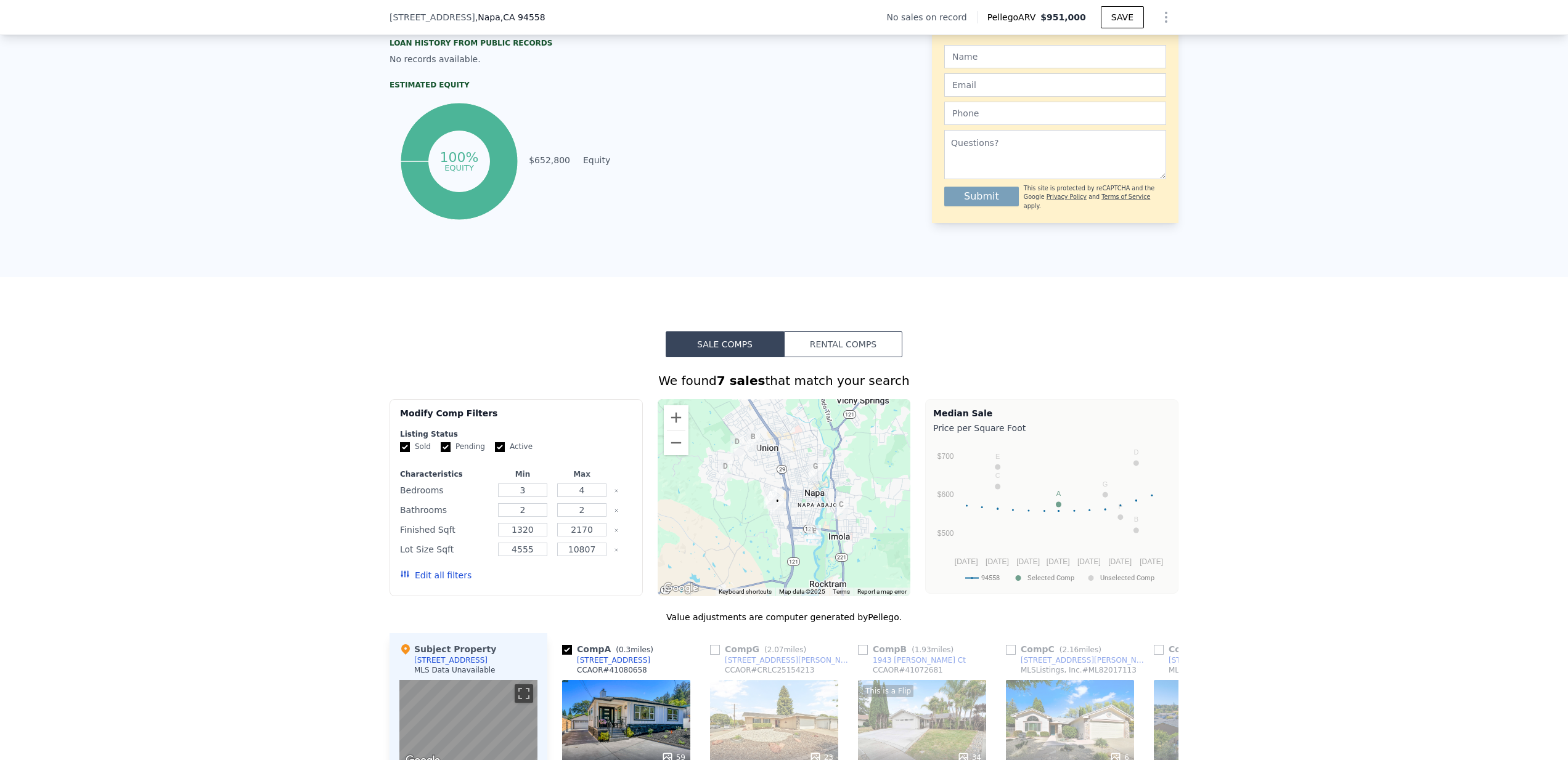
scroll to position [619, 0]
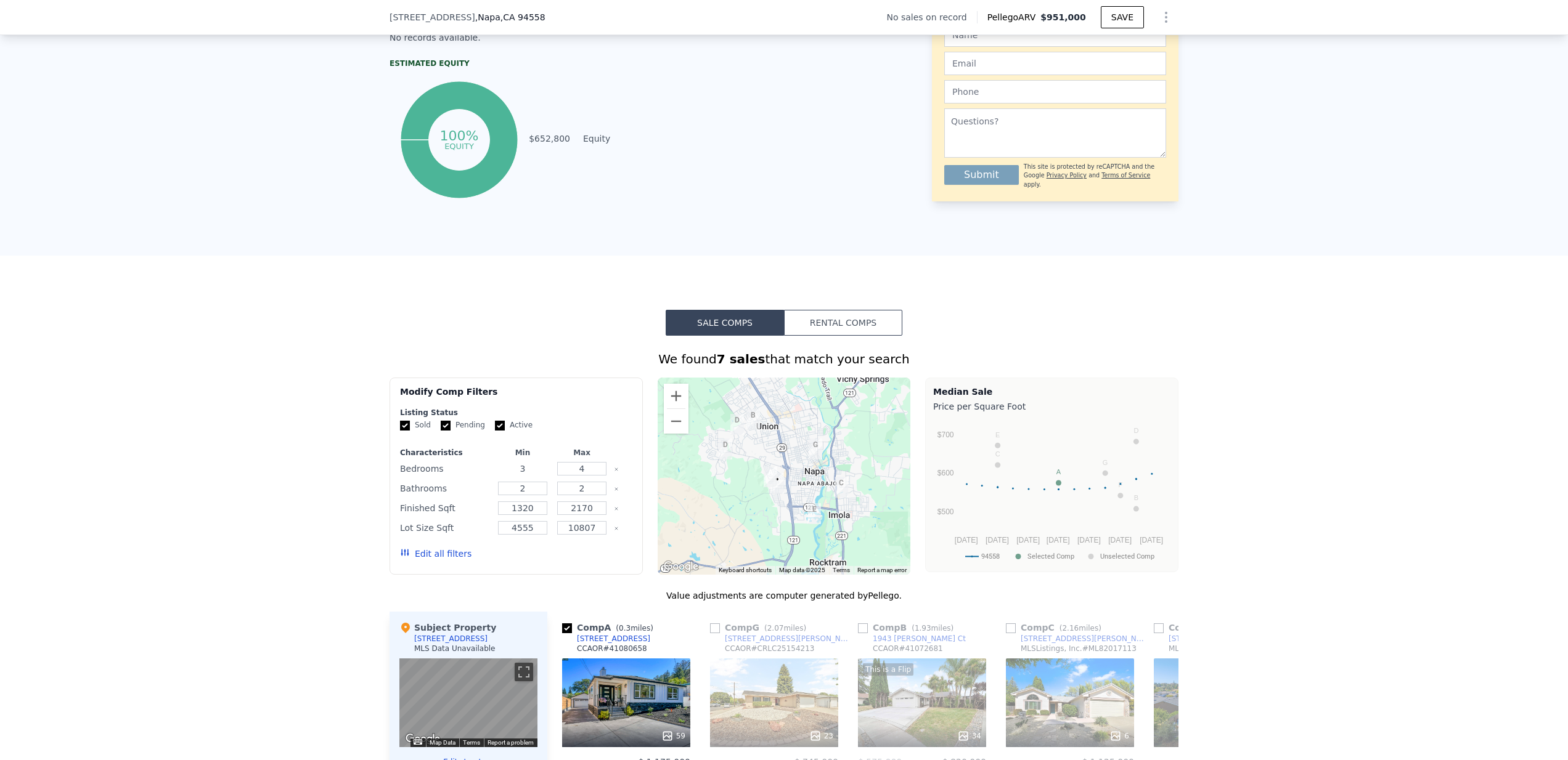
drag, startPoint x: 529, startPoint y: 477, endPoint x: 513, endPoint y: 473, distance: 16.5
click at [513, 473] on input "3" at bounding box center [523, 469] width 49 height 13
type input "2"
drag, startPoint x: 526, startPoint y: 502, endPoint x: 503, endPoint y: 503, distance: 23.0
click at [504, 495] on input "2" at bounding box center [523, 489] width 49 height 13
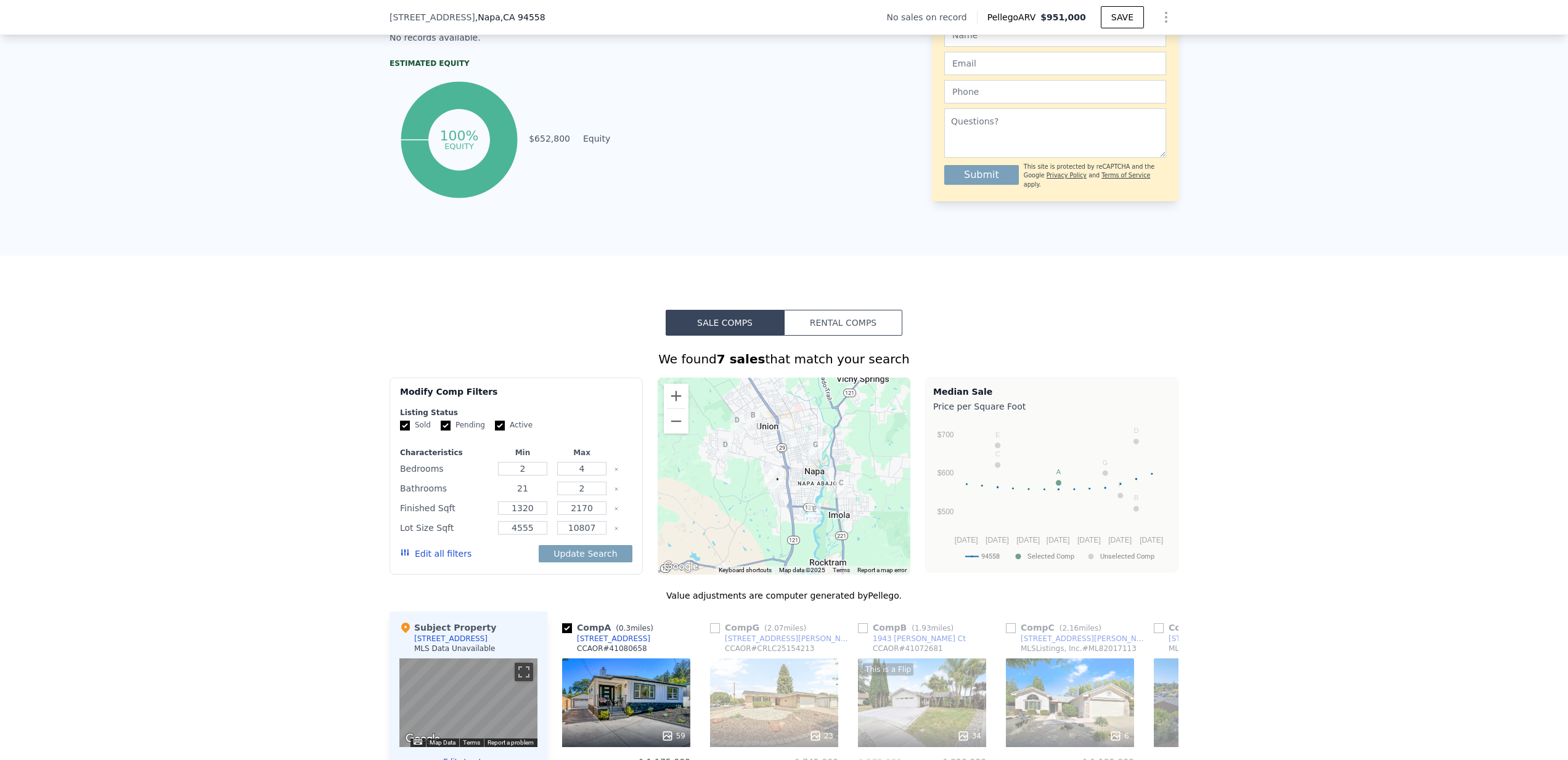
type input "21"
click at [352, 544] on div "We found 7 sales that match your search Filters Map Prices Modify Comp Filters …" at bounding box center [784, 683] width 1568 height 694
click at [564, 562] on button "Update Search" at bounding box center [585, 554] width 93 height 17
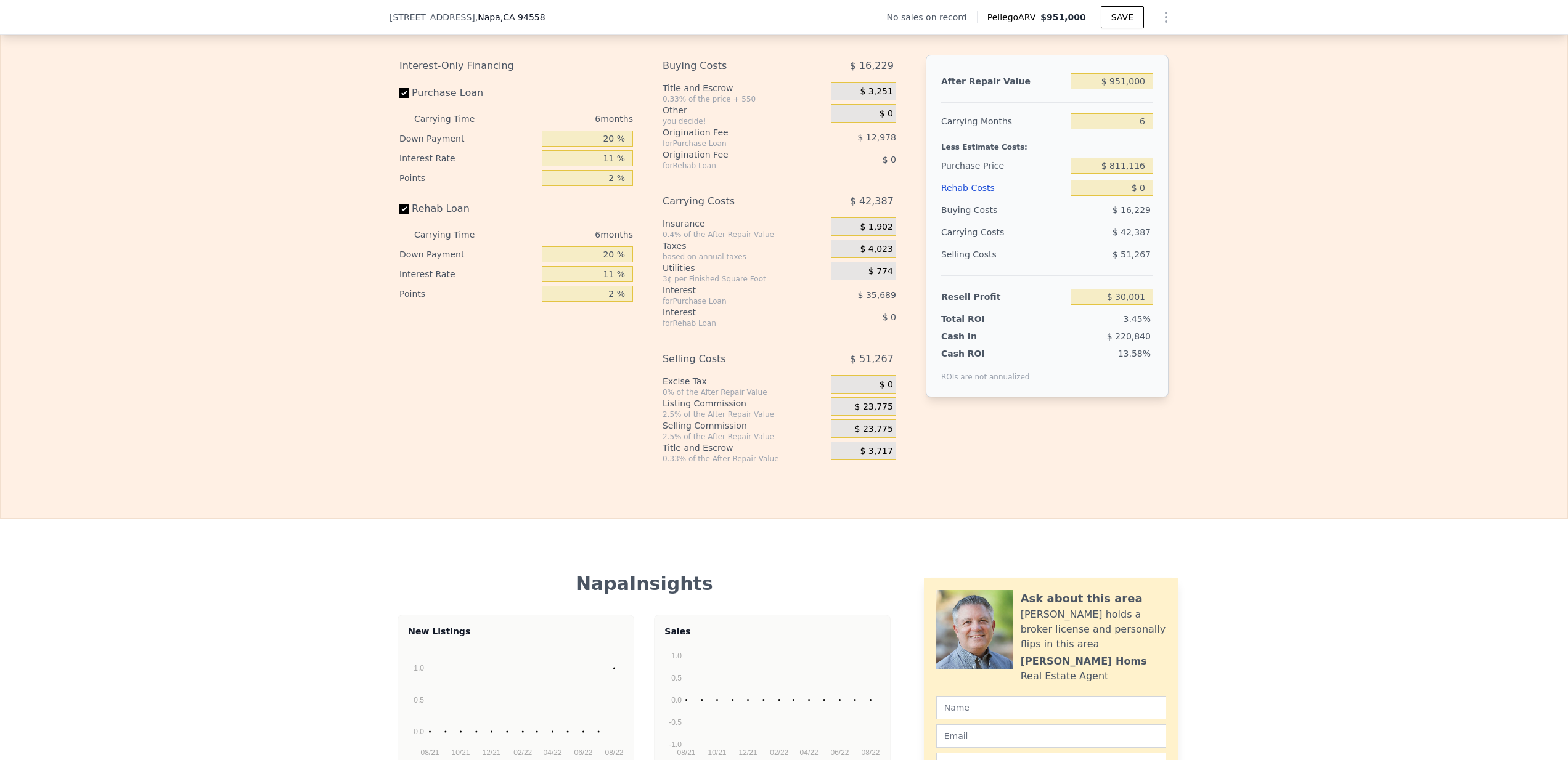
scroll to position [1506, 0]
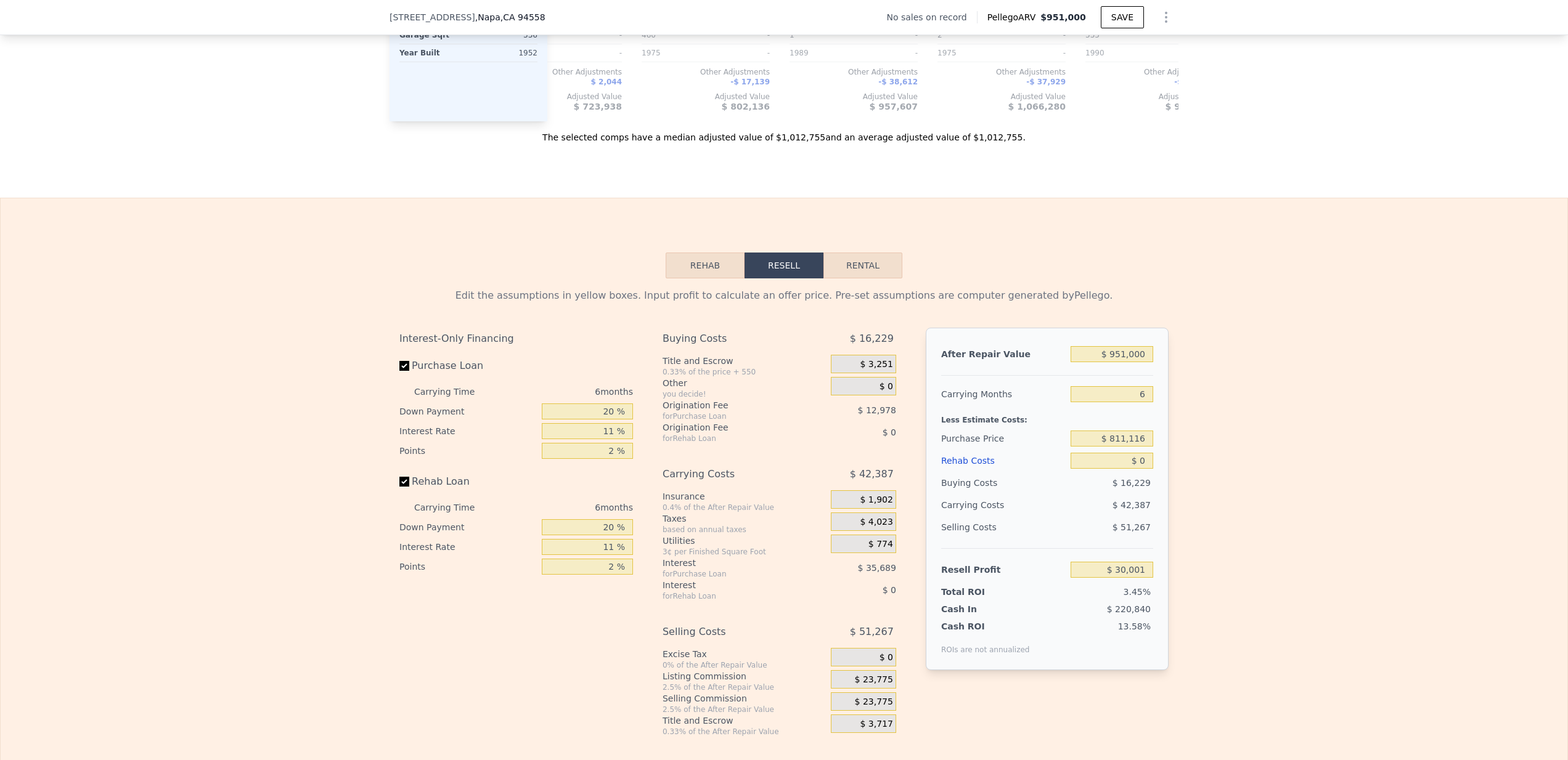
click at [400, 371] on input "Purchase Loan" at bounding box center [404, 365] width 9 height 9
checkbox input "false"
type input "$ 78,667"
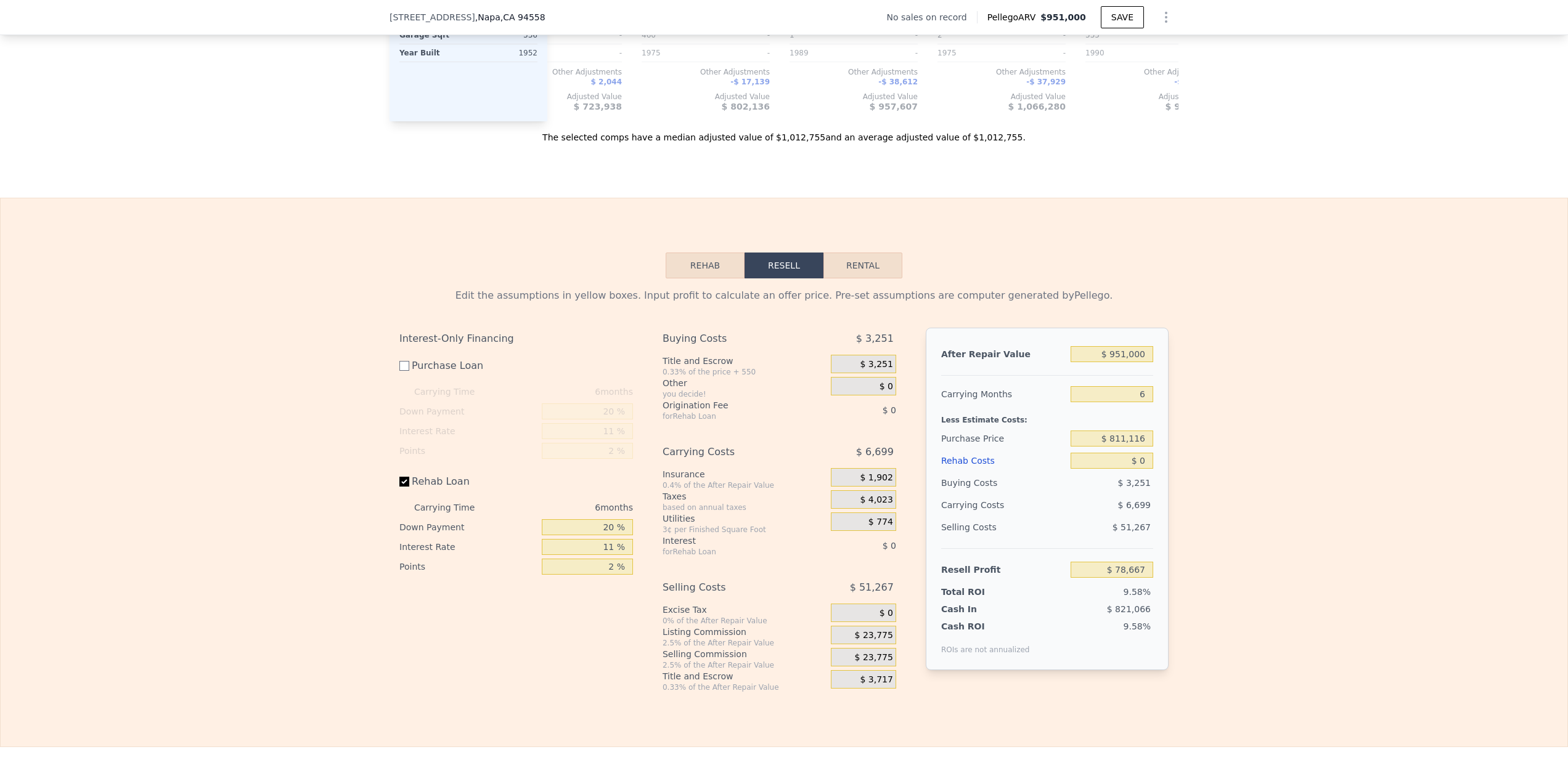
click at [403, 487] on input "Rehab Loan" at bounding box center [404, 481] width 9 height 9
checkbox input "false"
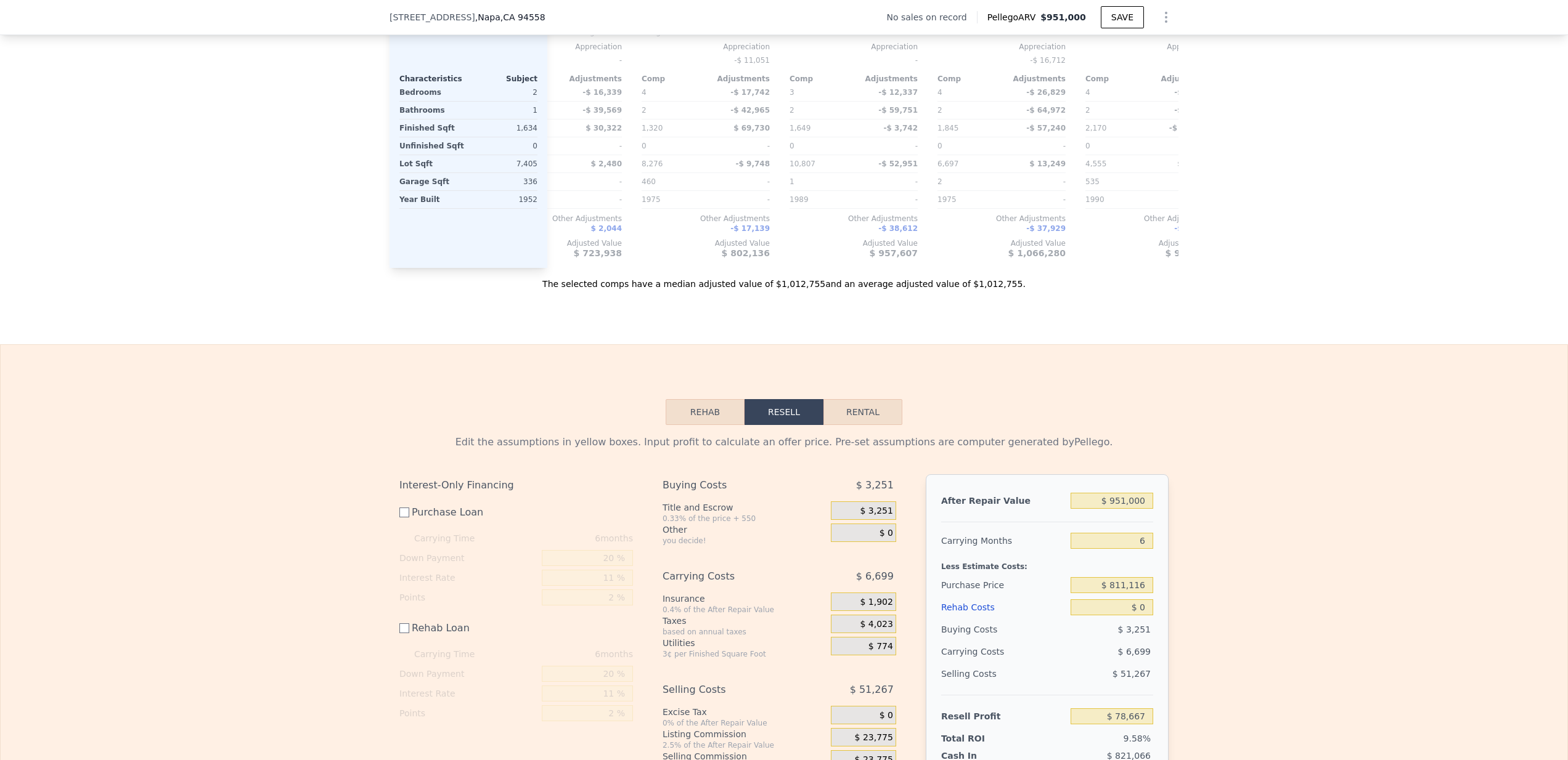
scroll to position [1625, 0]
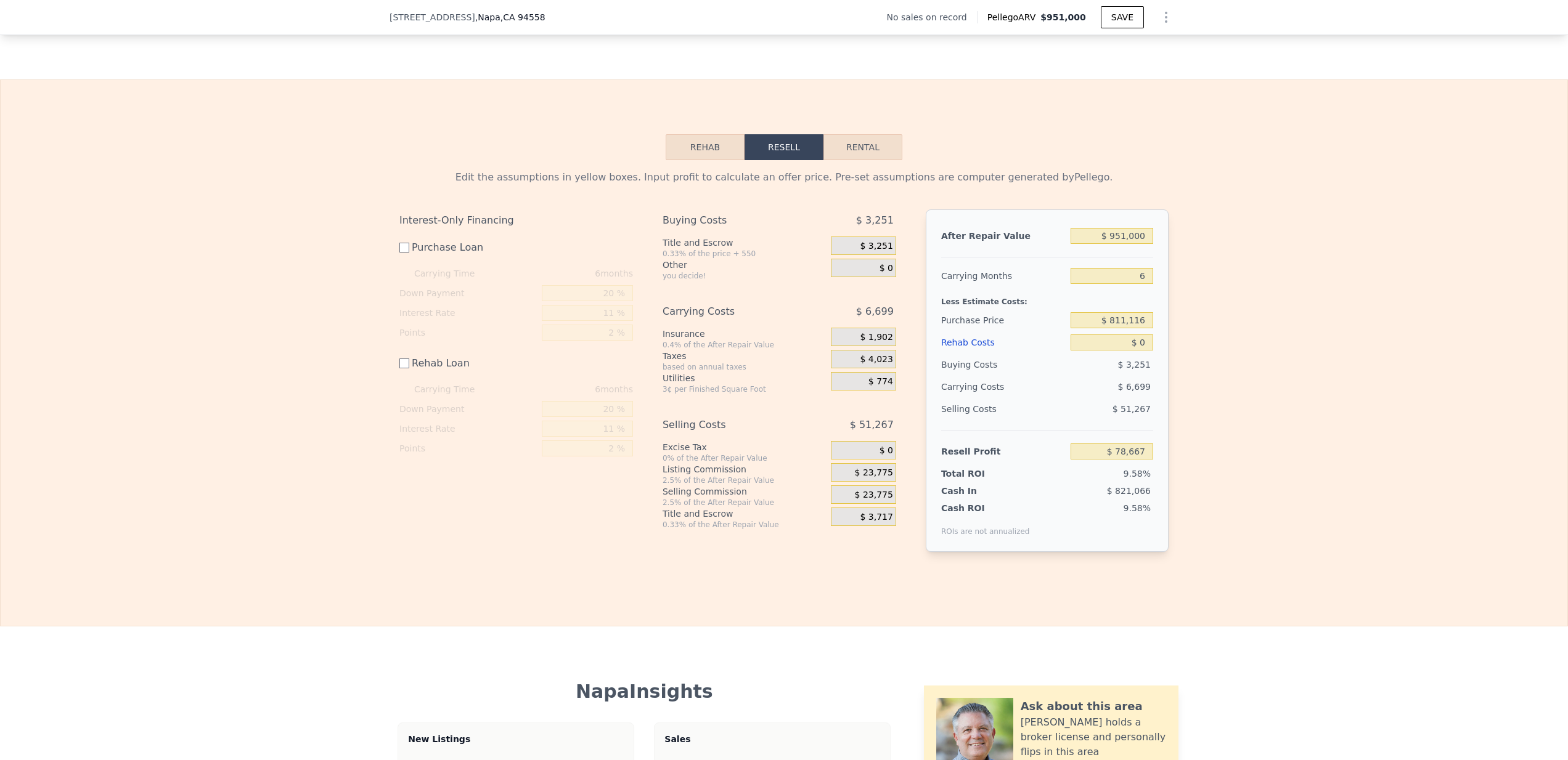
click at [705, 160] on button "Rehab" at bounding box center [706, 147] width 79 height 25
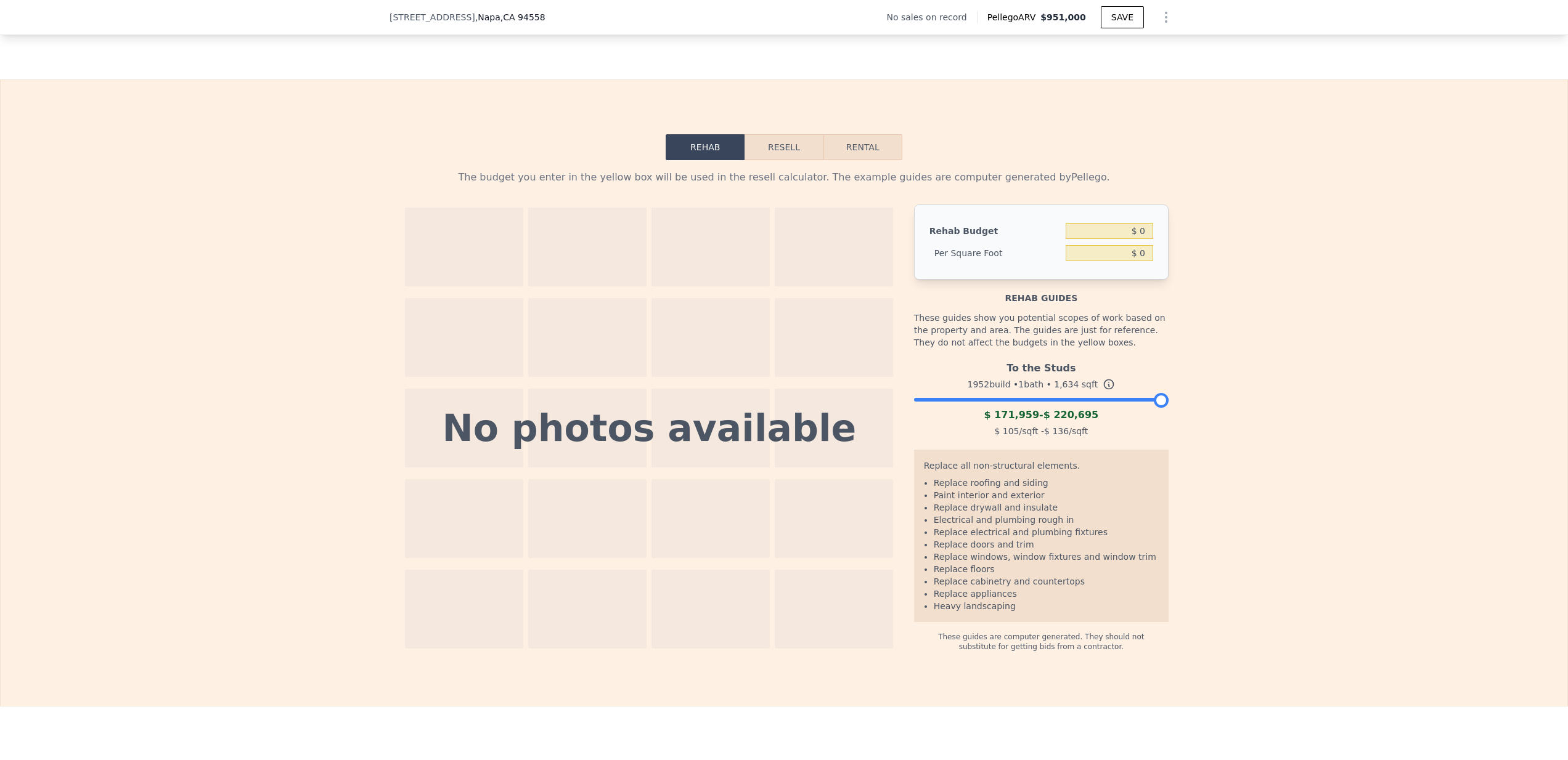
click at [776, 160] on button "Resell" at bounding box center [783, 147] width 78 height 25
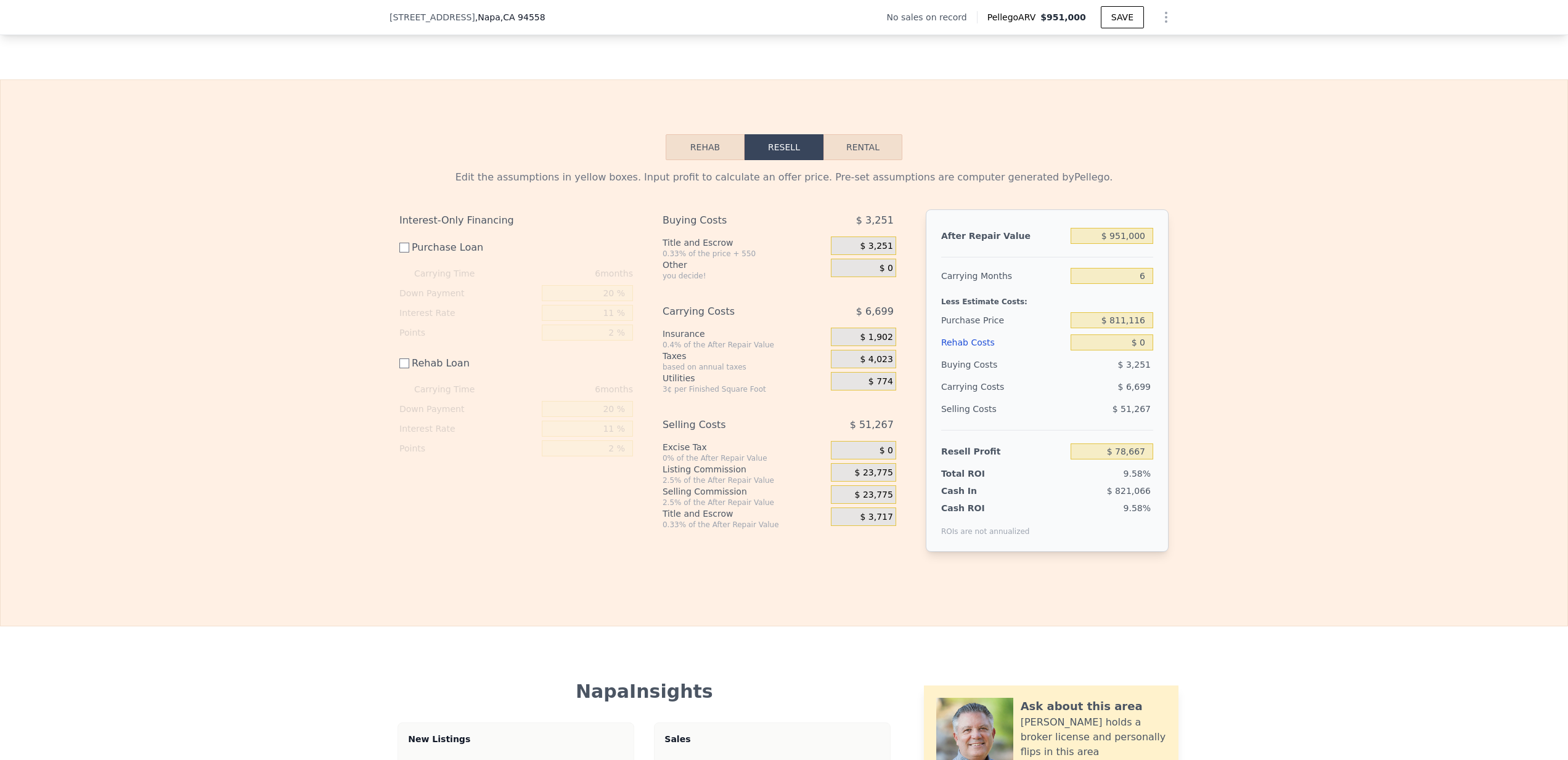
click at [732, 160] on button "Rehab" at bounding box center [706, 147] width 79 height 25
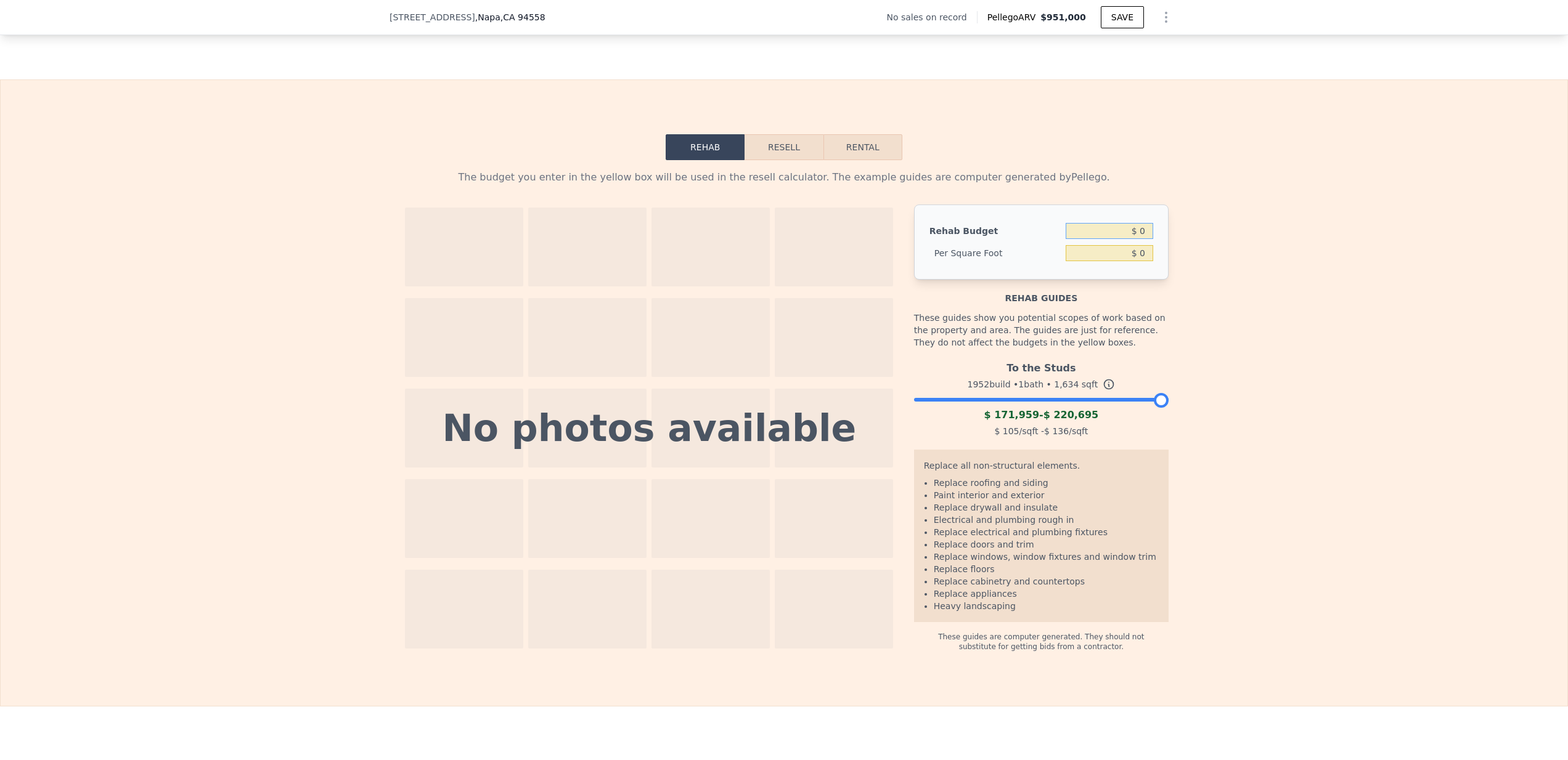
drag, startPoint x: 1128, startPoint y: 251, endPoint x: 1156, endPoint y: 257, distance: 28.6
click at [1156, 257] on div "Rehab Budget $ 0 Per Square Foot $ 0" at bounding box center [1041, 242] width 254 height 75
type input "$ 150,000"
click at [1184, 279] on div "The budget you enter in the yellow box will be used in the resell calculator. T…" at bounding box center [784, 406] width 1567 height 492
type input "$ 91.80"
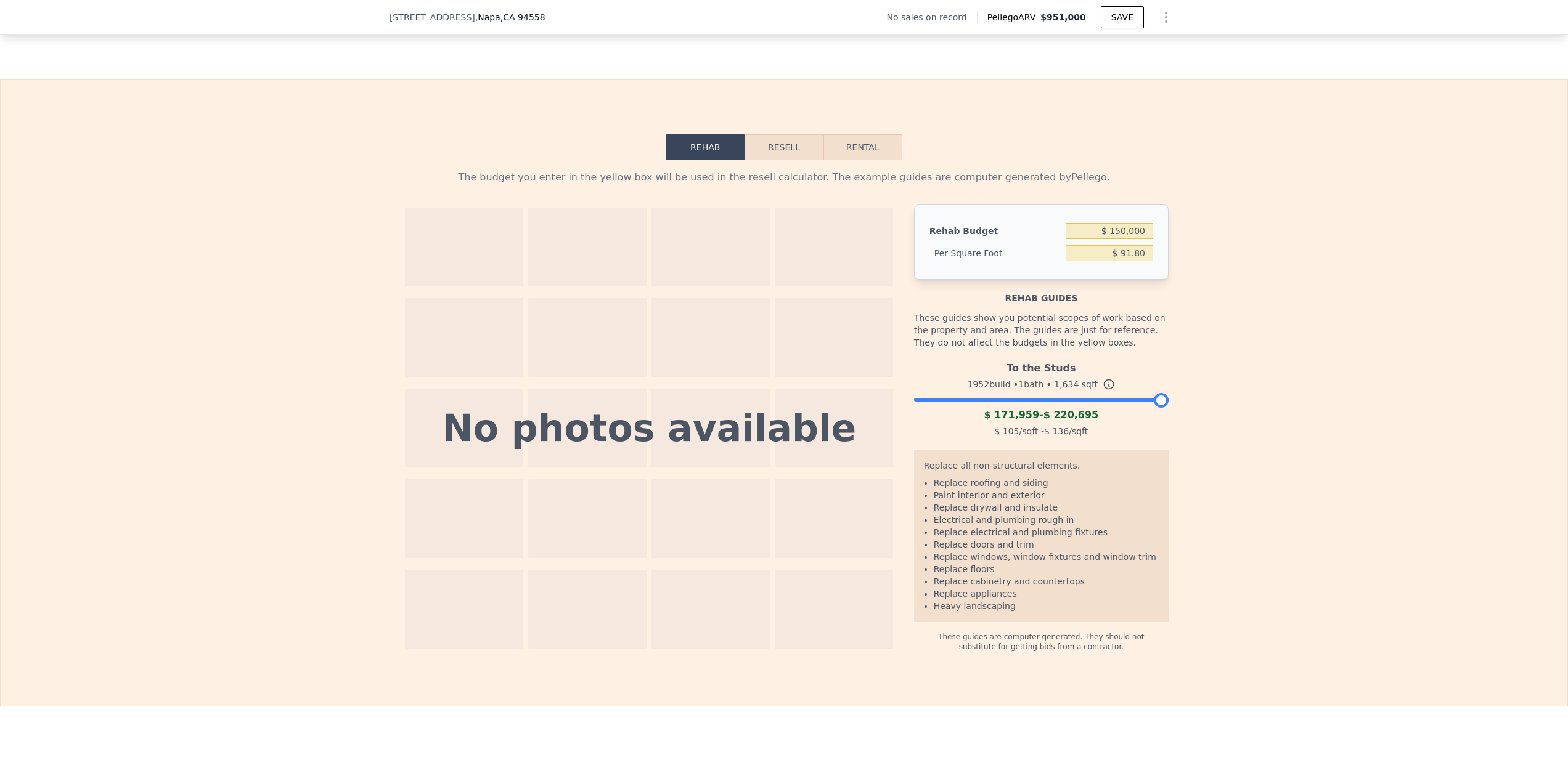
click at [748, 159] on button "Resell" at bounding box center [783, 147] width 78 height 25
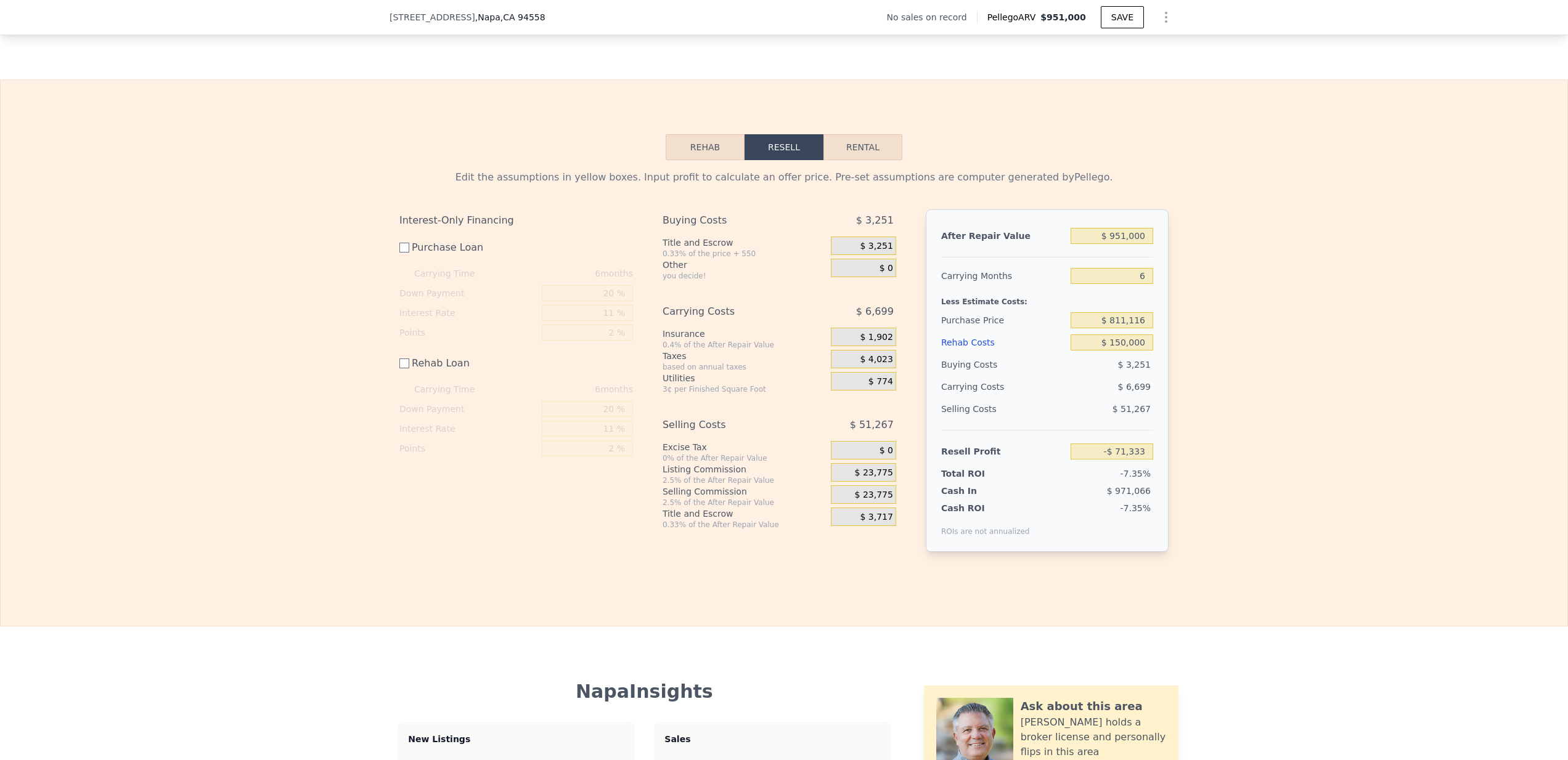
scroll to position [1591, 0]
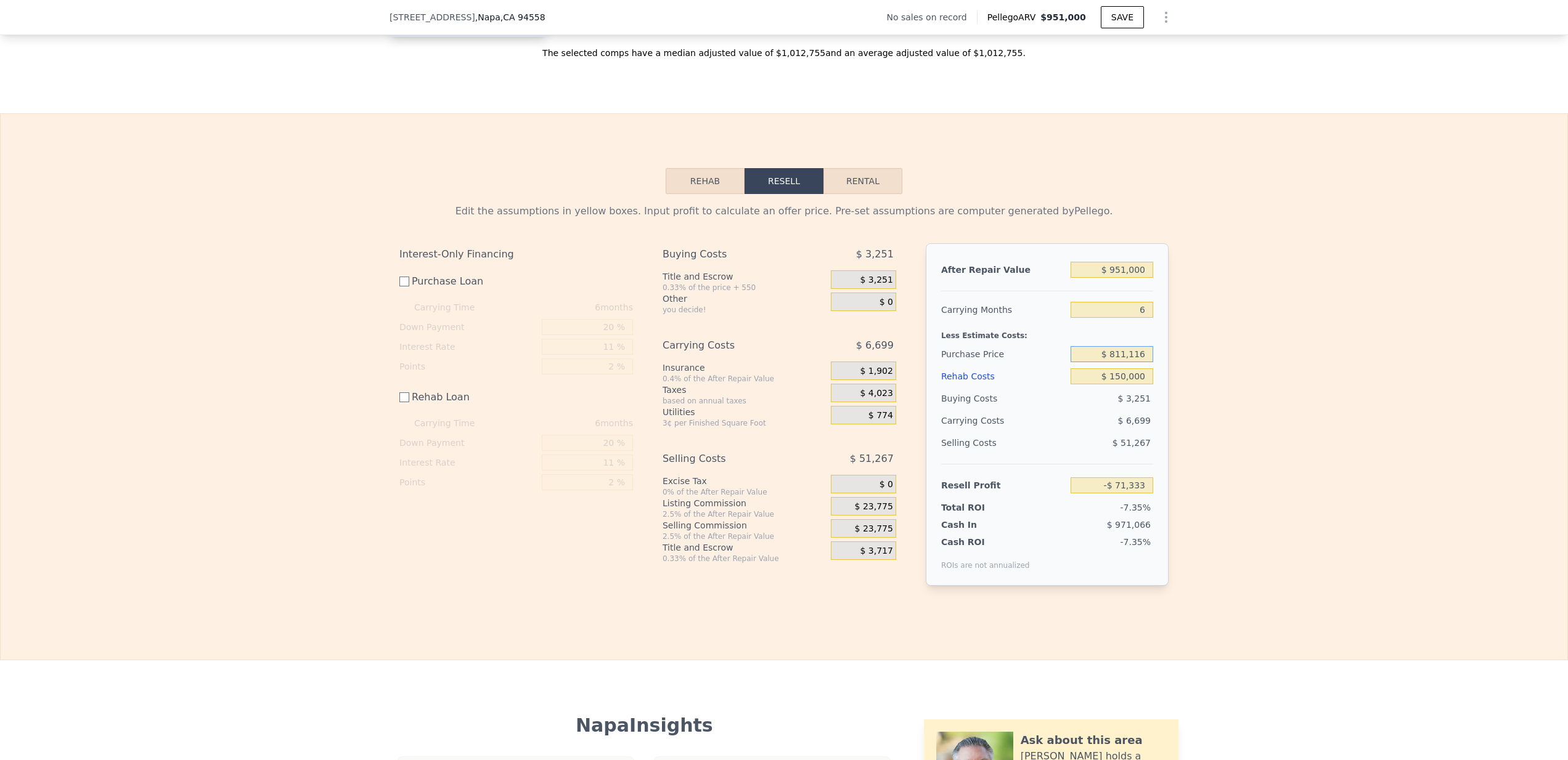
click at [1094, 363] on input "$ 811,116" at bounding box center [1112, 354] width 83 height 16
drag, startPoint x: 1112, startPoint y: 375, endPoint x: 1183, endPoint y: 380, distance: 71.2
click at [1183, 380] on div "Edit the assumptions in yellow boxes. Input profit to calculate an offer price.…" at bounding box center [784, 399] width 1567 height 412
type input "$ 550,000"
click at [1233, 375] on div "Edit the assumptions in yellow boxes. Input profit to calculate an offer price.…" at bounding box center [784, 399] width 1567 height 412
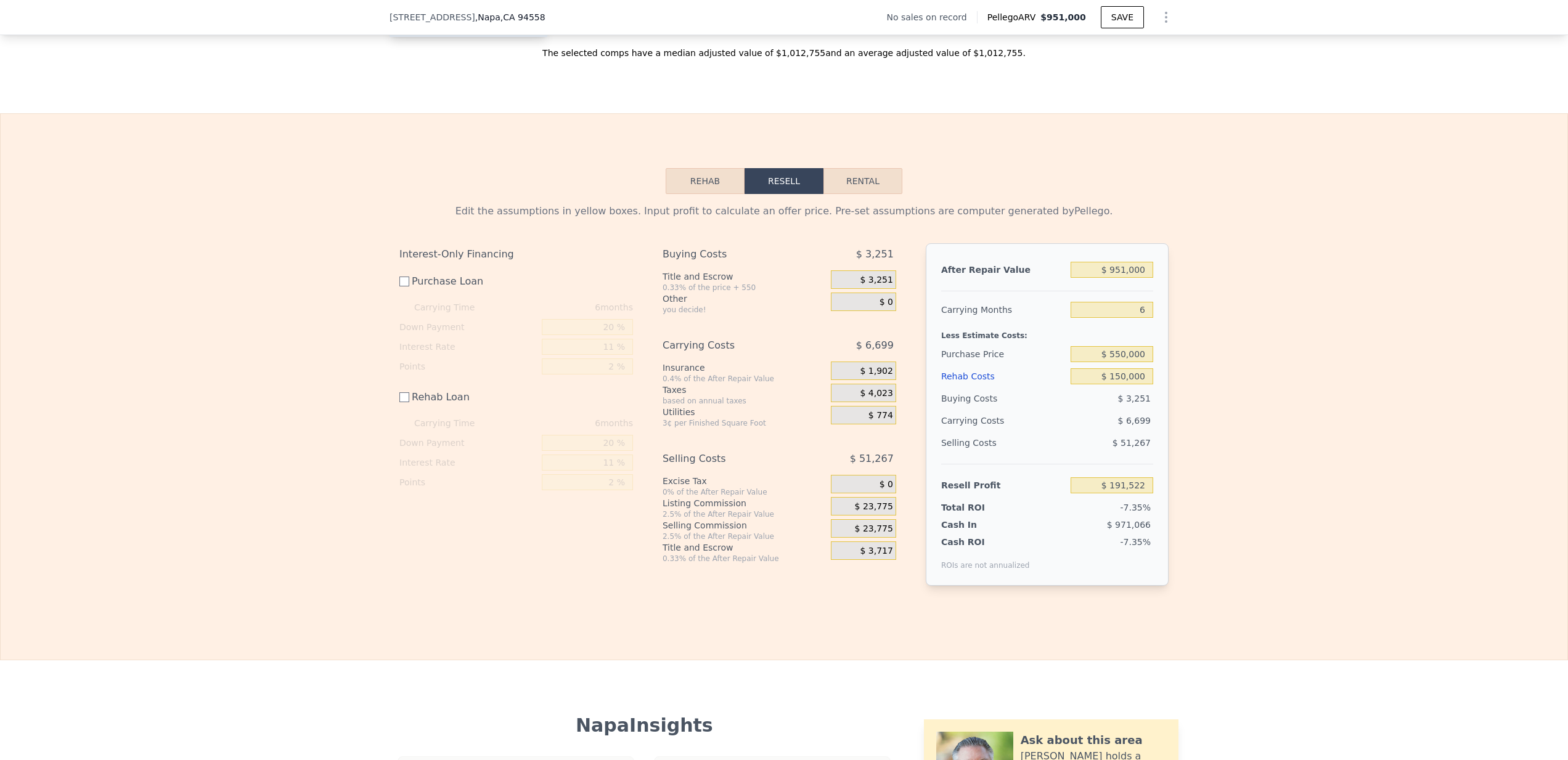
type input "$ 190,652"
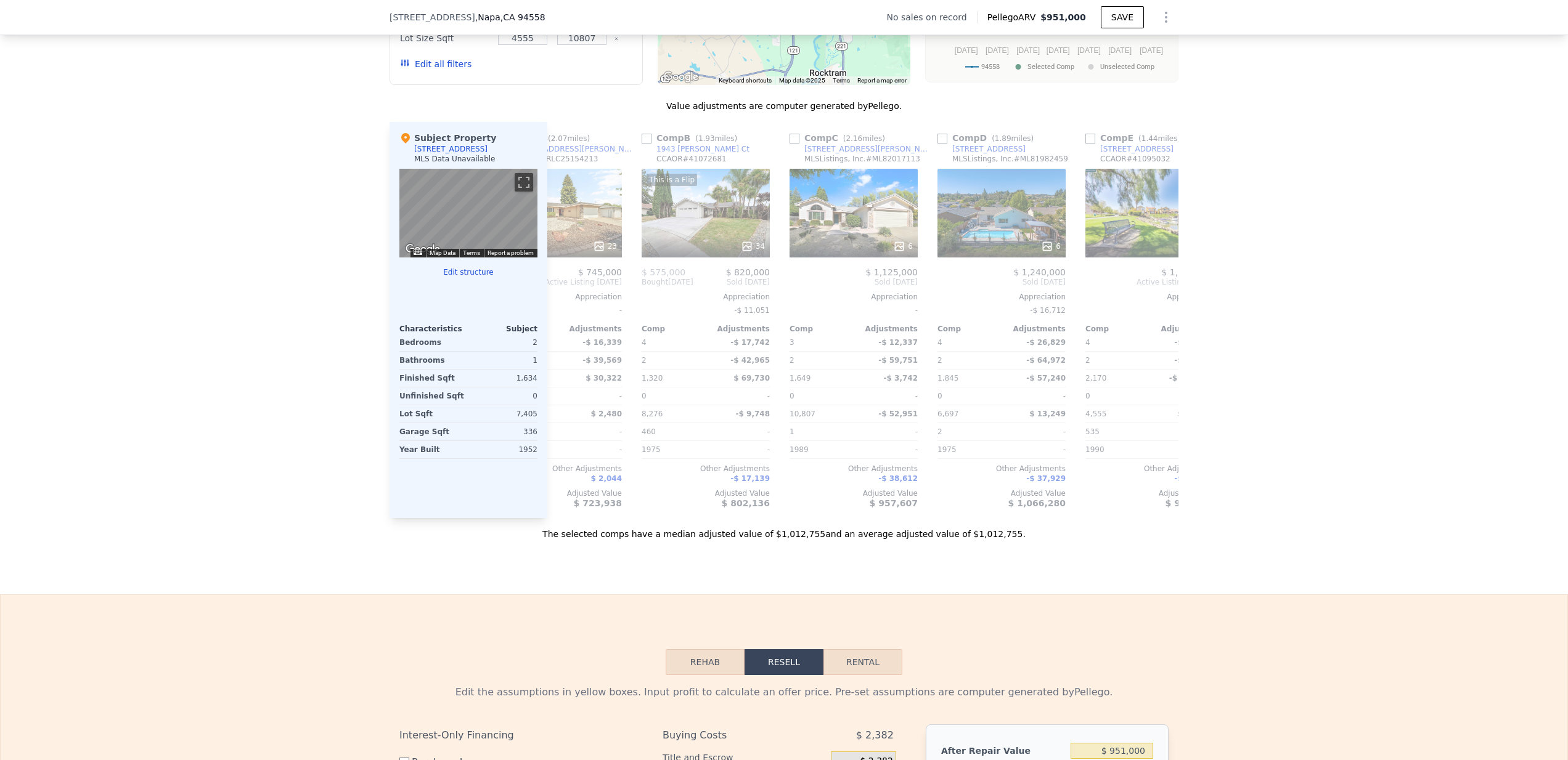
scroll to position [831, 0]
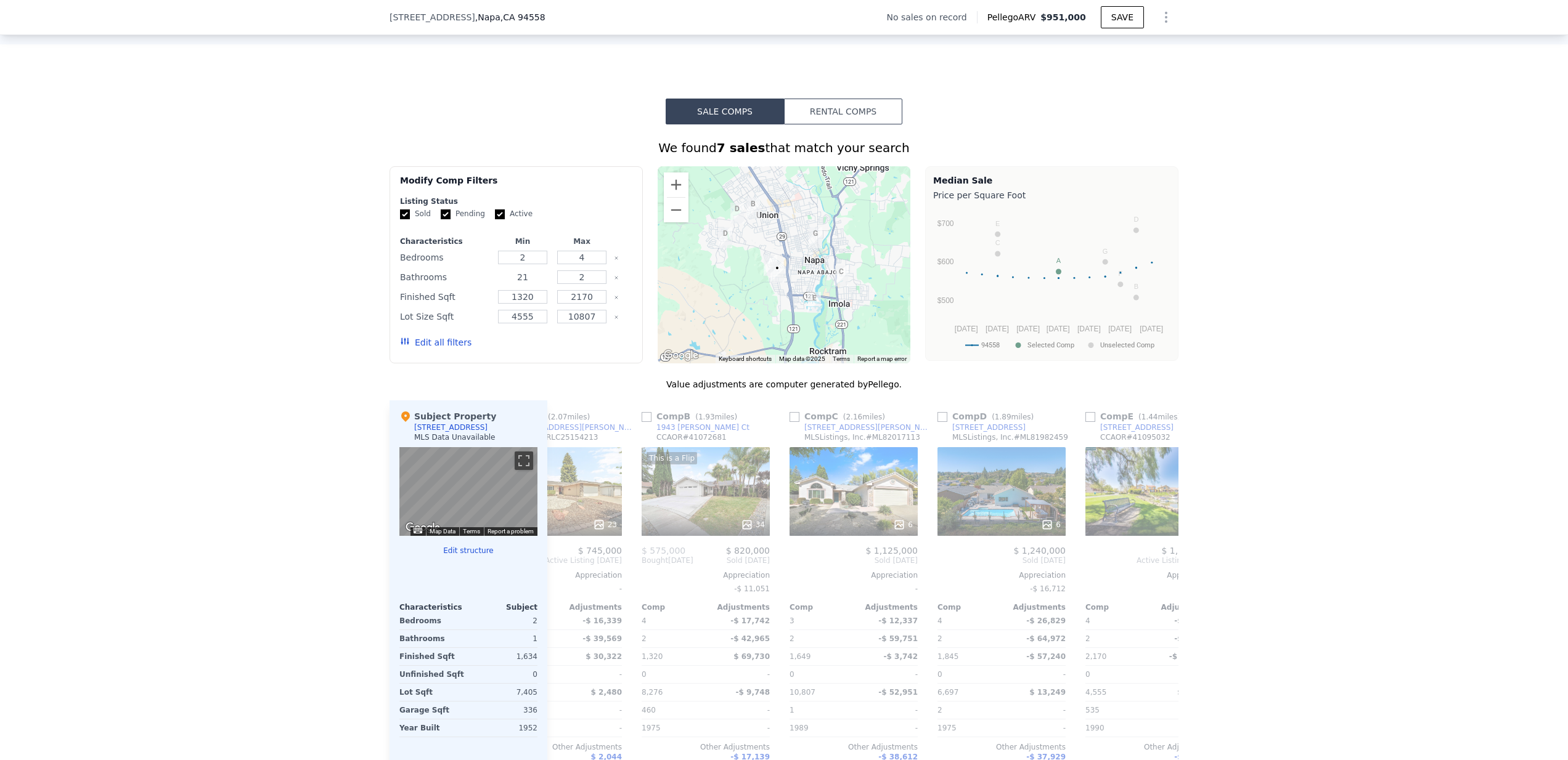
drag, startPoint x: 532, startPoint y: 284, endPoint x: 487, endPoint y: 282, distance: 45.0
click at [487, 281] on div "Bathrooms 21 2" at bounding box center [516, 277] width 233 height 17
type input "1"
click at [559, 351] on button "Update Search" at bounding box center [585, 343] width 93 height 17
checkbox input "false"
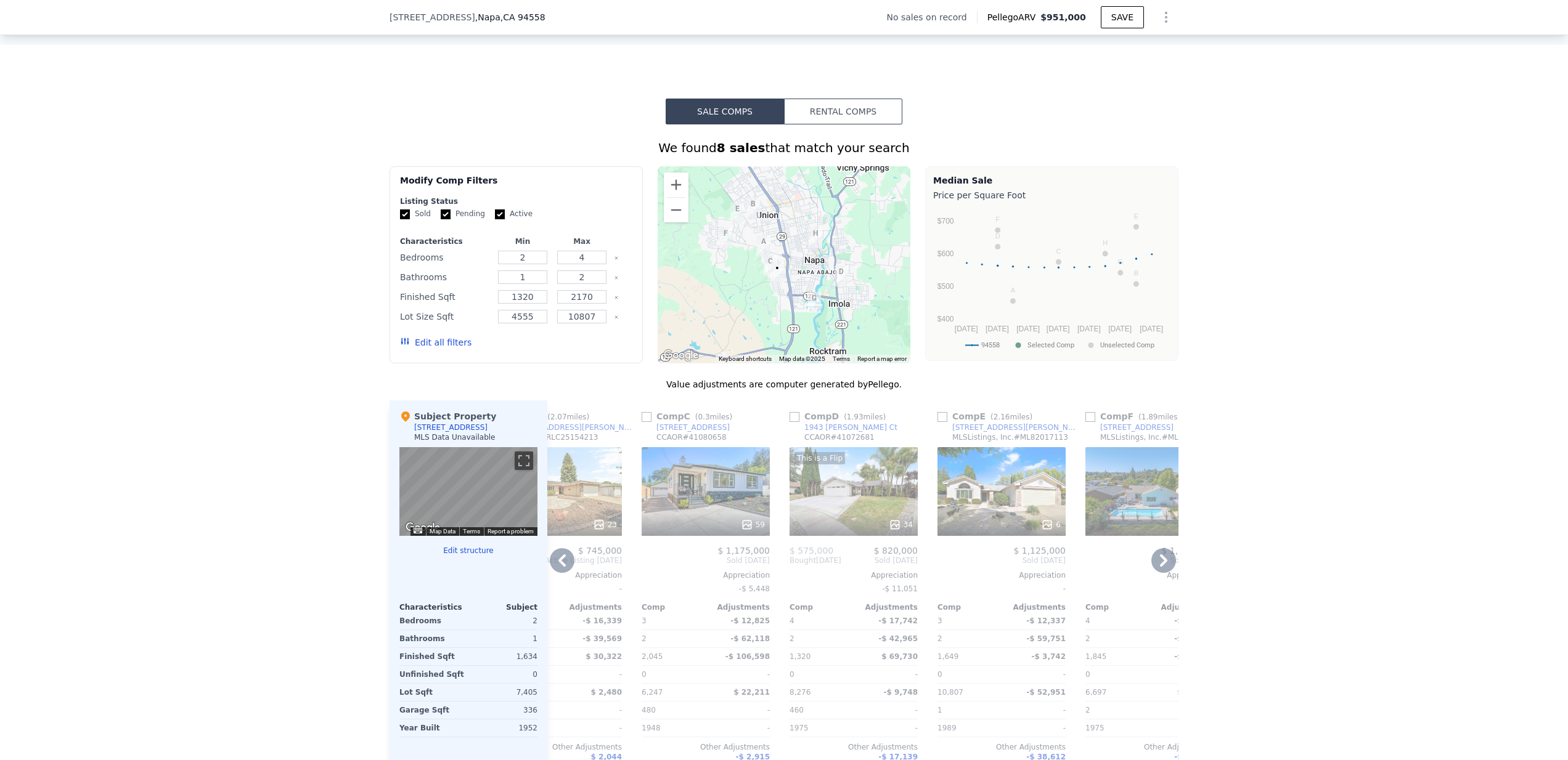
click at [563, 573] on icon at bounding box center [563, 560] width 24 height 24
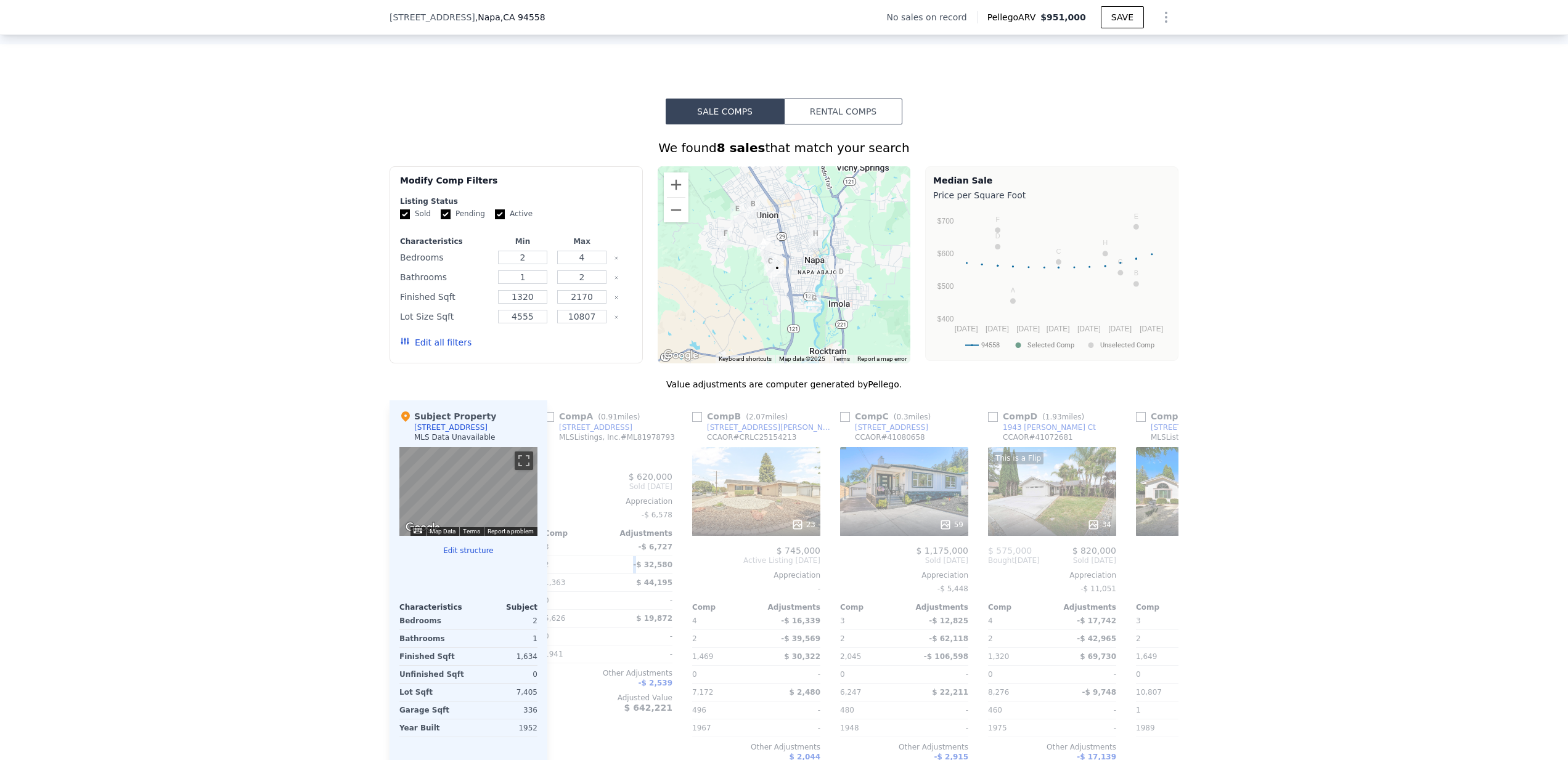
click at [563, 573] on div "$ 620,000 Sold Dec 2024 Appreciation -$ 6,578 Comp Adjustments 3 -$ 6,727 2 -$ …" at bounding box center [609, 592] width 128 height 241
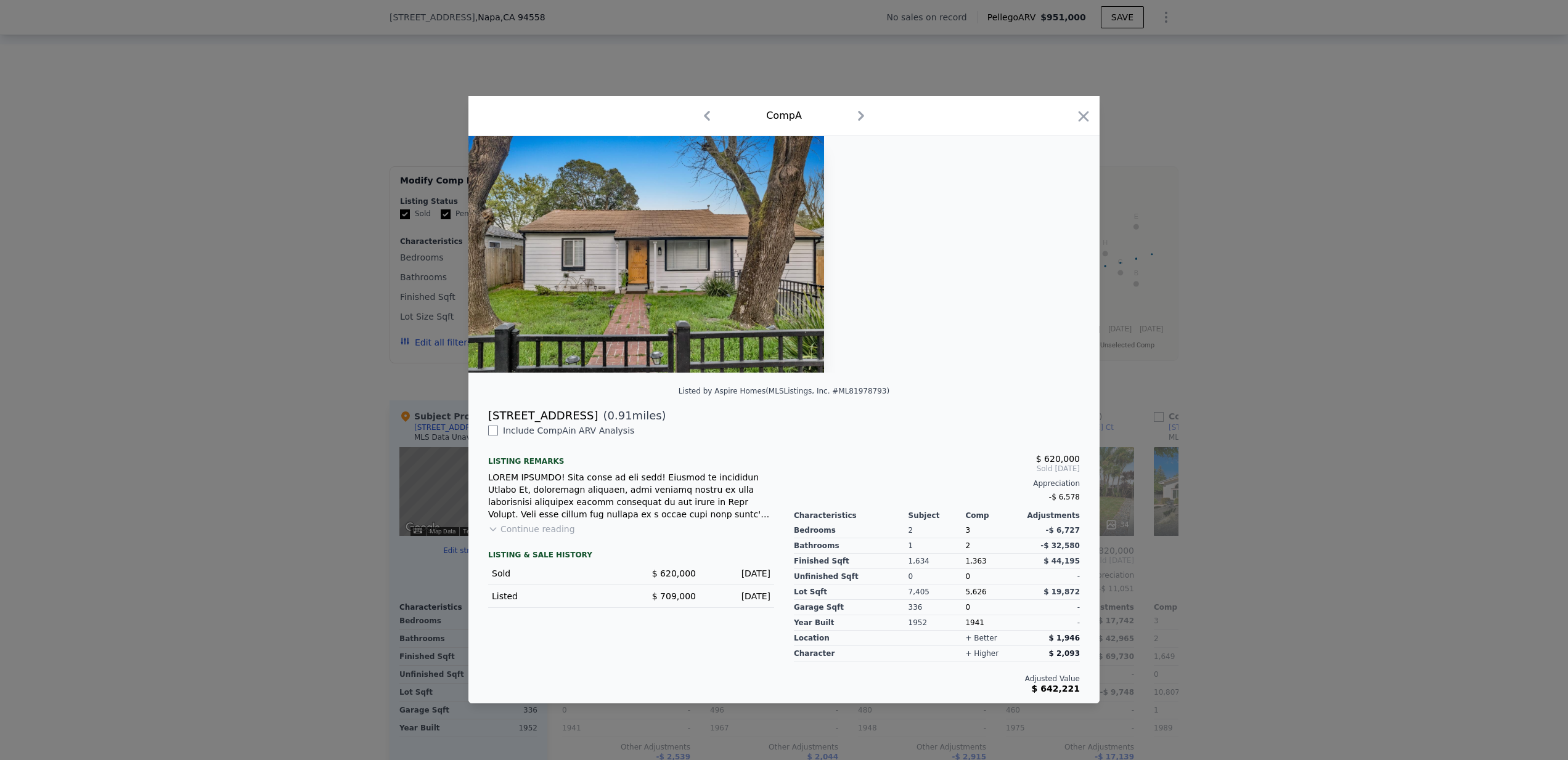
click at [563, 574] on div "Sold" at bounding box center [556, 574] width 129 height 12
click at [1086, 121] on icon "button" at bounding box center [1084, 116] width 17 height 17
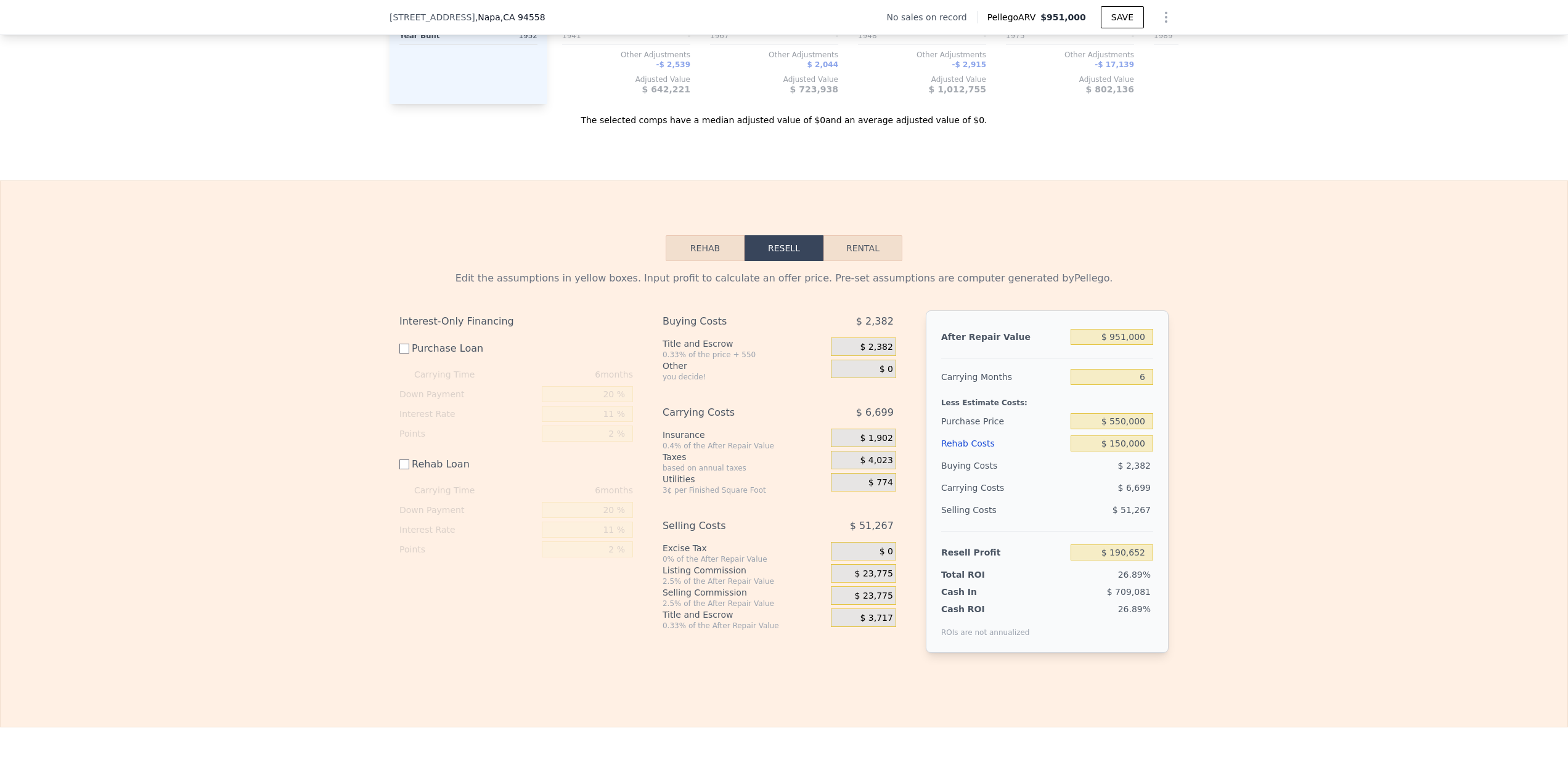
scroll to position [1548, 0]
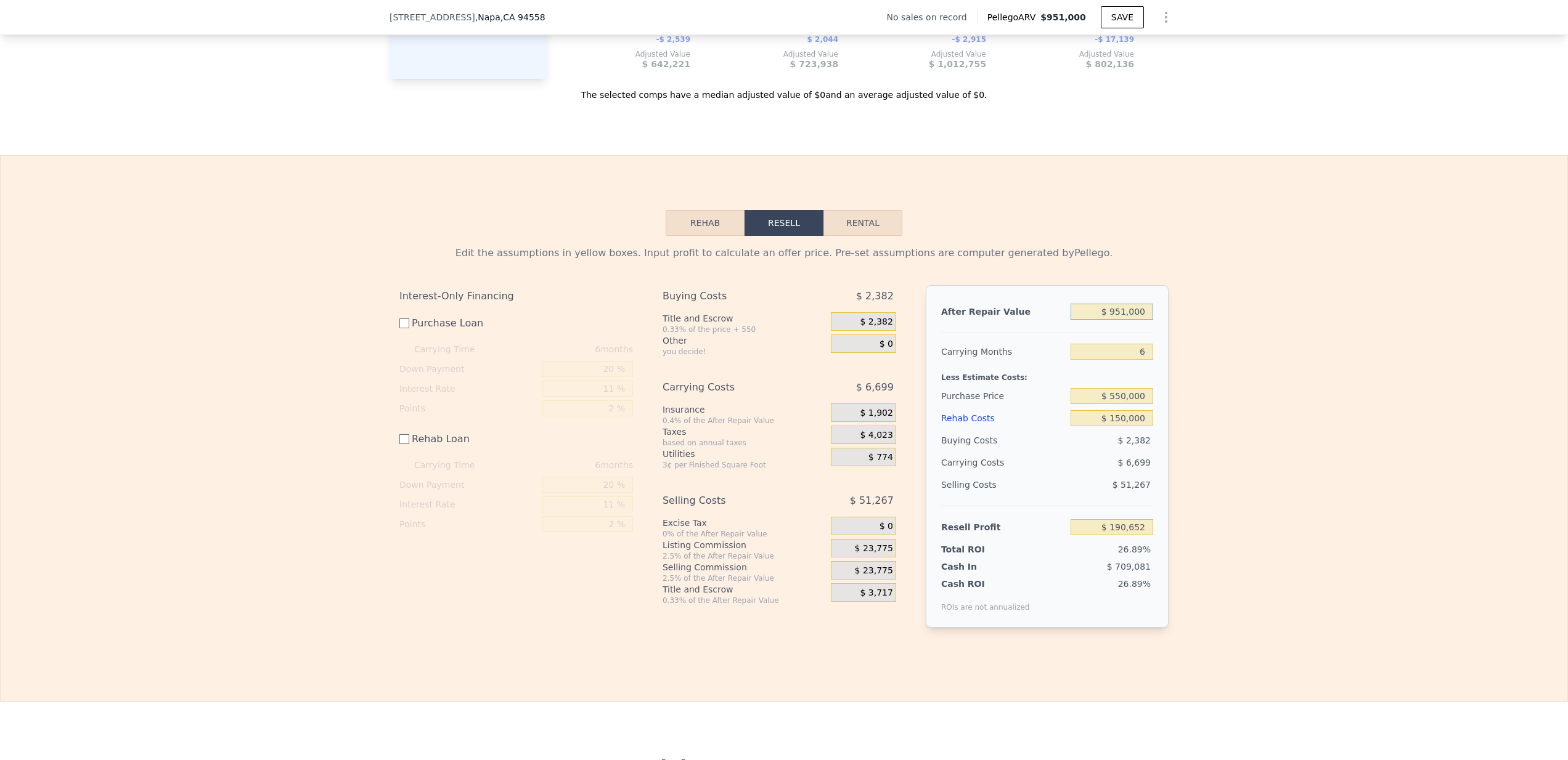
drag, startPoint x: 1143, startPoint y: 334, endPoint x: 1062, endPoint y: 335, distance: 81.0
click at [1062, 323] on div "After Repair Value $ 951,000" at bounding box center [1047, 312] width 212 height 23
click at [1051, 333] on div at bounding box center [1047, 328] width 212 height 10
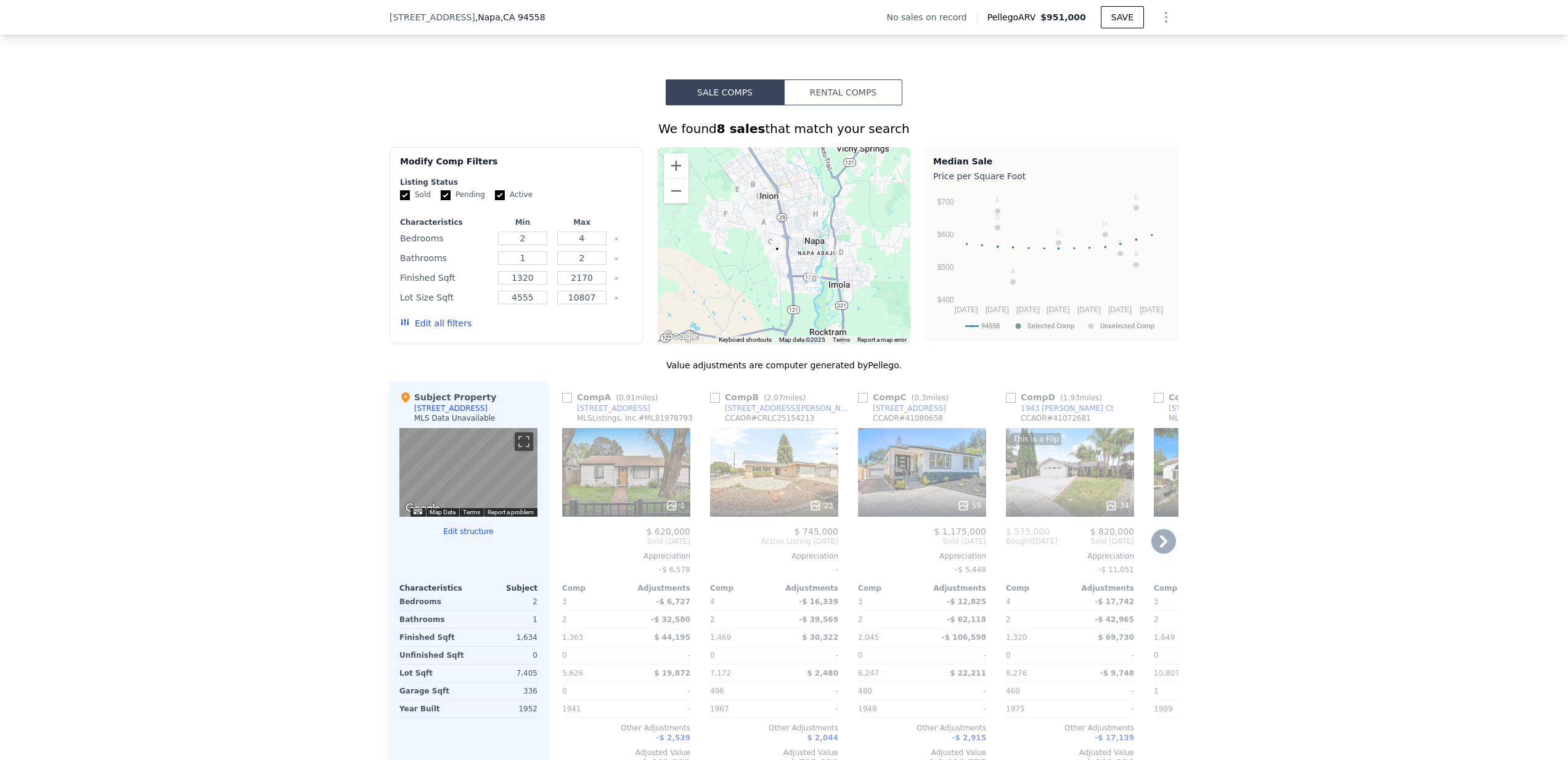
scroll to position [911, 0]
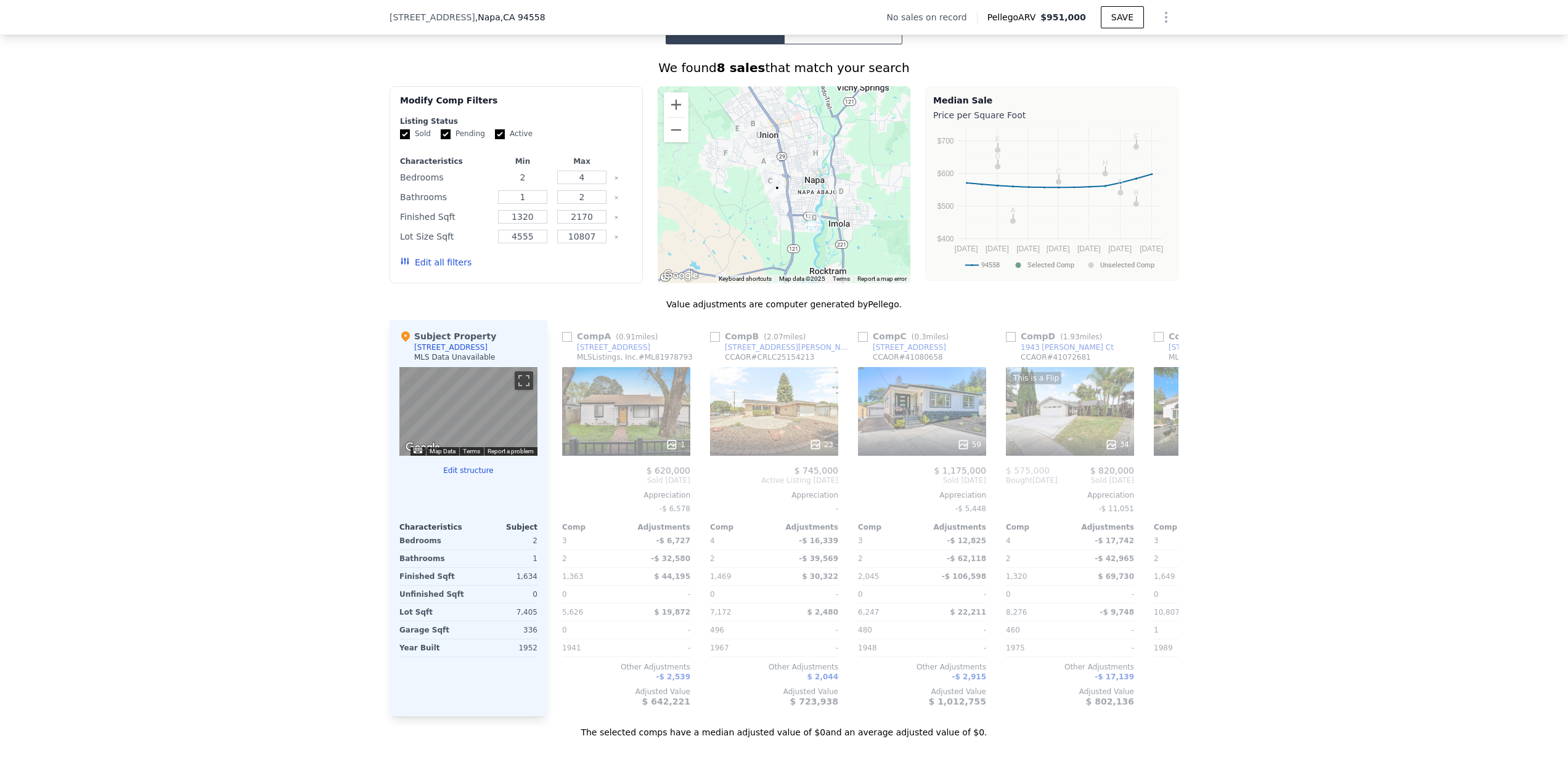
drag, startPoint x: 519, startPoint y: 188, endPoint x: 504, endPoint y: 185, distance: 15.3
click at [504, 185] on input "2" at bounding box center [523, 177] width 49 height 13
type input "3"
drag, startPoint x: 524, startPoint y: 208, endPoint x: 511, endPoint y: 204, distance: 13.6
click at [511, 204] on input "1" at bounding box center [523, 197] width 49 height 13
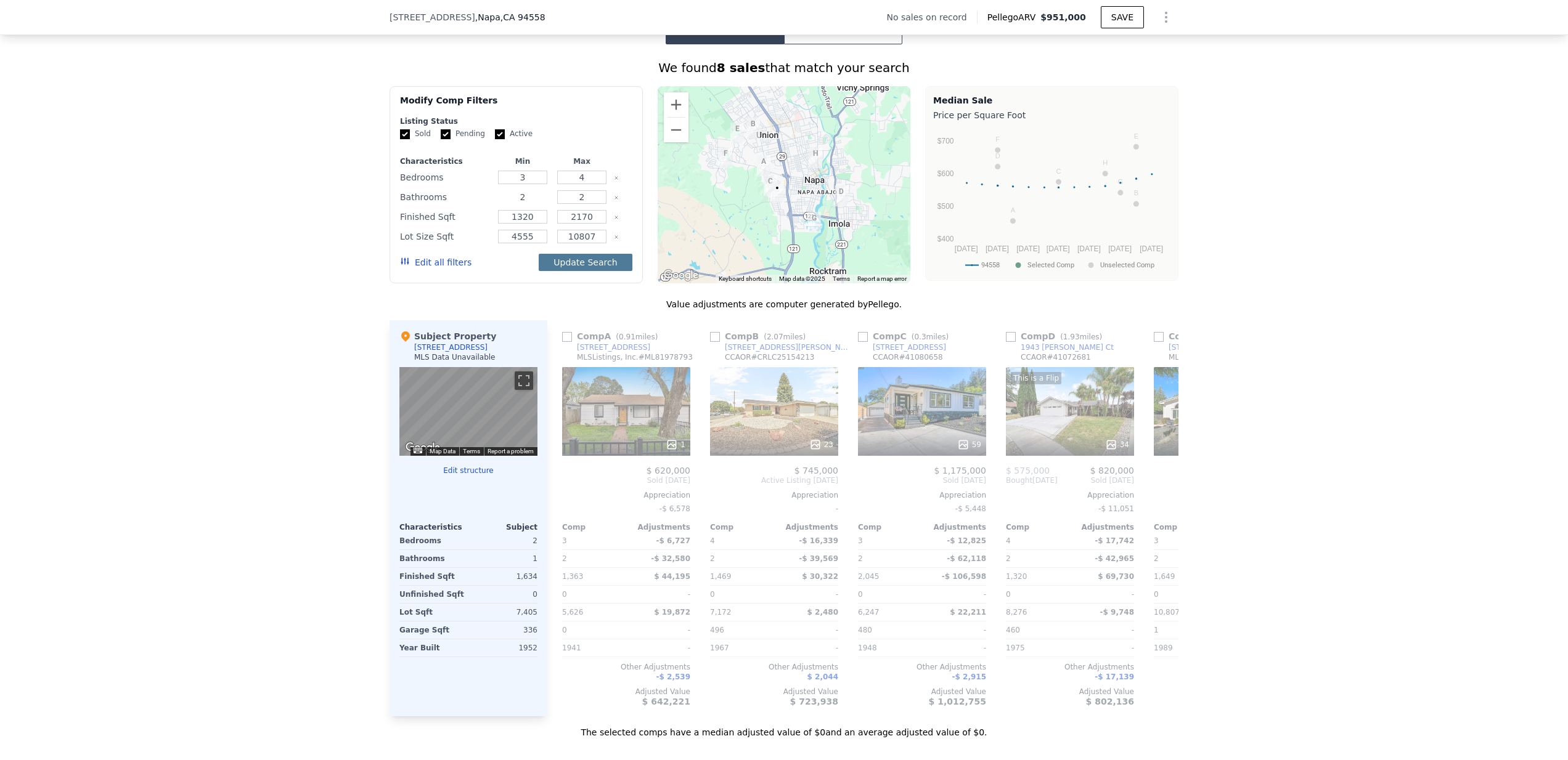
type input "2"
click at [573, 271] on button "Update Search" at bounding box center [585, 263] width 93 height 17
click at [860, 342] on input "checkbox" at bounding box center [863, 337] width 9 height 9
checkbox input "true"
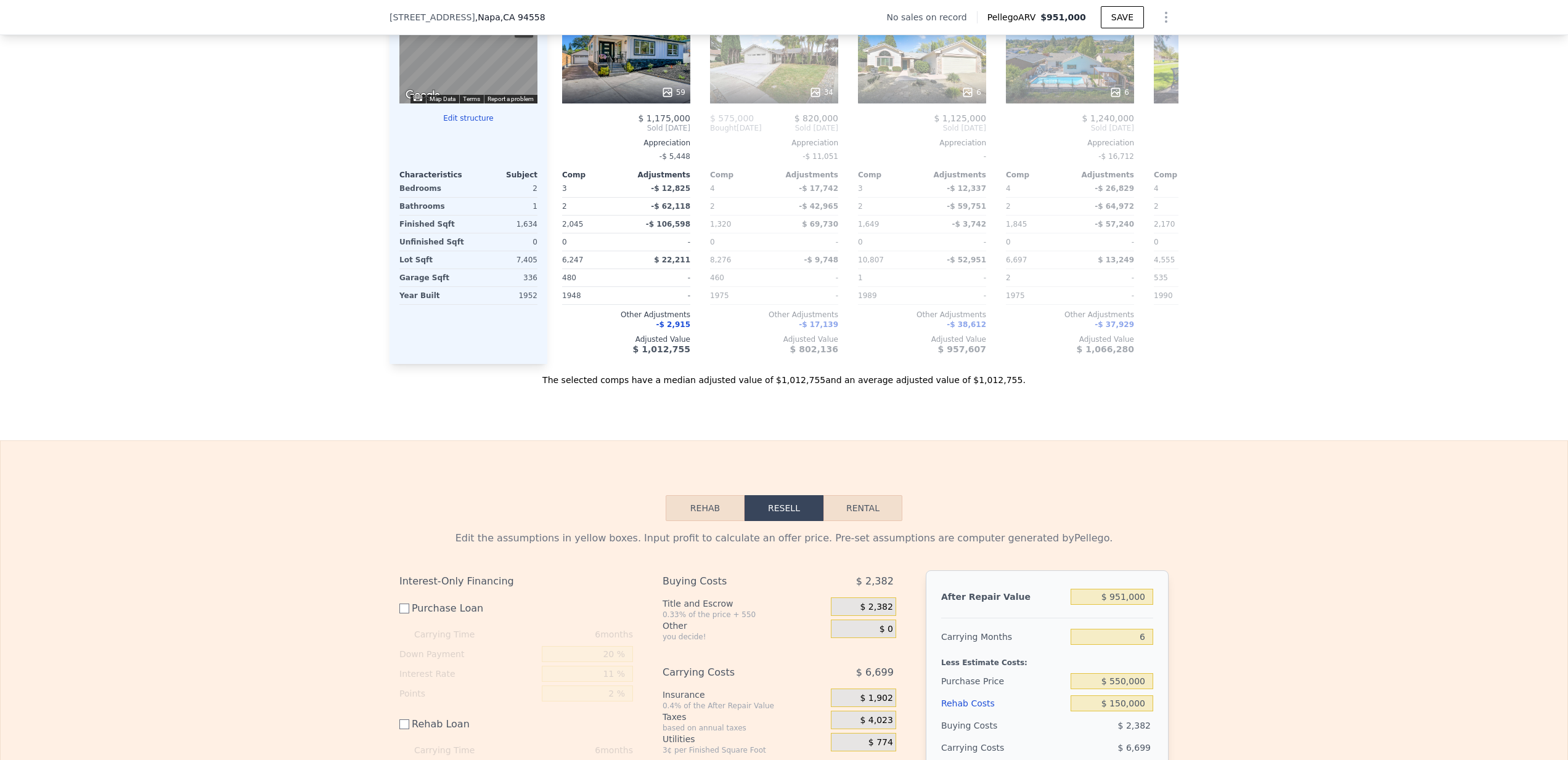
scroll to position [998, 0]
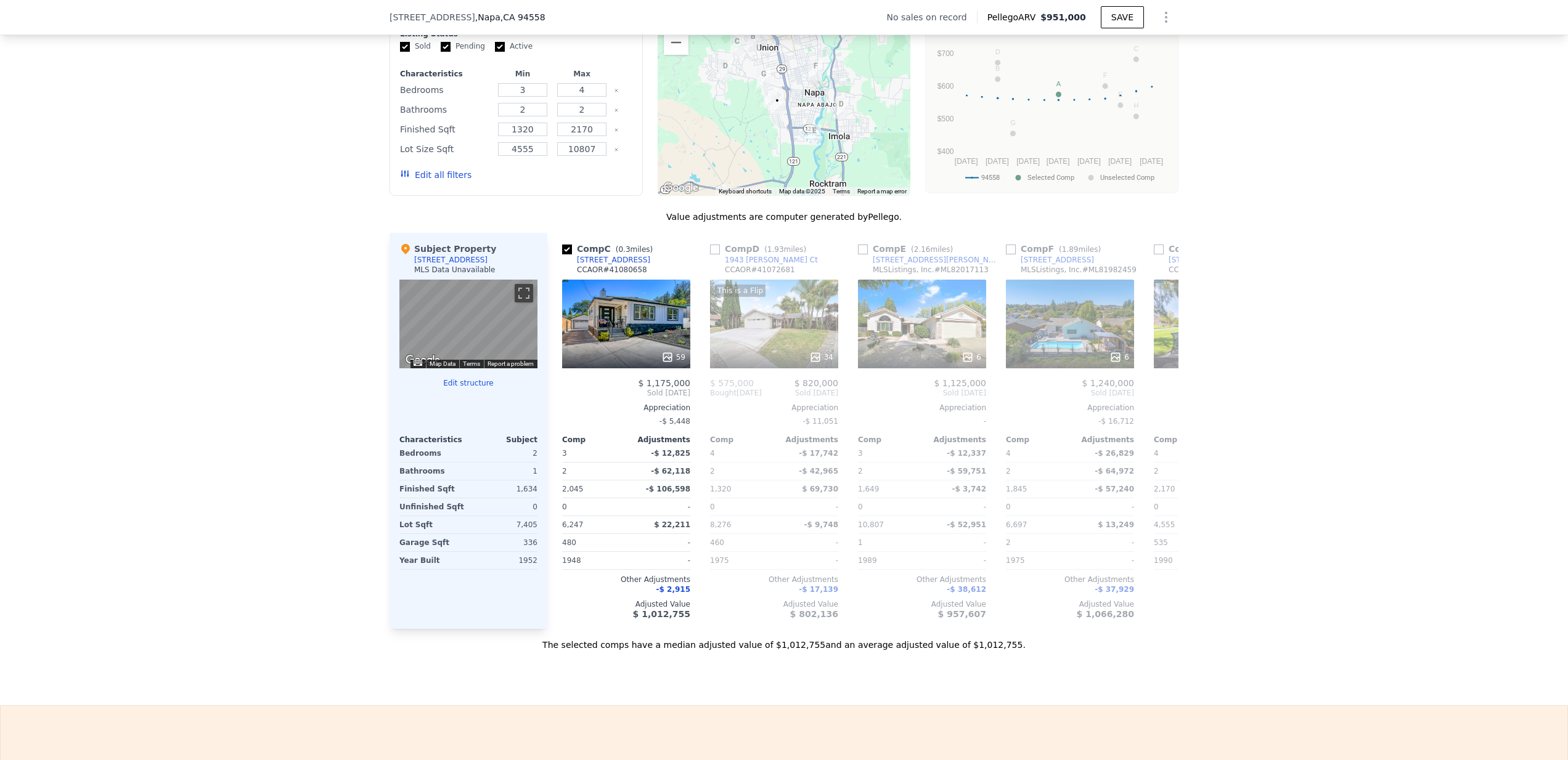
click at [1256, 576] on div "We found 8 sales that match your search Filters Map Prices Modify Comp Filters …" at bounding box center [784, 303] width 1568 height 694
click at [547, 466] on div "Comp C ( 0.3 miles) 2941 Pine St CCAOR # 41080658 59 $ 1,175,000 Sold Mar 2025 …" at bounding box center [621, 430] width 148 height 396
click at [551, 479] on div "Comp C ( 0.3 miles) 2941 Pine St CCAOR # 41080658 59 $ 1,175,000 Sold Mar 2025 …" at bounding box center [621, 430] width 148 height 396
click at [363, 235] on div "We found 8 sales that match your search Filters Map Prices Modify Comp Filters …" at bounding box center [784, 303] width 1568 height 694
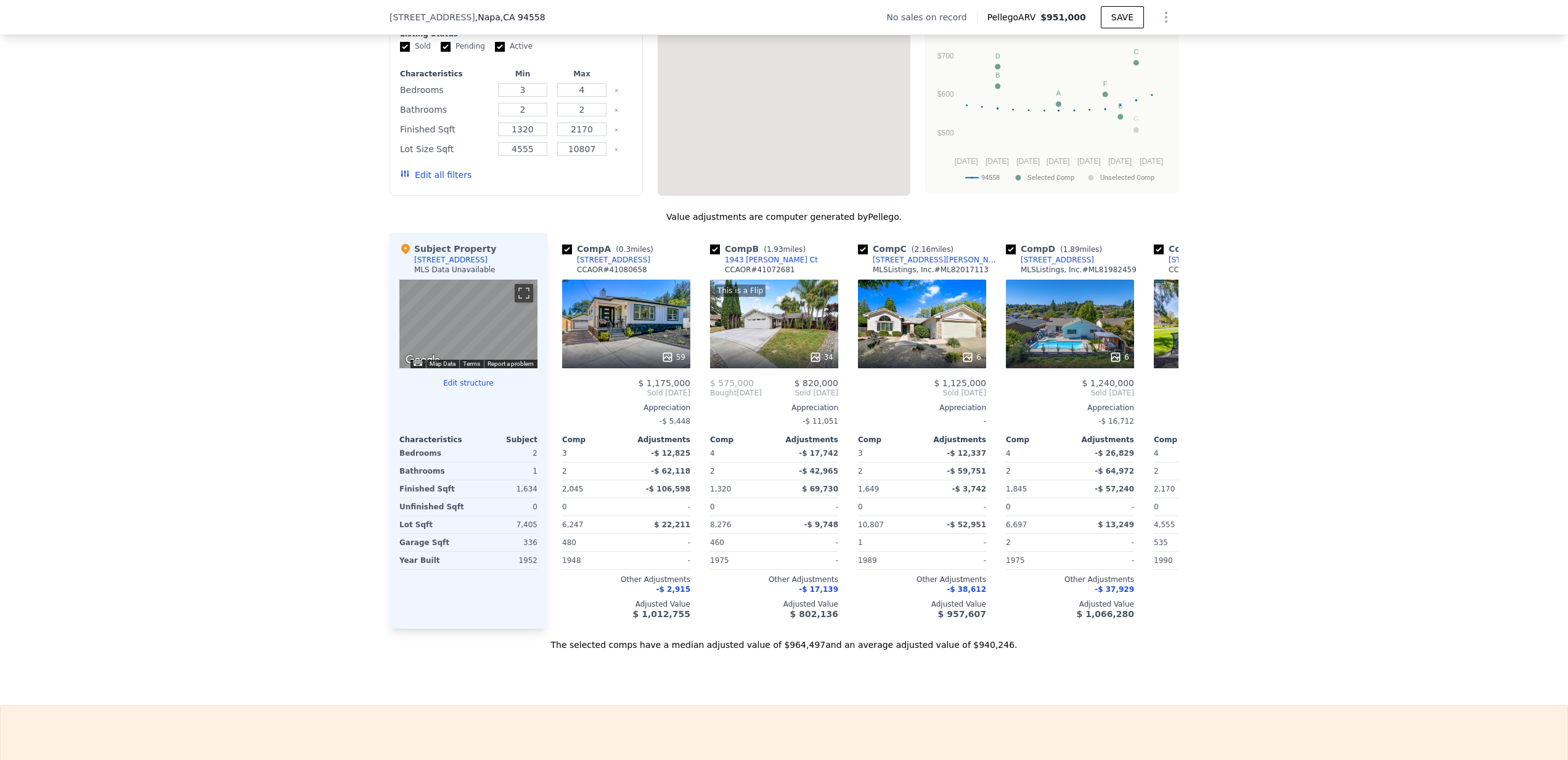
checkbox input "true"
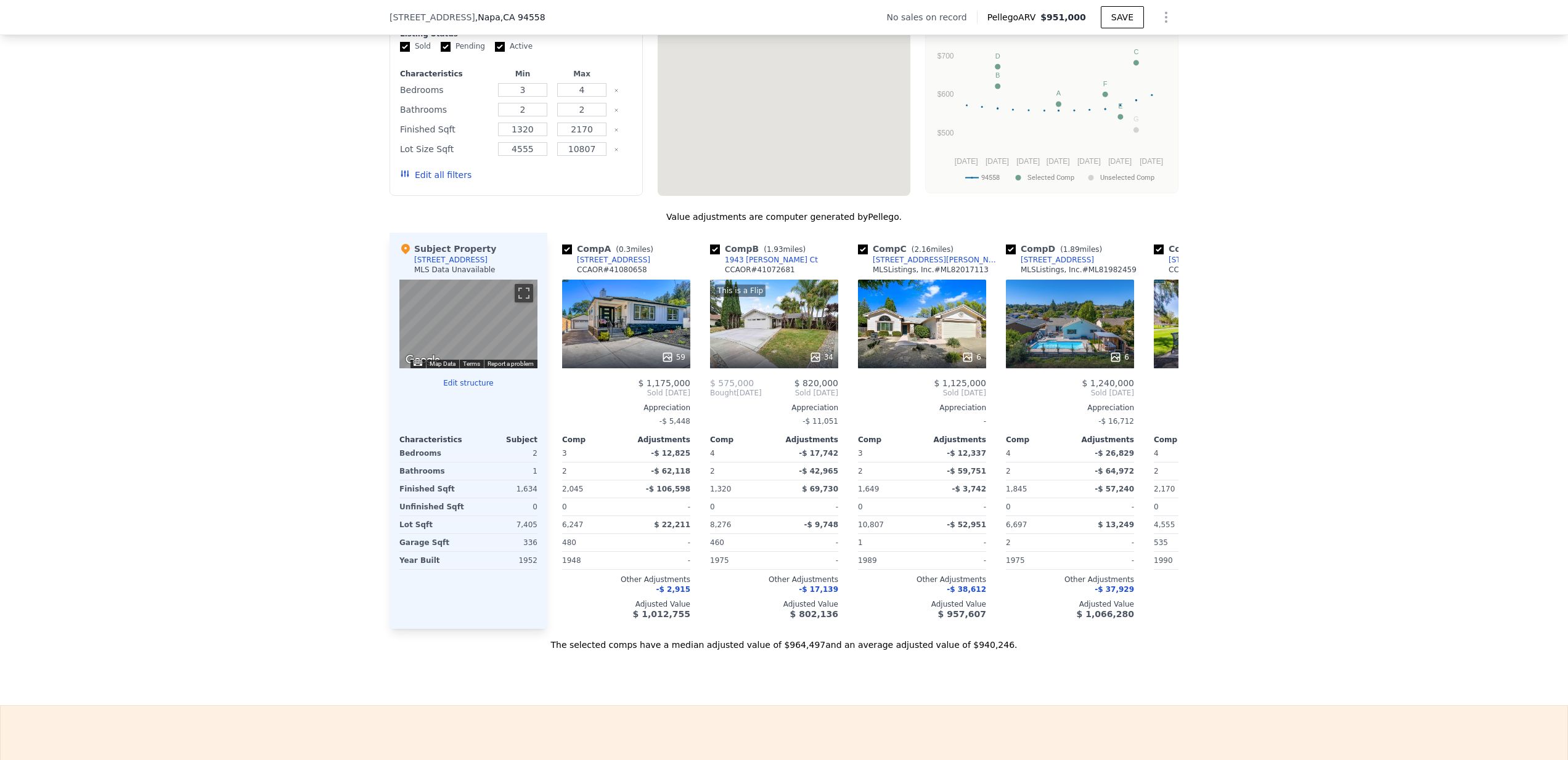
checkbox input "true"
type input "$ 0"
type input "$ 30,001"
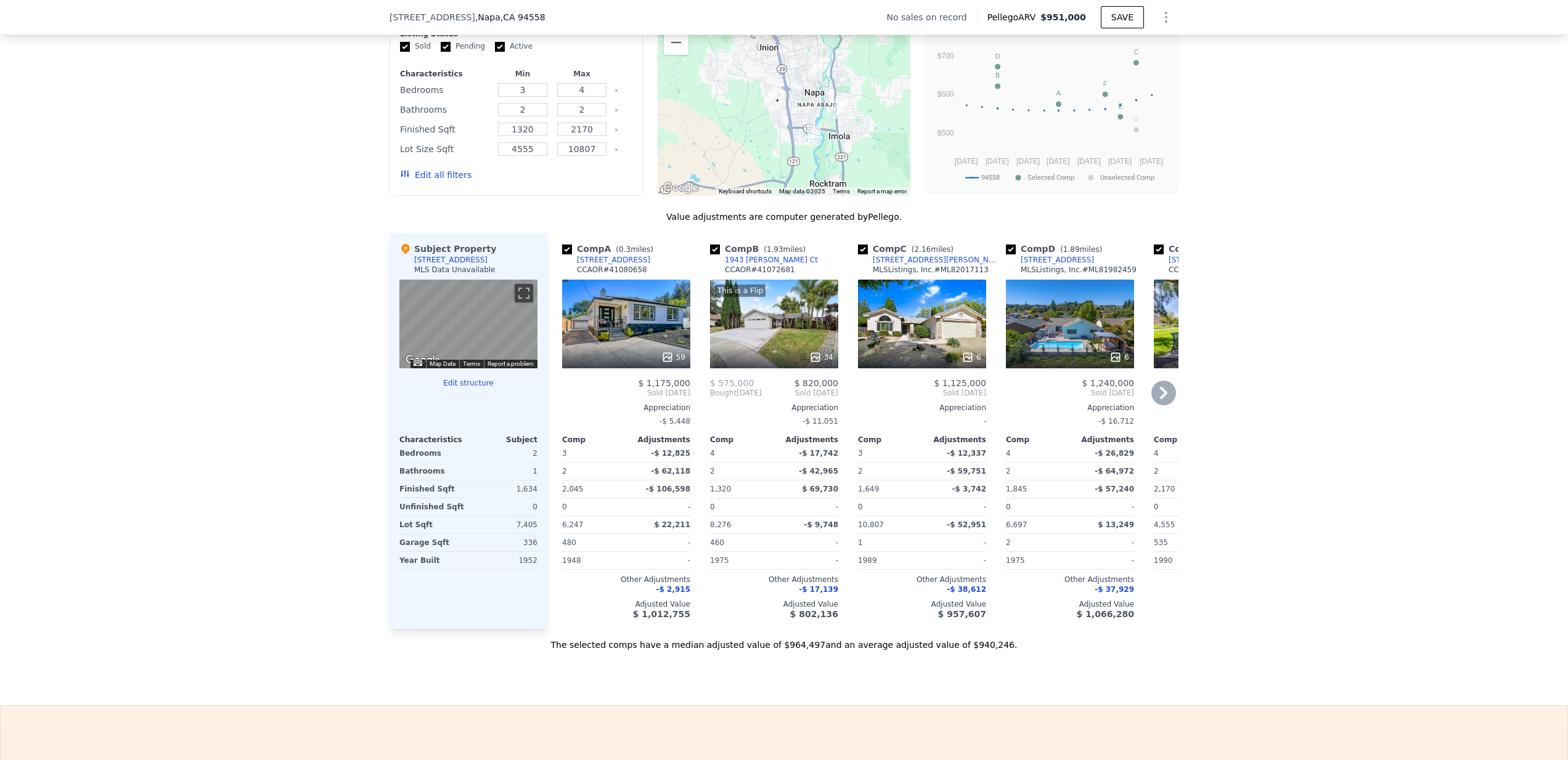
drag, startPoint x: 570, startPoint y: 270, endPoint x: 582, endPoint y: 270, distance: 12.0
click at [582, 270] on div "Comp A ( 0.3 miles) 2941 Pine St CCAOR # 41080658" at bounding box center [627, 261] width 128 height 37
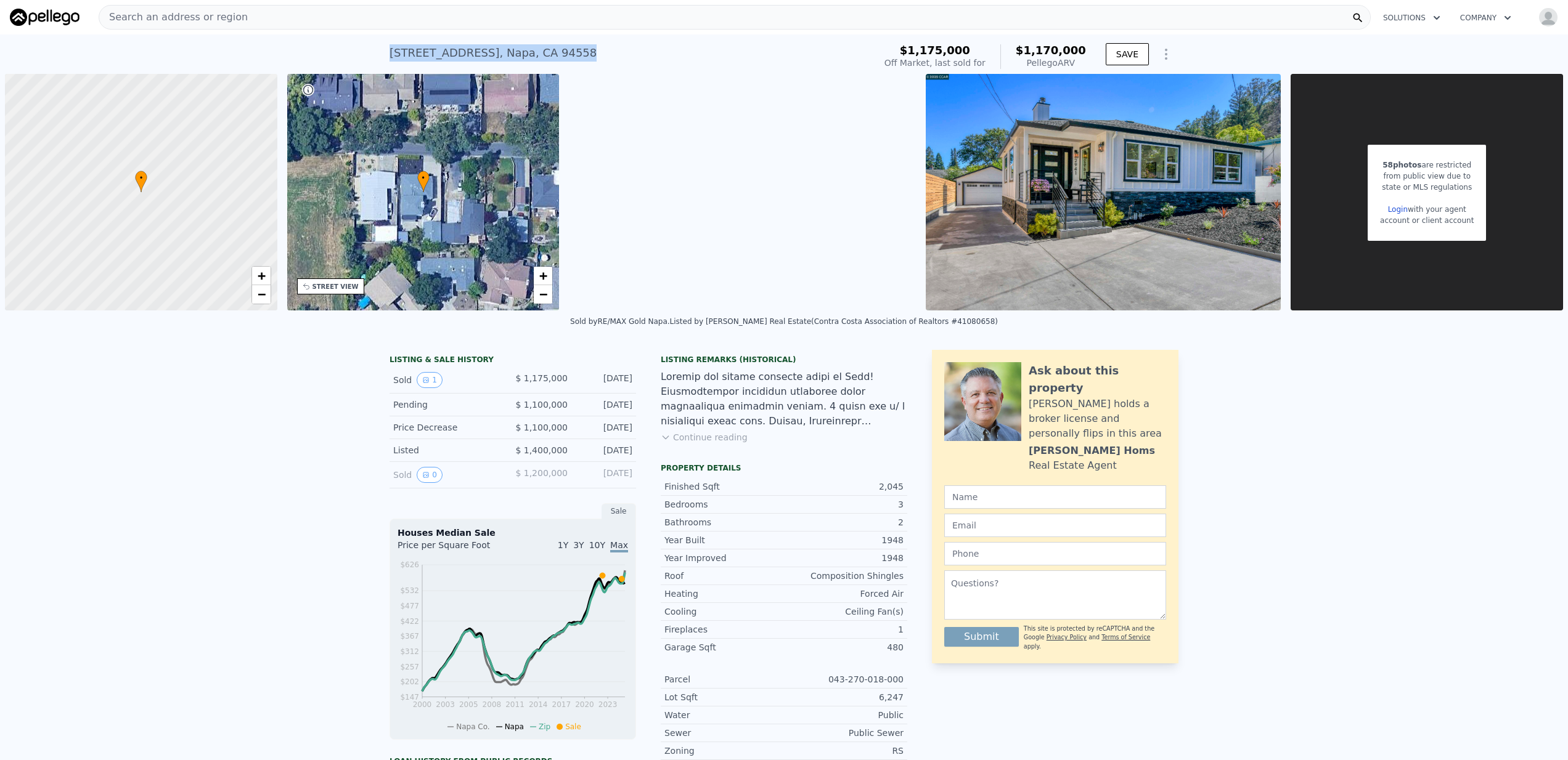
drag, startPoint x: 551, startPoint y: 57, endPoint x: 386, endPoint y: 53, distance: 165.0
click at [389, 53] on div "[STREET_ADDRESS] Sold [DATE] for $1.175m (~ARV $1.170m )" at bounding box center [629, 57] width 481 height 35
copy div "[STREET_ADDRESS] Sold [DATE] for $1.175m (~ARV $1.170m )"
drag, startPoint x: 661, startPoint y: 243, endPoint x: 704, endPoint y: 283, distance: 58.7
click at [704, 283] on div "Loading... SATELLITE VIEW" at bounding box center [743, 192] width 357 height 236
